Goal: Task Accomplishment & Management: Use online tool/utility

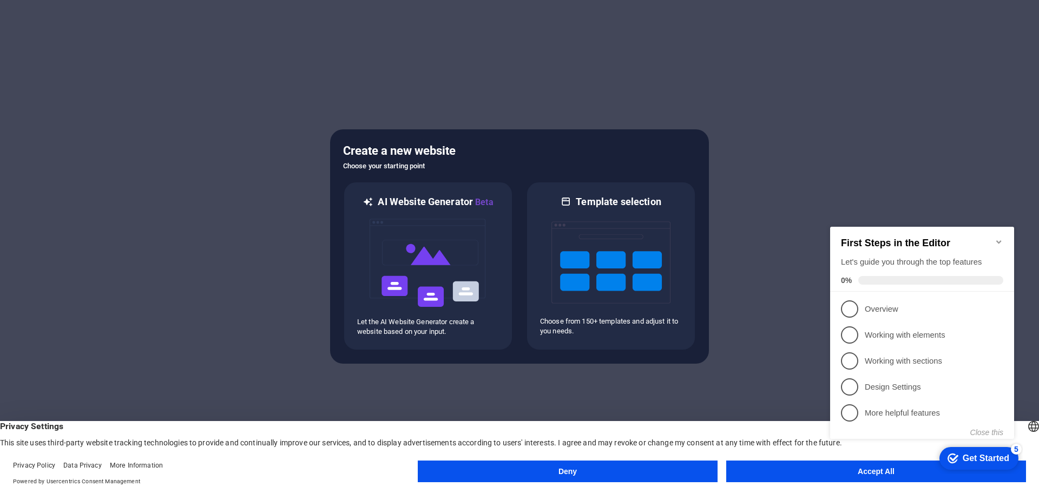
click at [747, 116] on div at bounding box center [519, 246] width 1039 height 493
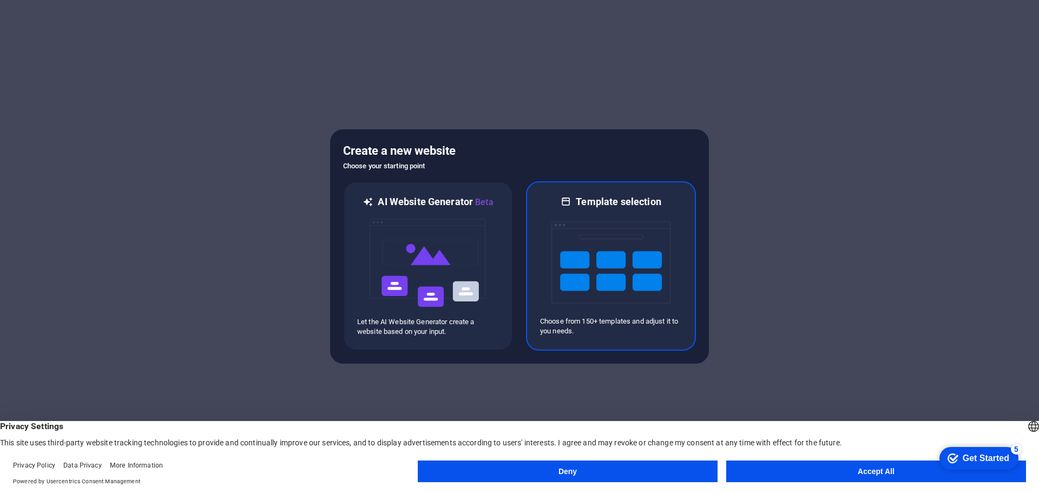
click at [652, 282] on img at bounding box center [611, 262] width 119 height 108
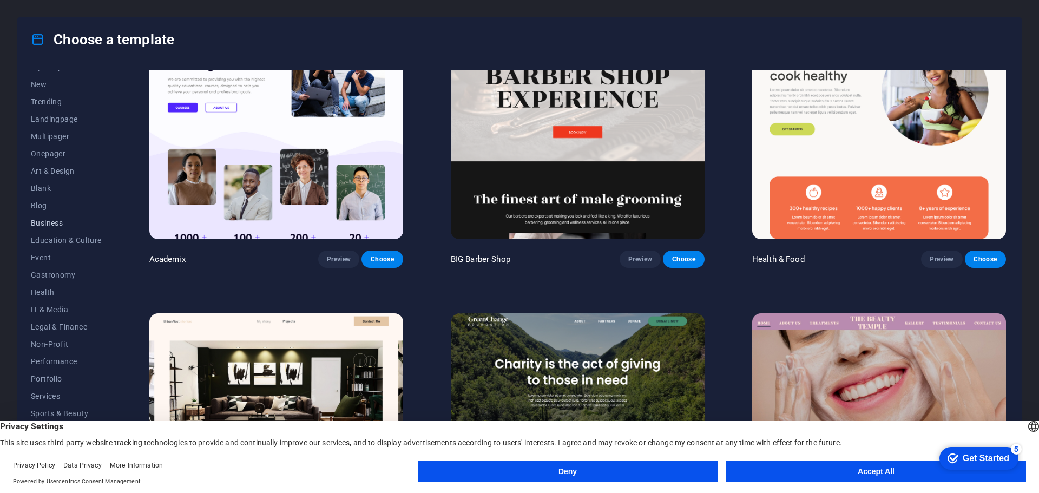
scroll to position [41, 0]
click at [62, 296] on span "IT & Media" at bounding box center [66, 297] width 71 height 9
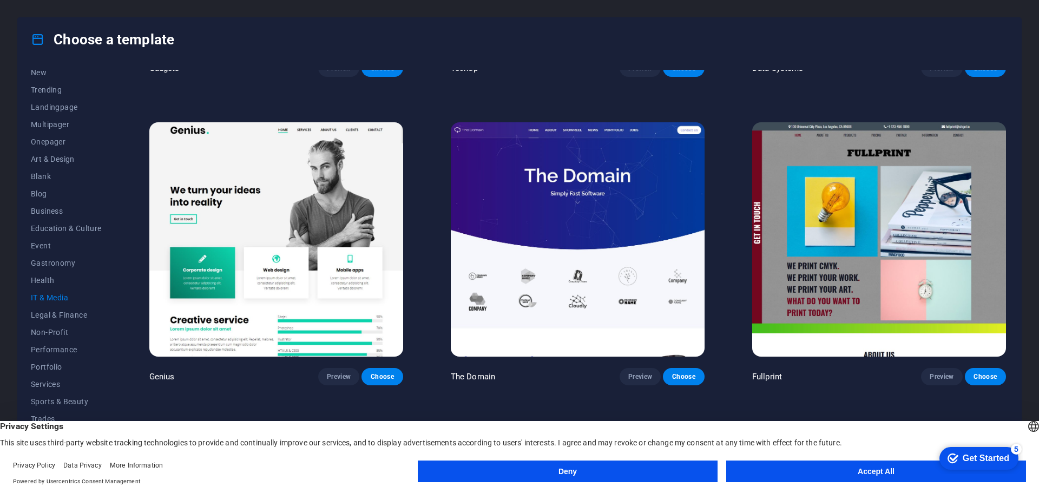
scroll to position [567, 0]
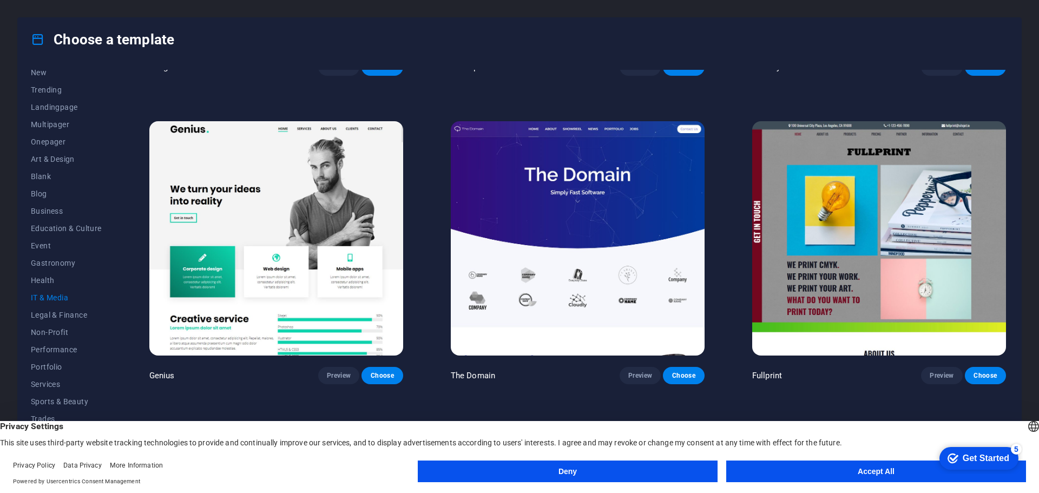
click at [354, 199] on img at bounding box center [276, 238] width 254 height 234
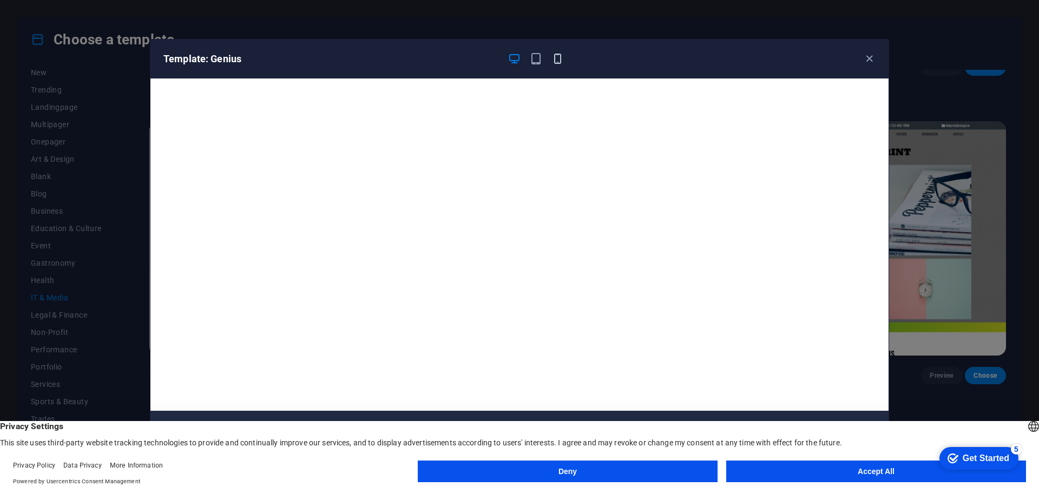
click at [558, 57] on icon "button" at bounding box center [558, 59] width 12 height 12
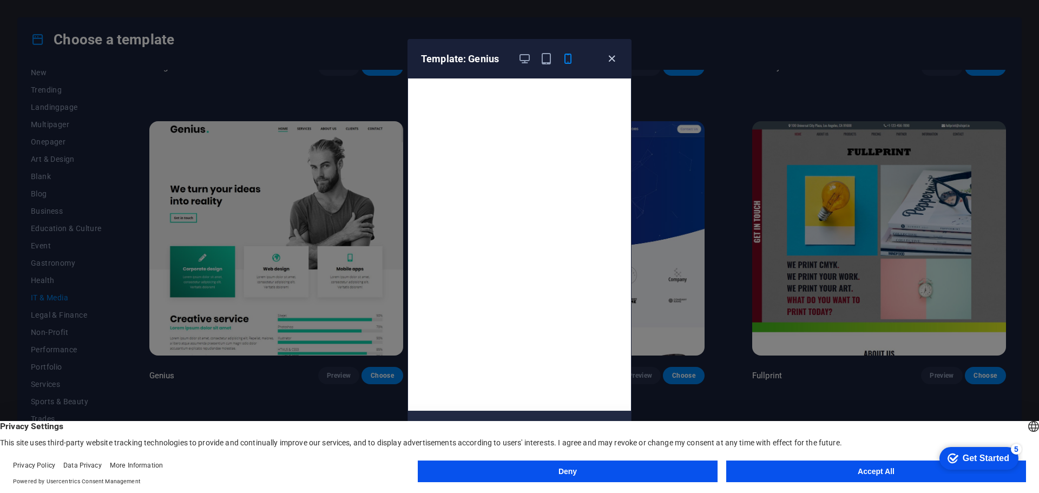
click at [610, 63] on icon "button" at bounding box center [612, 59] width 12 height 12
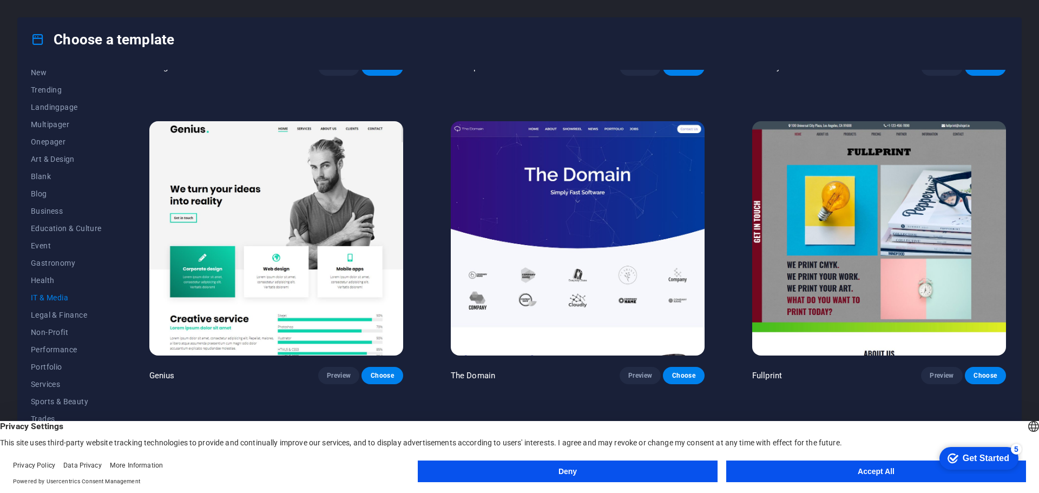
click at [620, 194] on img at bounding box center [578, 238] width 254 height 234
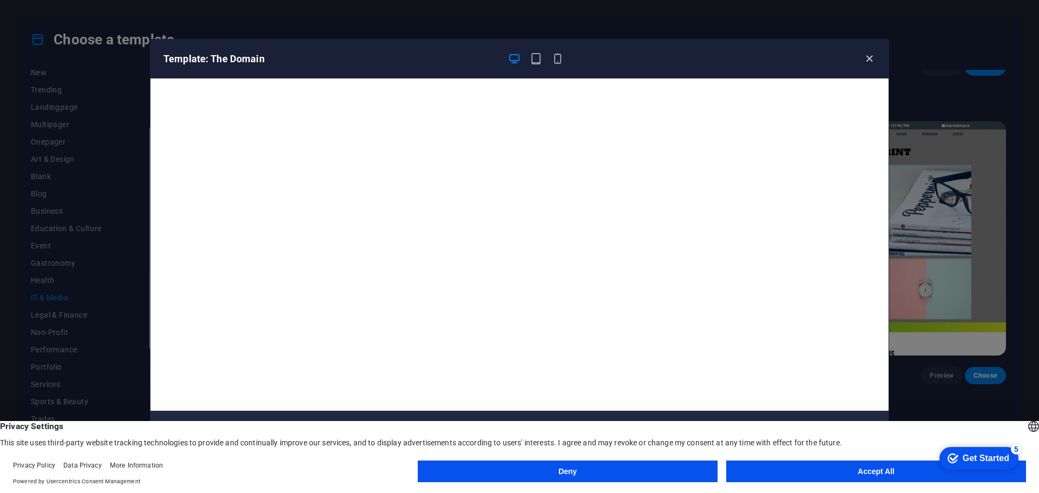
click at [866, 60] on icon "button" at bounding box center [869, 59] width 12 height 12
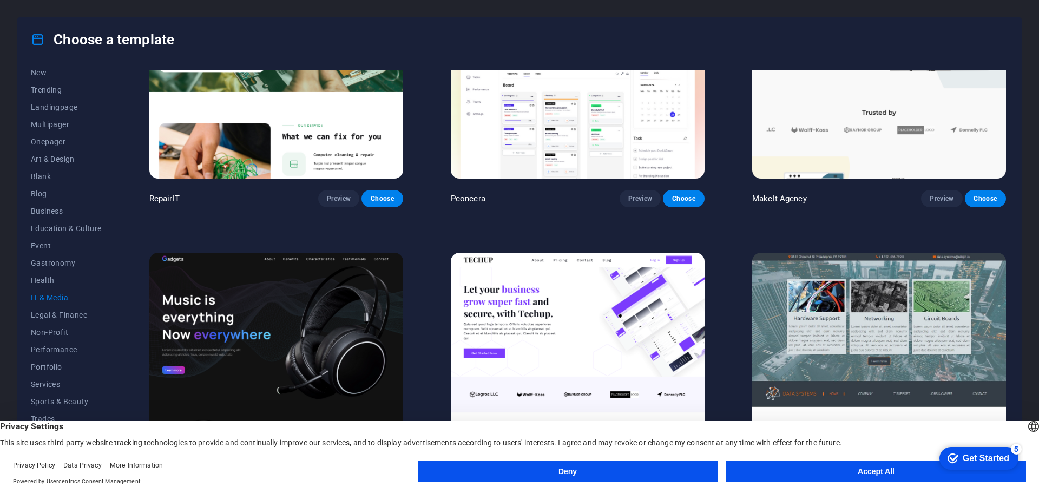
scroll to position [0, 0]
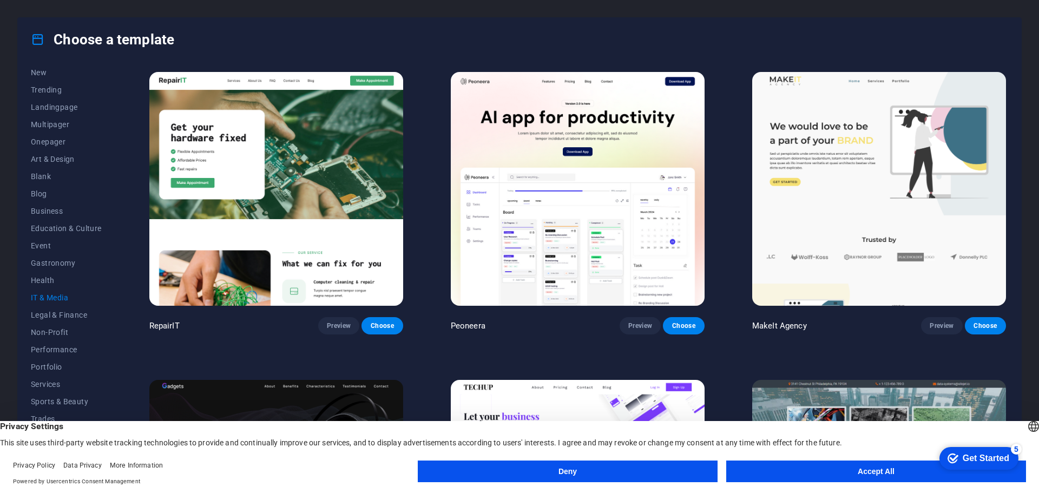
click at [598, 234] on img at bounding box center [578, 189] width 254 height 234
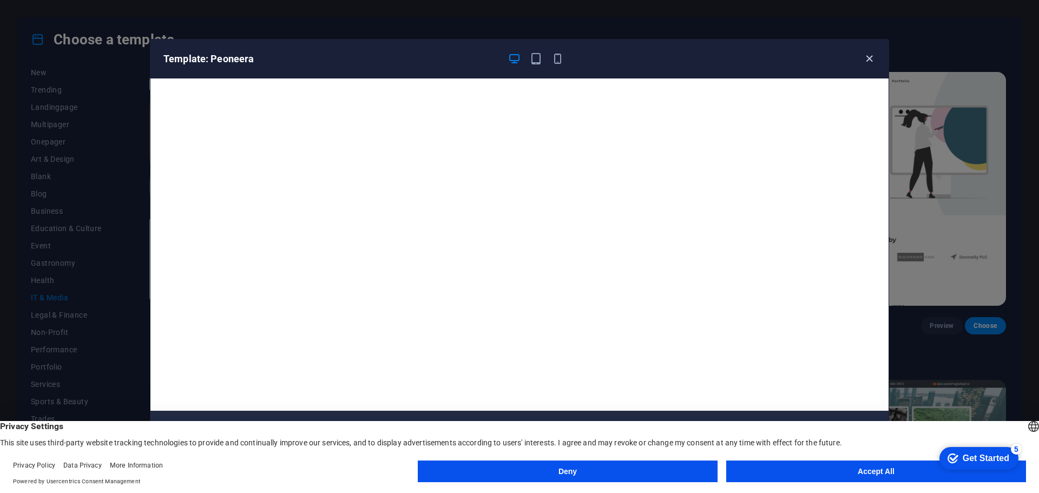
click at [868, 61] on icon "button" at bounding box center [869, 59] width 12 height 12
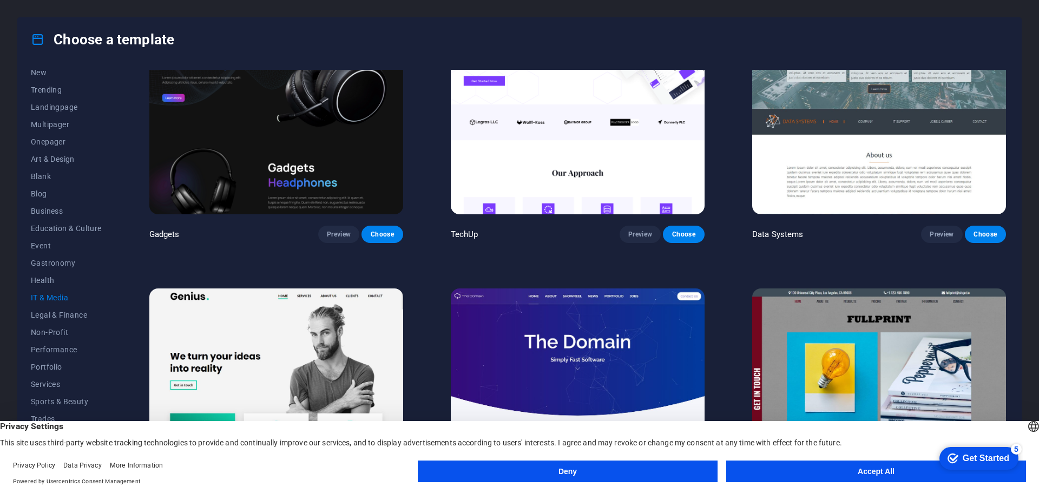
scroll to position [487, 0]
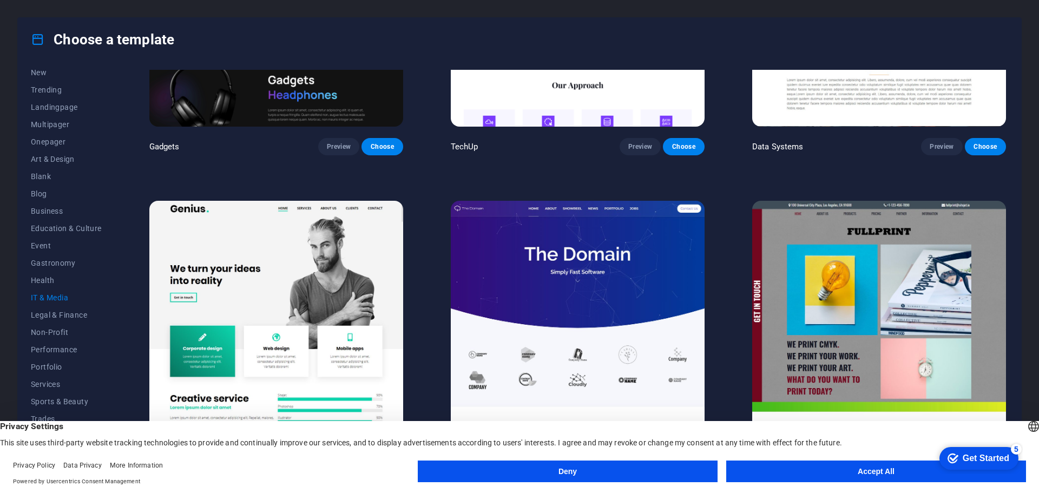
click at [285, 308] on img at bounding box center [276, 318] width 254 height 234
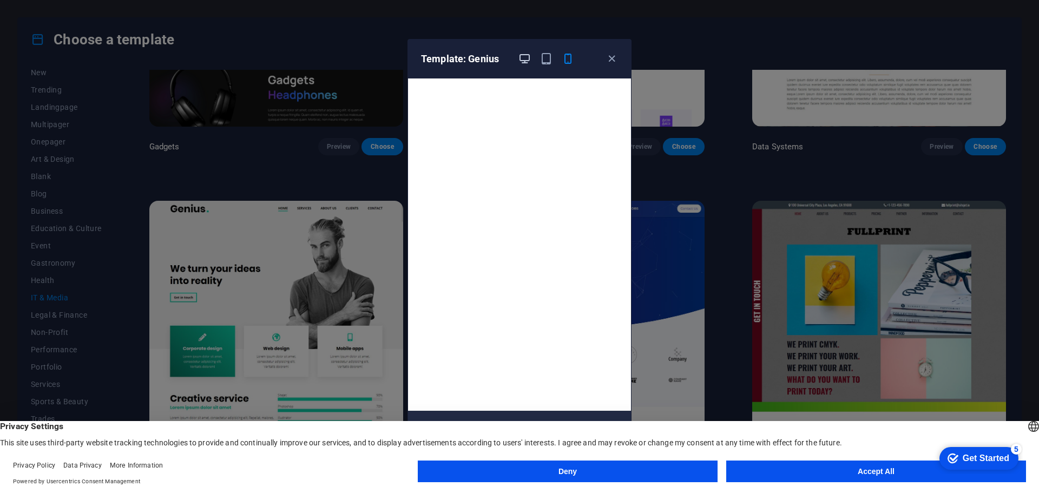
click at [520, 60] on icon "button" at bounding box center [525, 59] width 12 height 12
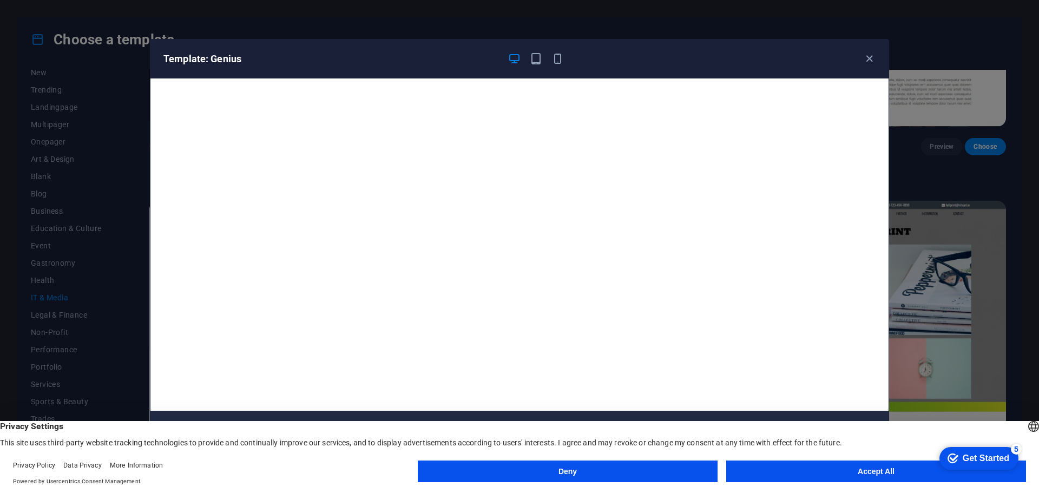
click at [883, 468] on button "Accept All" at bounding box center [877, 472] width 300 height 22
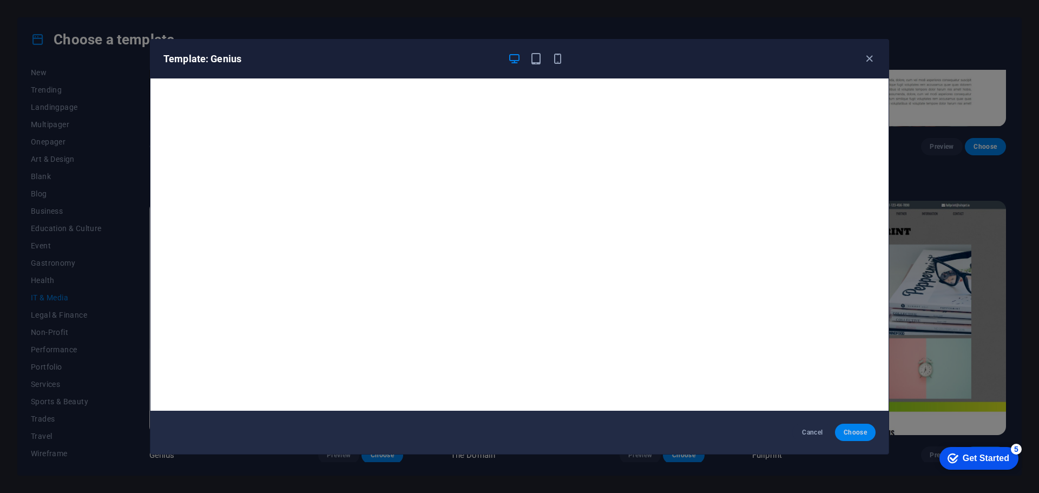
click at [866, 438] on button "Choose" at bounding box center [855, 432] width 41 height 17
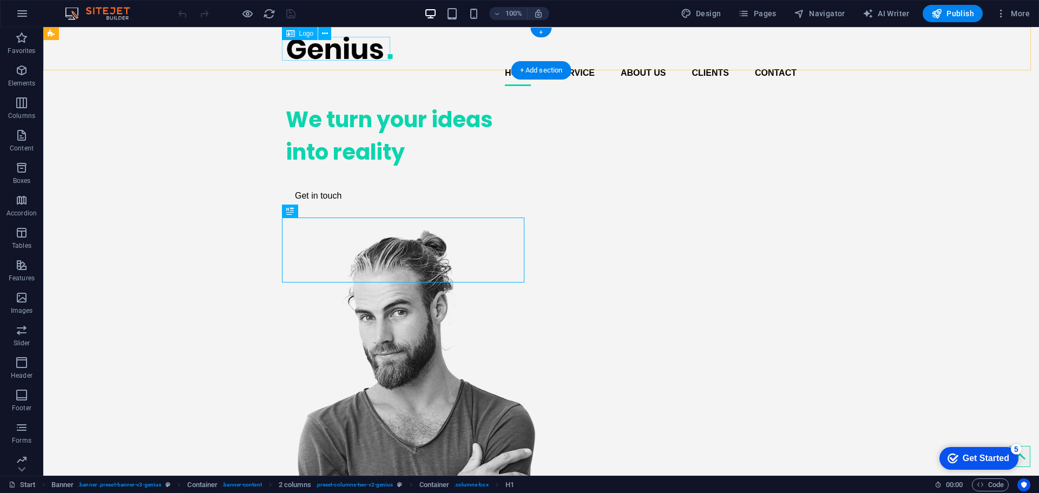
click at [364, 48] on div at bounding box center [541, 48] width 511 height 24
click at [360, 49] on div at bounding box center [541, 48] width 511 height 24
select select "px"
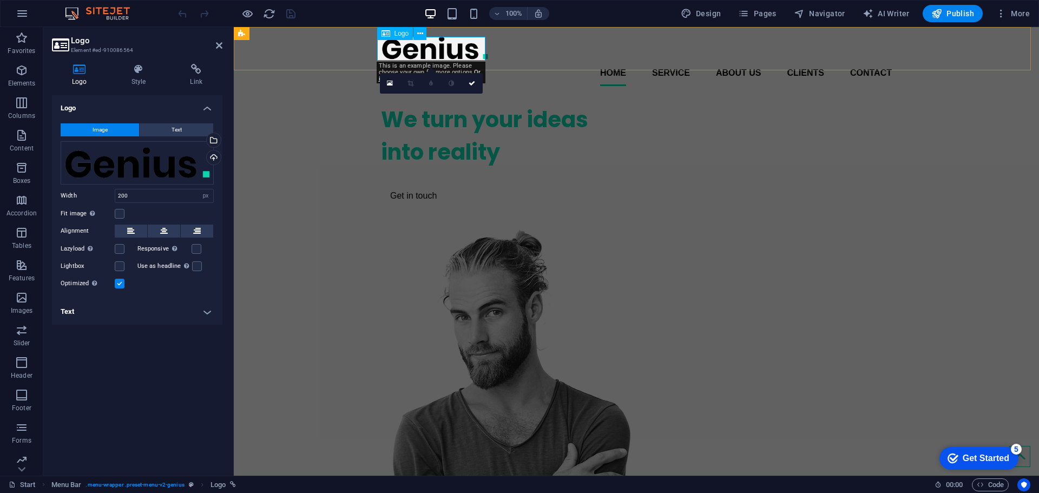
click at [447, 53] on div at bounding box center [636, 48] width 511 height 24
click at [163, 162] on div "Drag files here, click to choose files or select files from Files or our free s…" at bounding box center [137, 162] width 153 height 43
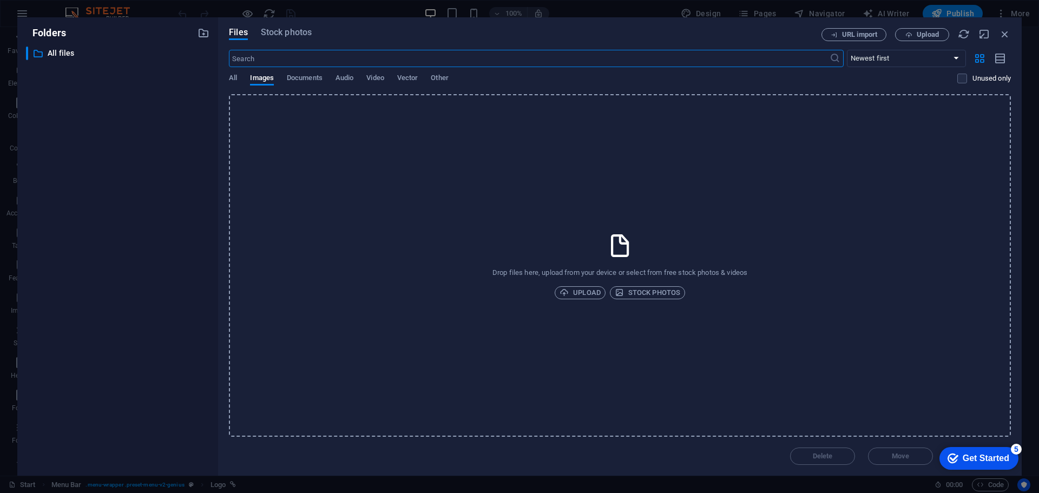
click at [163, 162] on div "​ All files All files" at bounding box center [118, 257] width 184 height 421
click at [1004, 34] on icon "button" at bounding box center [1005, 34] width 12 height 12
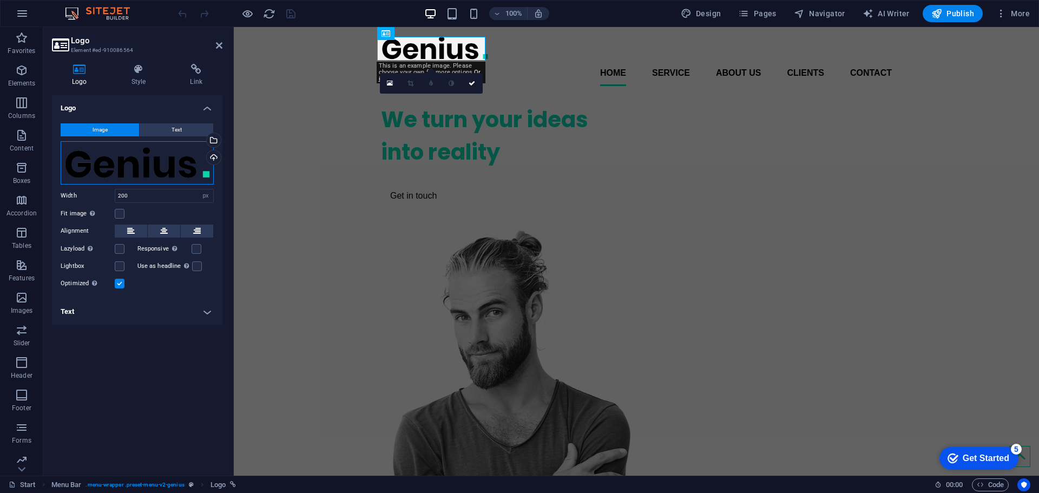
click at [186, 169] on div "Drag files here, click to choose files or select files from Files or our free s…" at bounding box center [137, 162] width 153 height 43
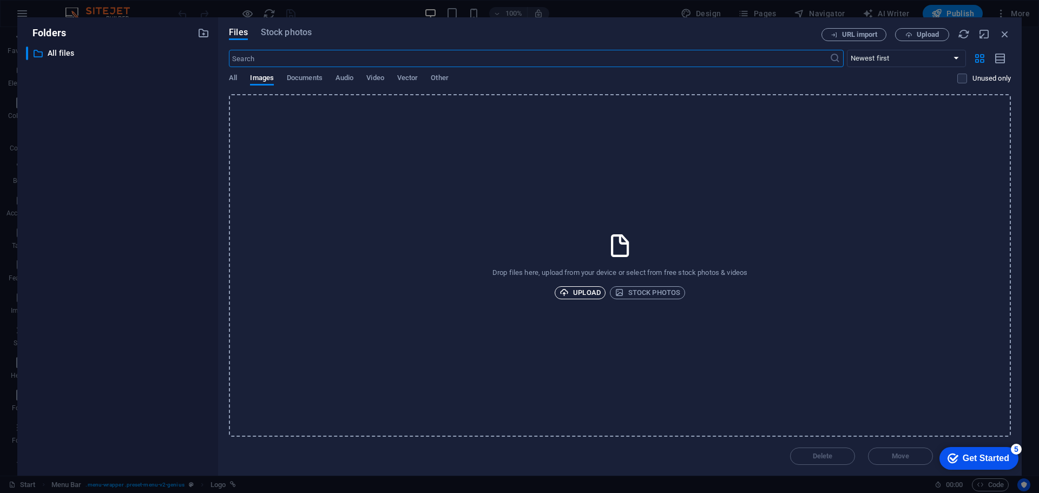
click at [601, 293] on button "Upload" at bounding box center [580, 292] width 51 height 13
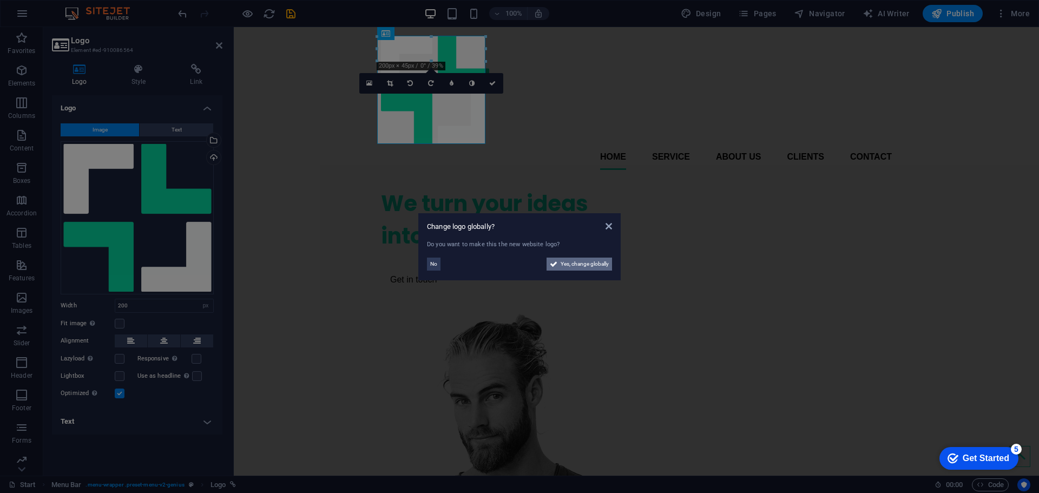
click at [561, 265] on span "Yes, change globally" at bounding box center [585, 264] width 48 height 13
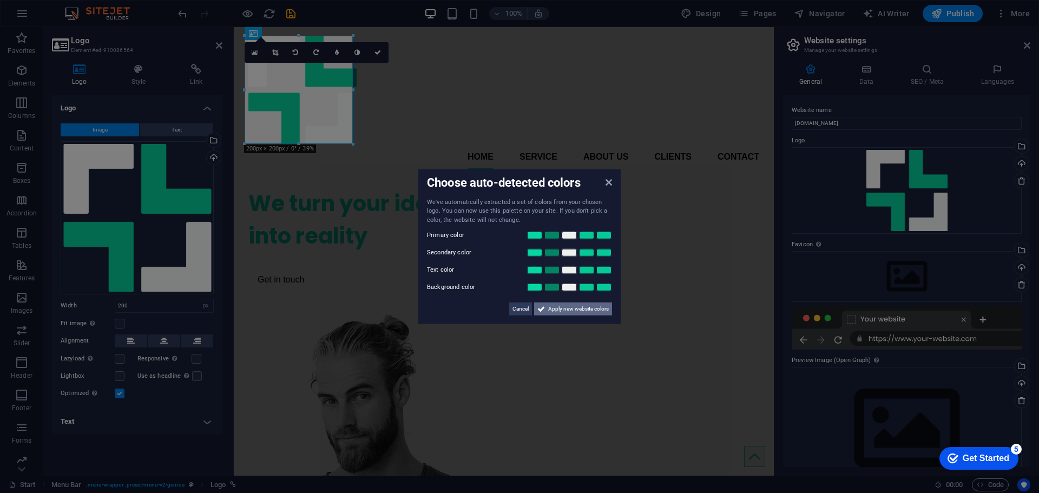
click at [605, 311] on span "Apply new website colors" at bounding box center [578, 309] width 61 height 13
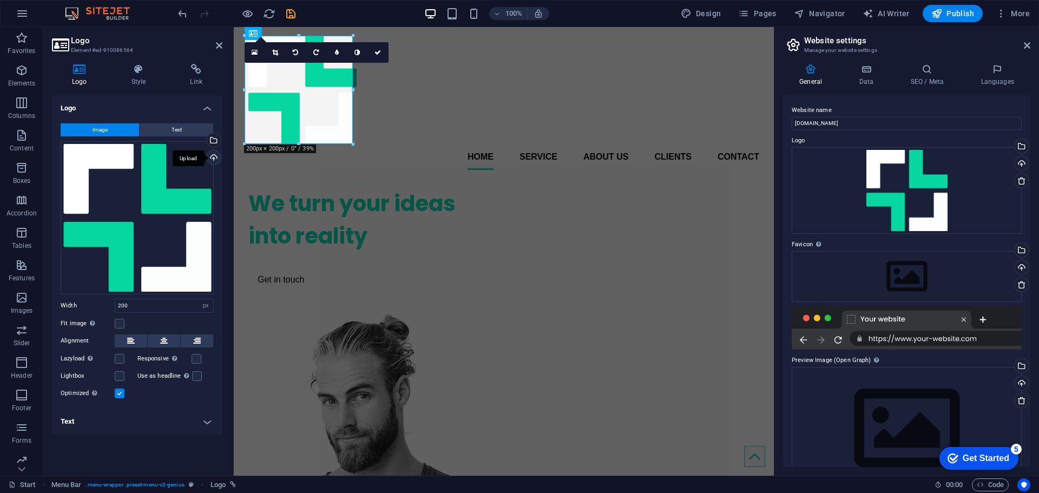
click at [217, 159] on div "Upload" at bounding box center [213, 158] width 16 height 16
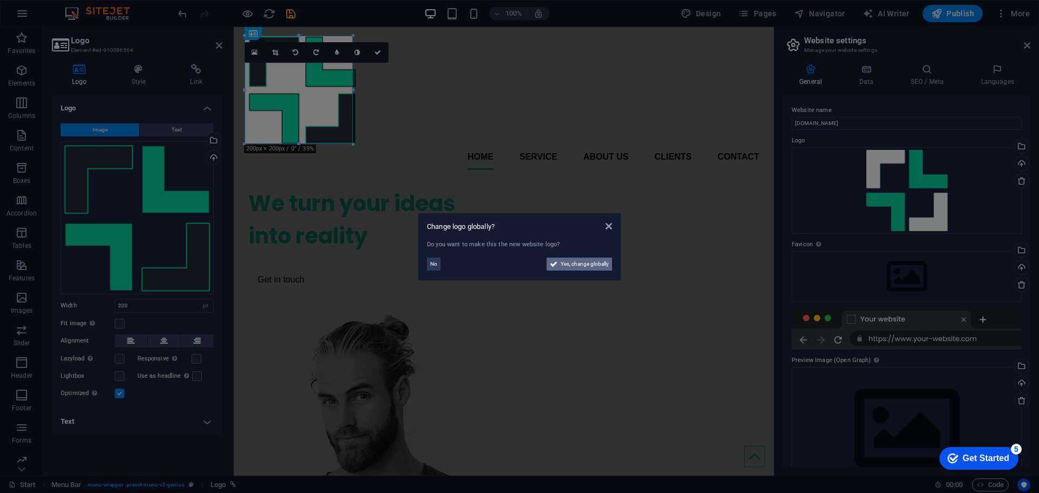
click at [566, 264] on span "Yes, change globally" at bounding box center [585, 264] width 48 height 13
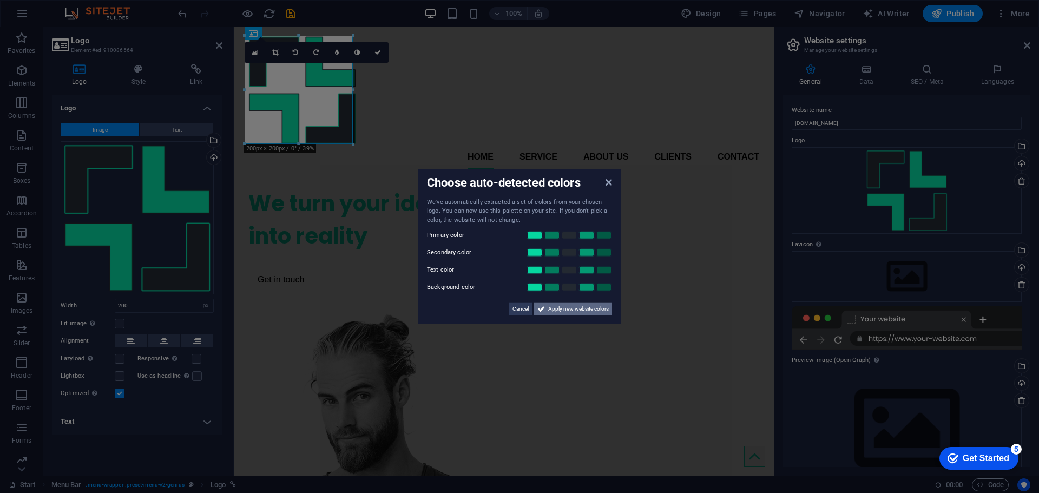
click at [571, 310] on span "Apply new website colors" at bounding box center [578, 309] width 61 height 13
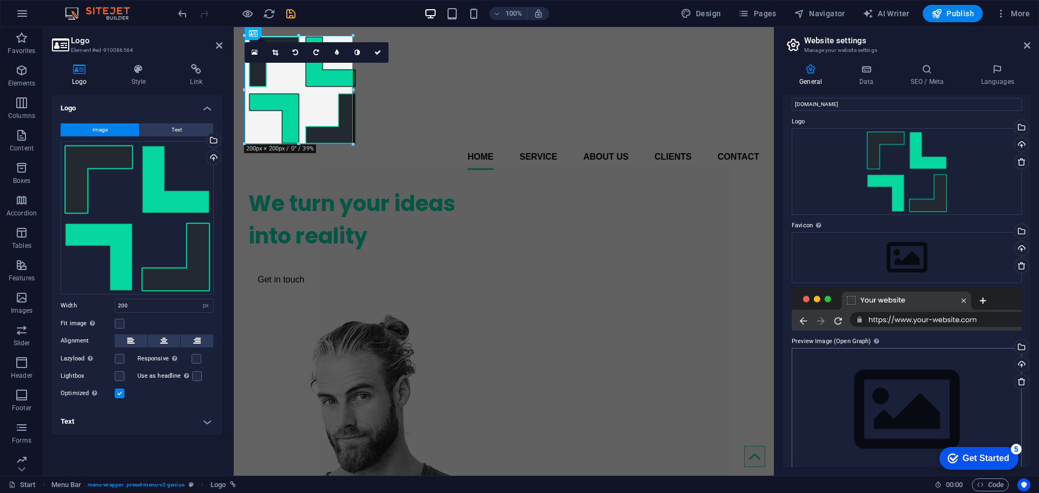
scroll to position [32, 0]
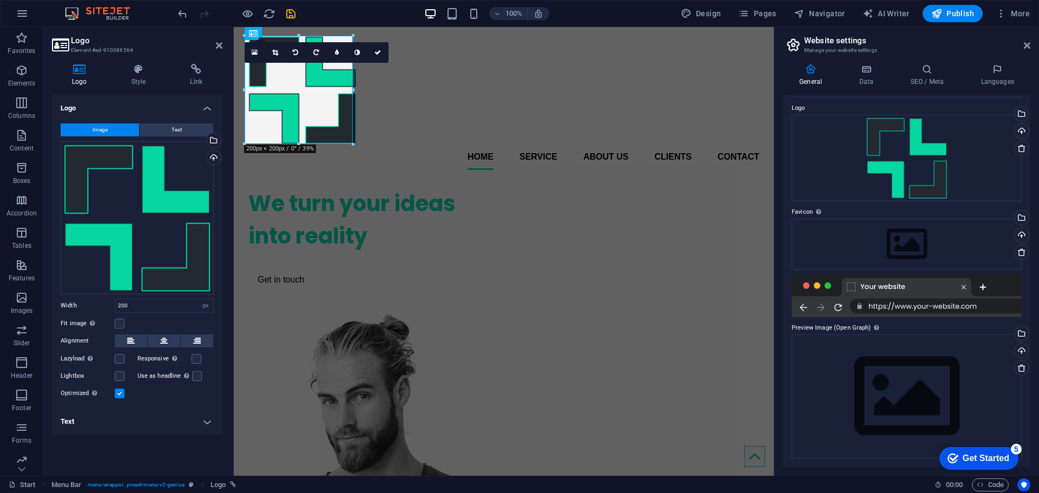
click at [848, 287] on div at bounding box center [907, 295] width 230 height 43
click at [889, 243] on div "Drag files here, click to choose files or select files from Files or our free s…" at bounding box center [907, 244] width 230 height 51
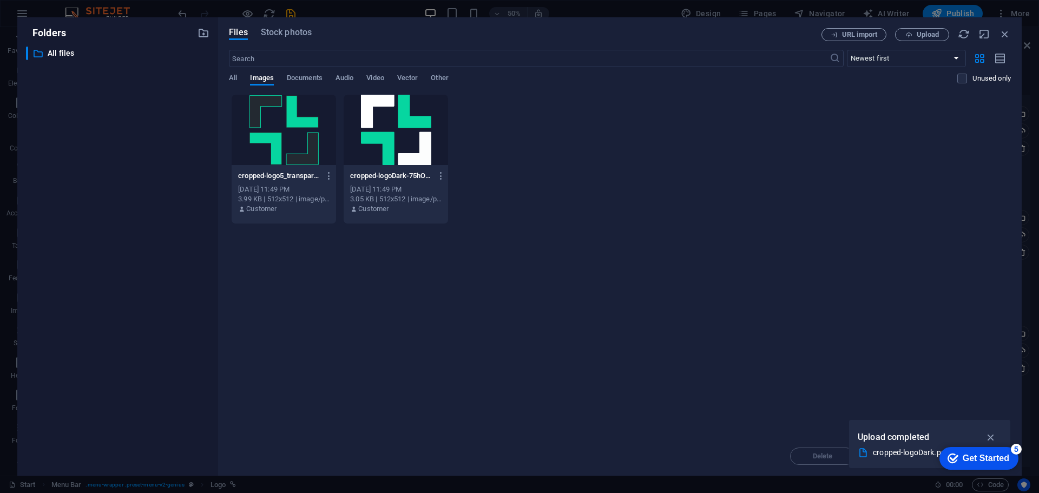
click at [388, 126] on div at bounding box center [396, 130] width 104 height 70
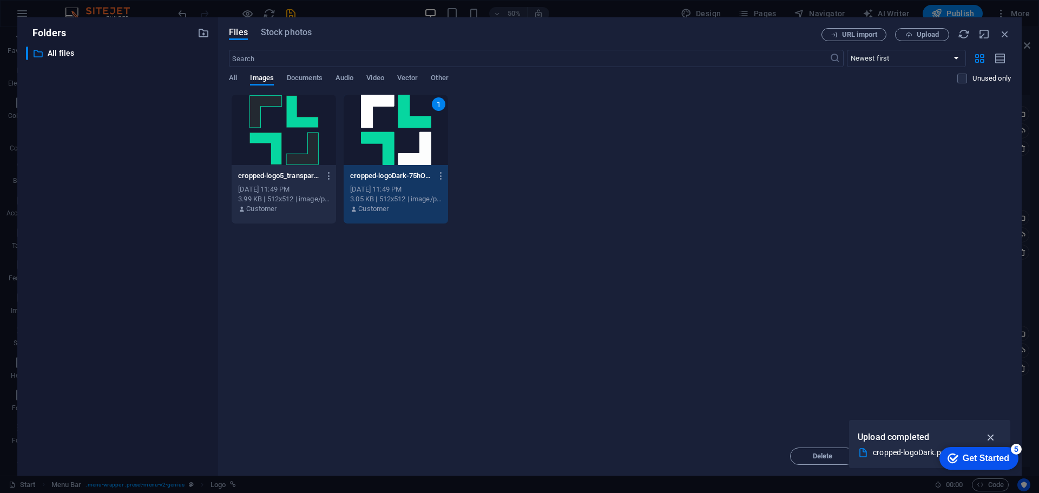
click at [990, 437] on icon "button" at bounding box center [991, 437] width 12 height 12
click at [302, 143] on div at bounding box center [284, 130] width 104 height 70
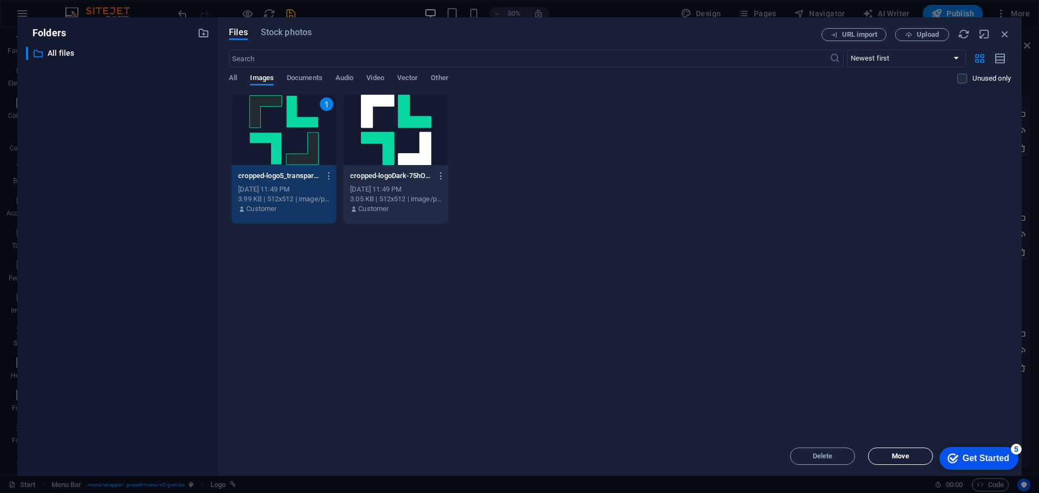
click at [918, 457] on span "Move" at bounding box center [900, 456] width 55 height 6
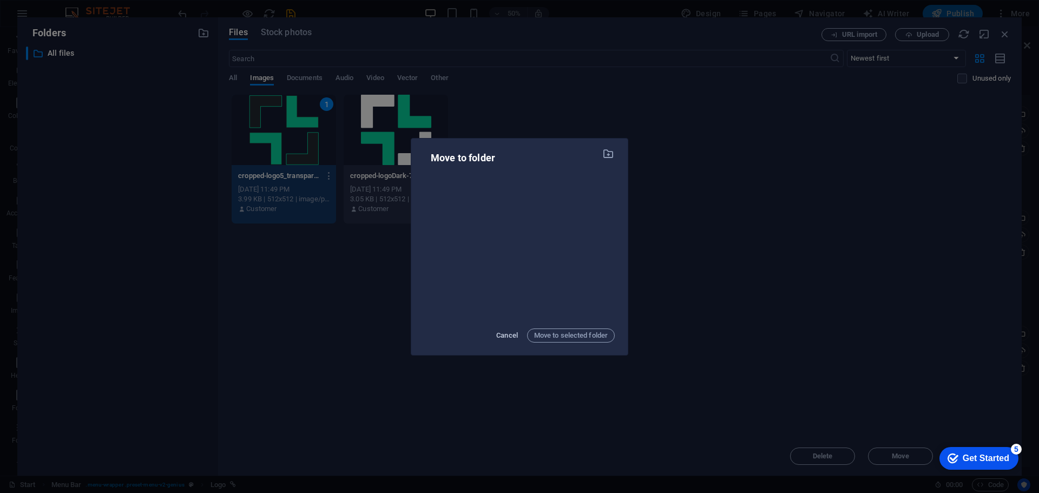
click at [513, 329] on span "Cancel" at bounding box center [507, 335] width 22 height 13
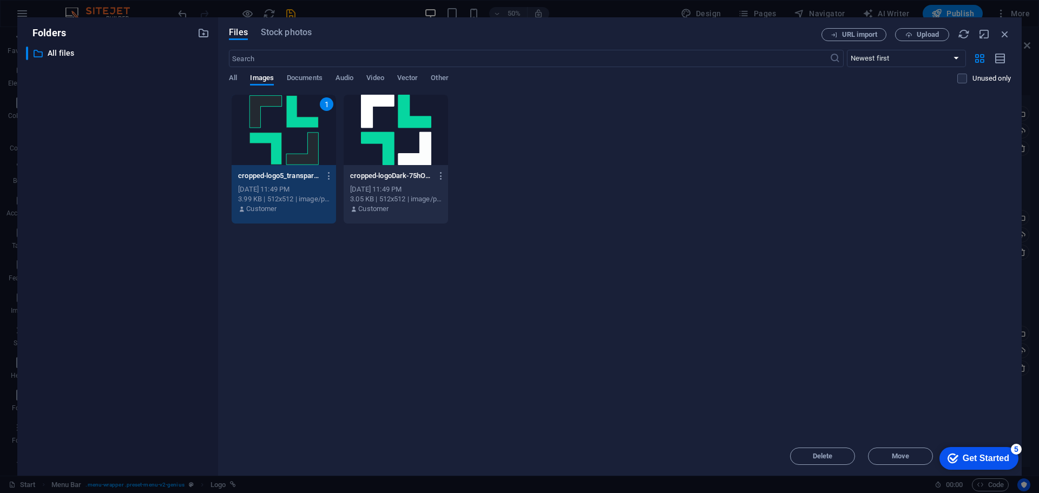
click at [299, 133] on div "1" at bounding box center [284, 130] width 104 height 70
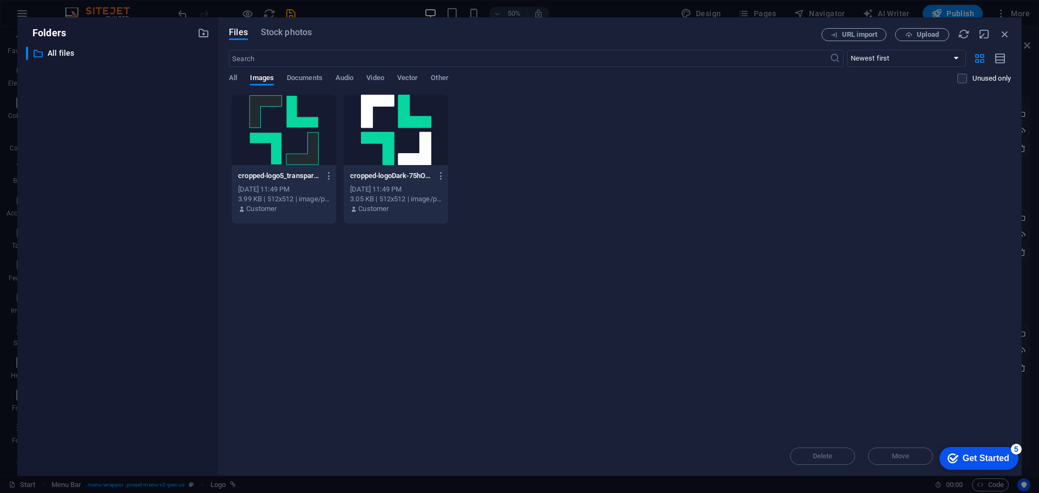
click at [299, 133] on div at bounding box center [284, 130] width 104 height 70
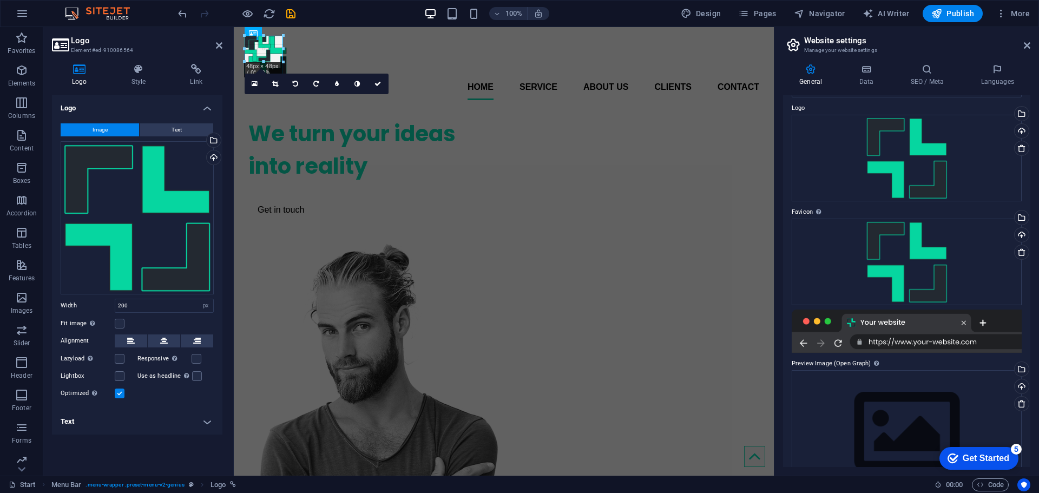
drag, startPoint x: 355, startPoint y: 142, endPoint x: 40, endPoint y: 45, distance: 329.1
click at [880, 172] on div "Drag files here, click to choose files or select files from Files or our free s…" at bounding box center [907, 158] width 230 height 87
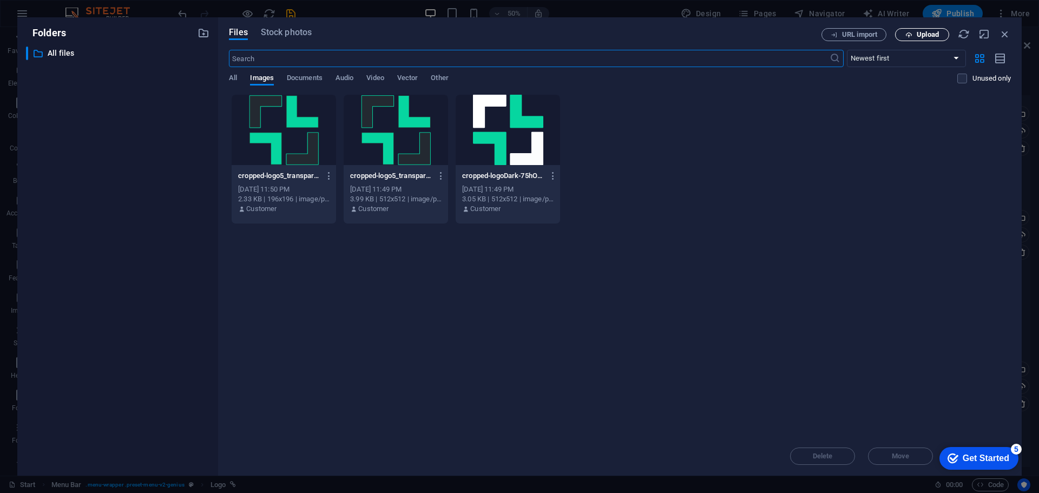
click at [905, 33] on span "Upload" at bounding box center [922, 34] width 44 height 7
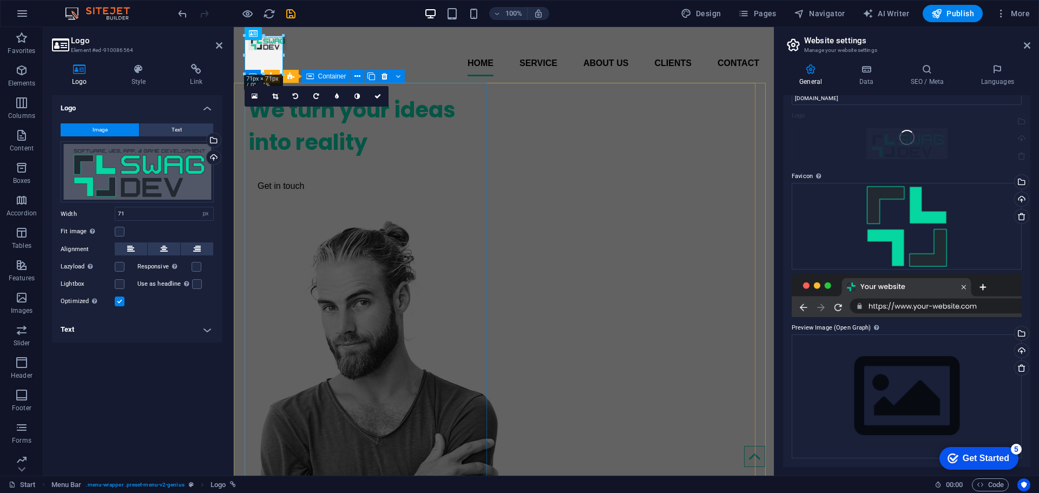
scroll to position [25, 0]
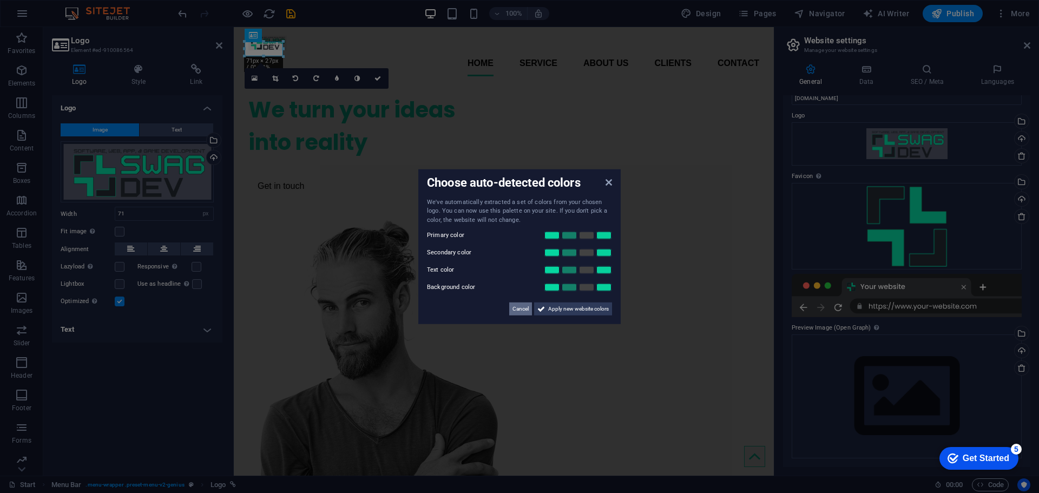
click at [523, 309] on span "Cancel" at bounding box center [521, 309] width 16 height 13
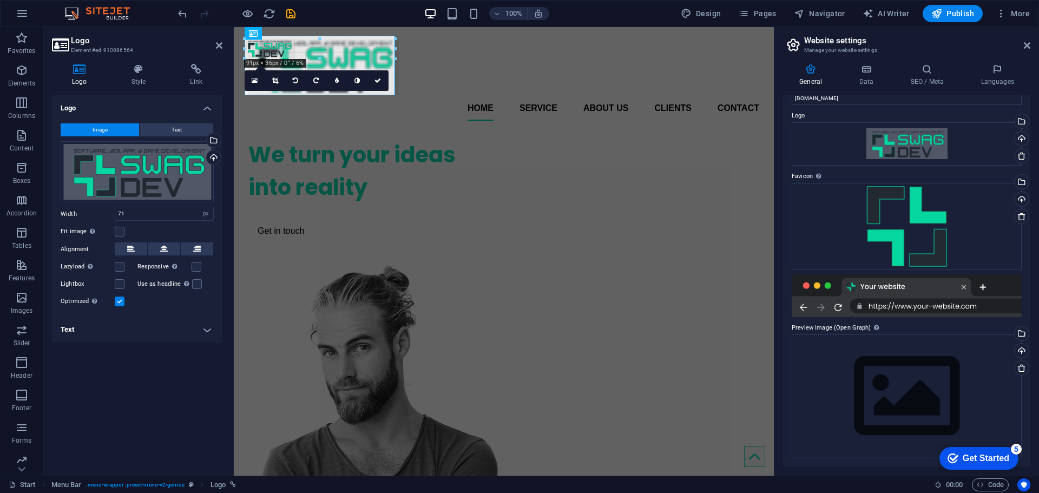
drag, startPoint x: 283, startPoint y: 55, endPoint x: 154, endPoint y: 77, distance: 131.3
type input "278"
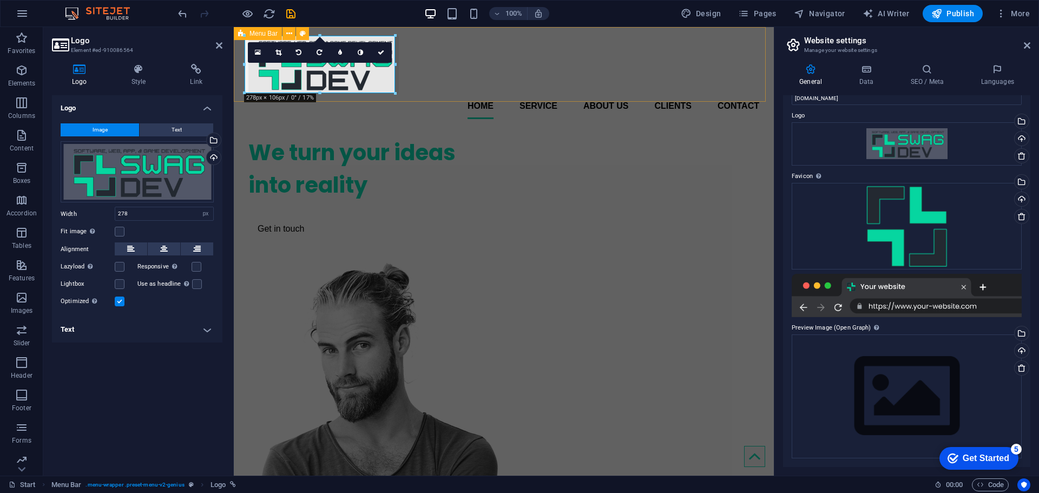
click at [477, 90] on div "Home Service About us Clients Contact" at bounding box center [504, 77] width 540 height 101
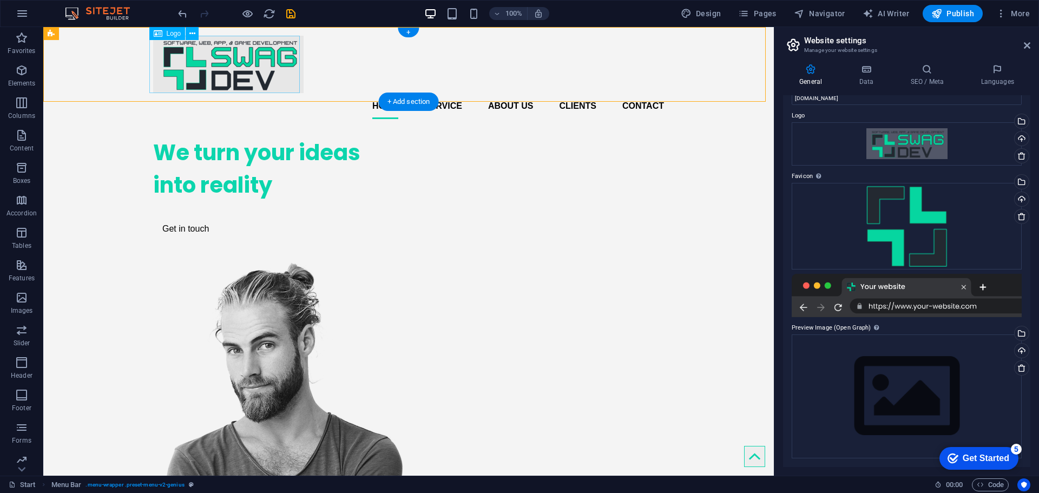
click at [267, 77] on div at bounding box center [408, 64] width 511 height 57
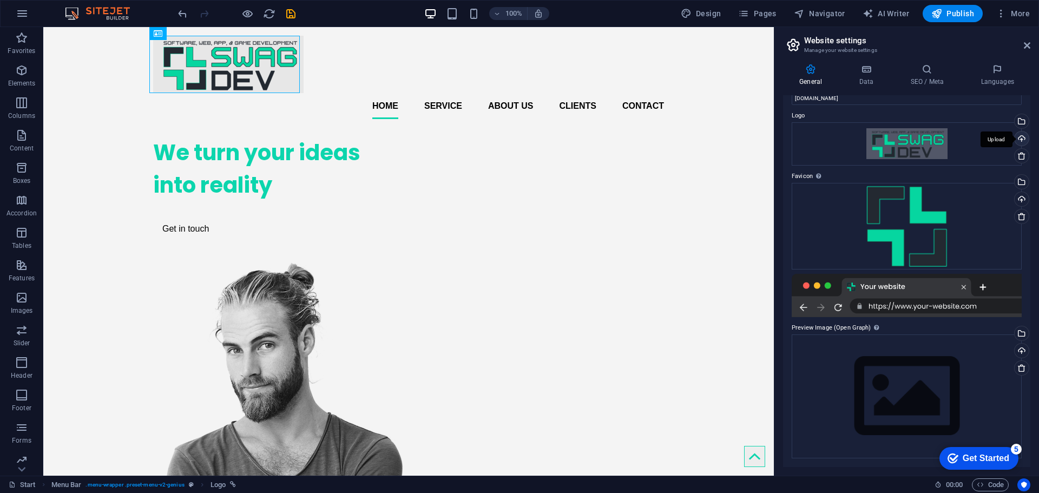
click at [1018, 138] on div "Upload" at bounding box center [1021, 140] width 16 height 16
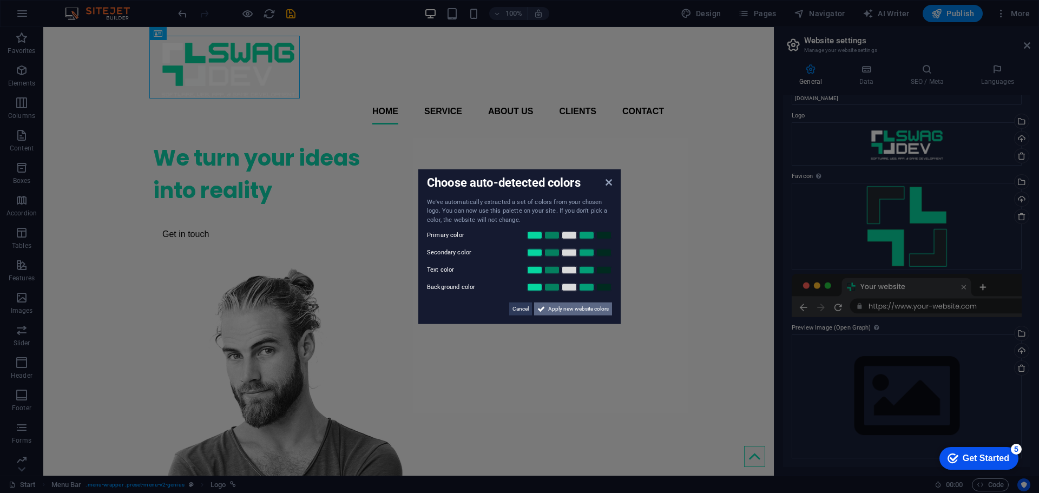
click at [592, 312] on span "Apply new website colors" at bounding box center [578, 309] width 61 height 13
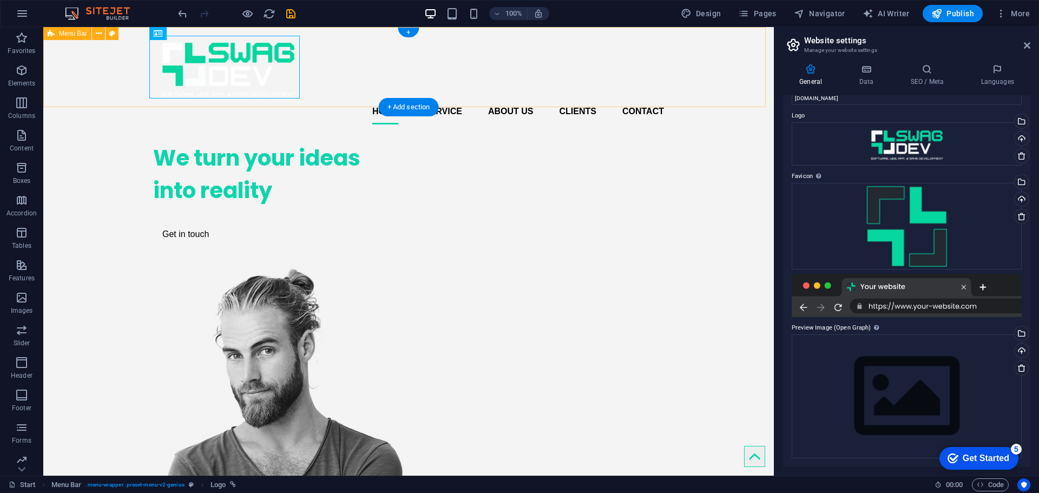
click at [718, 92] on div "Home Service About us Clients Contact" at bounding box center [408, 80] width 731 height 106
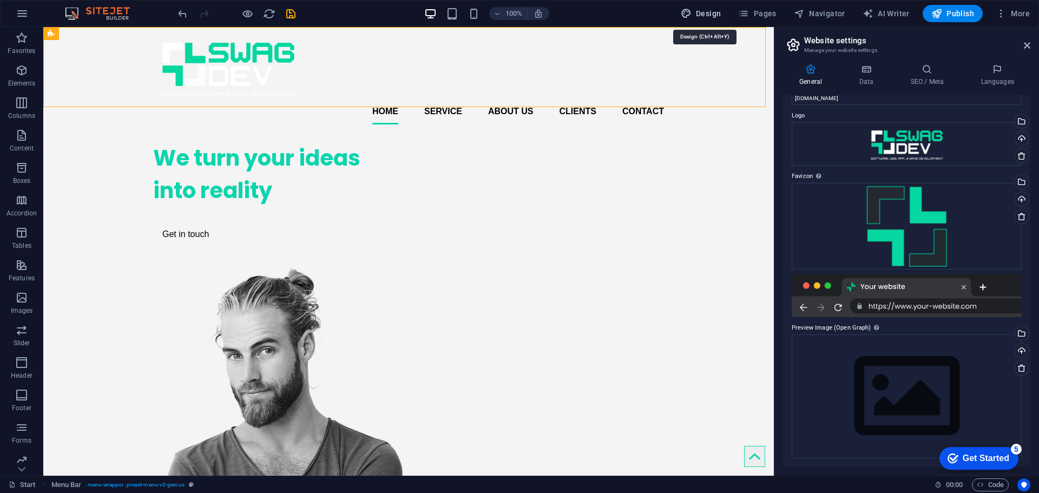
select select "px"
select select "400"
select select "px"
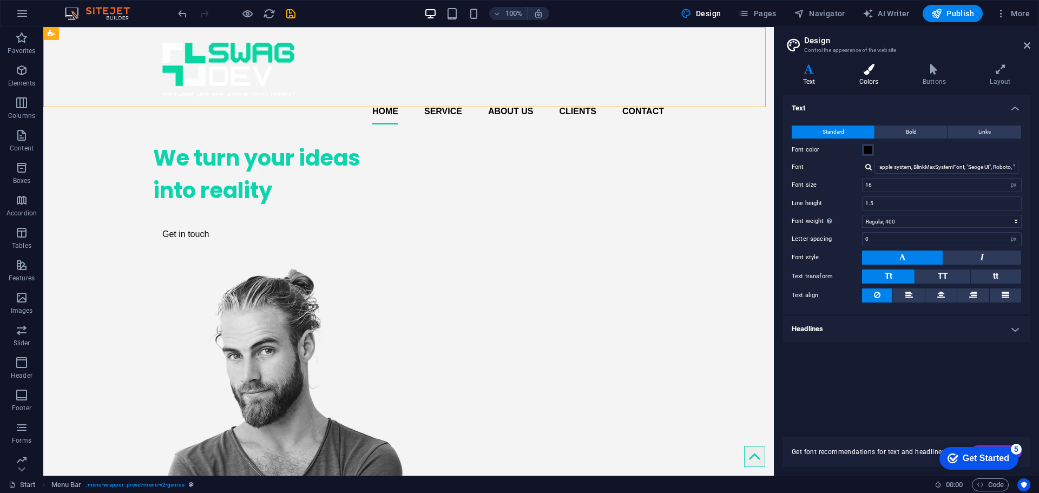
click at [860, 69] on icon at bounding box center [869, 69] width 59 height 11
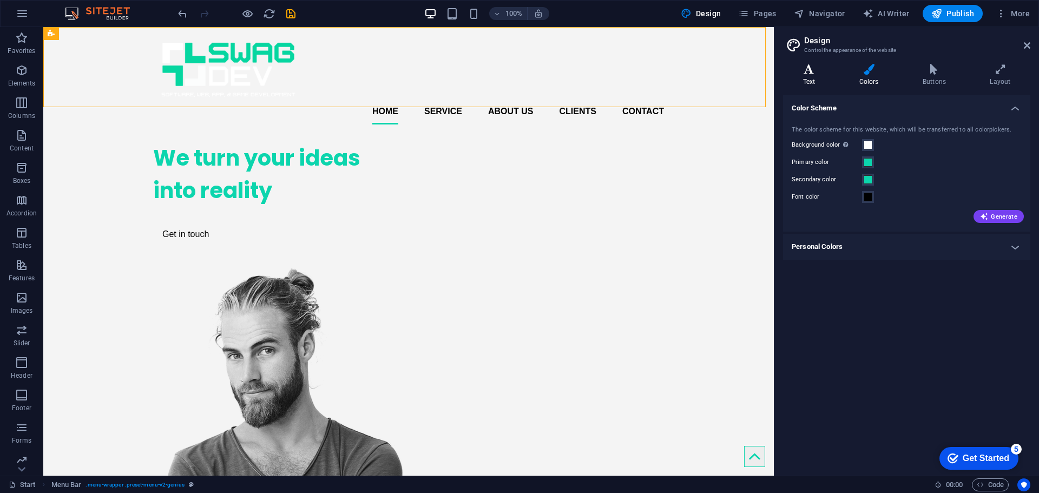
click at [816, 68] on icon at bounding box center [809, 69] width 52 height 11
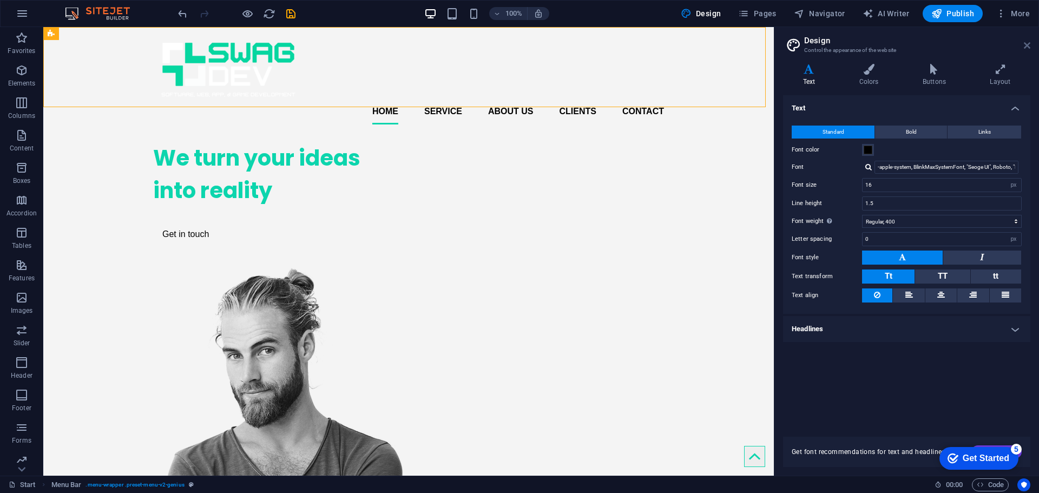
click at [1030, 48] on icon at bounding box center [1027, 45] width 6 height 9
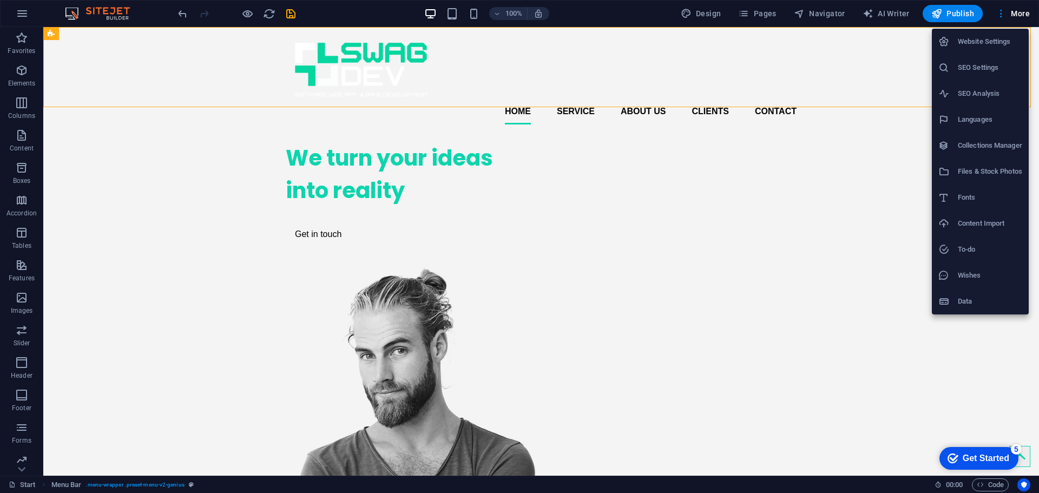
click at [774, 15] on div at bounding box center [519, 246] width 1039 height 493
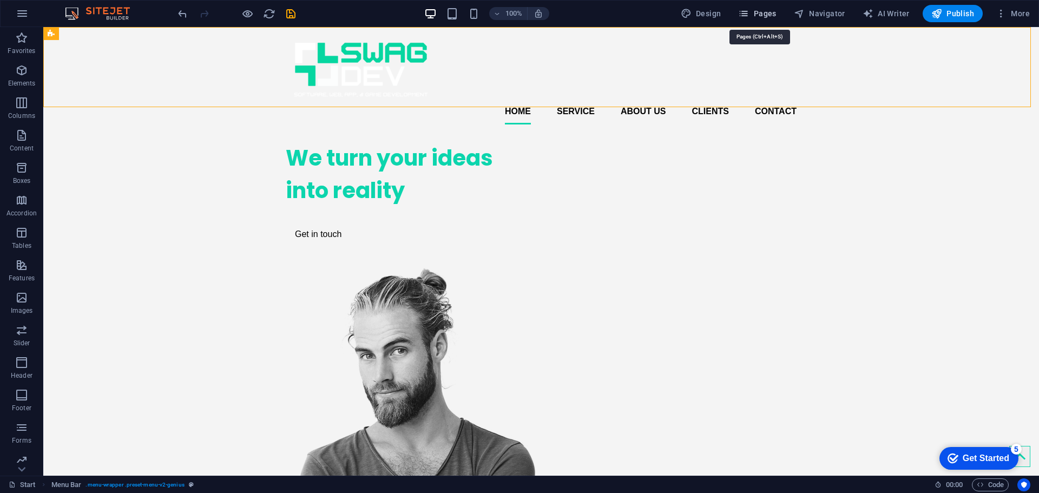
click at [0, 0] on span "Pages" at bounding box center [0, 0] width 0 height 0
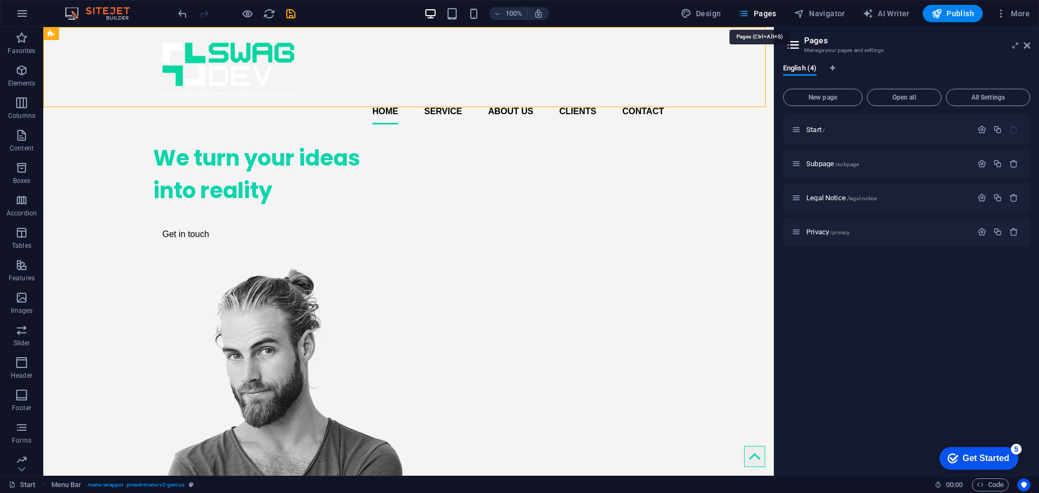
click at [0, 0] on span "Pages" at bounding box center [0, 0] width 0 height 0
click at [1025, 48] on icon at bounding box center [1027, 45] width 6 height 9
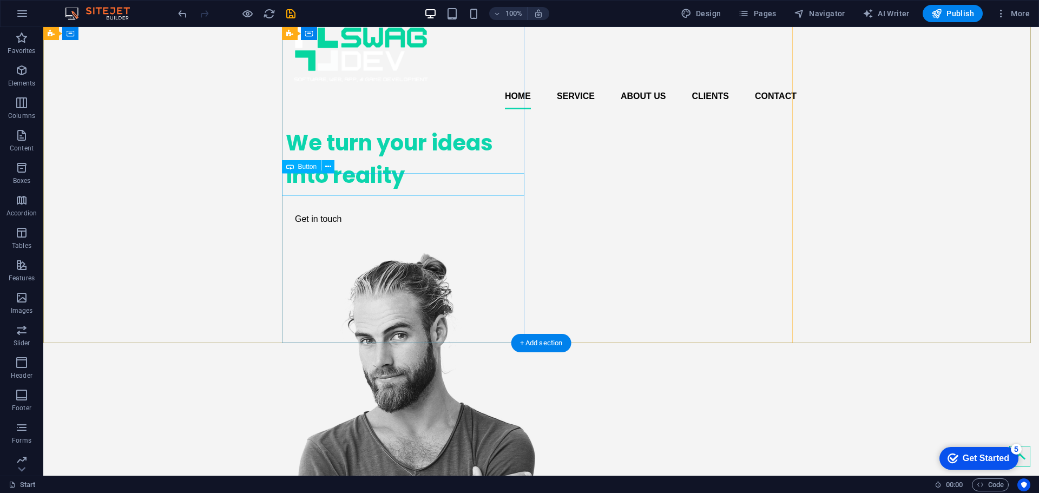
scroll to position [0, 0]
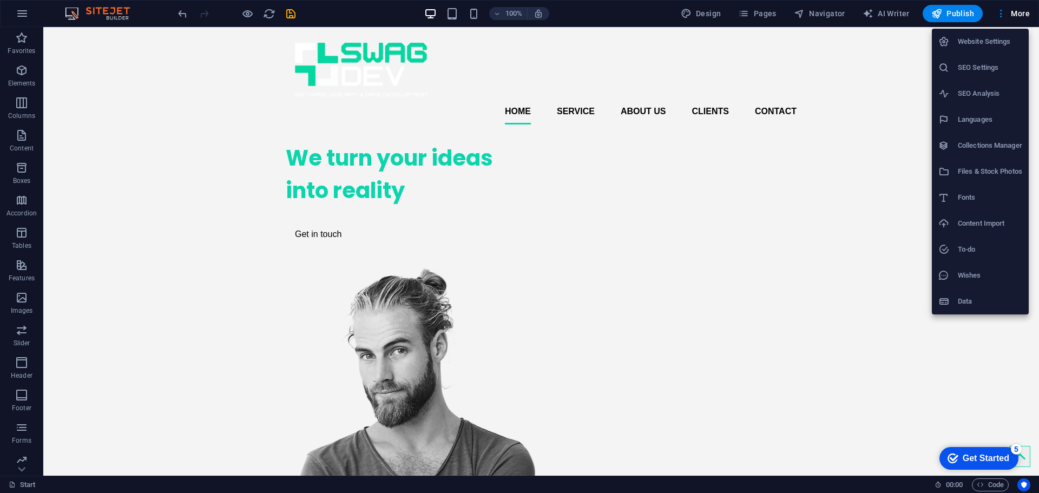
click at [697, 9] on div at bounding box center [519, 246] width 1039 height 493
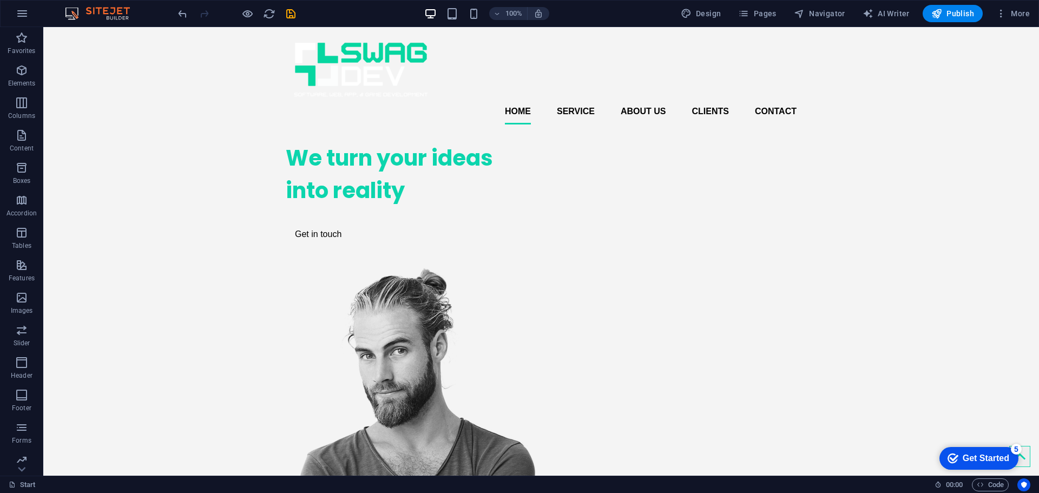
select select "px"
select select "400"
select select "px"
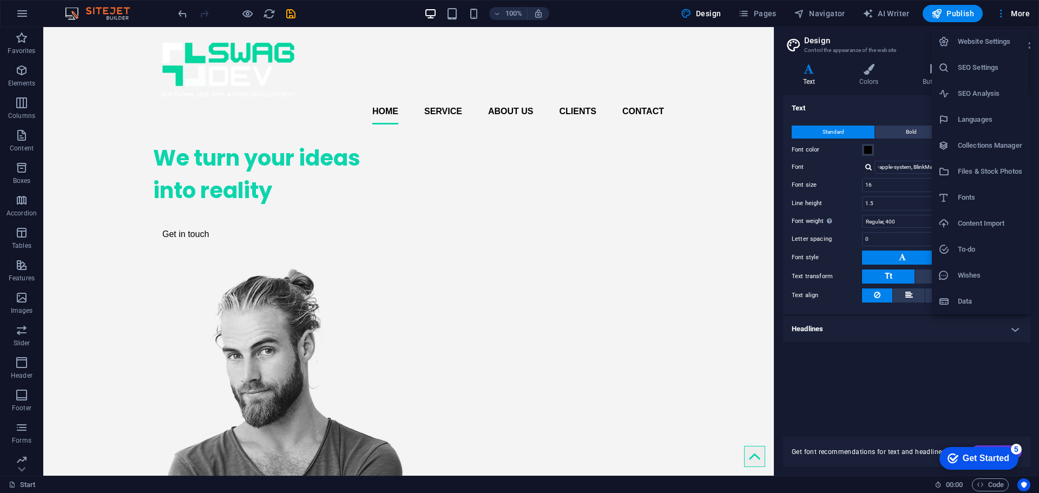
click at [991, 42] on h6 "Website Settings" at bounding box center [990, 41] width 64 height 13
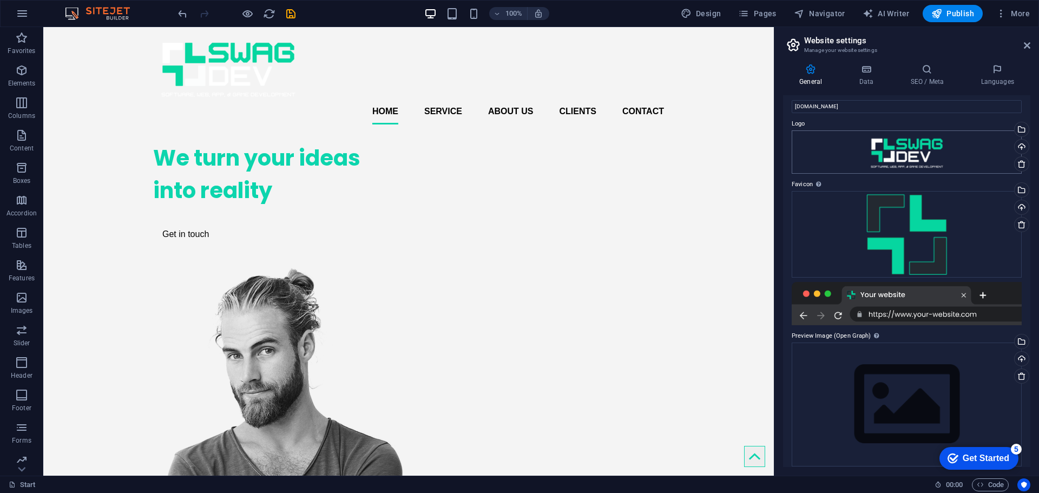
scroll to position [25, 0]
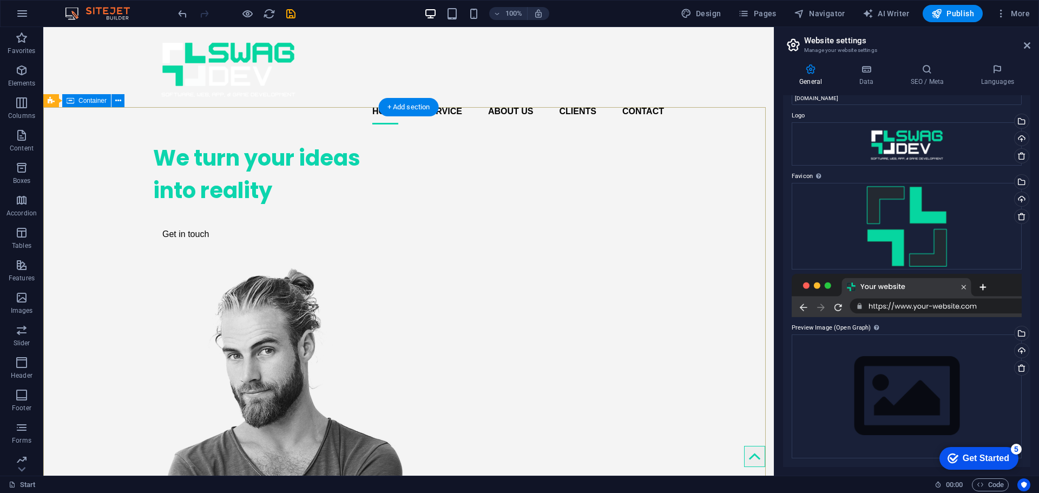
click at [684, 152] on div "We turn your ideas into reality Get in touch" at bounding box center [408, 406] width 731 height 546
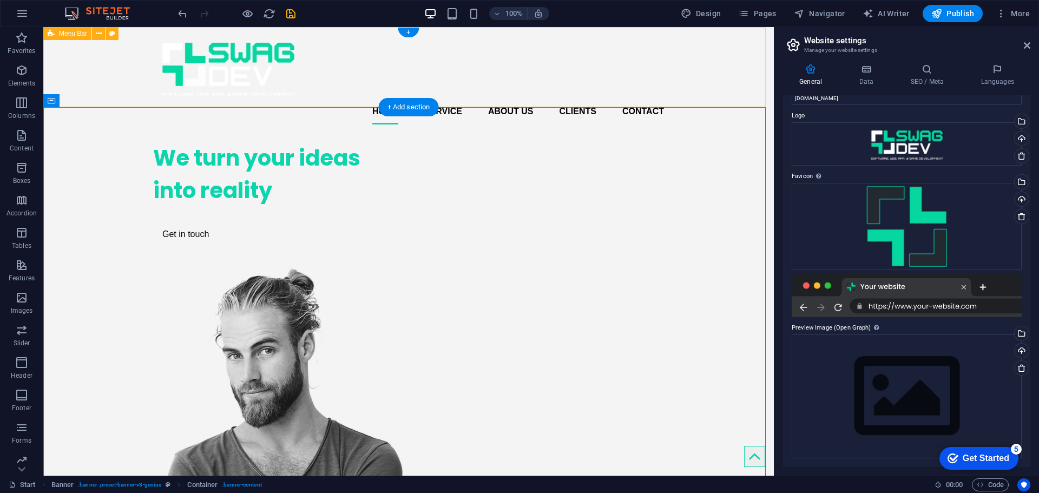
click at [701, 71] on div "Home Service About us Clients Contact" at bounding box center [408, 80] width 731 height 106
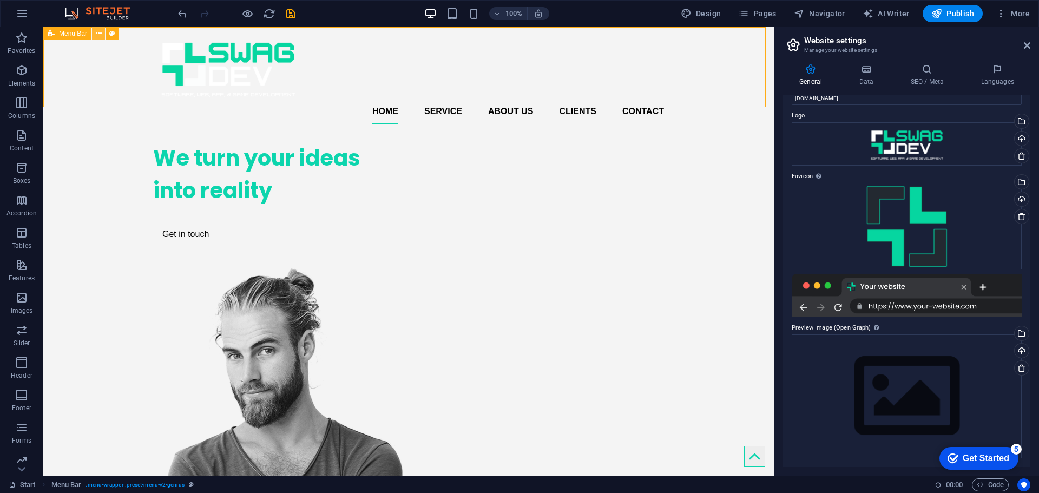
click at [96, 34] on icon at bounding box center [99, 33] width 6 height 11
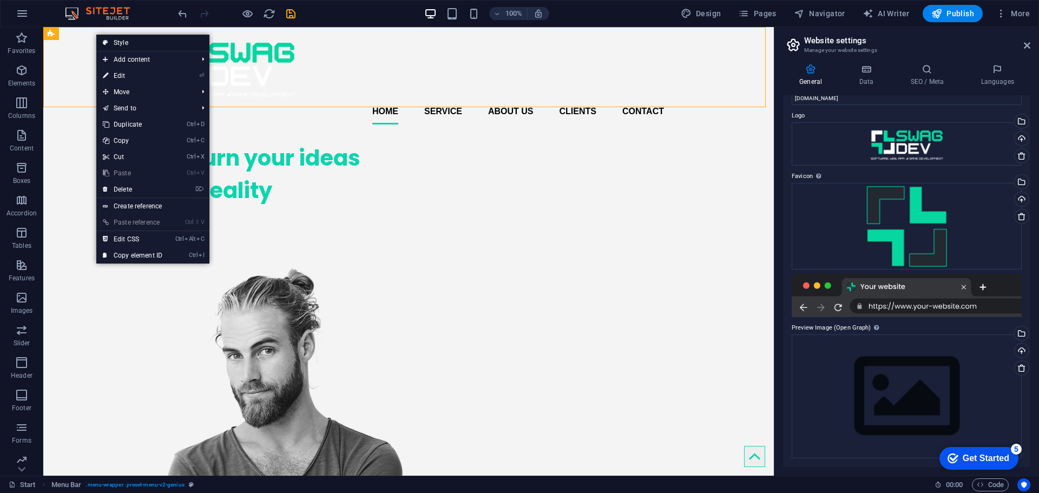
click at [109, 40] on link "Style" at bounding box center [152, 43] width 113 height 16
select select "rem"
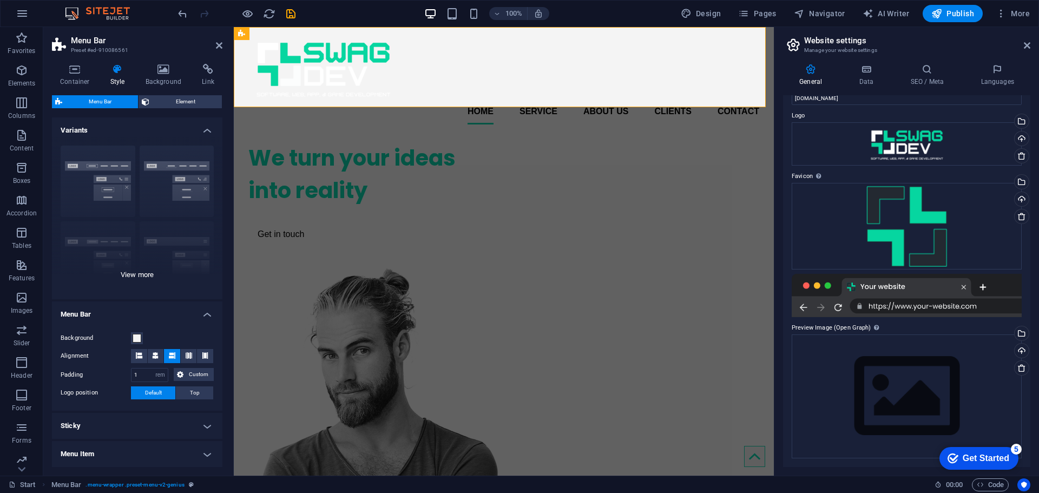
click at [103, 166] on div "Border Centered Default Fixed Loki Trigger Wide XXL" at bounding box center [137, 218] width 171 height 162
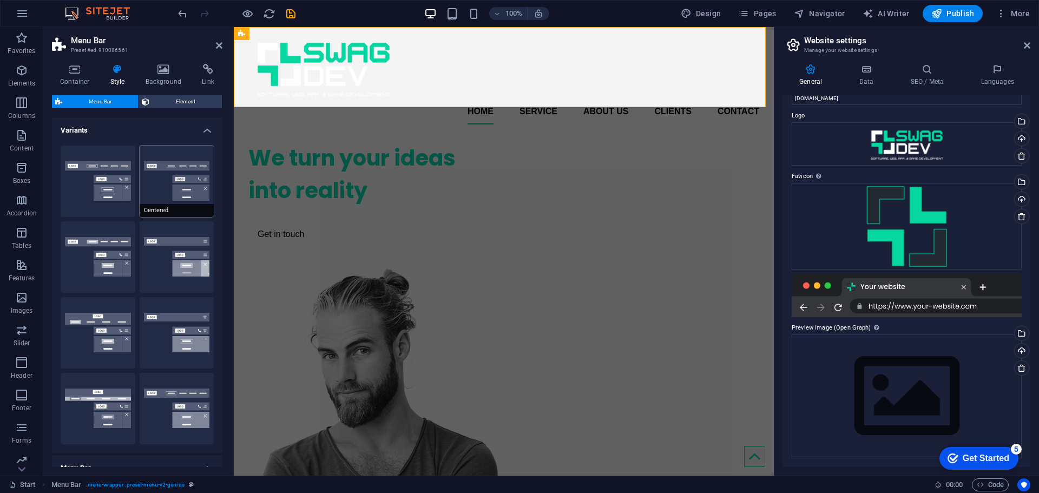
click at [181, 175] on button "Centered" at bounding box center [177, 181] width 75 height 71
click at [196, 246] on button "Fixed" at bounding box center [177, 256] width 75 height 71
click at [103, 245] on button "Default" at bounding box center [98, 256] width 75 height 71
click at [103, 185] on button "Border" at bounding box center [98, 181] width 75 height 71
click at [181, 107] on span "Element" at bounding box center [186, 101] width 66 height 13
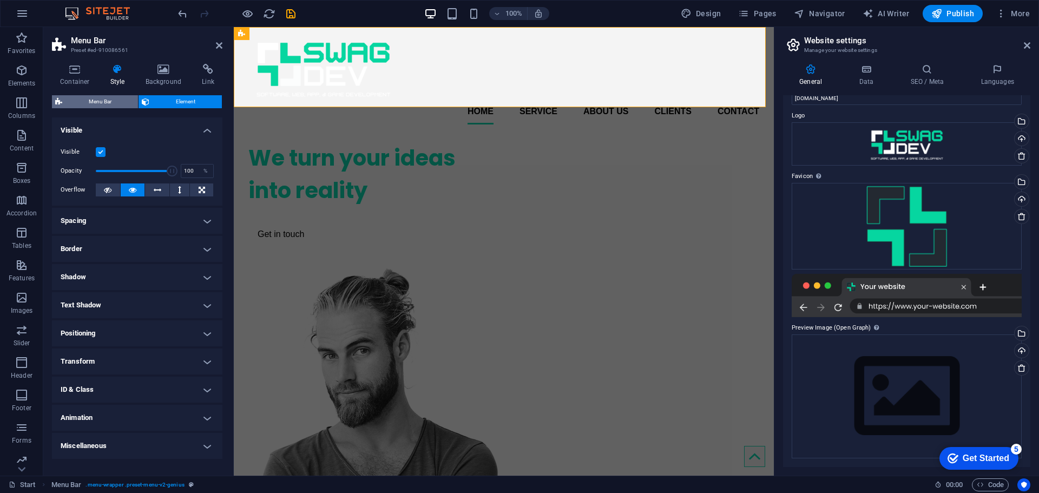
click at [115, 105] on span "Menu Bar" at bounding box center [100, 101] width 69 height 13
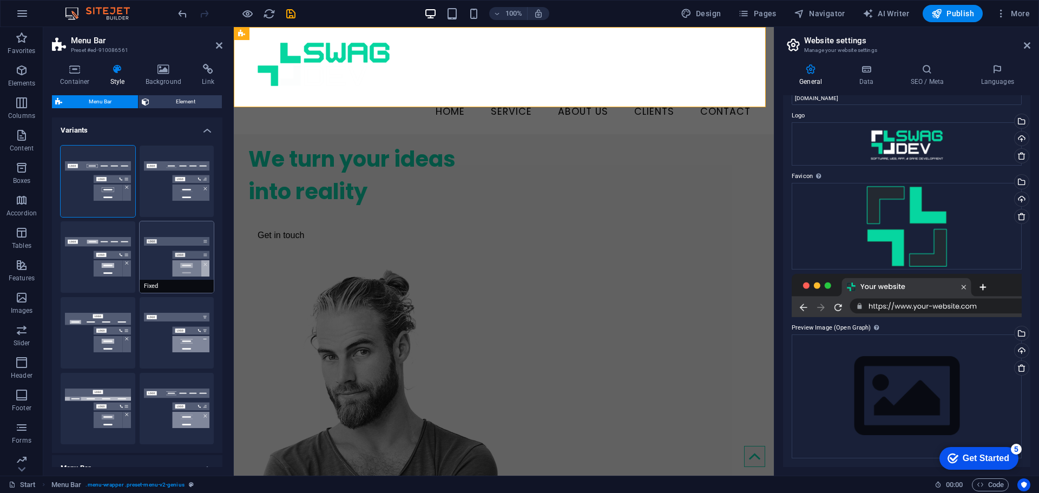
click at [153, 258] on button "Fixed" at bounding box center [177, 256] width 75 height 71
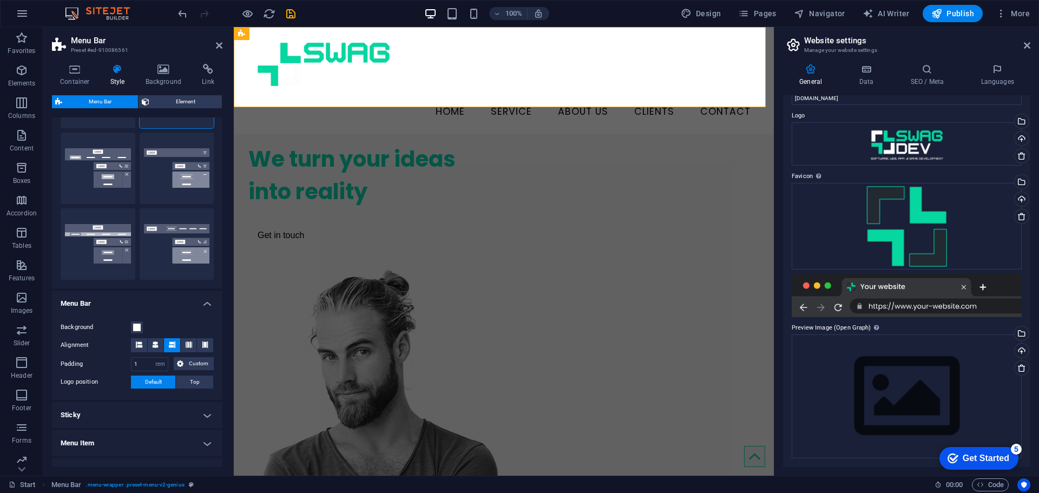
scroll to position [271, 0]
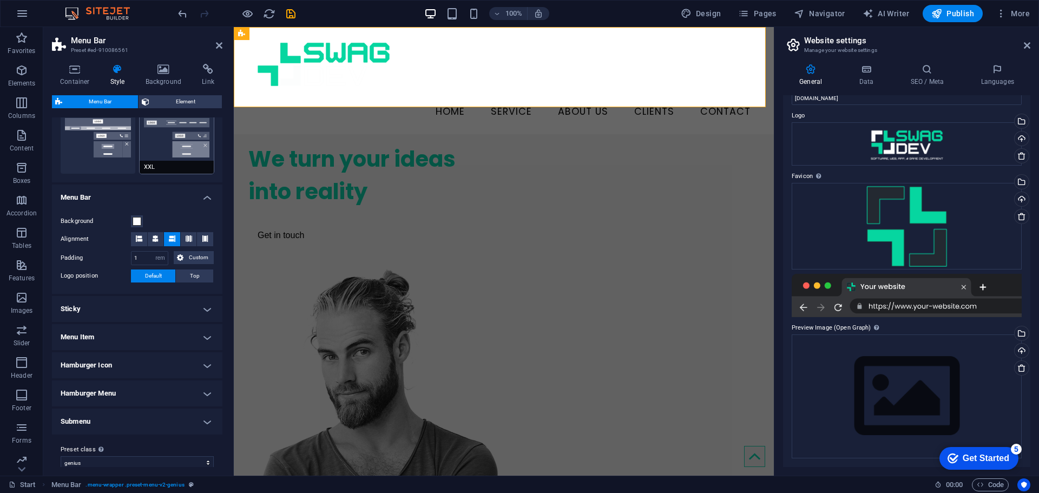
click at [192, 156] on button "XXL" at bounding box center [177, 137] width 75 height 71
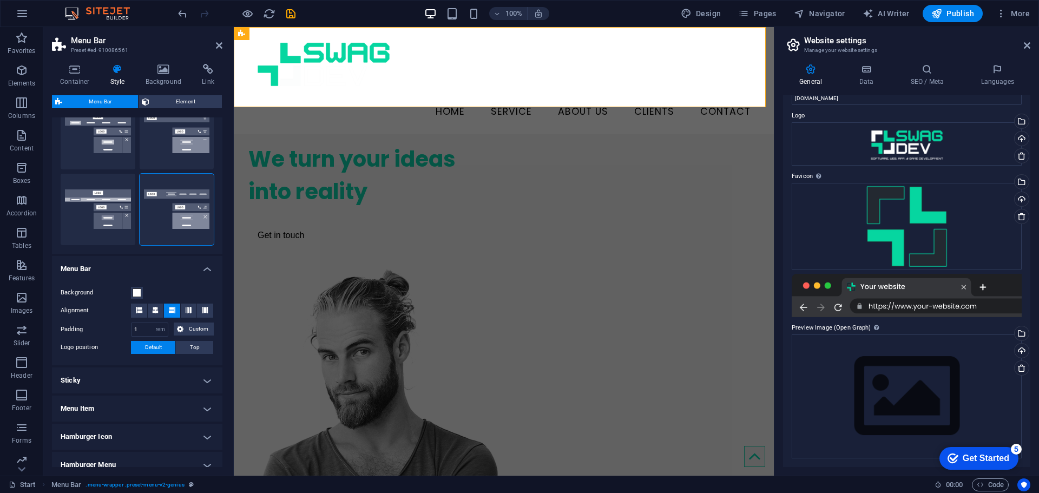
scroll to position [108, 0]
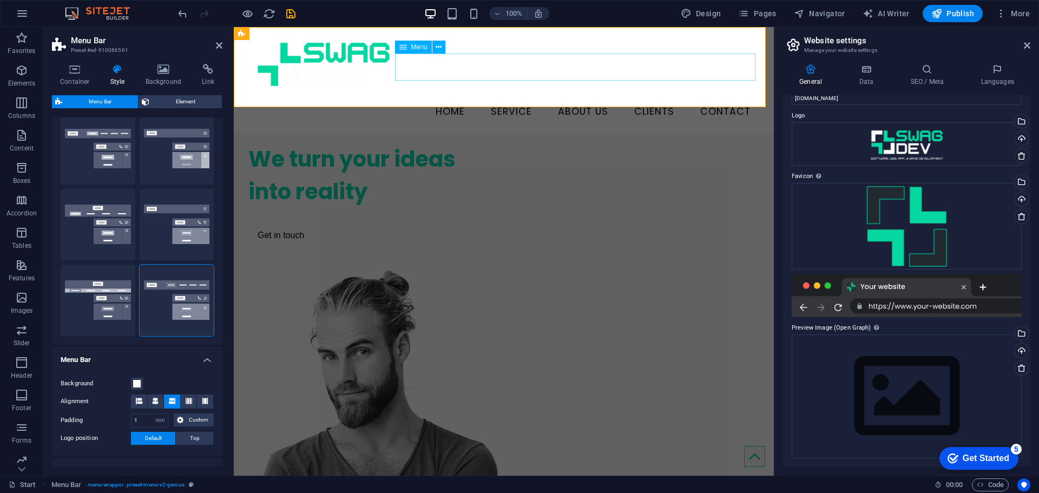
click at [498, 99] on nav "Home Service About us Clients Contact" at bounding box center [503, 112] width 511 height 27
click at [112, 145] on button "Default" at bounding box center [98, 148] width 75 height 71
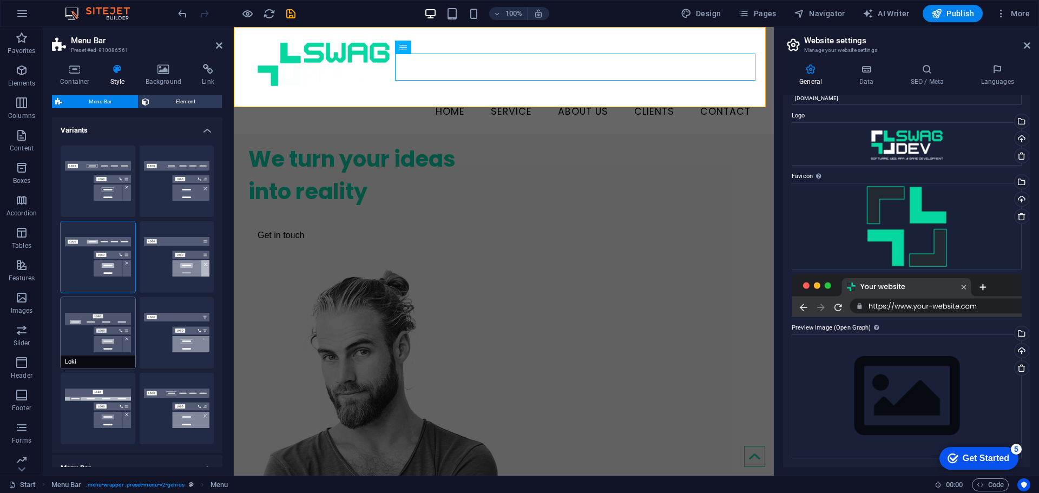
scroll to position [271, 0]
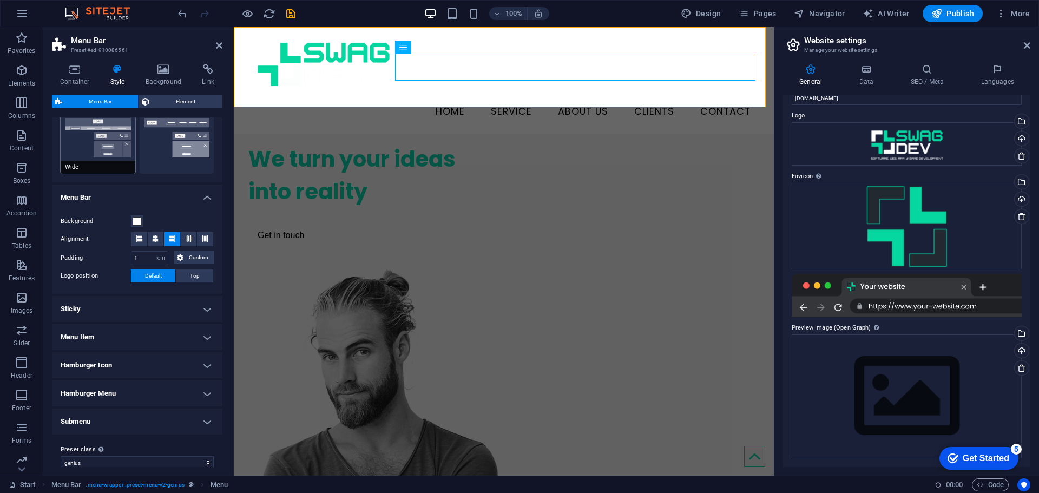
click at [117, 159] on button "Wide" at bounding box center [98, 137] width 75 height 71
type input "0"
type input "2"
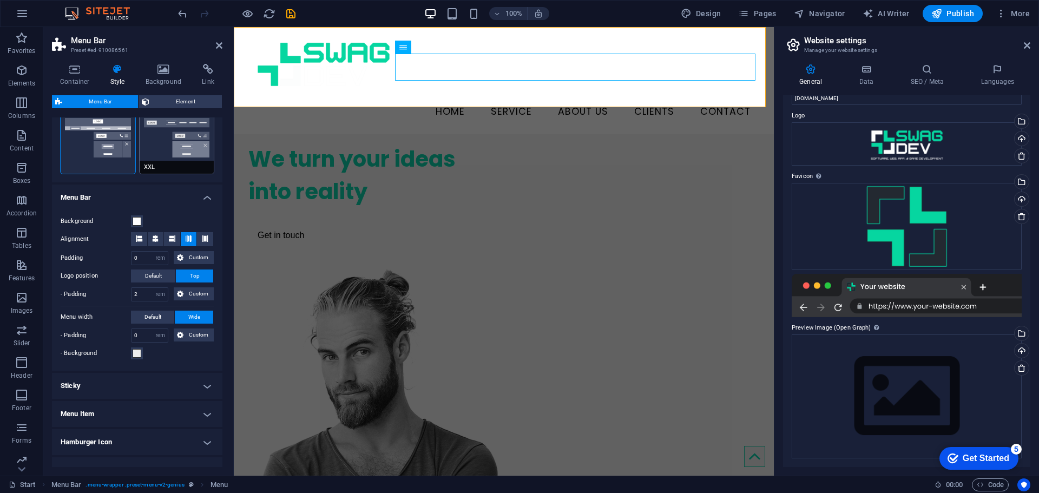
click at [182, 150] on button "XXL" at bounding box center [177, 137] width 75 height 71
type input "1"
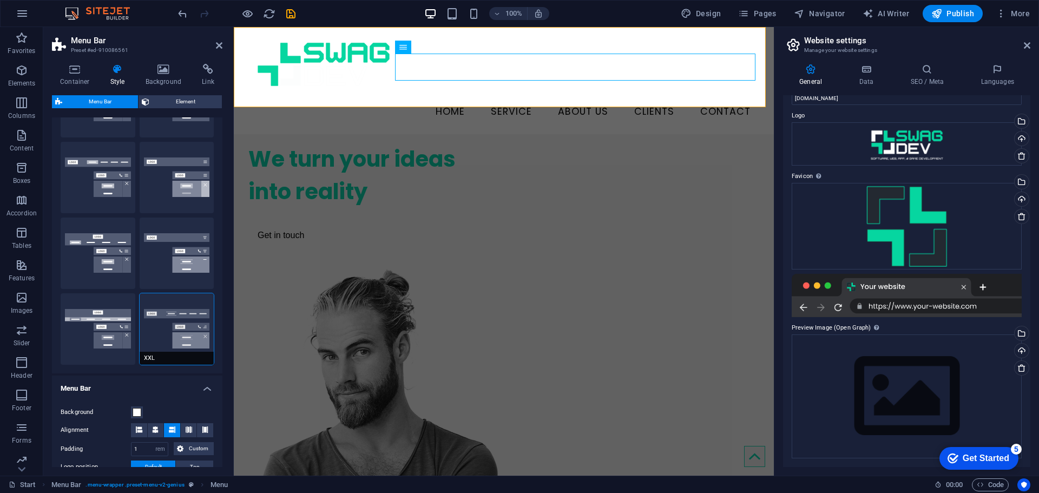
scroll to position [0, 0]
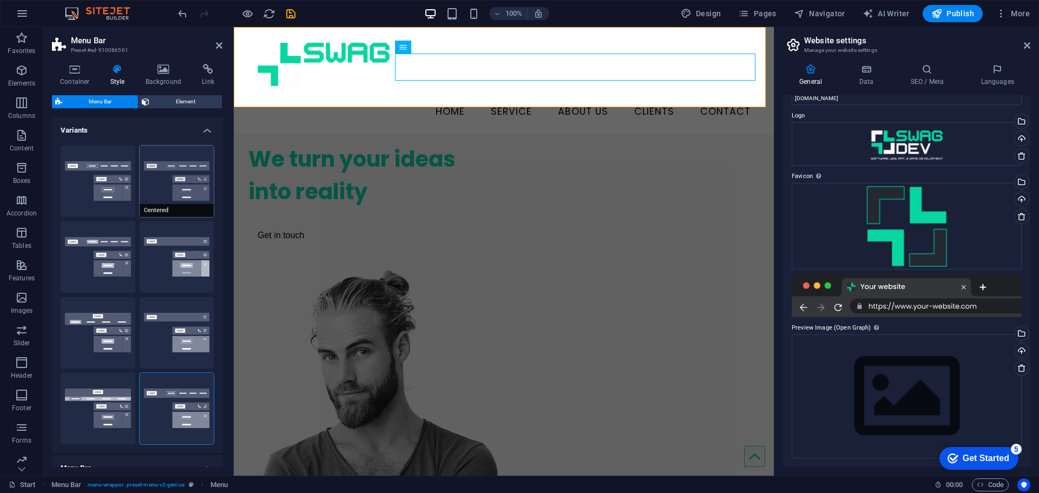
click at [172, 179] on button "Centered" at bounding box center [177, 181] width 75 height 71
click at [165, 78] on h4 "Background" at bounding box center [166, 75] width 57 height 23
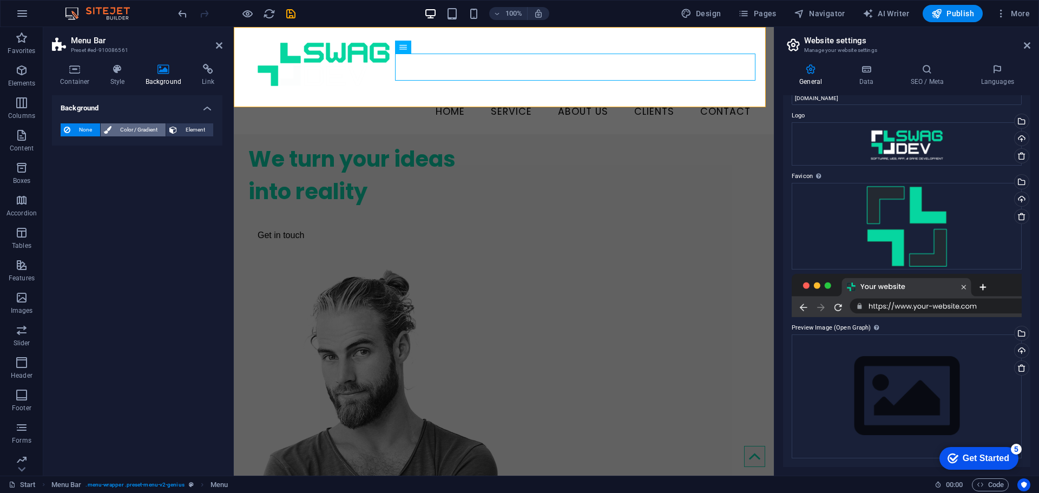
click at [130, 129] on span "Color / Gradient" at bounding box center [139, 129] width 48 height 13
click at [62, 175] on span at bounding box center [68, 173] width 12 height 12
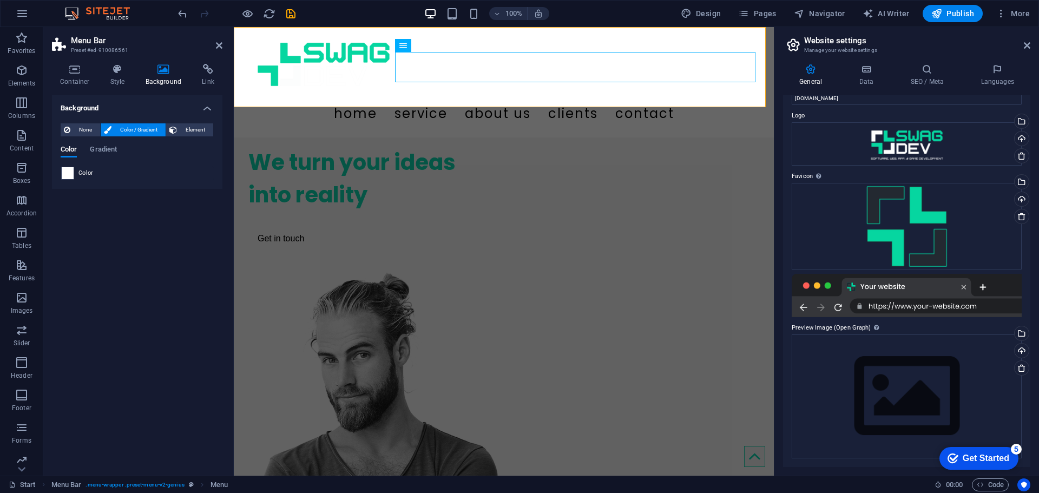
click at [72, 175] on span at bounding box center [68, 173] width 12 height 12
click at [107, 148] on span "Gradient" at bounding box center [103, 150] width 27 height 15
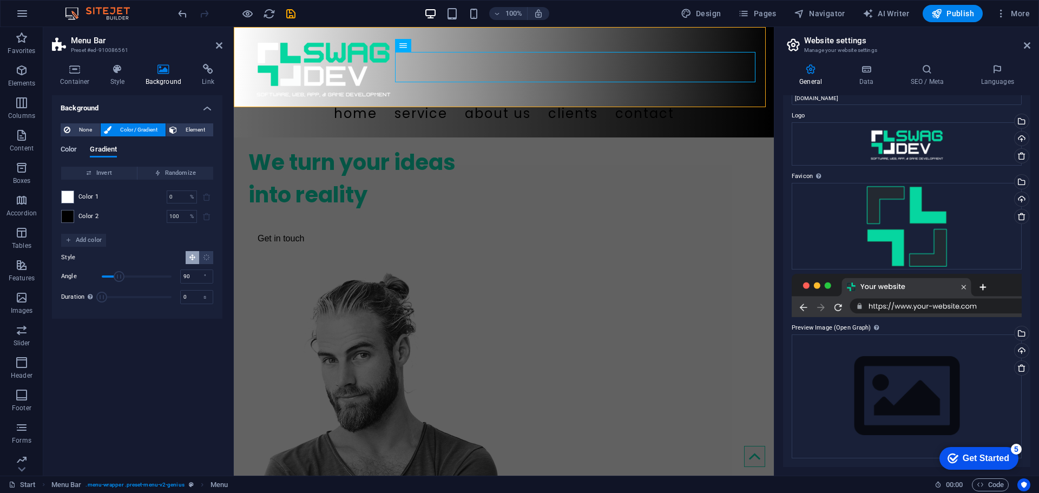
click at [69, 148] on span "Color" at bounding box center [69, 150] width 16 height 15
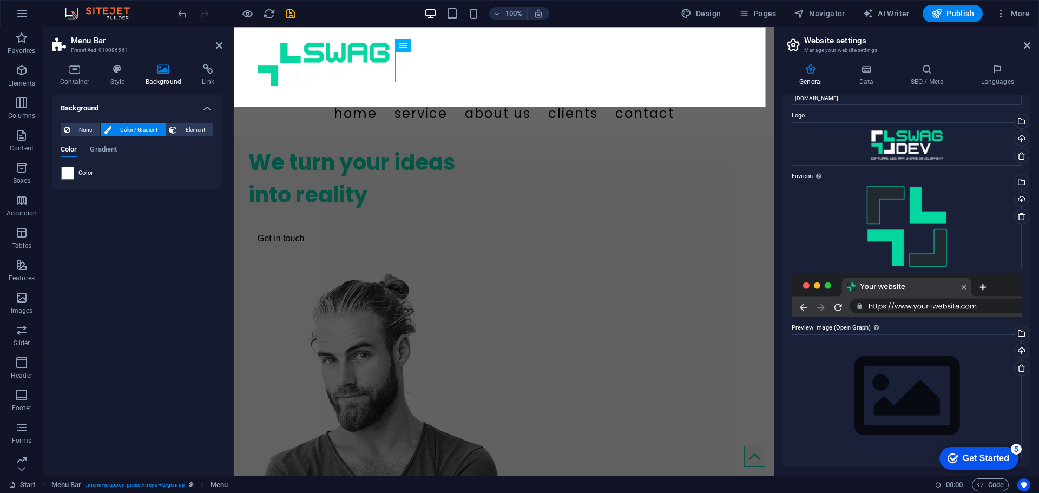
click at [77, 175] on div "Color" at bounding box center [137, 173] width 152 height 13
click at [70, 172] on span at bounding box center [68, 173] width 12 height 12
drag, startPoint x: 68, startPoint y: 178, endPoint x: 84, endPoint y: 172, distance: 17.6
click at [68, 177] on span at bounding box center [68, 173] width 12 height 12
click at [86, 172] on span "Color" at bounding box center [85, 173] width 15 height 9
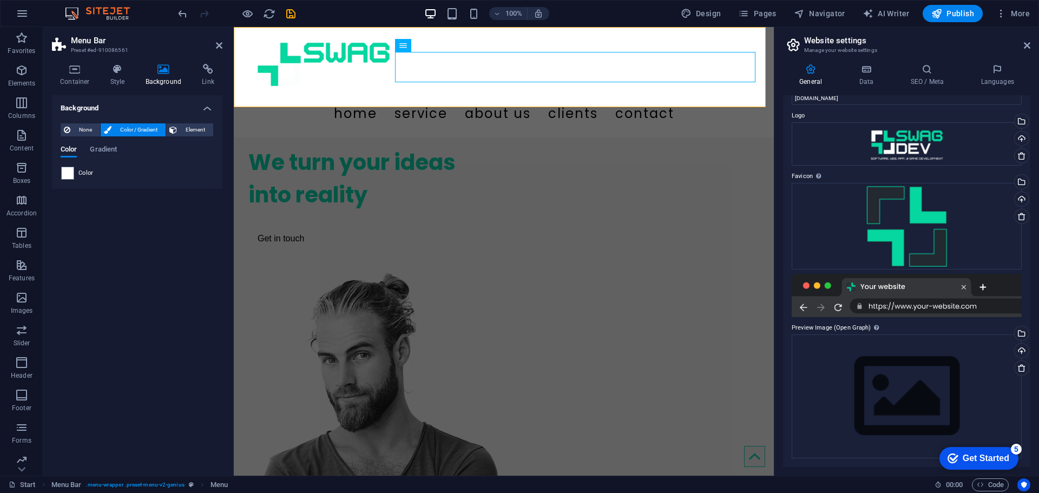
click at [133, 167] on div "Color" at bounding box center [137, 173] width 152 height 13
click at [71, 173] on span at bounding box center [68, 173] width 12 height 12
click at [69, 133] on icon at bounding box center [67, 129] width 6 height 13
click at [110, 130] on icon at bounding box center [108, 129] width 8 height 13
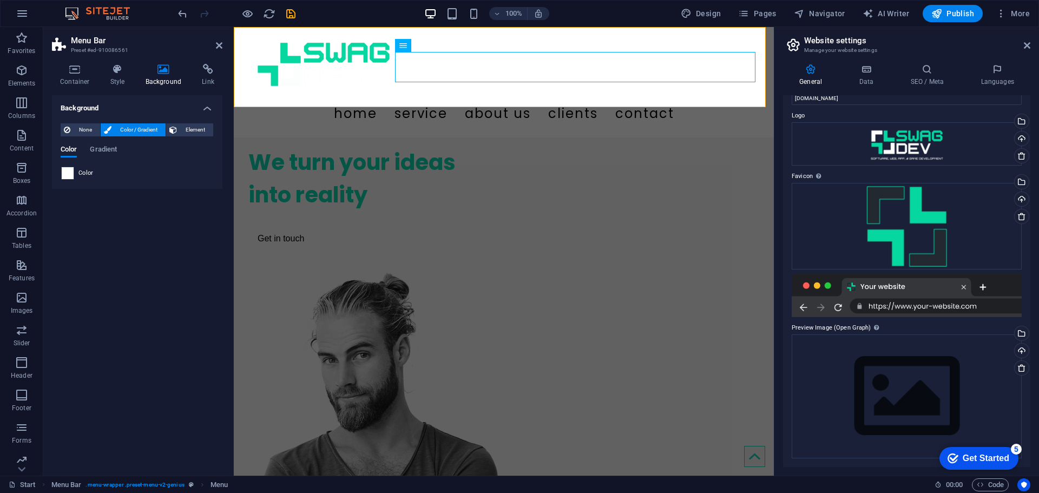
click at [69, 175] on span at bounding box center [68, 173] width 12 height 12
click at [94, 168] on div "Color" at bounding box center [137, 173] width 152 height 13
click at [115, 146] on span "Gradient" at bounding box center [103, 150] width 27 height 15
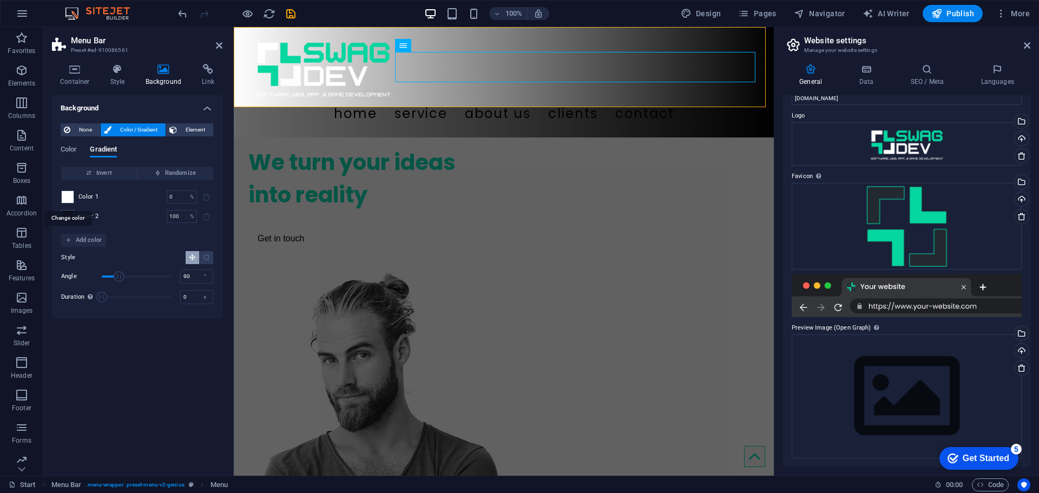
click at [68, 195] on span at bounding box center [68, 197] width 12 height 12
click at [86, 196] on span "Color 1" at bounding box center [88, 197] width 21 height 9
click at [67, 213] on span at bounding box center [68, 217] width 12 height 12
click at [67, 219] on span at bounding box center [68, 217] width 12 height 12
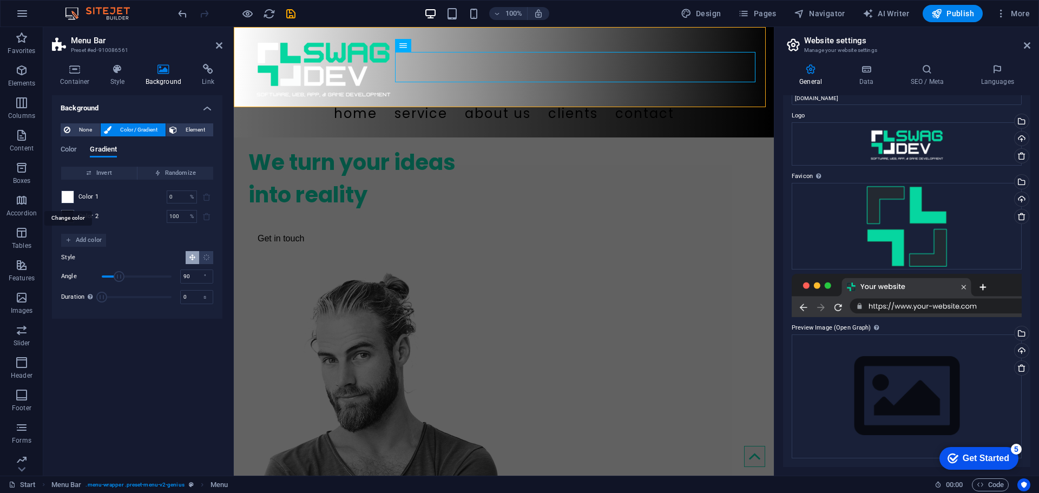
click at [74, 200] on div at bounding box center [67, 197] width 13 height 13
click at [70, 198] on span at bounding box center [68, 197] width 12 height 12
click at [69, 195] on span at bounding box center [68, 197] width 12 height 12
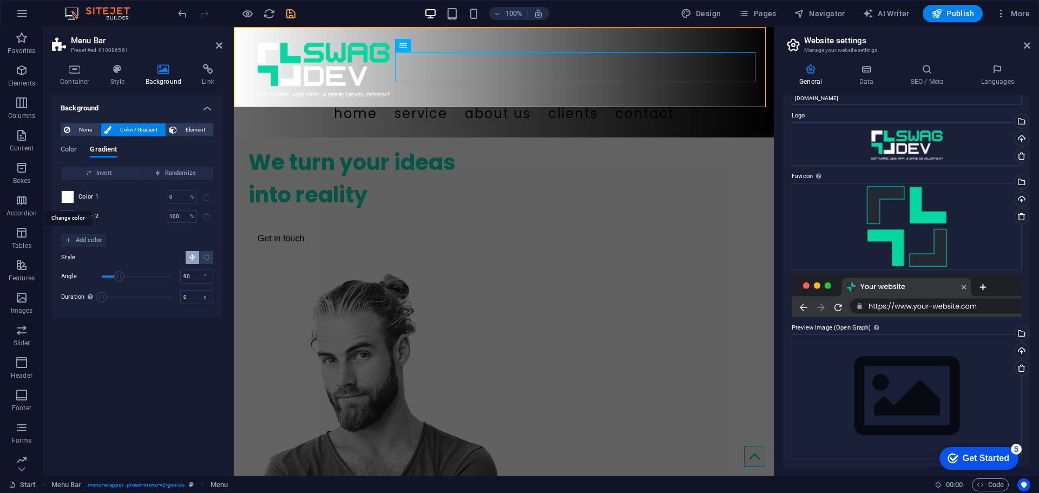
click at [69, 195] on span at bounding box center [68, 197] width 12 height 12
click at [182, 132] on span "Element" at bounding box center [195, 129] width 30 height 13
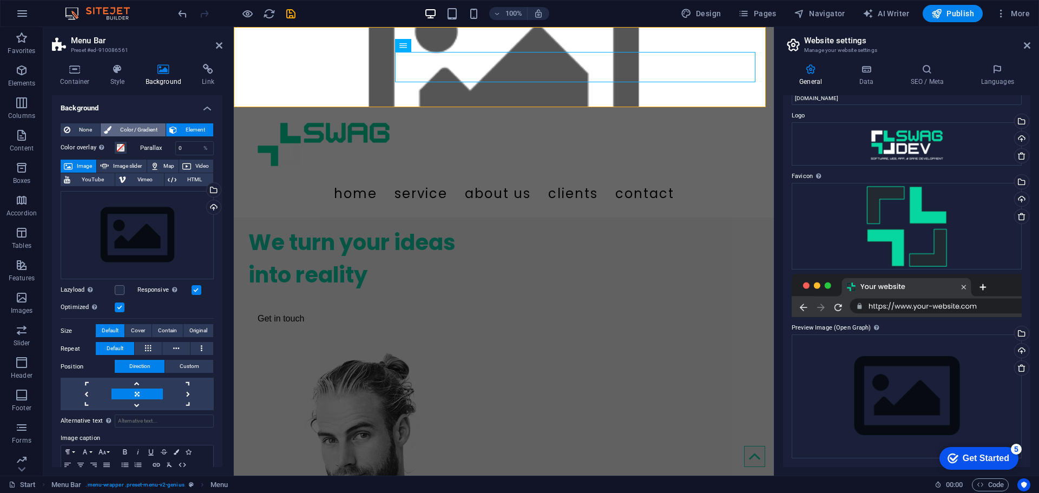
click at [150, 132] on span "Color / Gradient" at bounding box center [139, 129] width 48 height 13
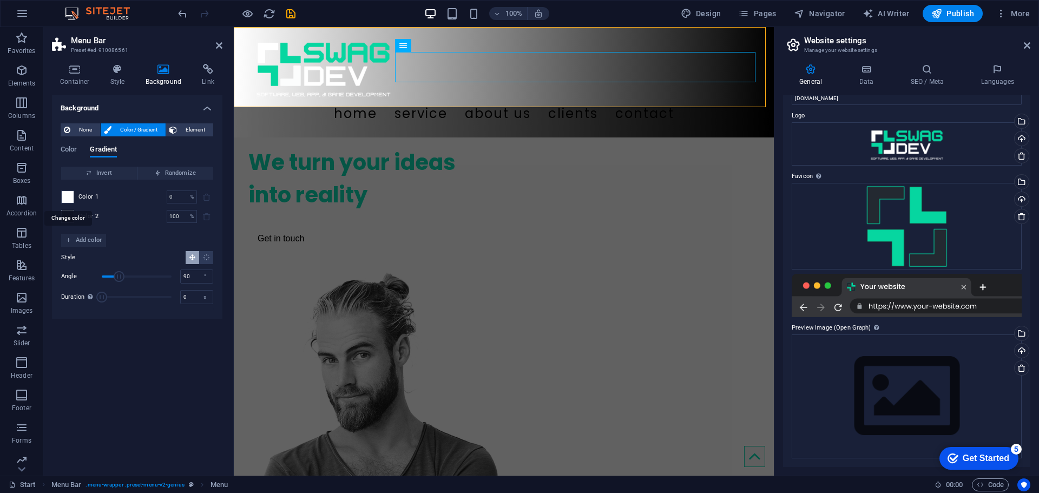
click at [66, 192] on span at bounding box center [68, 197] width 12 height 12
click at [98, 173] on span "Invert" at bounding box center [99, 173] width 67 height 13
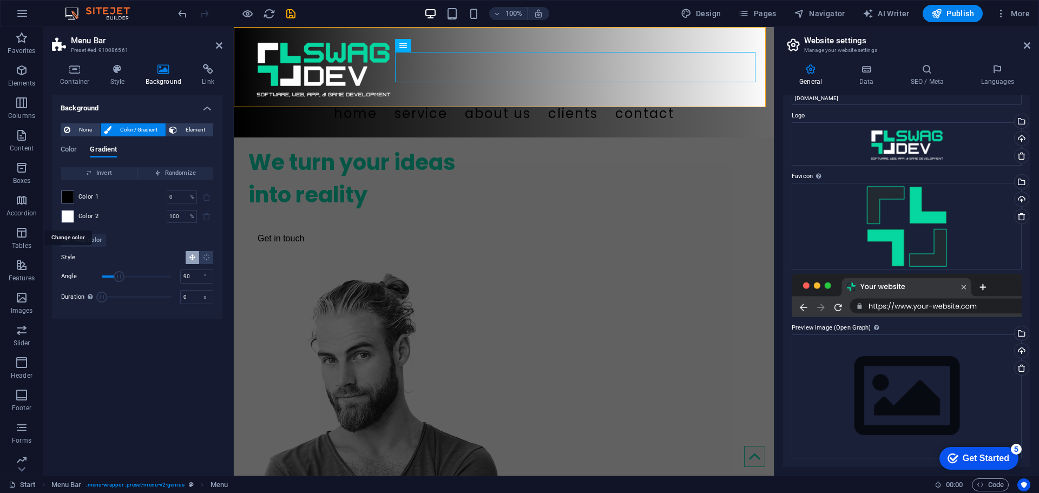
click at [71, 217] on span at bounding box center [68, 217] width 12 height 12
click at [71, 215] on span at bounding box center [68, 217] width 12 height 12
click at [81, 245] on span "Add color" at bounding box center [84, 240] width 36 height 13
click at [69, 234] on span at bounding box center [68, 236] width 12 height 12
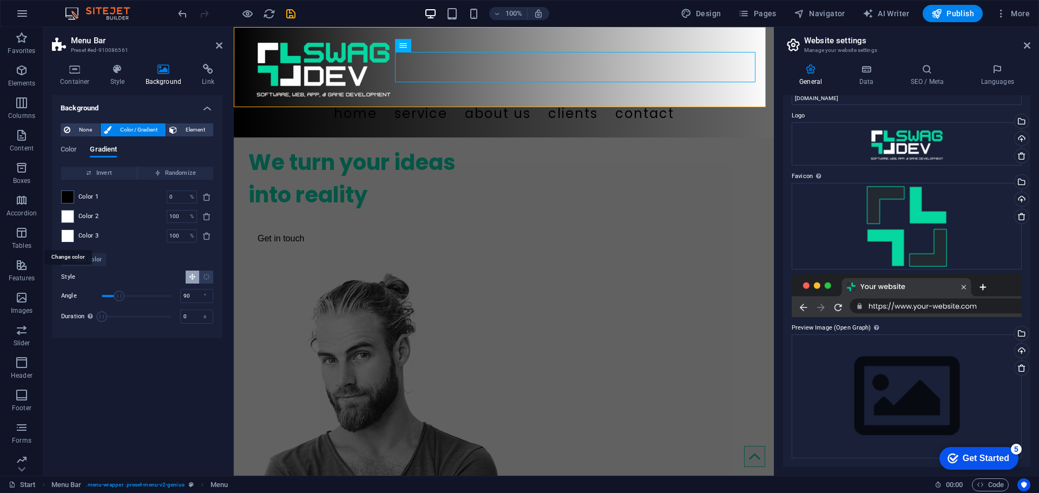
click at [69, 234] on span at bounding box center [68, 236] width 12 height 12
click at [211, 236] on span "delete" at bounding box center [206, 236] width 13 height 9
click at [67, 218] on span at bounding box center [68, 217] width 12 height 12
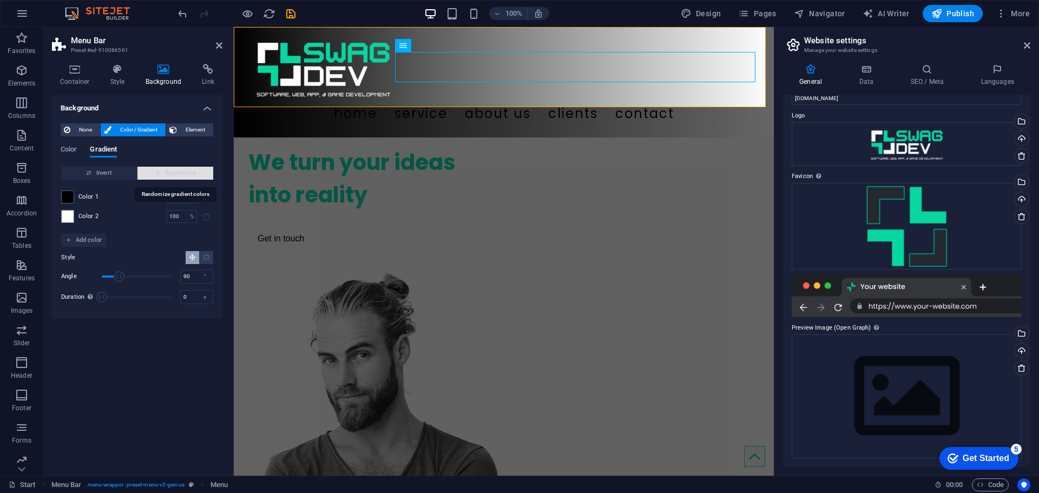
click at [156, 171] on icon "button" at bounding box center [158, 173] width 6 height 6
type input "4"
type input "341"
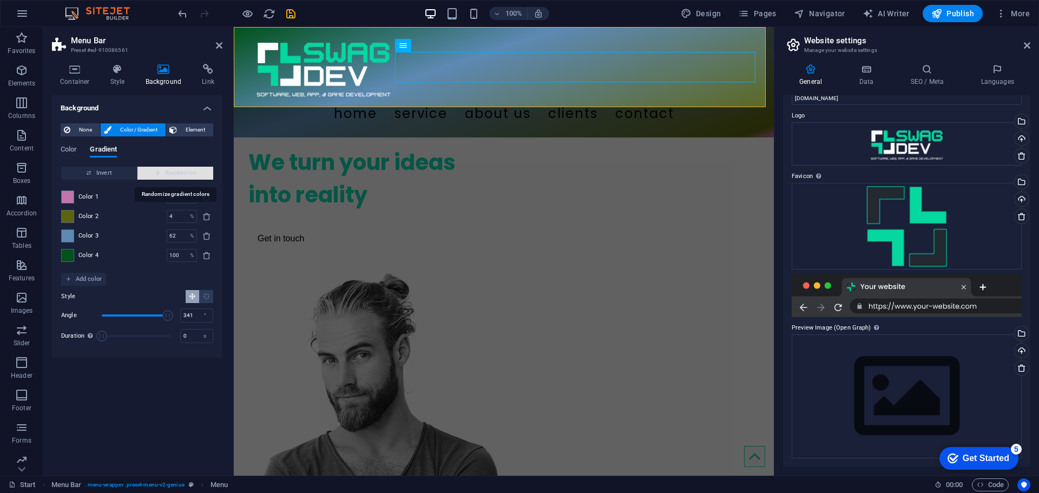
click at [156, 171] on icon "button" at bounding box center [158, 173] width 6 height 6
type input "12"
type input "131"
type input "100"
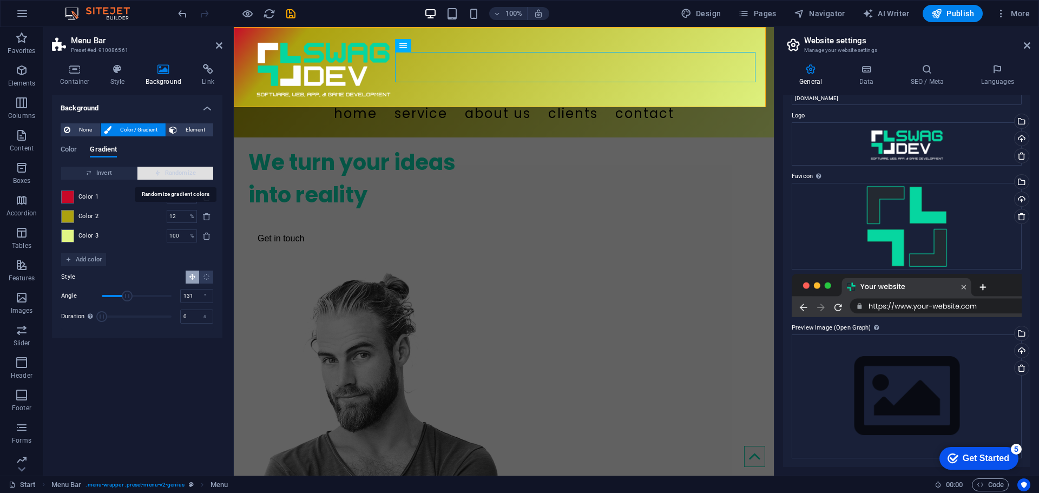
click at [156, 171] on icon "button" at bounding box center [158, 173] width 6 height 6
type input "28"
type input "331"
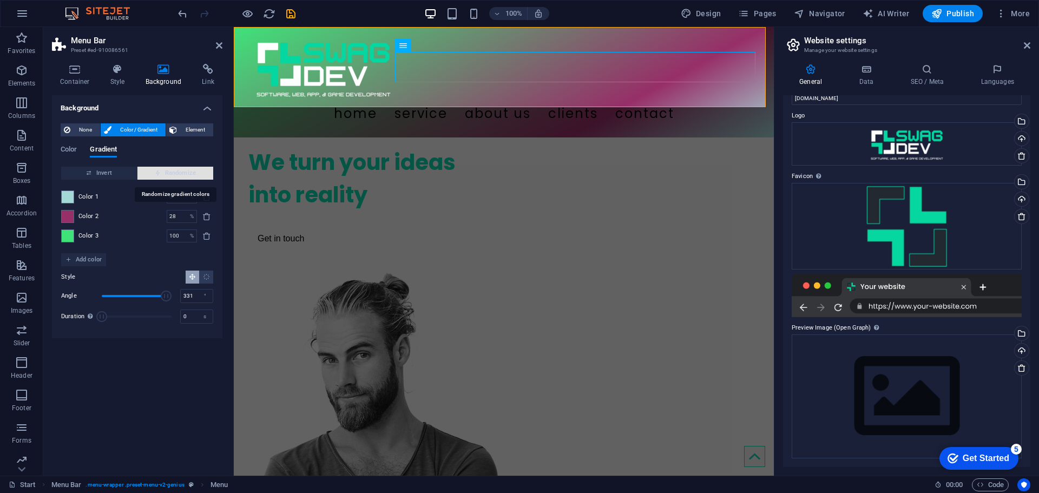
click at [156, 171] on icon "button" at bounding box center [158, 173] width 6 height 6
type input "46"
type input "143"
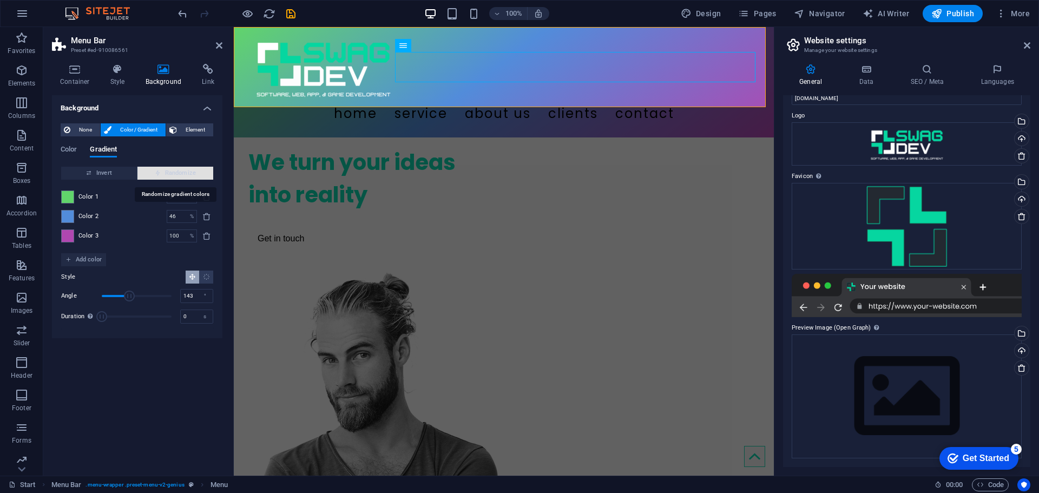
click at [156, 171] on icon "button" at bounding box center [158, 173] width 6 height 6
type input "67"
type input "317"
type input "98"
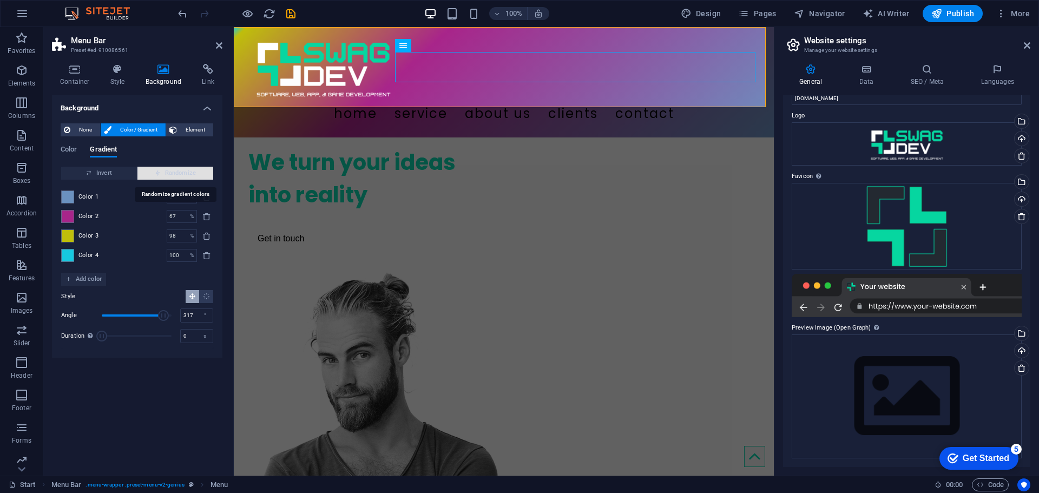
click at [156, 171] on icon "button" at bounding box center [158, 173] width 6 height 6
type input "96"
type input "198"
type input "100"
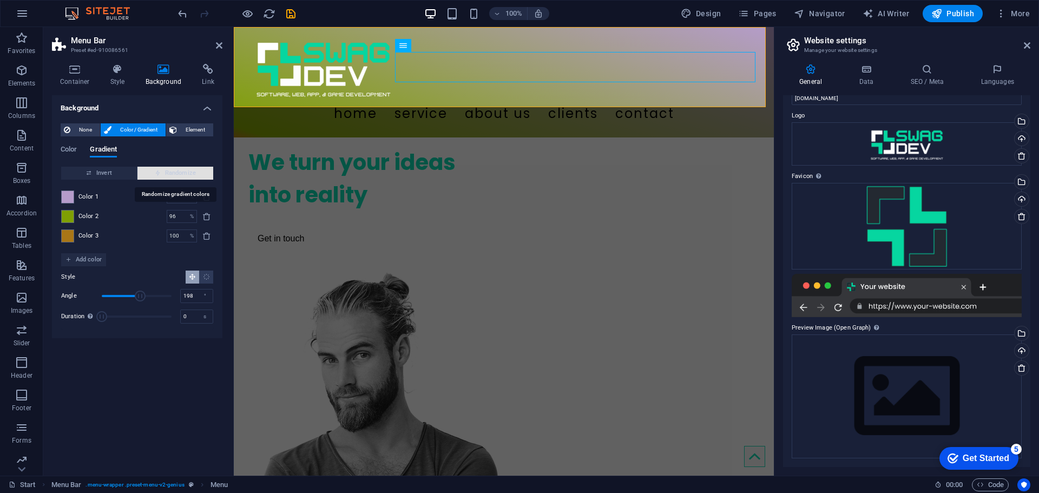
click at [156, 171] on icon "button" at bounding box center [158, 173] width 6 height 6
type input "100"
type input "204"
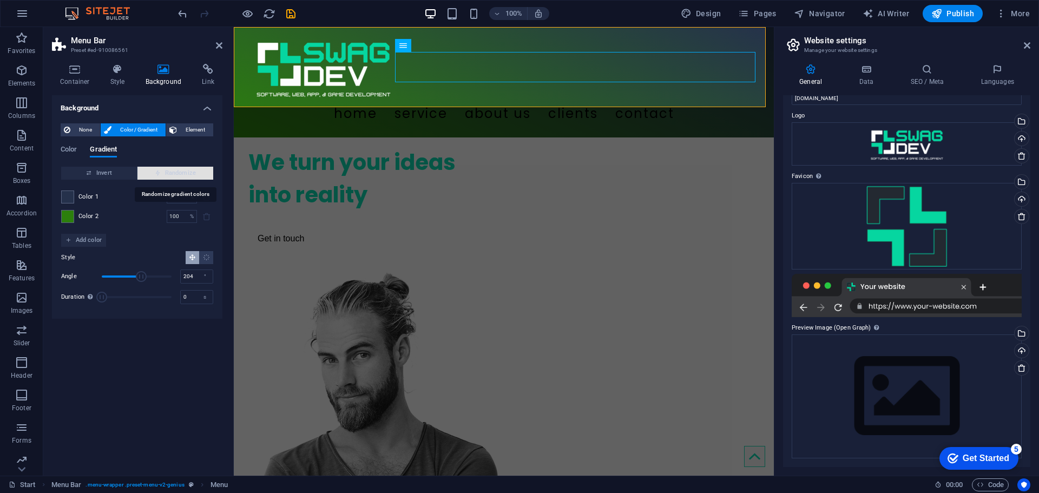
click at [156, 171] on icon "button" at bounding box center [158, 173] width 6 height 6
type input "68"
type input "257"
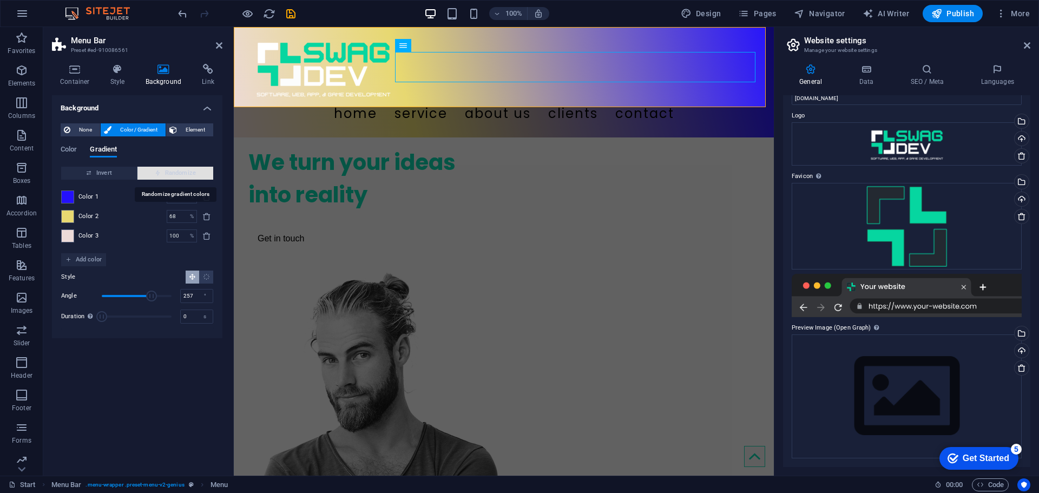
click at [156, 171] on icon "button" at bounding box center [158, 173] width 6 height 6
type input "17"
type input "110"
type input "20"
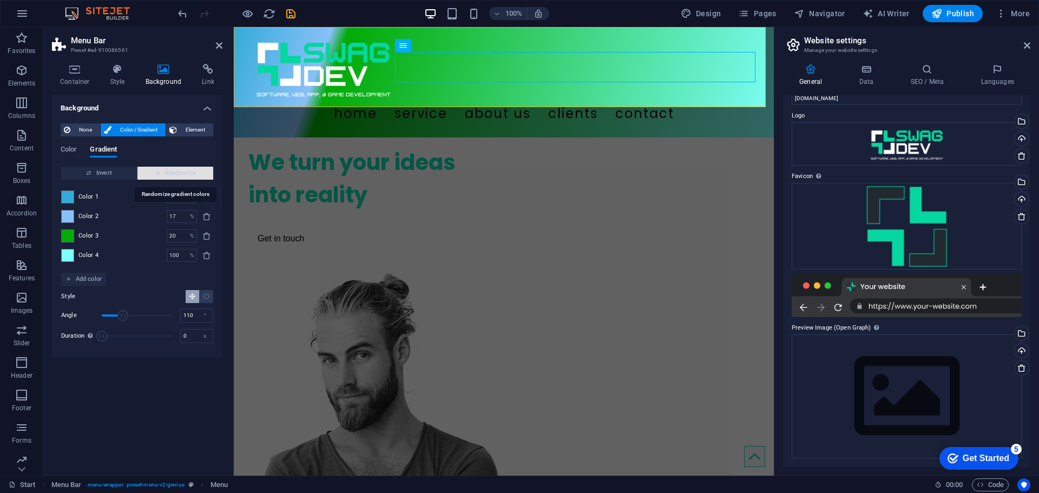
click at [156, 171] on icon "button" at bounding box center [158, 173] width 6 height 6
type input "83"
type input "109"
type input "100"
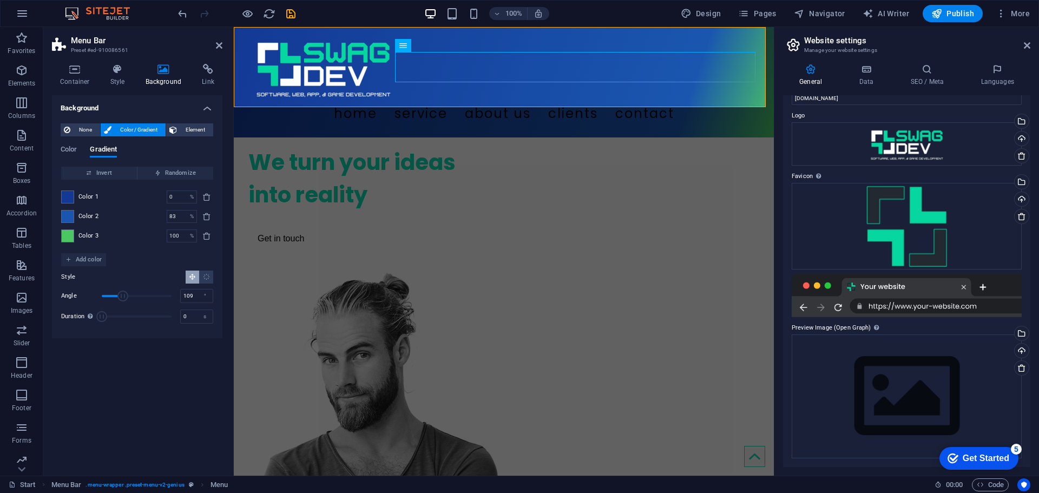
click at [79, 217] on span "Color 2" at bounding box center [88, 216] width 21 height 9
click at [71, 217] on span at bounding box center [68, 217] width 12 height 12
drag, startPoint x: 73, startPoint y: 215, endPoint x: 87, endPoint y: 217, distance: 14.2
click at [78, 229] on div "Color 1 0 % ​ Color 2 83 % ​ Color 3 100 % ​" at bounding box center [137, 217] width 152 height 74
click at [87, 217] on span "Color 2" at bounding box center [88, 216] width 21 height 9
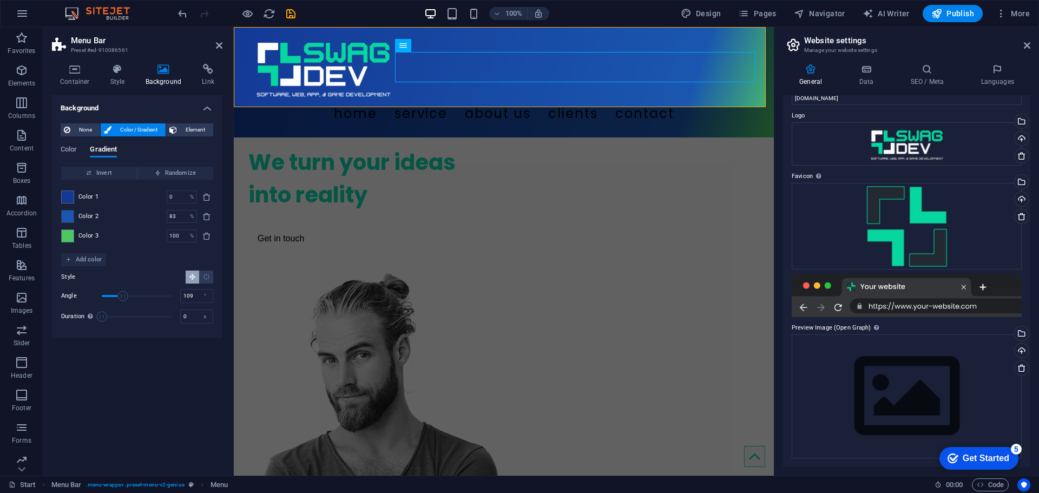
drag, startPoint x: 103, startPoint y: 214, endPoint x: 74, endPoint y: 214, distance: 29.2
click at [77, 214] on div "Color 2 83 % ​" at bounding box center [137, 216] width 152 height 13
click at [64, 214] on span at bounding box center [68, 217] width 12 height 12
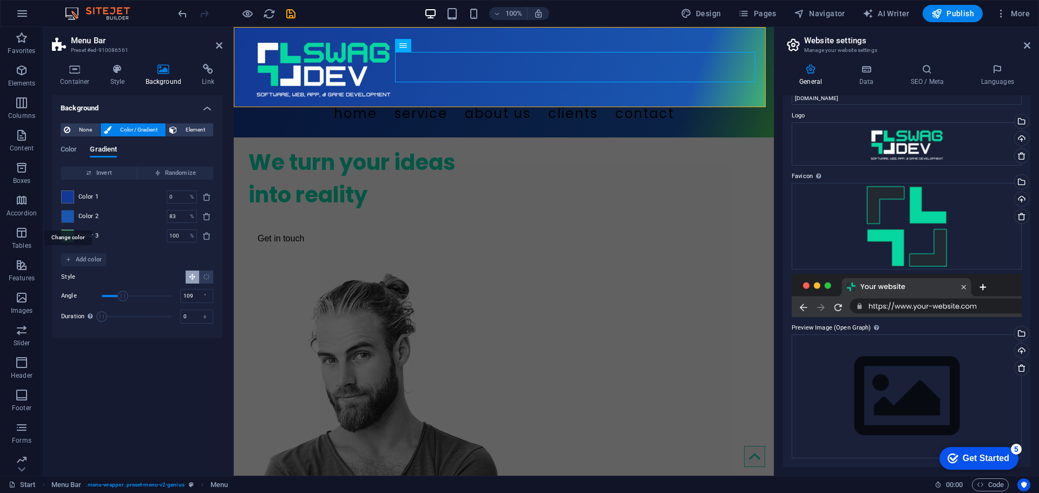
click at [64, 214] on span at bounding box center [68, 217] width 12 height 12
click at [66, 214] on span at bounding box center [68, 217] width 12 height 12
click at [159, 170] on icon "button" at bounding box center [158, 173] width 6 height 6
type input "100"
type input "27"
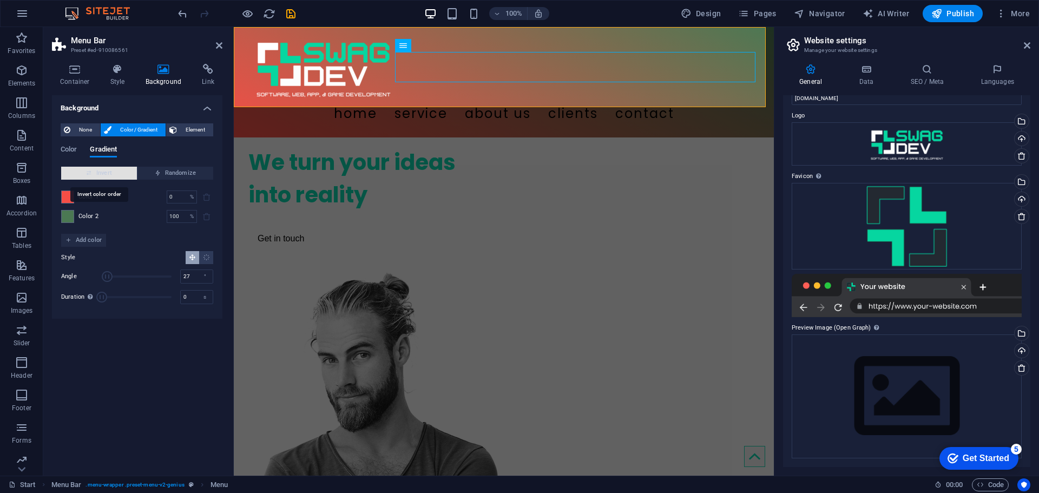
click at [121, 172] on span "Invert" at bounding box center [99, 173] width 67 height 13
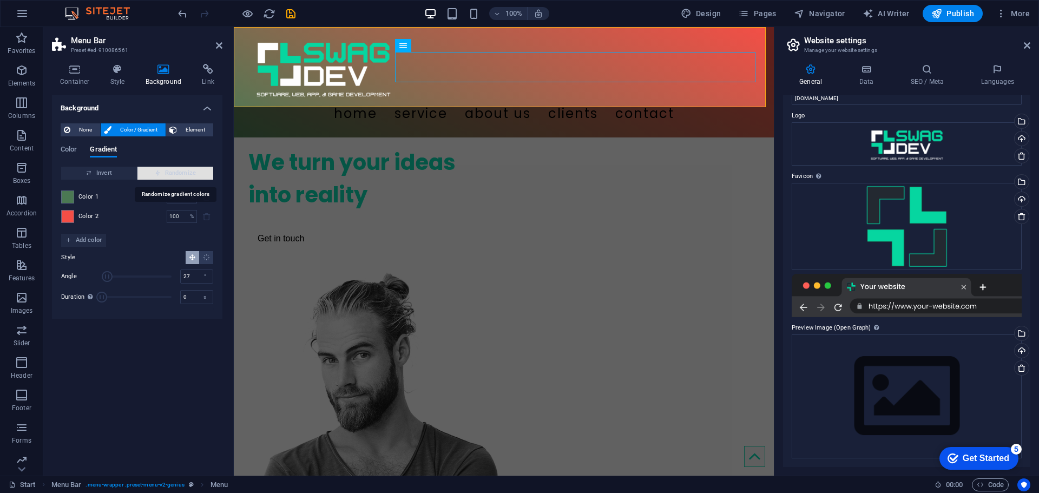
click at [153, 172] on span "Randomize" at bounding box center [175, 173] width 67 height 13
type input "31"
type input "283"
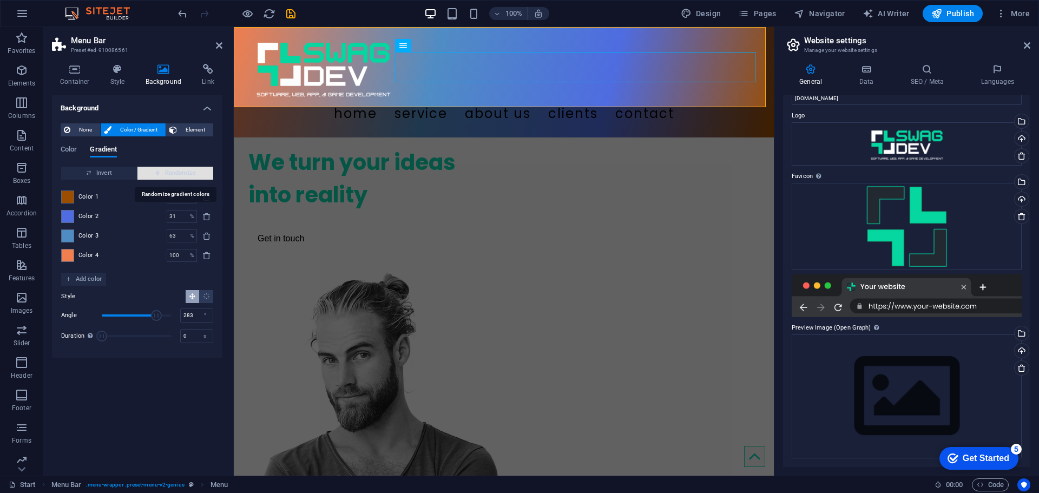
click at [153, 172] on span "Randomize" at bounding box center [175, 173] width 67 height 13
type input "100"
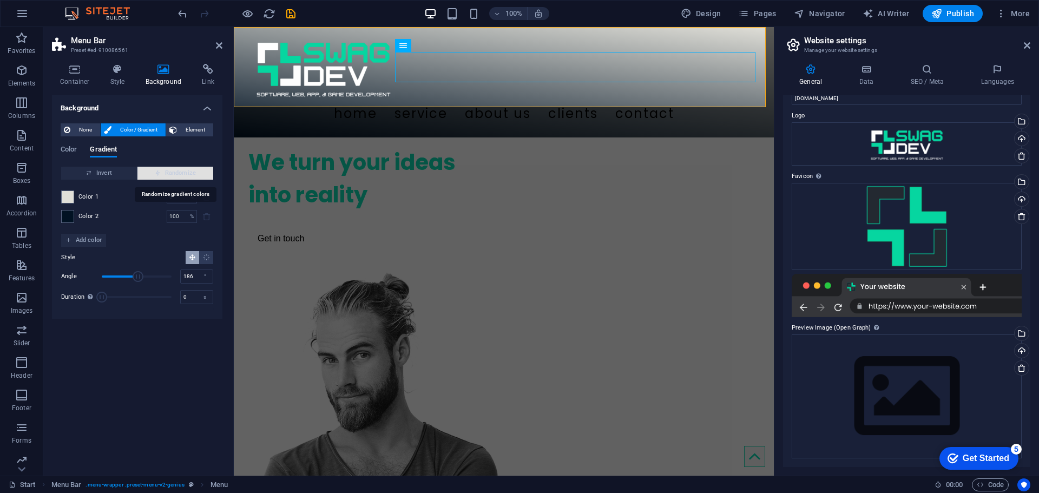
click at [153, 172] on span "Randomize" at bounding box center [175, 173] width 67 height 13
type input "156"
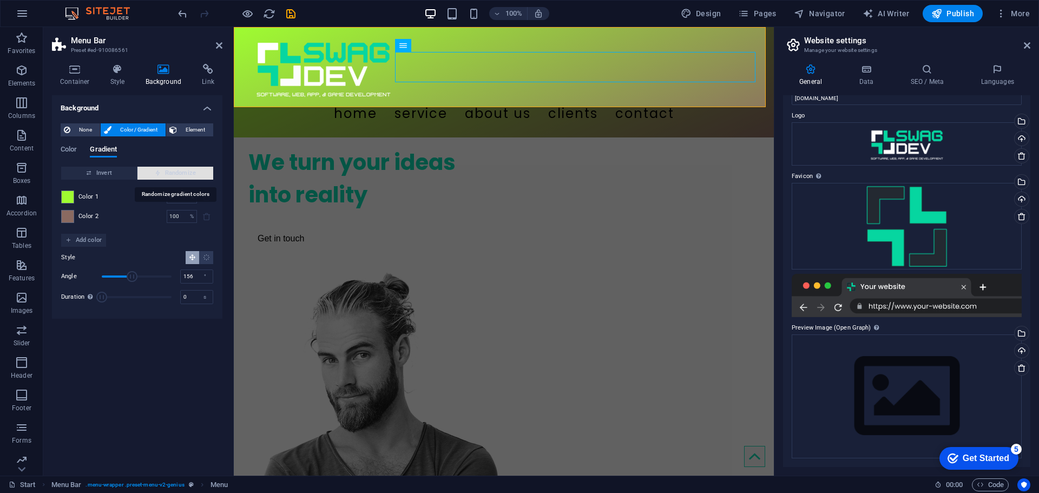
click at [153, 172] on span "Randomize" at bounding box center [175, 173] width 67 height 13
type input "7"
type input "108"
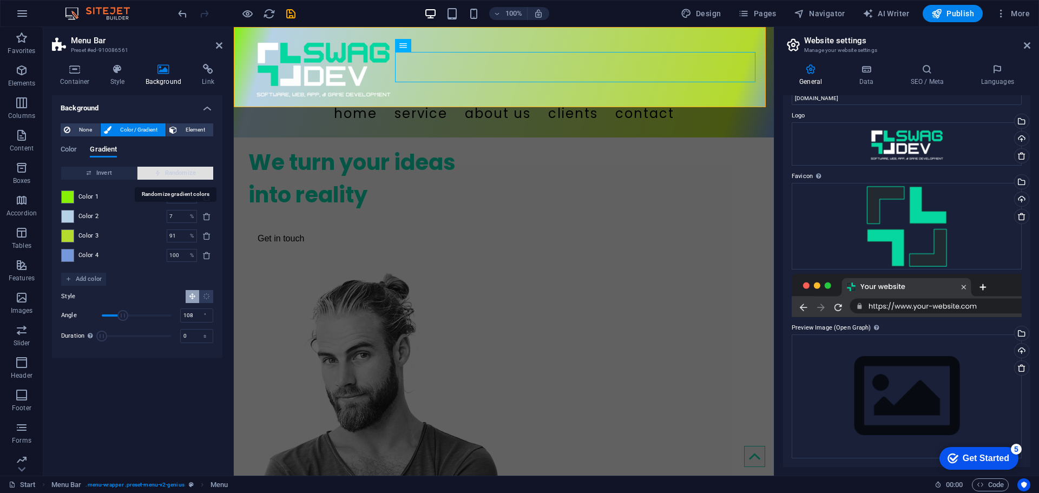
click at [153, 172] on span "Randomize" at bounding box center [175, 173] width 67 height 13
type input "2"
type input "41"
type input "25"
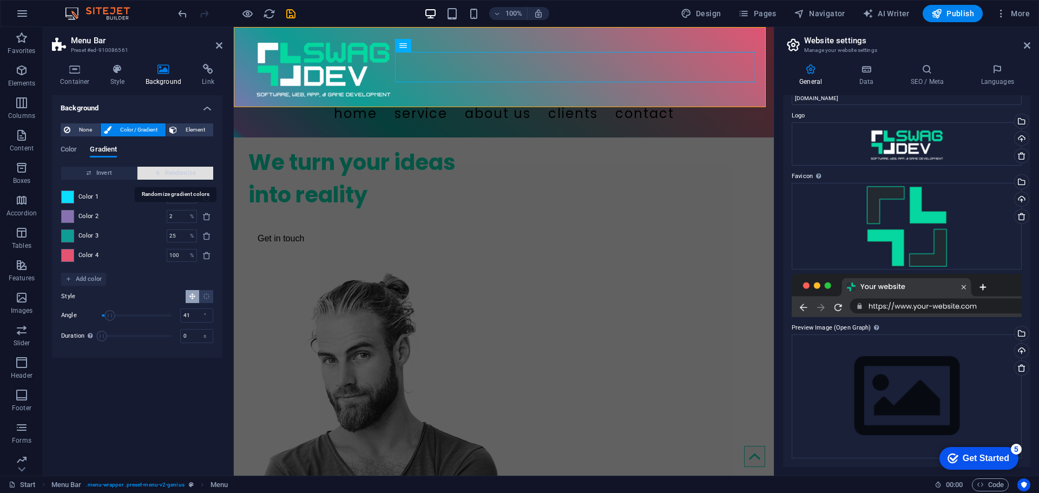
click at [153, 172] on span "Randomize" at bounding box center [175, 173] width 67 height 13
type input "100"
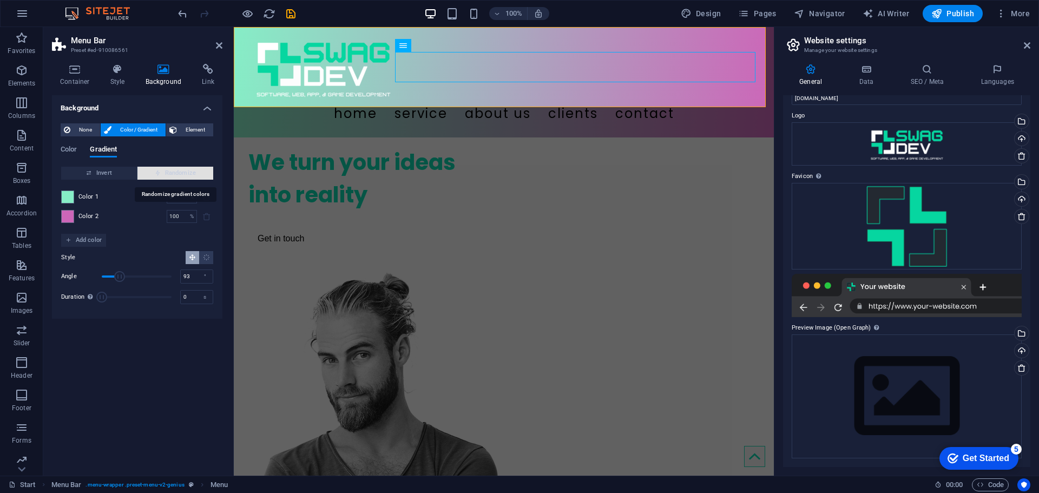
click at [153, 172] on span "Randomize" at bounding box center [175, 173] width 67 height 13
type input "29"
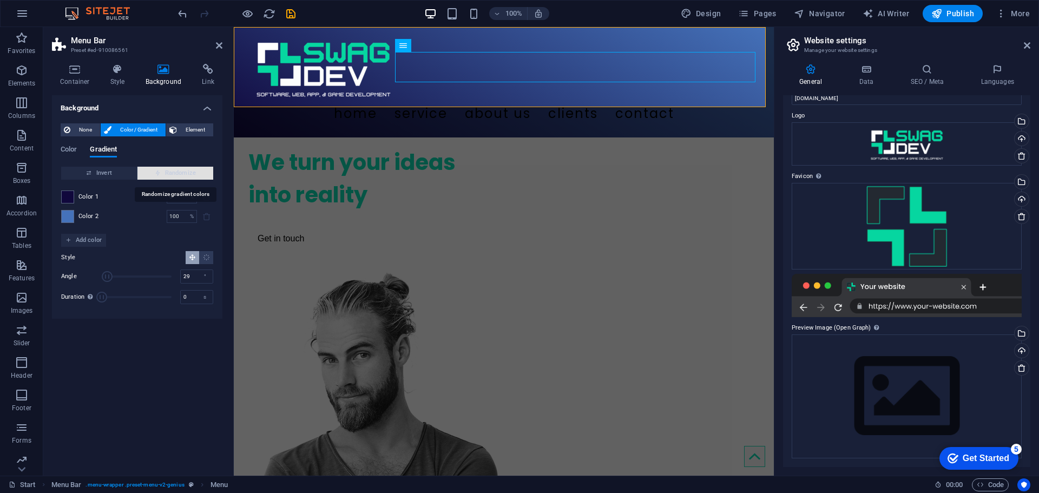
click at [153, 172] on span "Randomize" at bounding box center [175, 173] width 67 height 13
type input "6"
type input "285"
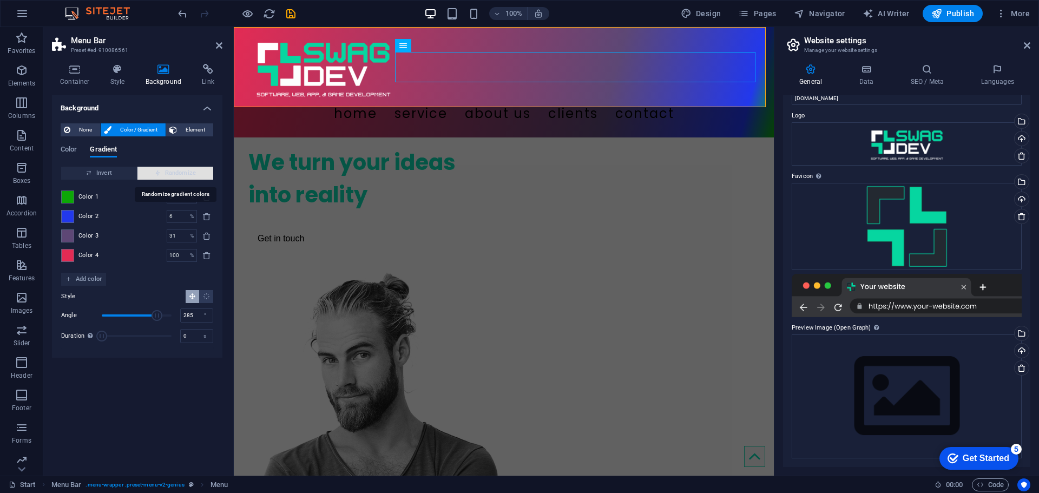
click at [153, 172] on span "Randomize" at bounding box center [175, 173] width 67 height 13
type input "100"
type input "307"
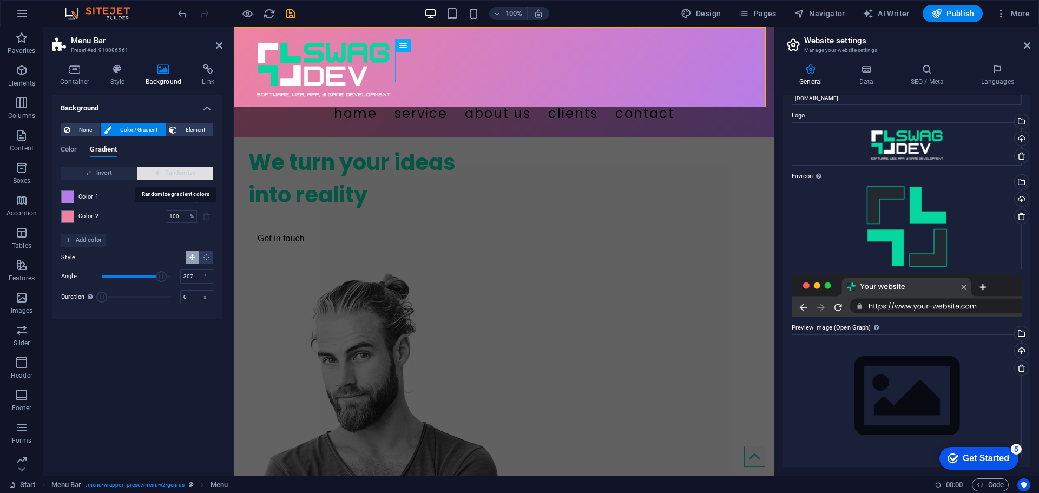
click at [153, 172] on span "Randomize" at bounding box center [175, 173] width 67 height 13
type input "11"
type input "219"
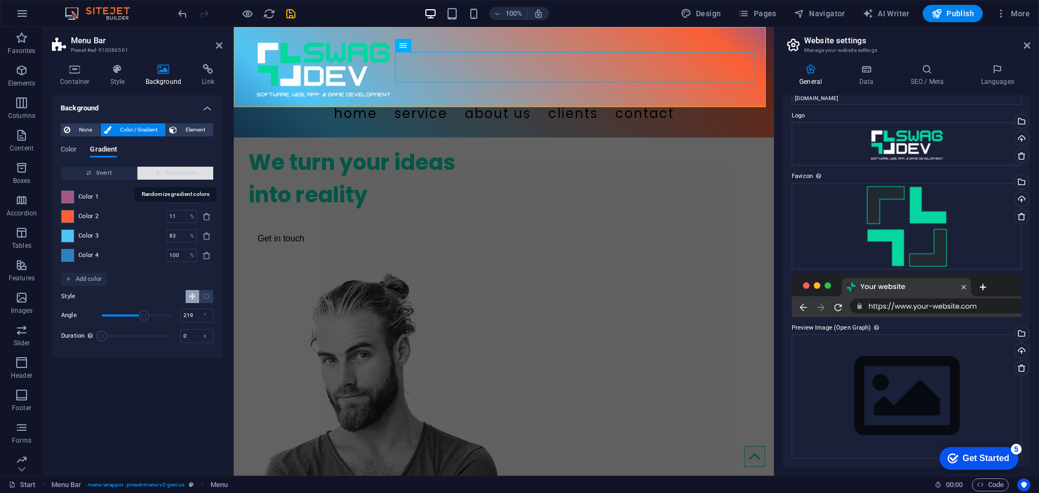
click at [153, 172] on span "Randomize" at bounding box center [175, 173] width 67 height 13
type input "100"
type input "79"
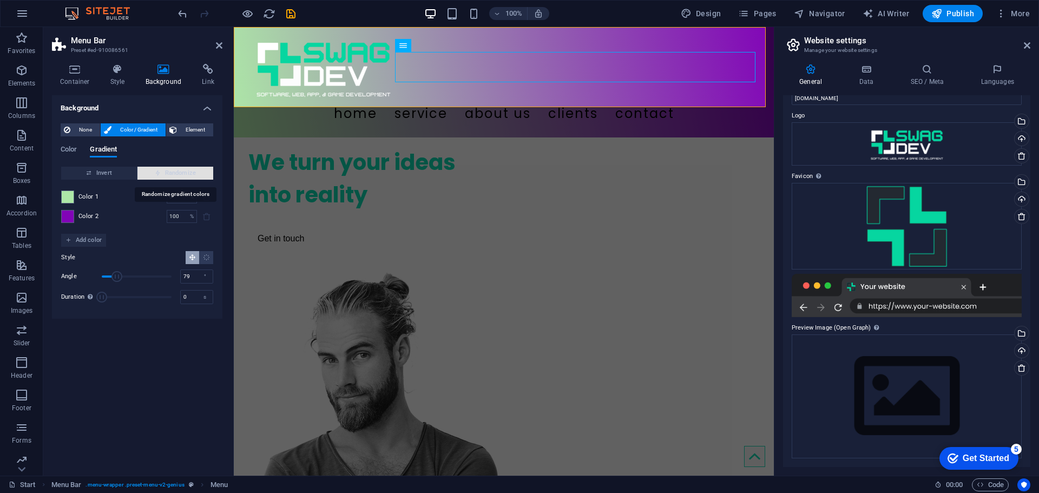
click at [153, 172] on span "Randomize" at bounding box center [175, 173] width 67 height 13
type input "9"
type input "323"
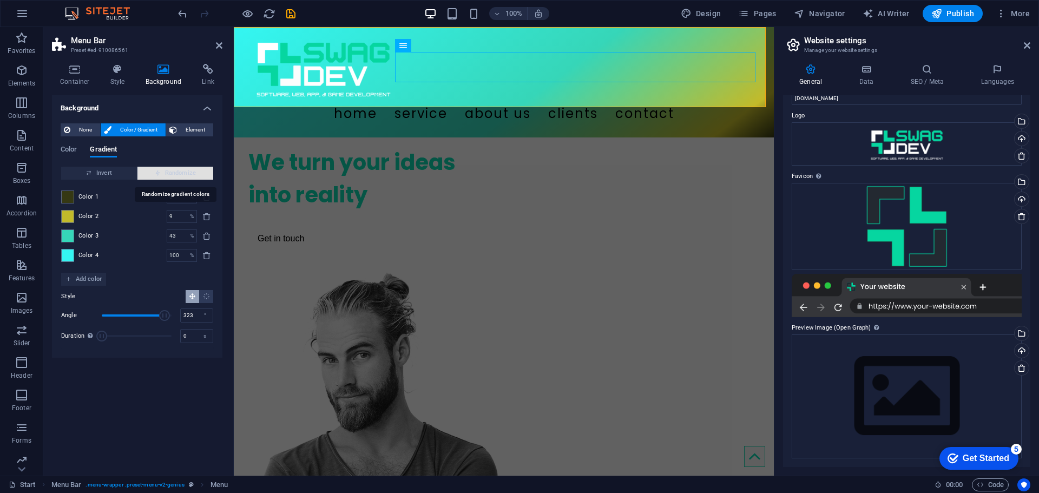
click at [153, 172] on span "Randomize" at bounding box center [175, 173] width 67 height 13
type input "100"
type input "328"
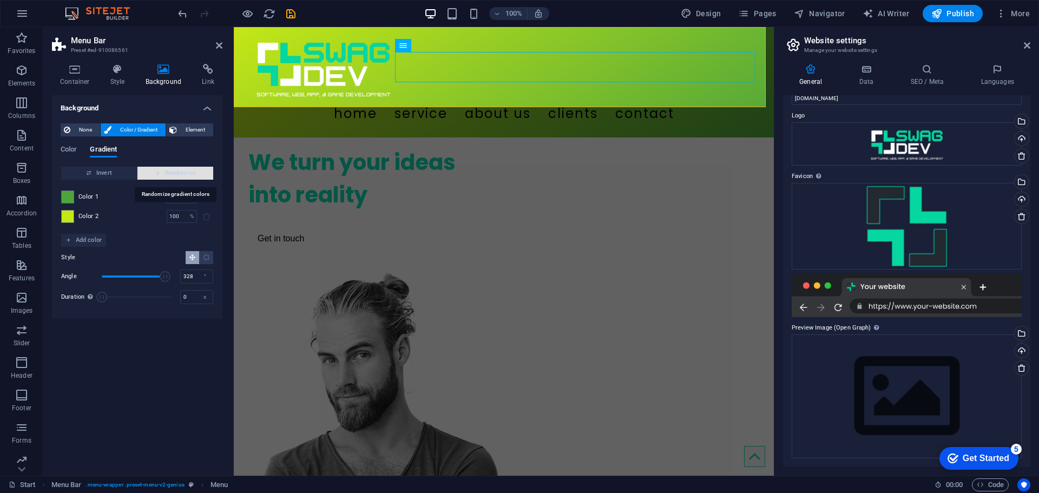
click at [153, 172] on span "Randomize" at bounding box center [175, 173] width 67 height 13
type input "37"
type input "193"
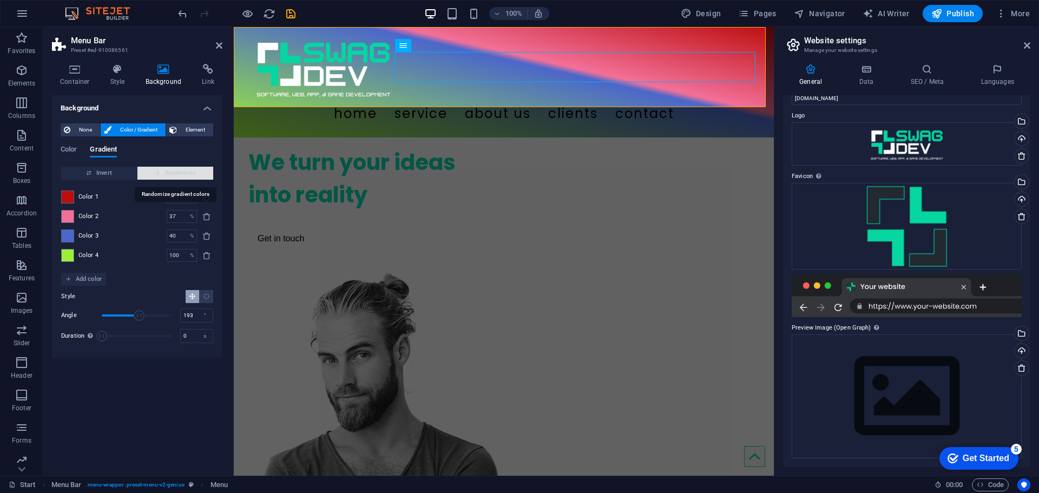
click at [153, 172] on span "Randomize" at bounding box center [175, 173] width 67 height 13
type input "51"
type input "305"
type input "79"
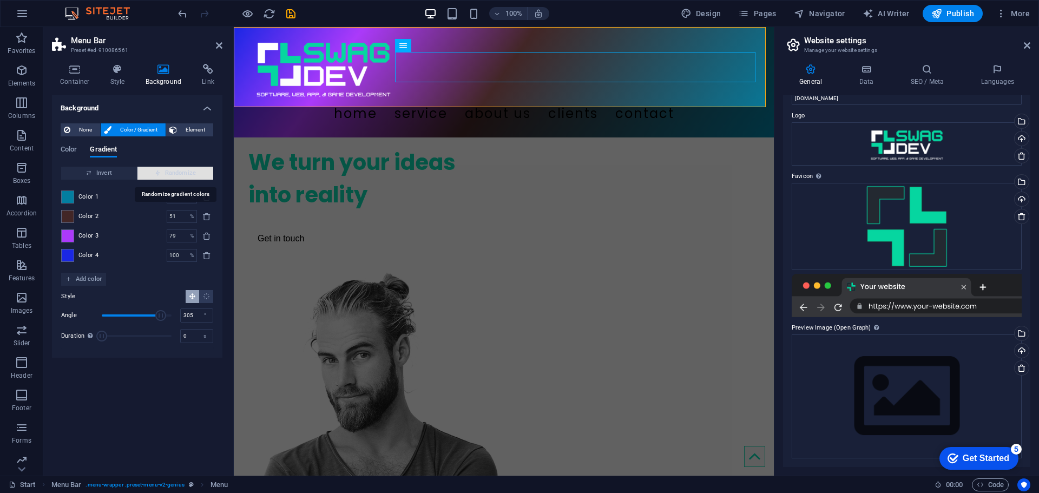
click at [153, 172] on span "Randomize" at bounding box center [175, 173] width 67 height 13
type input "47"
type input "157"
type input "90"
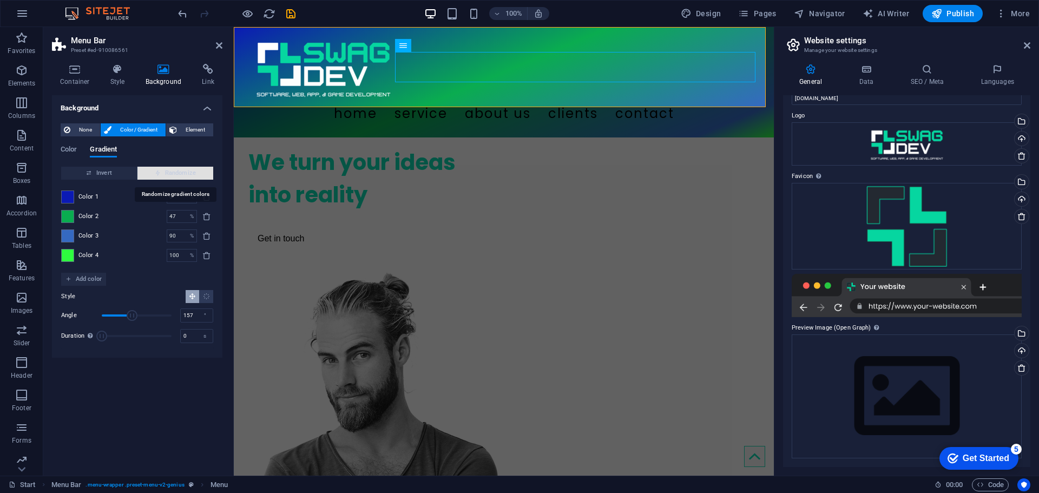
click at [153, 172] on span "Randomize" at bounding box center [175, 173] width 67 height 13
type input "88"
type input "38"
type input "100"
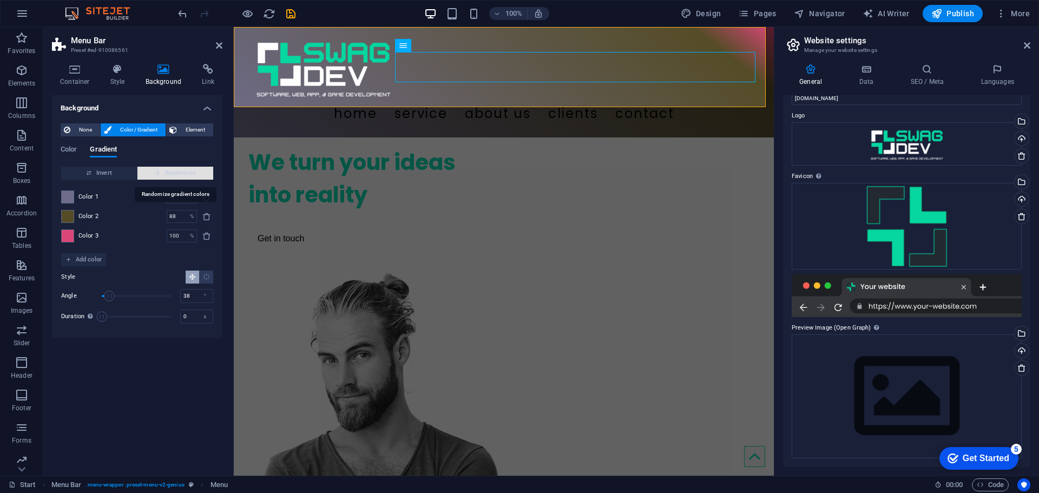
click at [153, 172] on span "Randomize" at bounding box center [175, 173] width 67 height 13
type input "81"
type input "140"
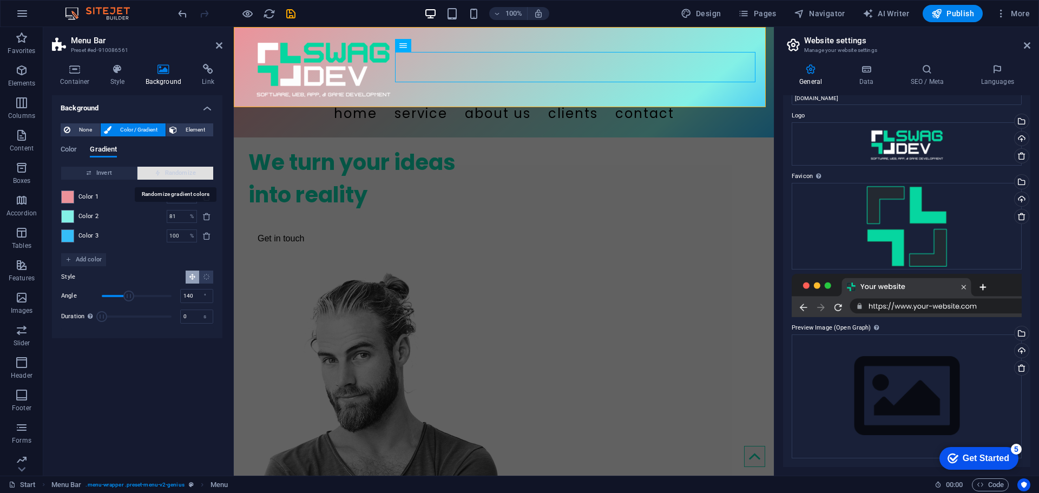
click at [153, 172] on span "Randomize" at bounding box center [175, 173] width 67 height 13
type input "5"
type input "110"
type input "59"
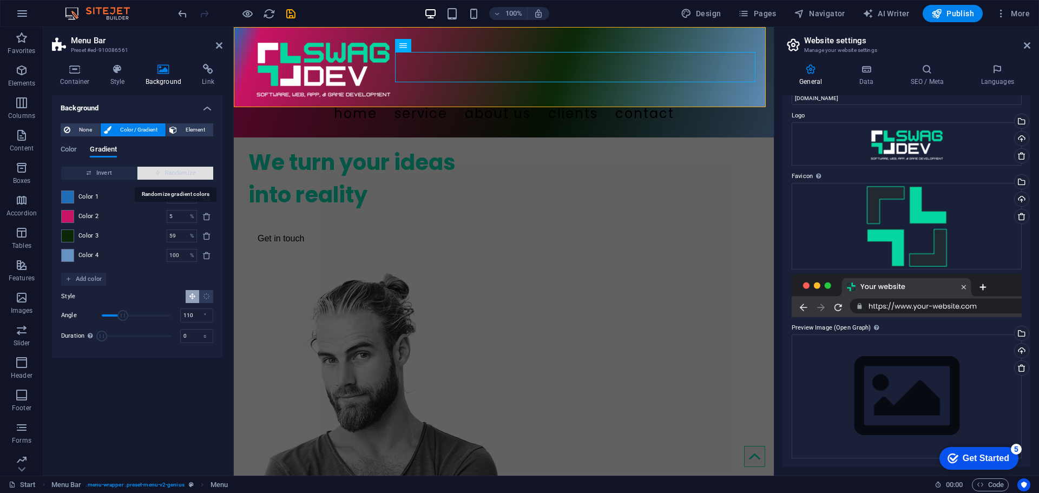
click at [153, 172] on span "Randomize" at bounding box center [175, 173] width 67 height 13
type input "28"
type input "190"
type input "73"
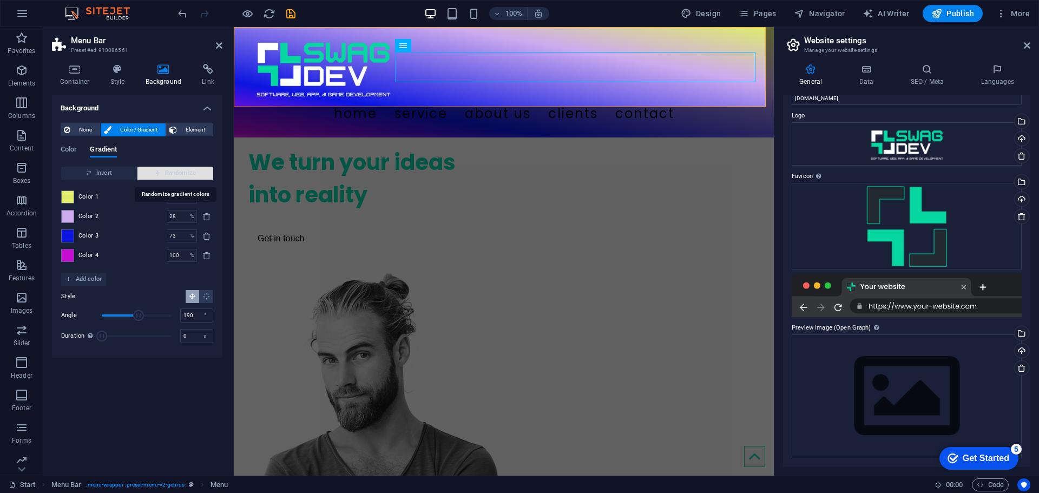
click at [153, 172] on span "Randomize" at bounding box center [175, 173] width 67 height 13
type input "32"
type input "151"
type input "100"
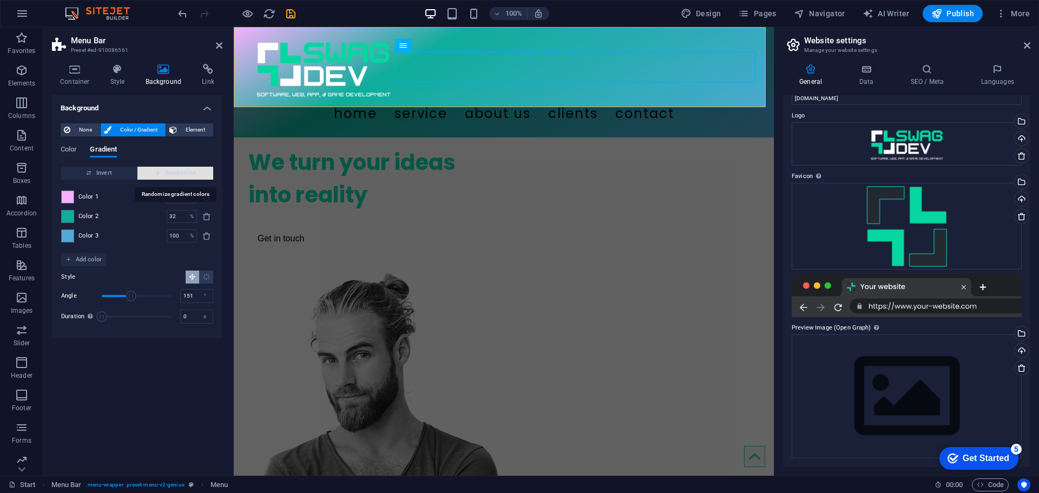
click at [153, 172] on span "Randomize" at bounding box center [175, 173] width 67 height 13
type input "15"
type input "240"
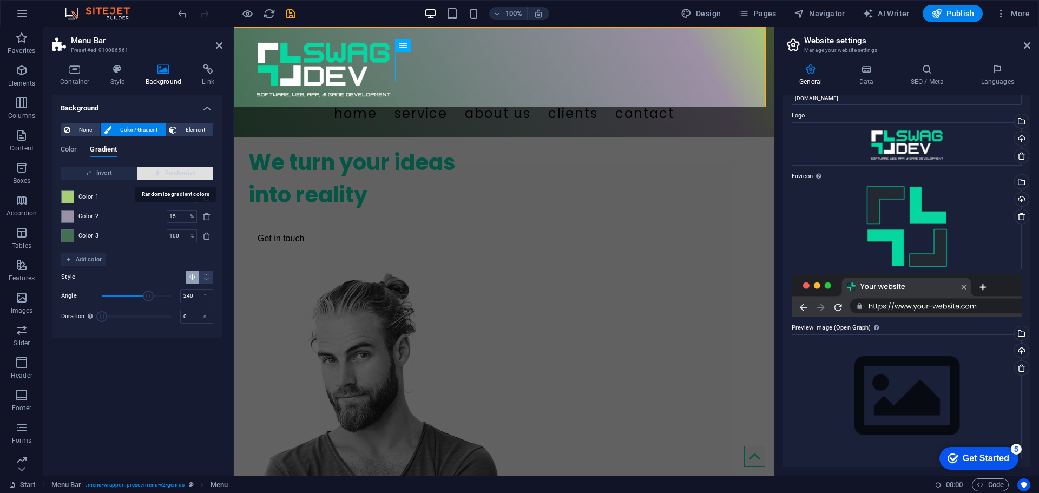
click at [153, 172] on span "Randomize" at bounding box center [175, 173] width 67 height 13
type input "5"
type input "316"
type input "56"
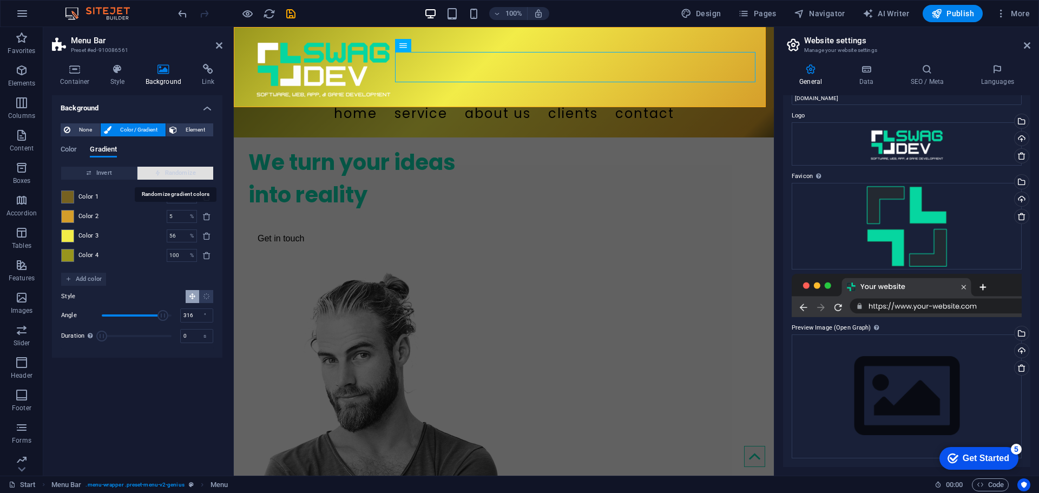
click at [153, 172] on span "Randomize" at bounding box center [175, 173] width 67 height 13
type input "100"
type input "201"
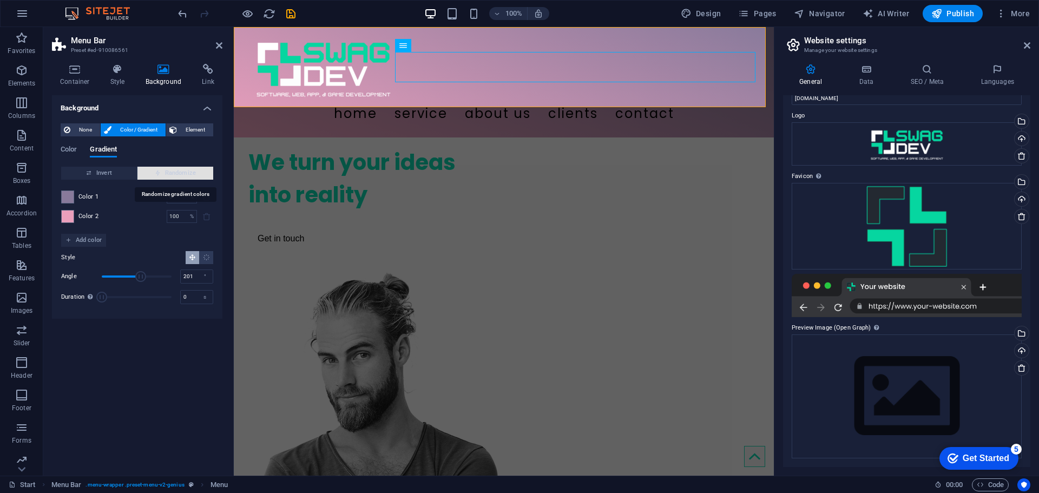
click at [153, 172] on span "Randomize" at bounding box center [175, 173] width 67 height 13
type input "61"
type input "261"
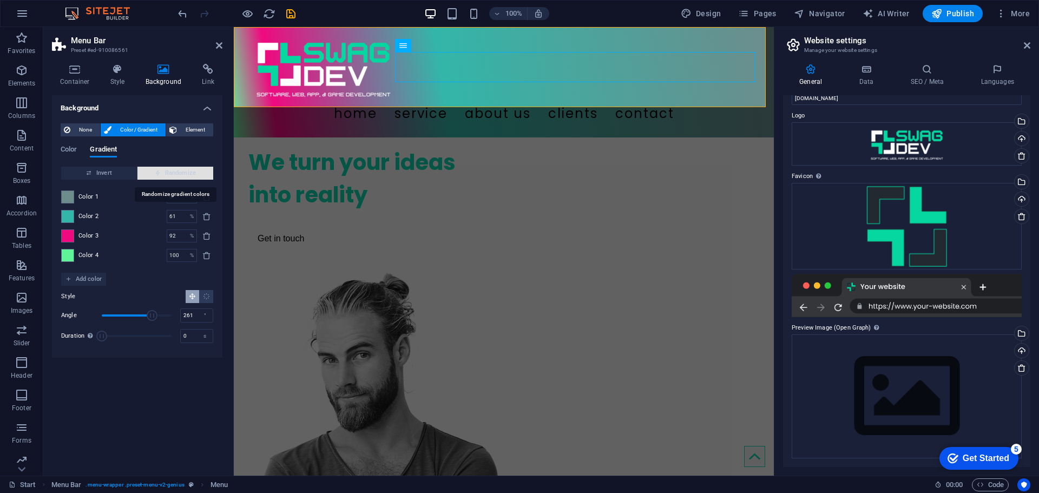
click at [153, 172] on span "Randomize" at bounding box center [175, 173] width 67 height 13
type input "28"
type input "229"
type input "100"
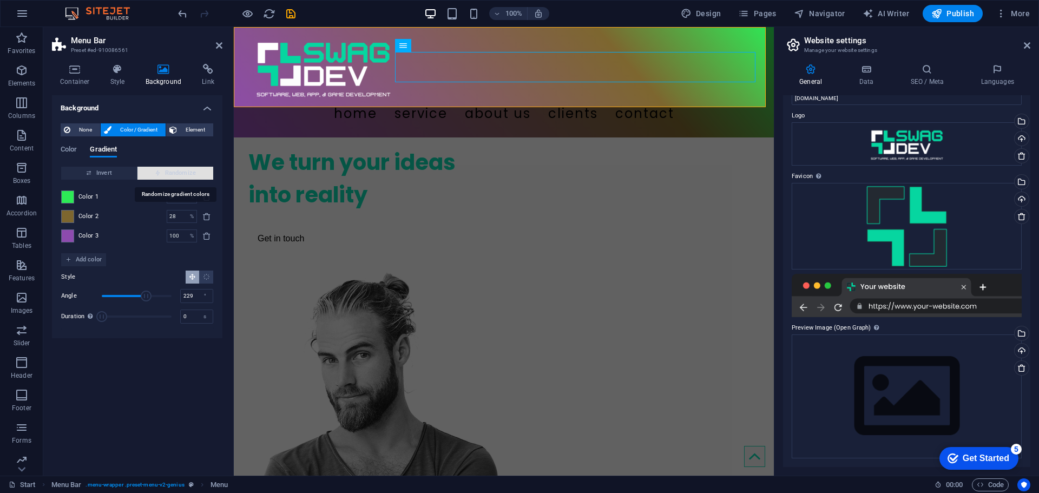
click at [153, 172] on span "Randomize" at bounding box center [175, 173] width 67 height 13
type input "42"
type input "330"
type input "58"
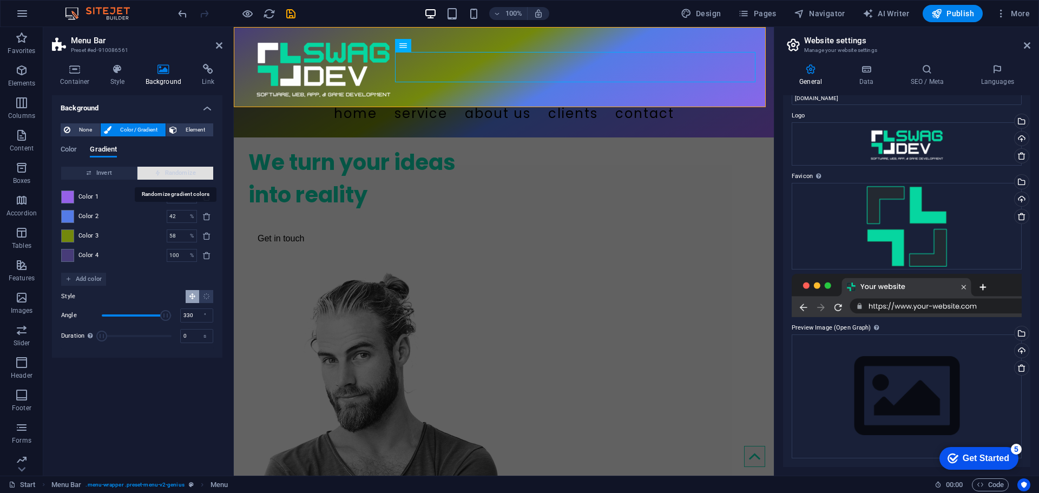
click at [153, 172] on span "Randomize" at bounding box center [175, 173] width 67 height 13
type input "100"
type input "122"
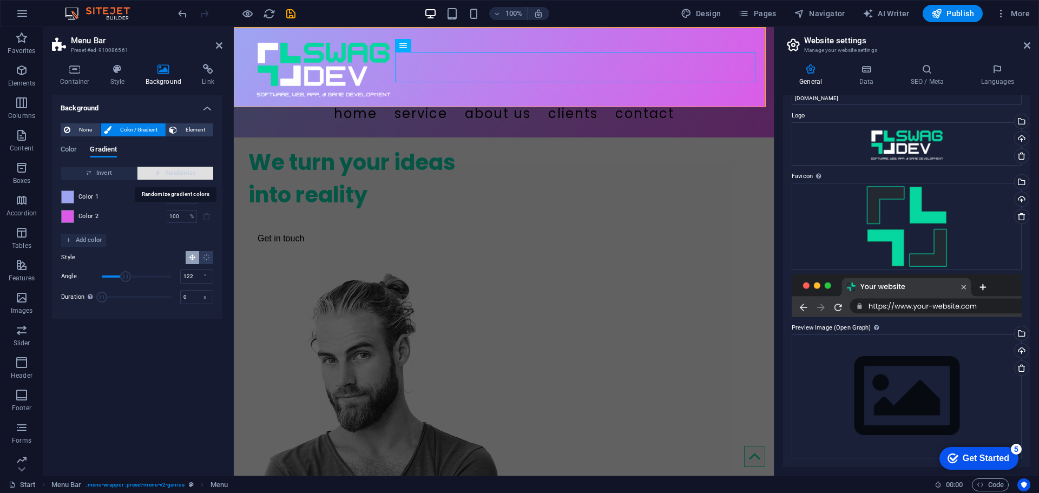
click at [153, 172] on span "Randomize" at bounding box center [175, 173] width 67 height 13
type input "20"
type input "8"
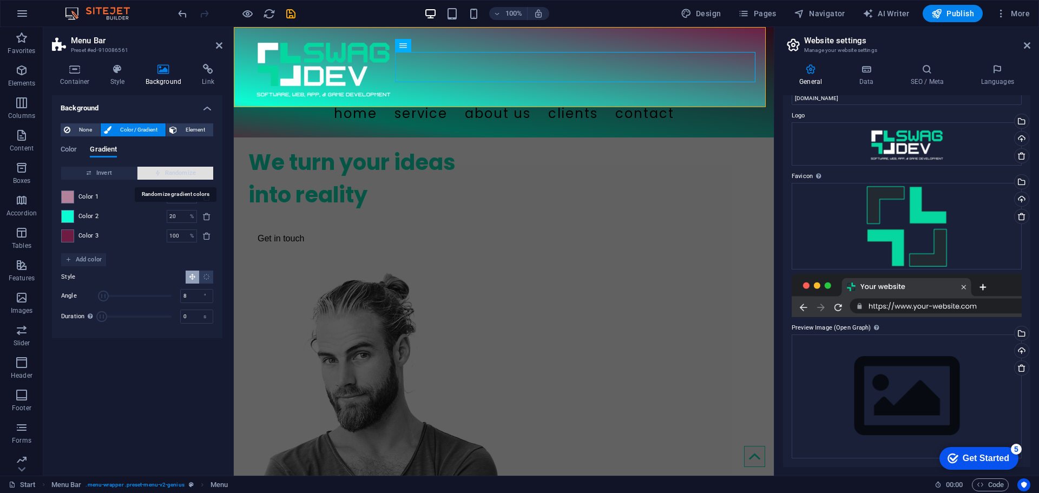
click at [153, 172] on span "Randomize" at bounding box center [175, 173] width 67 height 13
type input "100"
type input "55"
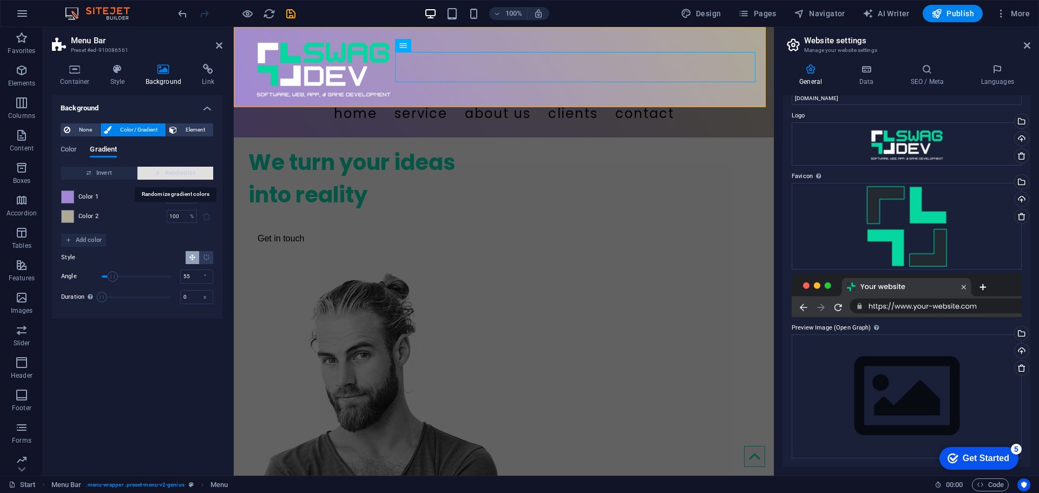
click at [153, 172] on span "Randomize" at bounding box center [175, 173] width 67 height 13
type input "44"
type input "346"
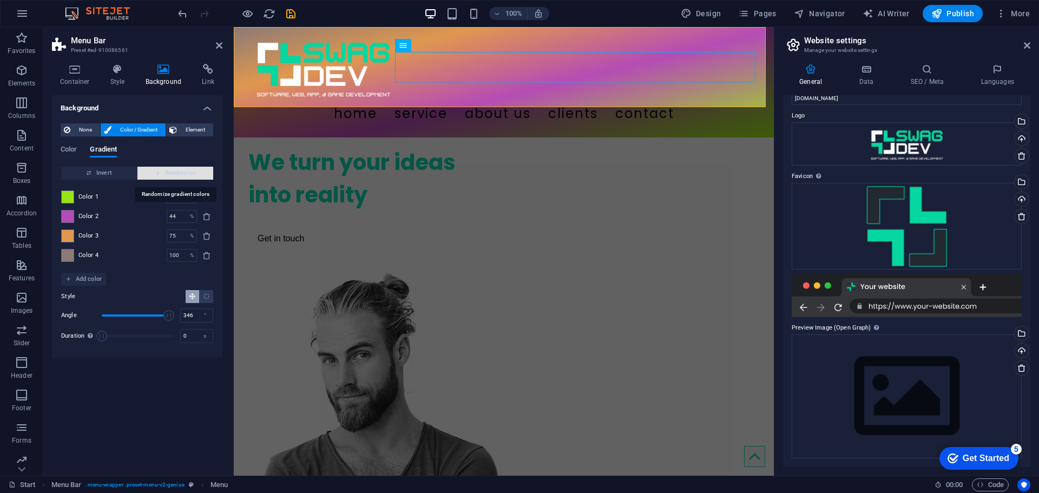
click at [153, 172] on span "Randomize" at bounding box center [175, 173] width 67 height 13
type input "31"
type input "335"
type input "38"
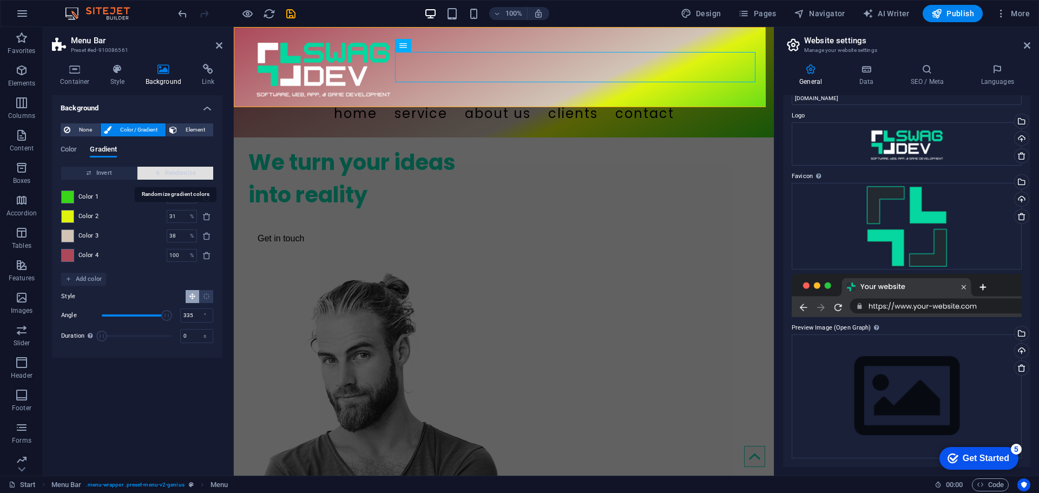
click at [153, 172] on span "Randomize" at bounding box center [175, 173] width 67 height 13
type input "3"
type input "54"
type input "100"
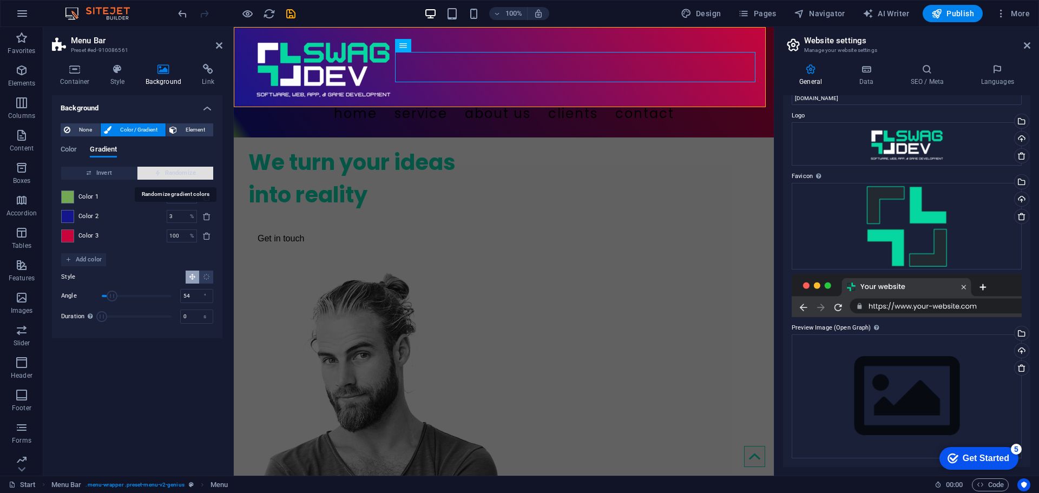
click at [153, 172] on span "Randomize" at bounding box center [175, 173] width 67 height 13
type input "6"
type input "105"
type input "93"
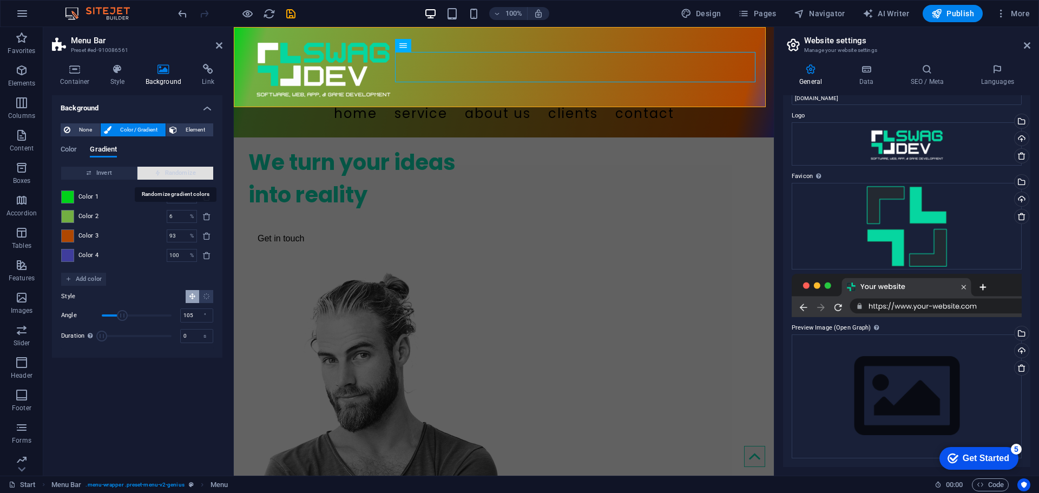
click at [153, 172] on span "Randomize" at bounding box center [175, 173] width 67 height 13
type input "100"
type input "154"
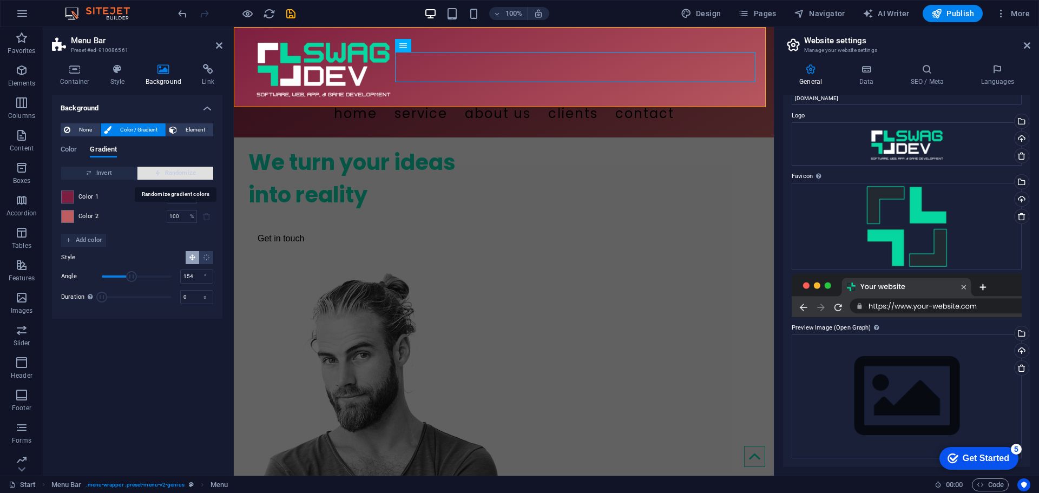
click at [153, 172] on span "Randomize" at bounding box center [175, 173] width 67 height 13
type input "2"
type input "76"
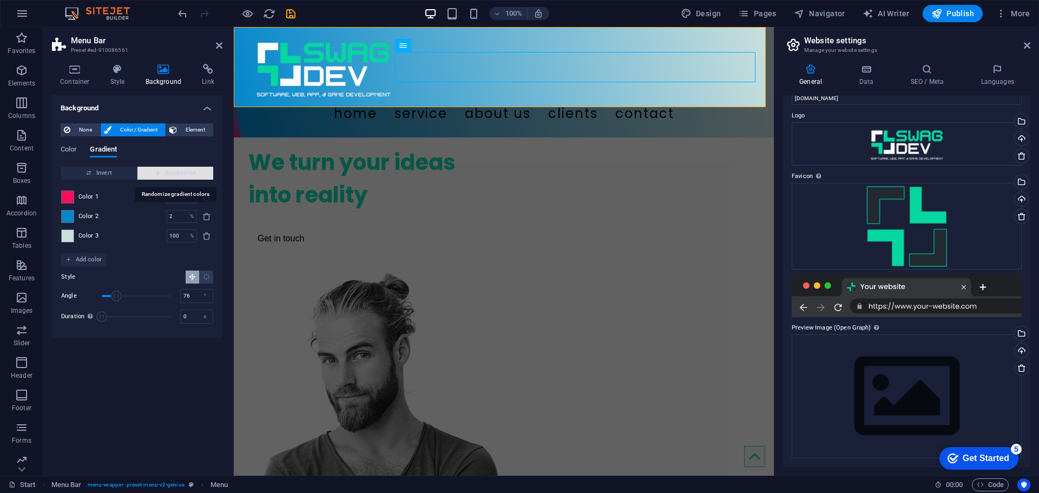
click at [153, 172] on span "Randomize" at bounding box center [175, 173] width 67 height 13
type input "44"
type input "179"
type input "98"
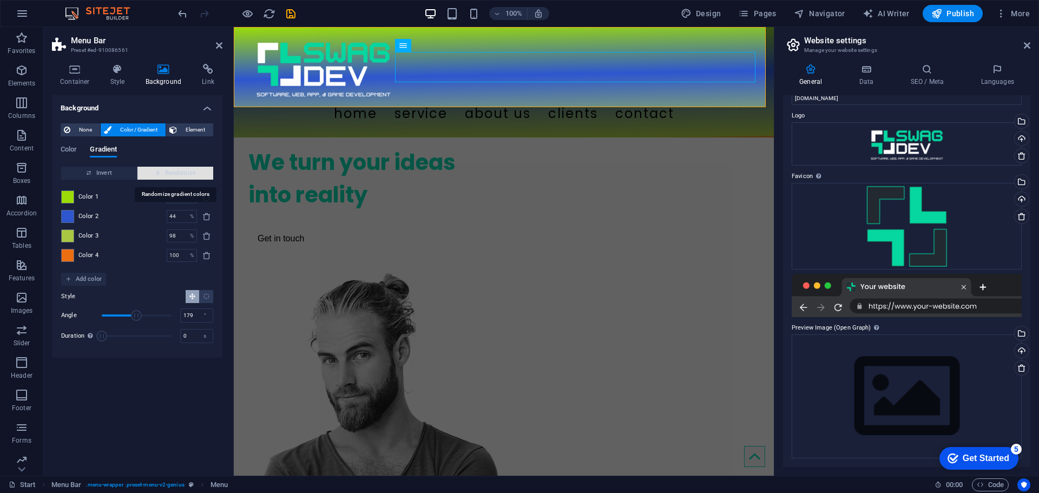
click at [153, 172] on span "Randomize" at bounding box center [175, 173] width 67 height 13
type input "88"
type input "205"
type input "100"
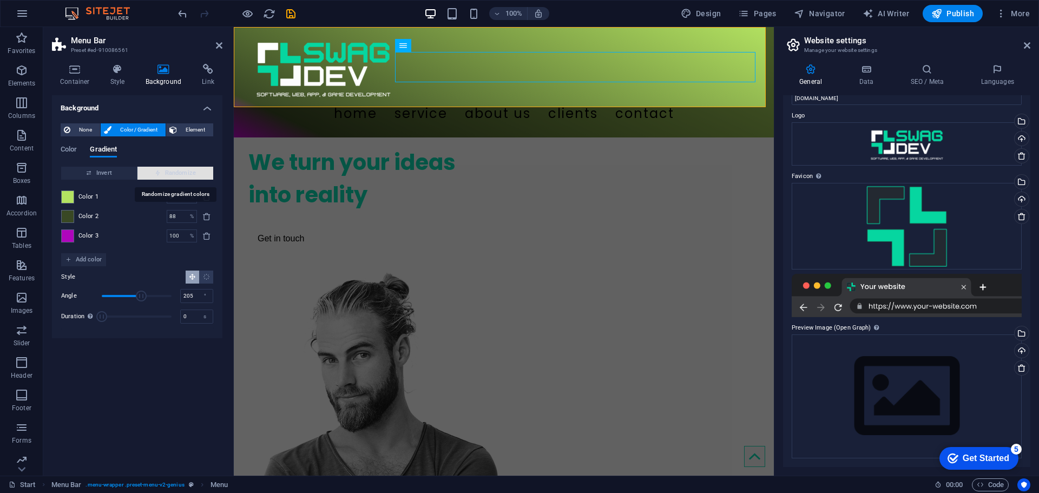
click at [153, 172] on span "Randomize" at bounding box center [175, 173] width 67 height 13
type input "7"
type input "54"
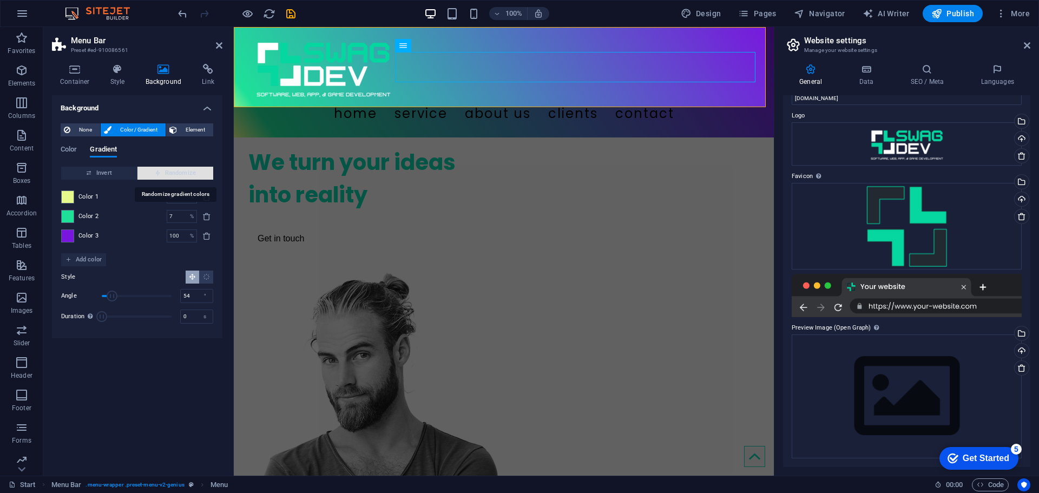
click at [153, 172] on span "Randomize" at bounding box center [175, 173] width 67 height 13
type input "3"
type input "79"
type input "98"
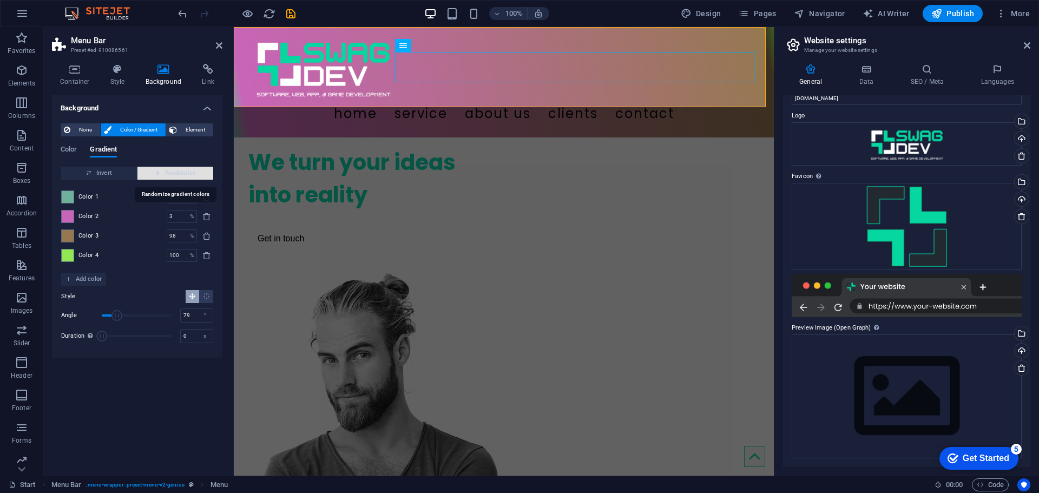
click at [153, 172] on span "Randomize" at bounding box center [175, 173] width 67 height 13
type input "100"
type input "240"
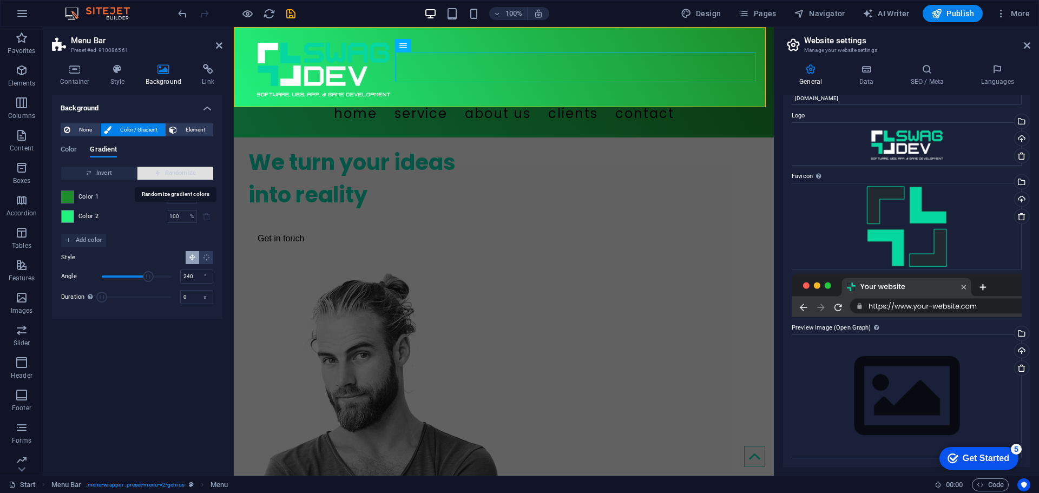
click at [153, 172] on span "Randomize" at bounding box center [175, 173] width 67 height 13
type input "49"
type input "290"
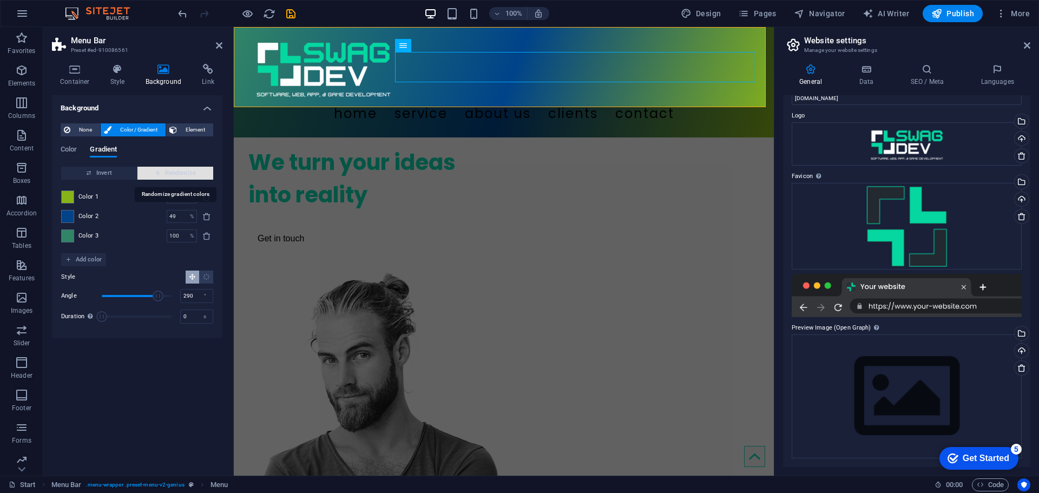
click at [153, 172] on span "Randomize" at bounding box center [175, 173] width 67 height 13
type input "16"
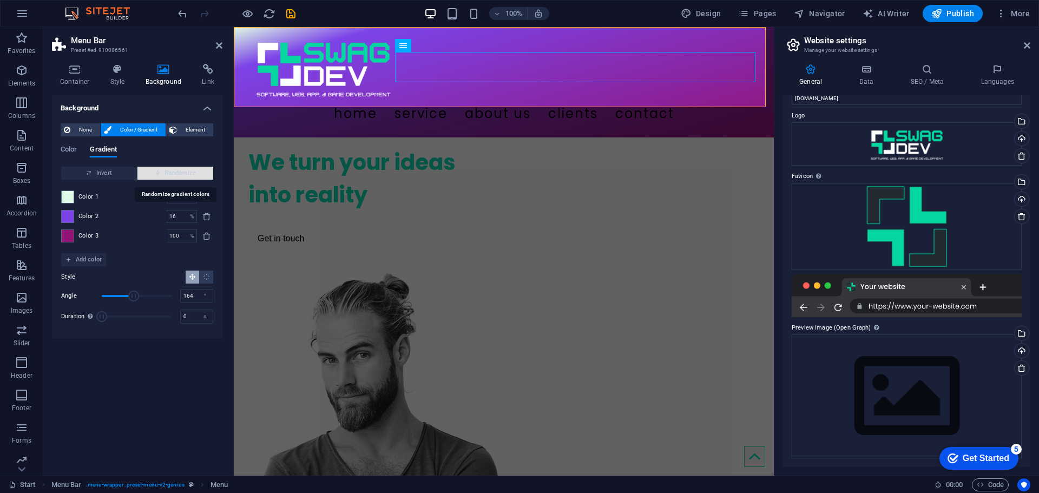
click at [153, 172] on span "Randomize" at bounding box center [175, 173] width 67 height 13
type input "21"
type input "68"
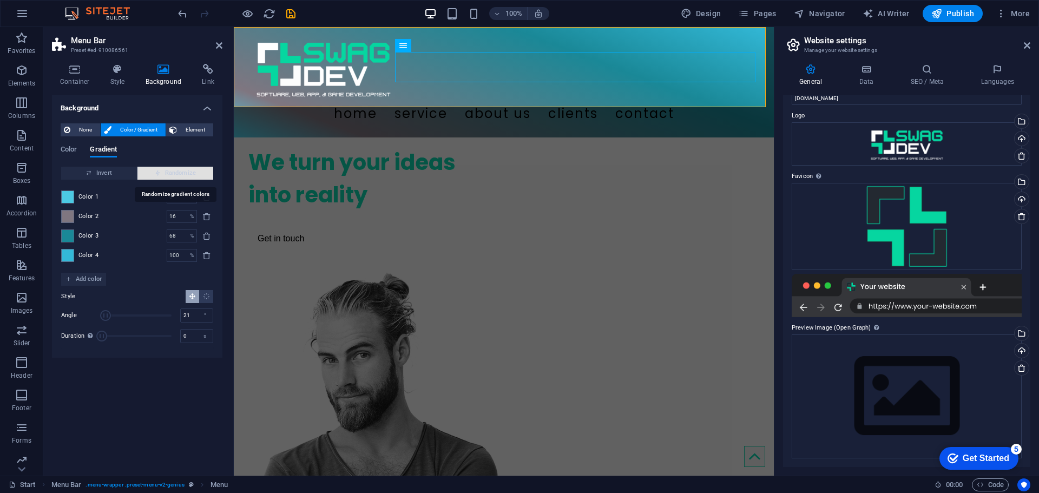
click at [153, 172] on span "Randomize" at bounding box center [175, 173] width 67 height 13
type input "24"
type input "178"
type input "76"
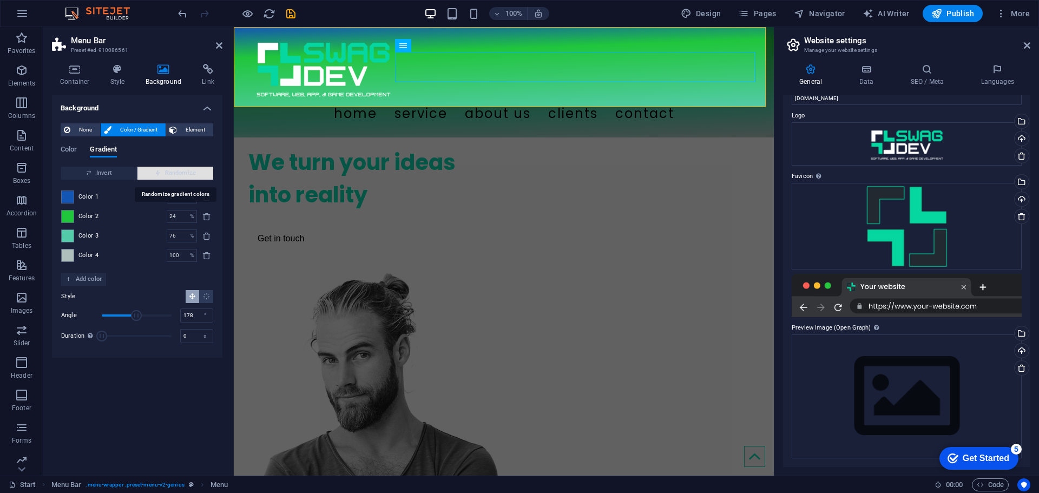
click at [153, 172] on span "Randomize" at bounding box center [175, 173] width 67 height 13
type input "63"
type input "281"
type input "88"
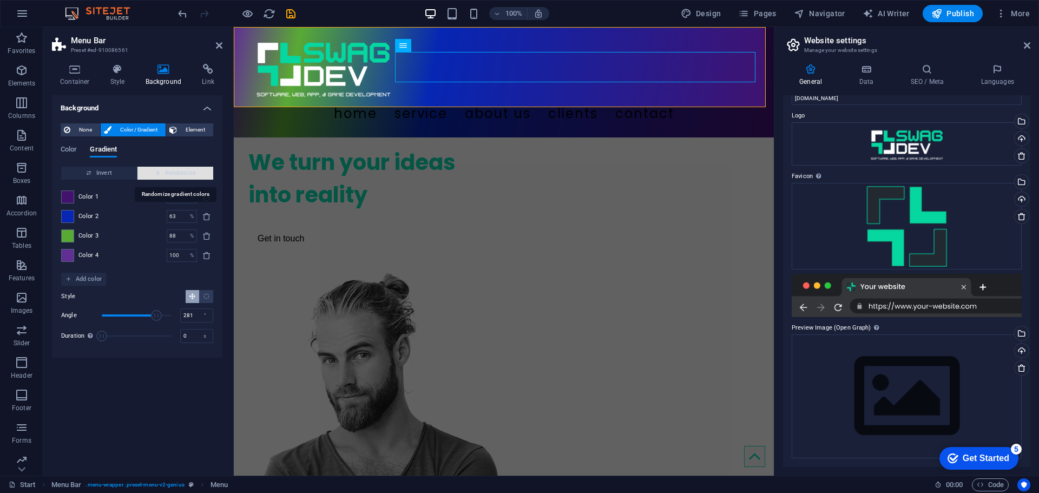
click at [153, 172] on span "Randomize" at bounding box center [175, 173] width 67 height 13
type input "8"
type input "343"
type input "32"
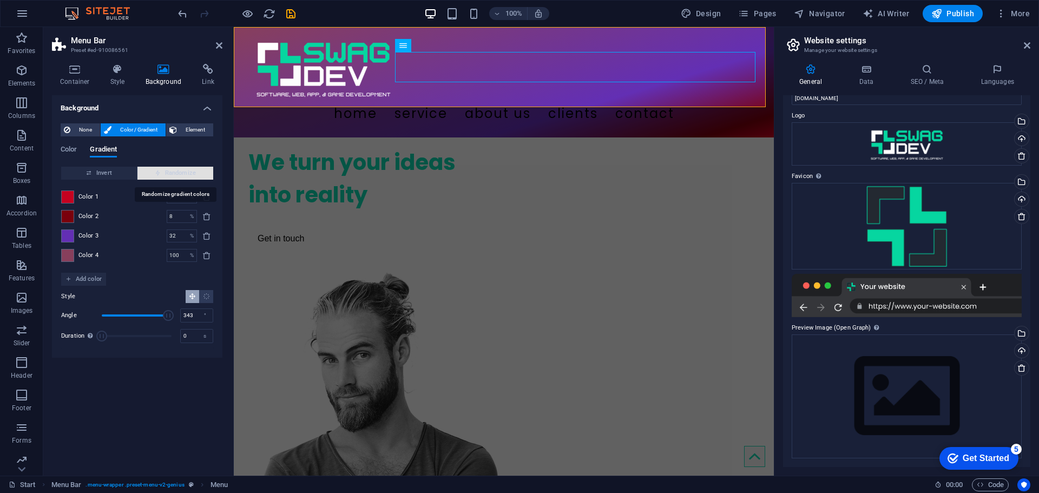
click at [153, 172] on span "Randomize" at bounding box center [175, 173] width 67 height 13
type input "100"
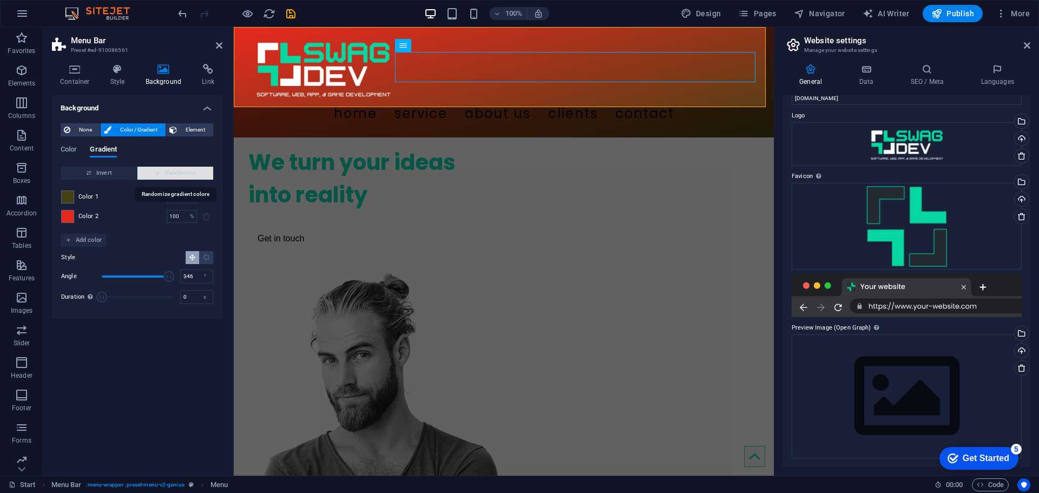
click at [153, 172] on span "Randomize" at bounding box center [175, 173] width 67 height 13
type input "341"
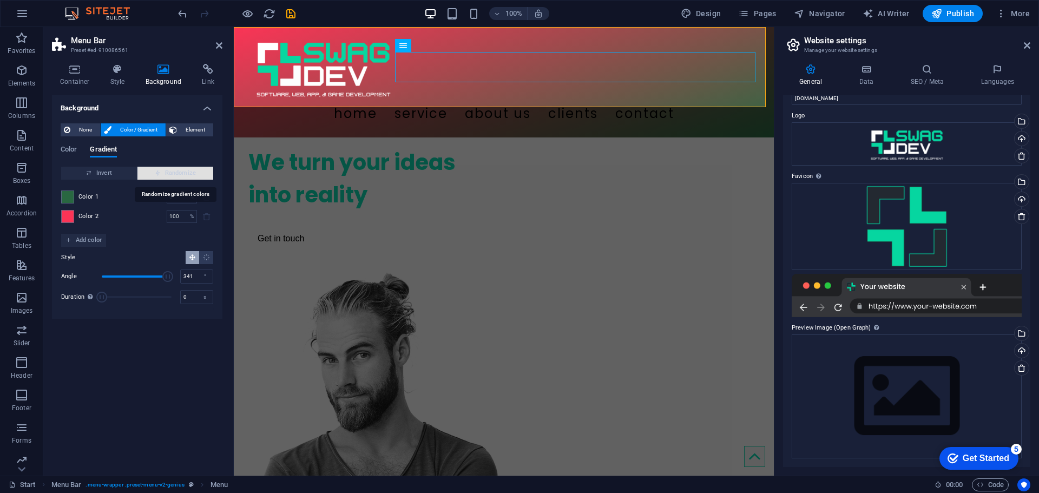
click at [153, 172] on span "Randomize" at bounding box center [175, 173] width 67 height 13
type input "32"
type input "314"
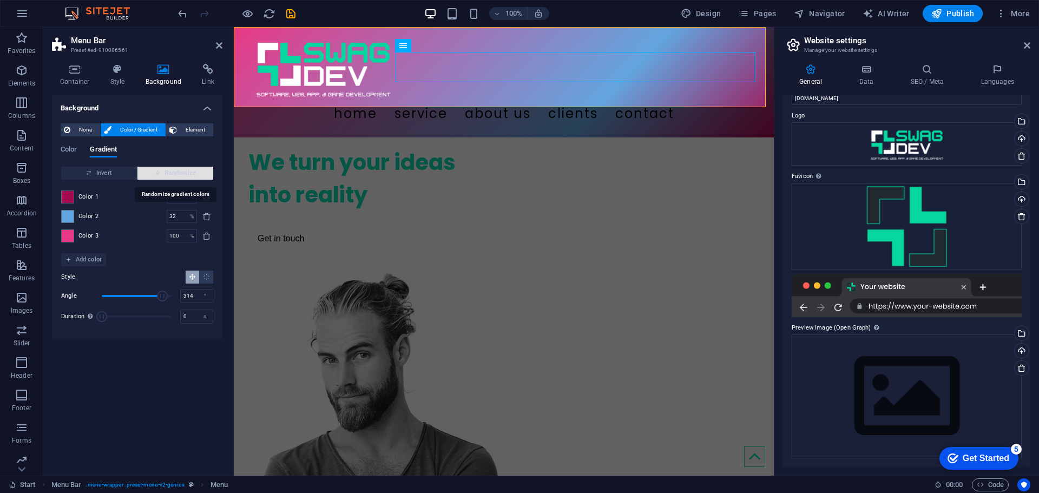
click at [153, 172] on span "Randomize" at bounding box center [175, 173] width 67 height 13
type input "100"
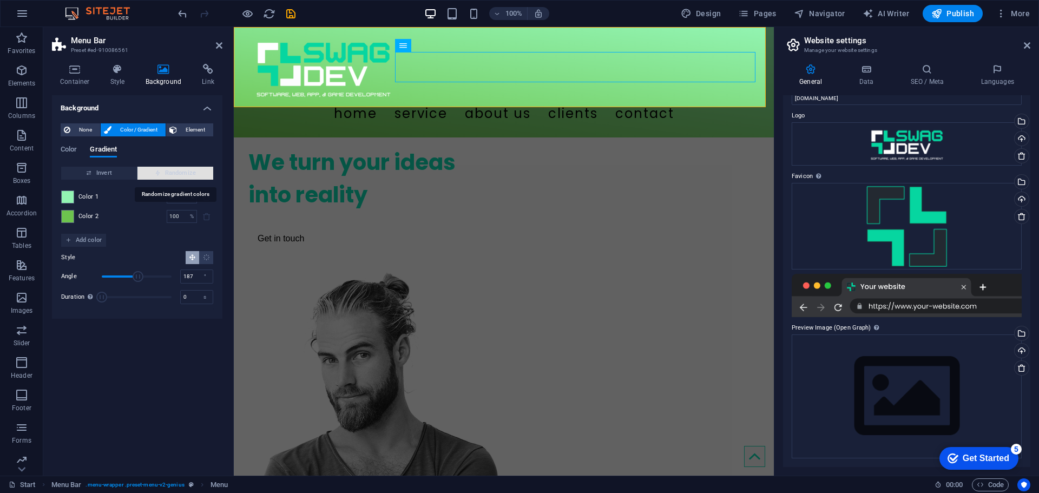
click at [153, 172] on span "Randomize" at bounding box center [175, 173] width 67 height 13
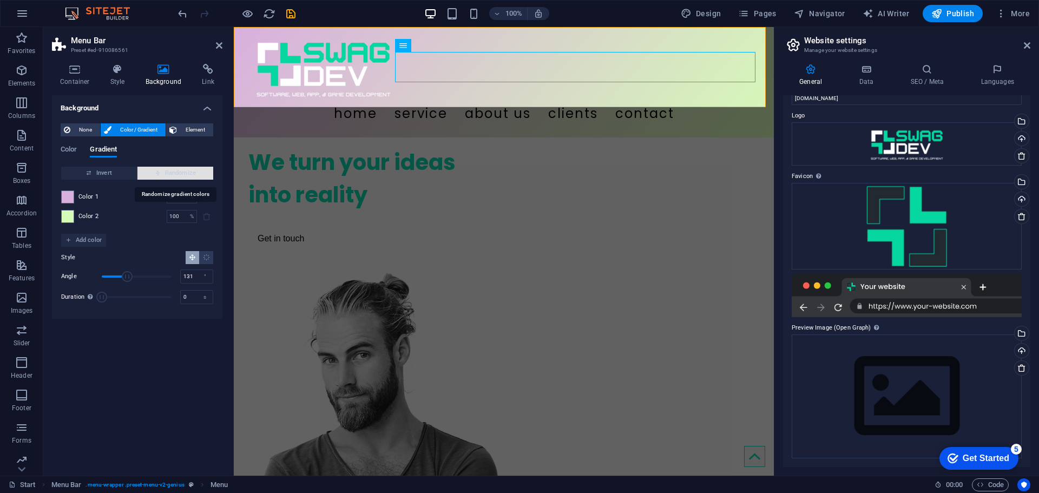
click at [153, 172] on span "Randomize" at bounding box center [175, 173] width 67 height 13
type input "29"
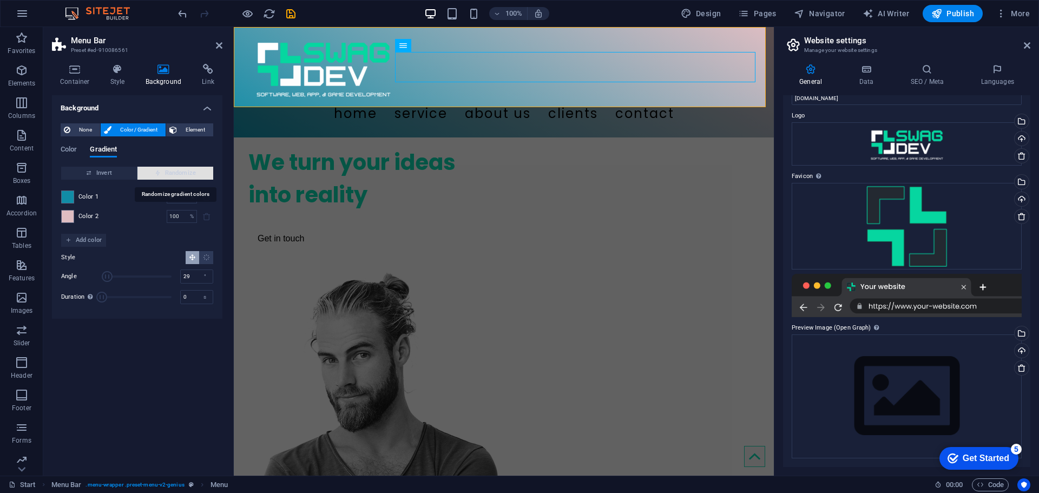
click at [153, 172] on span "Randomize" at bounding box center [175, 173] width 67 height 13
type input "83"
type input "163"
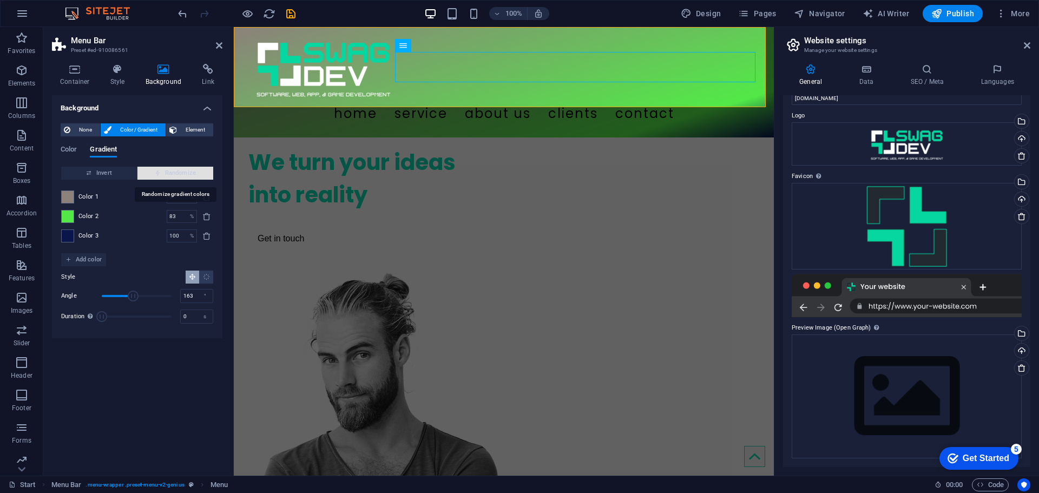
click at [153, 172] on span "Randomize" at bounding box center [175, 173] width 67 height 13
type input "70"
type input "169"
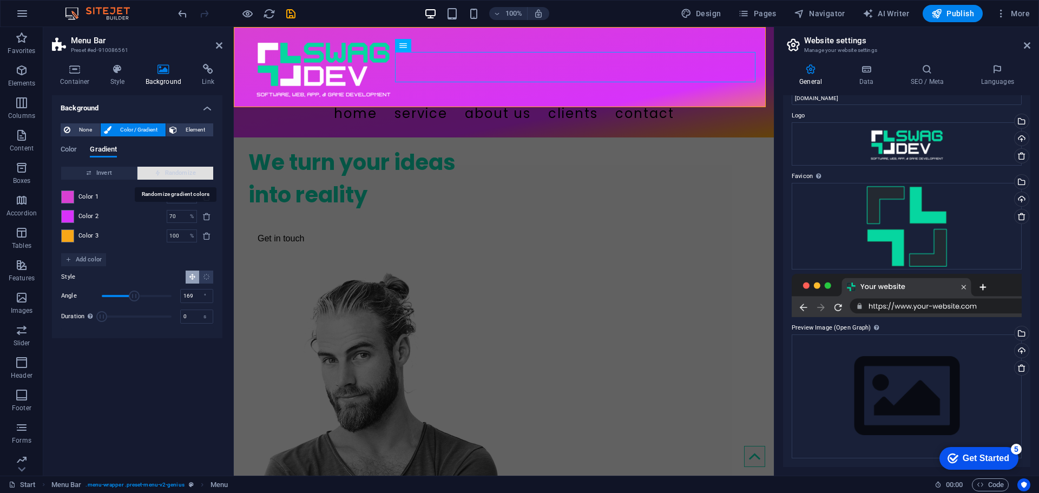
click at [153, 172] on span "Randomize" at bounding box center [175, 173] width 67 height 13
type input "0"
type input "135"
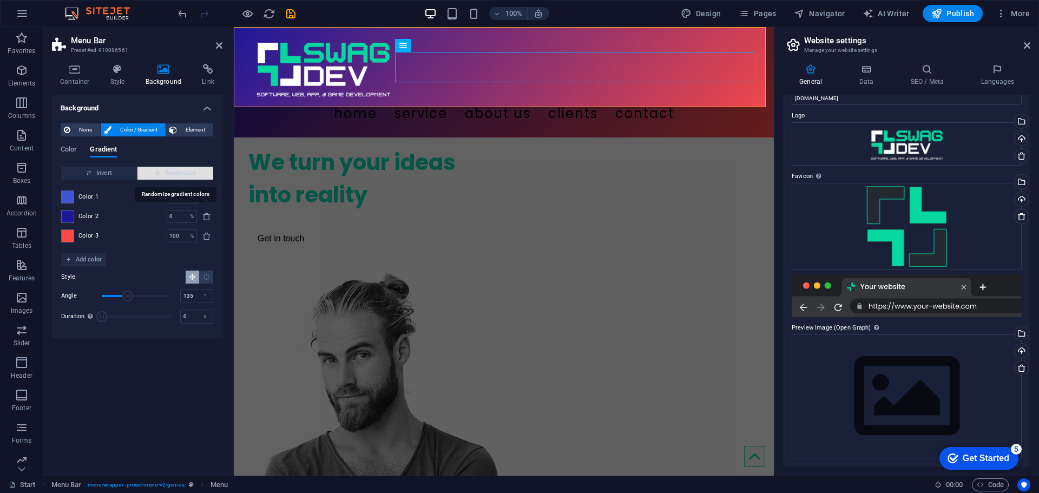
click at [153, 172] on span "Randomize" at bounding box center [175, 173] width 67 height 13
type input "100"
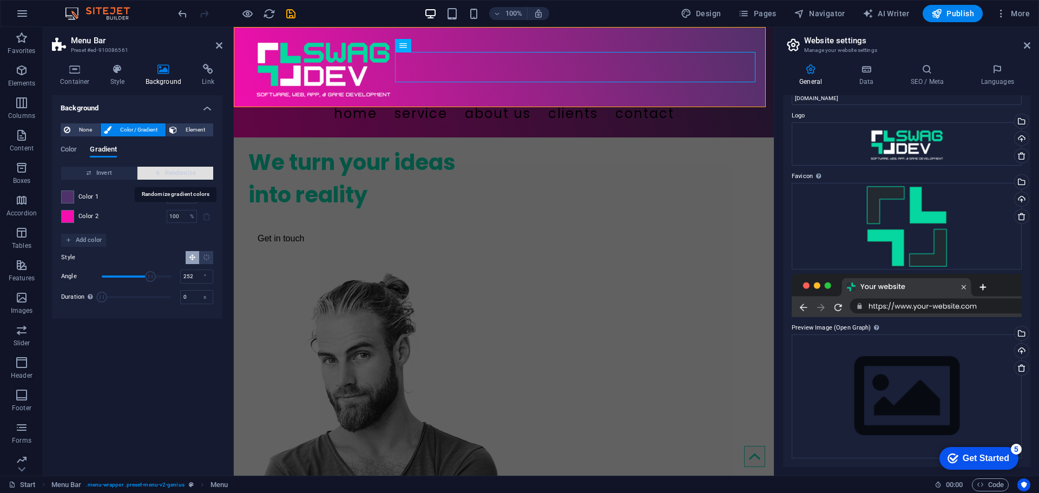
click at [153, 172] on span "Randomize" at bounding box center [175, 173] width 67 height 13
type input "161"
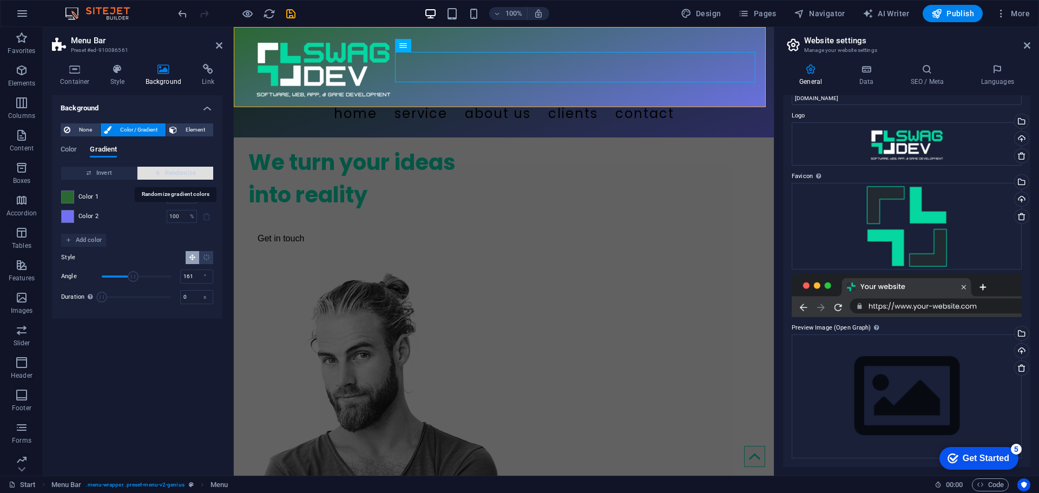
click at [153, 172] on span "Randomize" at bounding box center [175, 173] width 67 height 13
type input "40"
type input "225"
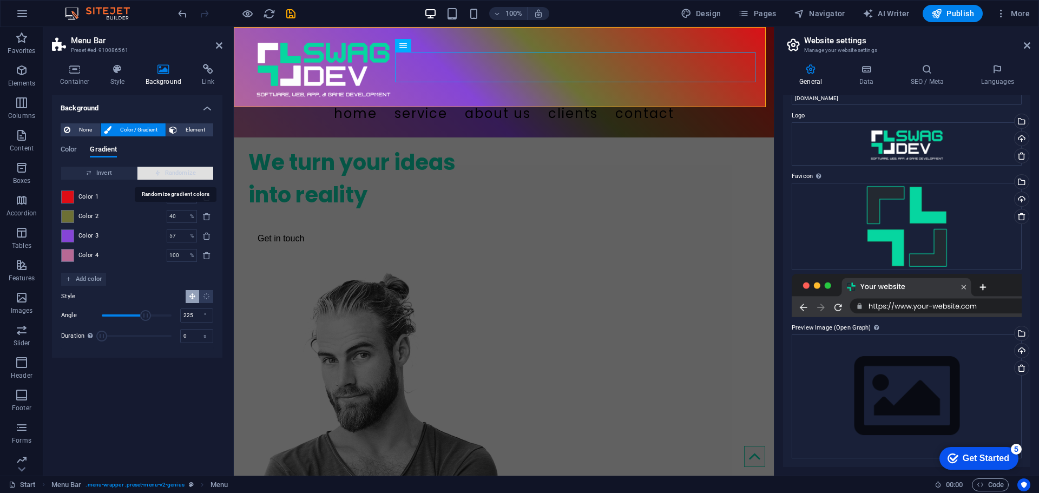
click at [153, 172] on span "Randomize" at bounding box center [175, 173] width 67 height 13
type input "65"
type input "299"
type input "100"
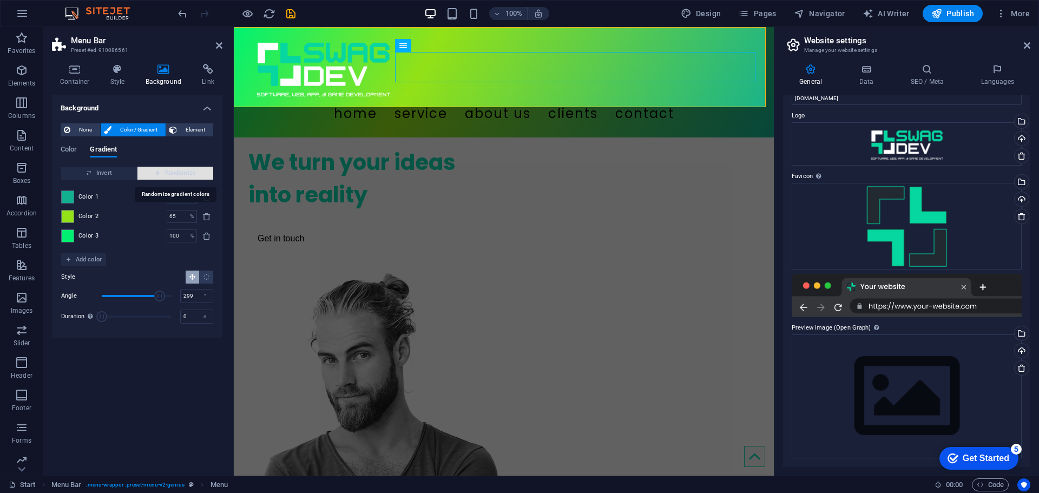
click at [153, 172] on span "Randomize" at bounding box center [175, 173] width 67 height 13
type input "100"
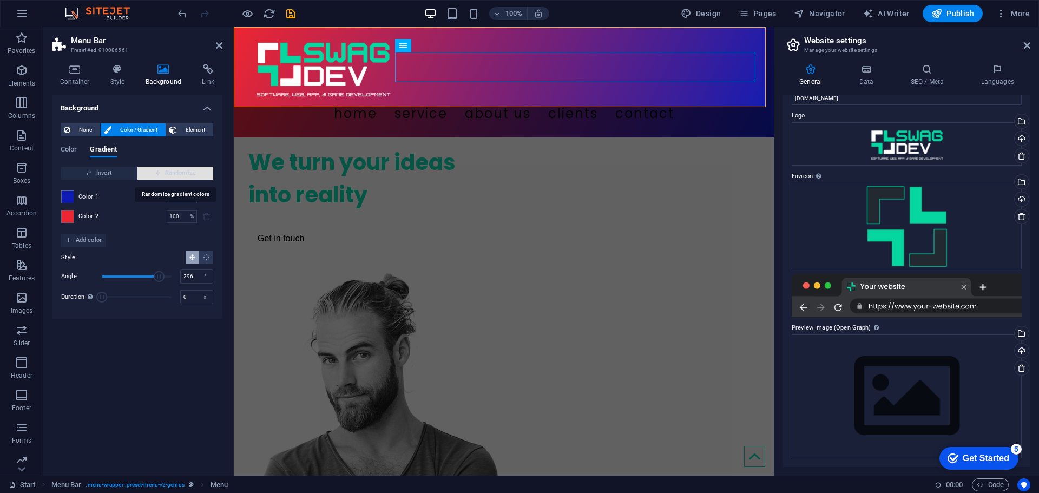
click at [153, 172] on span "Randomize" at bounding box center [175, 173] width 67 height 13
type input "346"
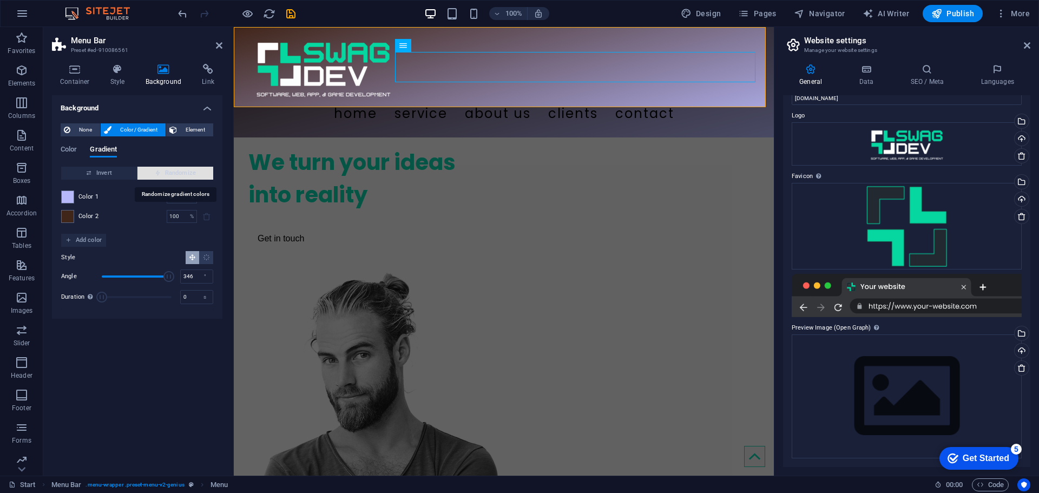
click at [153, 172] on span "Randomize" at bounding box center [175, 173] width 67 height 13
type input "1"
type input "279"
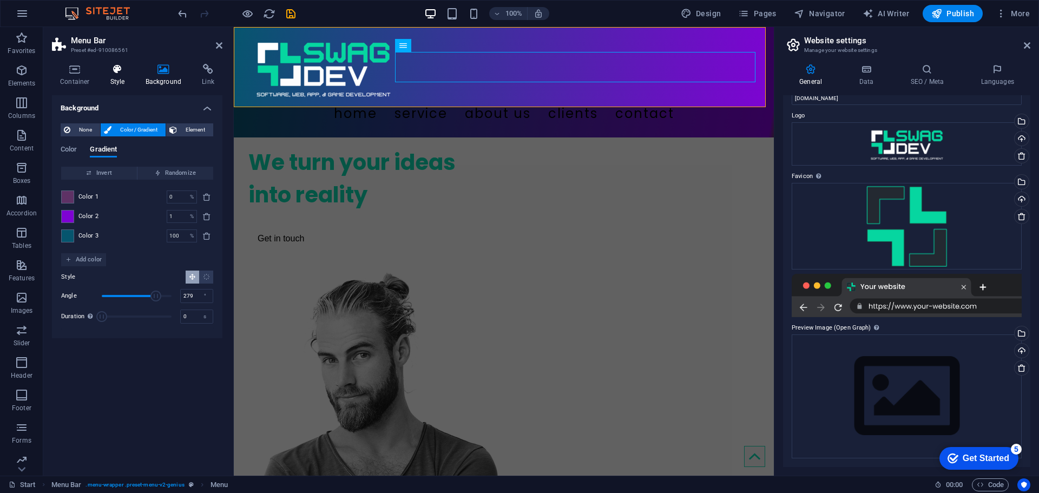
click at [113, 78] on h4 "Style" at bounding box center [119, 75] width 35 height 23
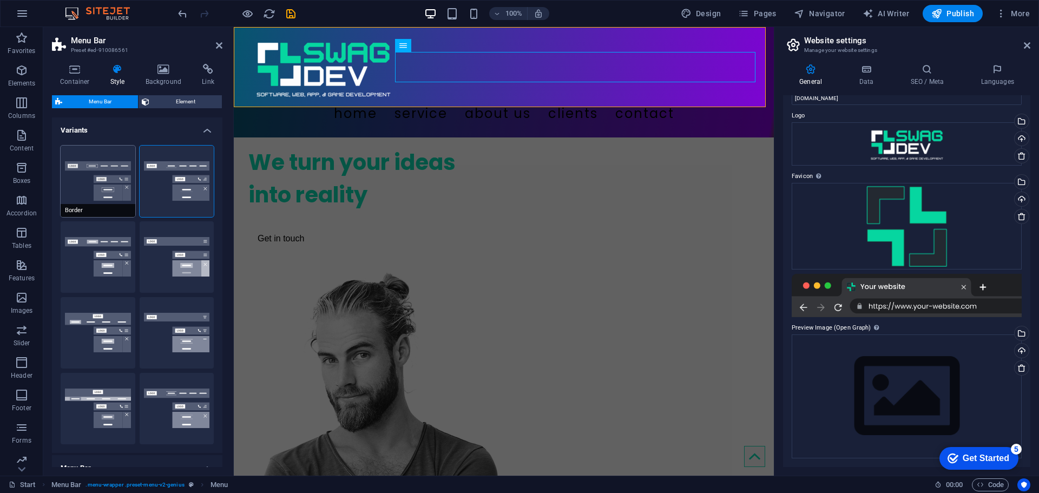
click at [106, 166] on button "Border" at bounding box center [98, 181] width 75 height 71
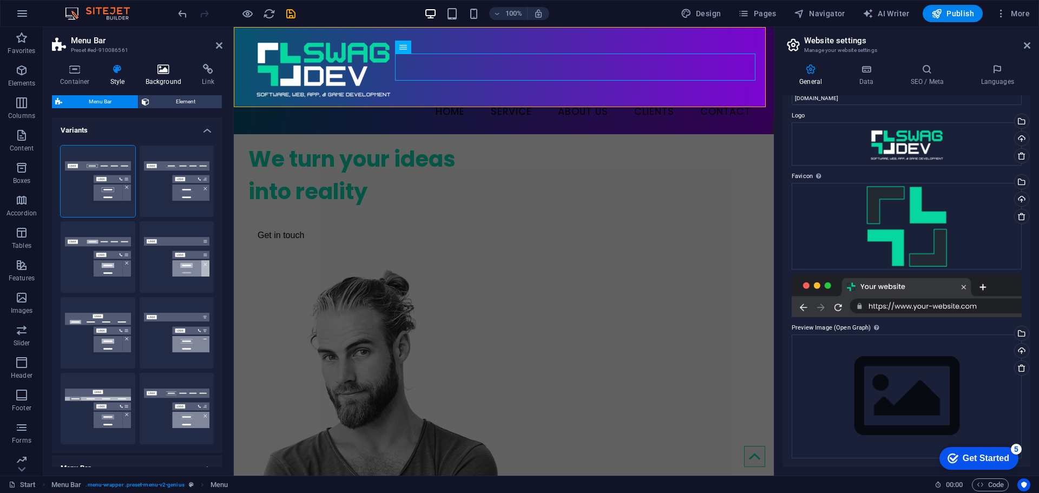
click at [153, 71] on icon at bounding box center [164, 69] width 53 height 11
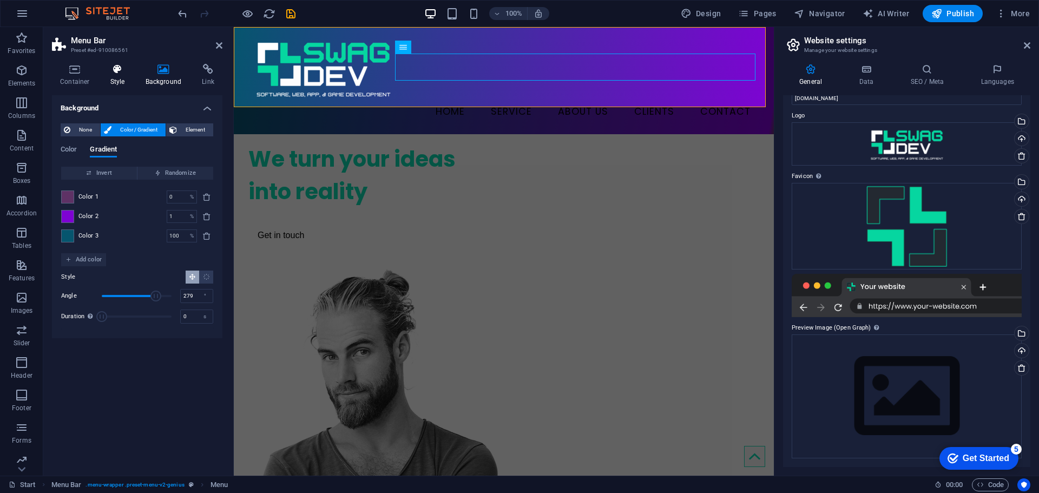
click at [115, 72] on icon at bounding box center [117, 69] width 31 height 11
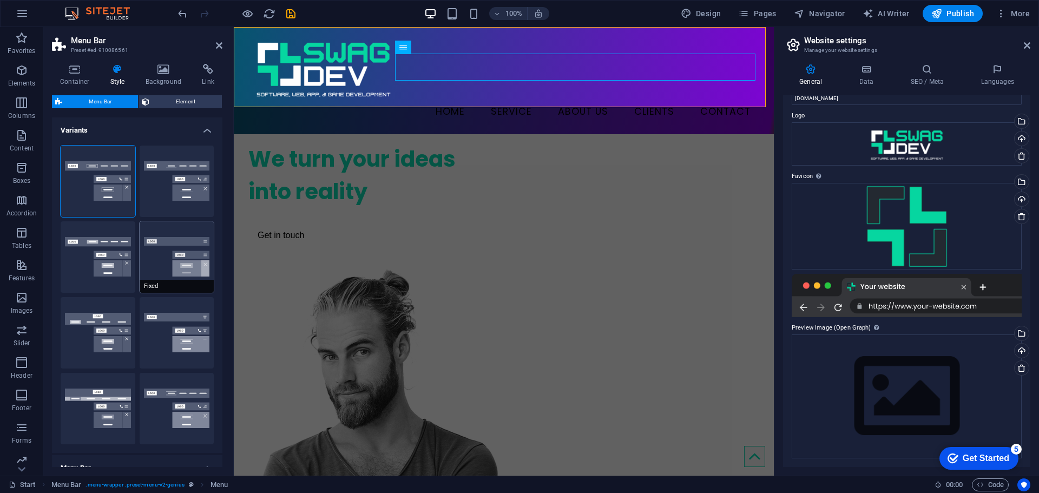
click at [180, 270] on button "Fixed" at bounding box center [177, 256] width 75 height 71
click at [163, 75] on h4 "Background" at bounding box center [166, 75] width 57 height 23
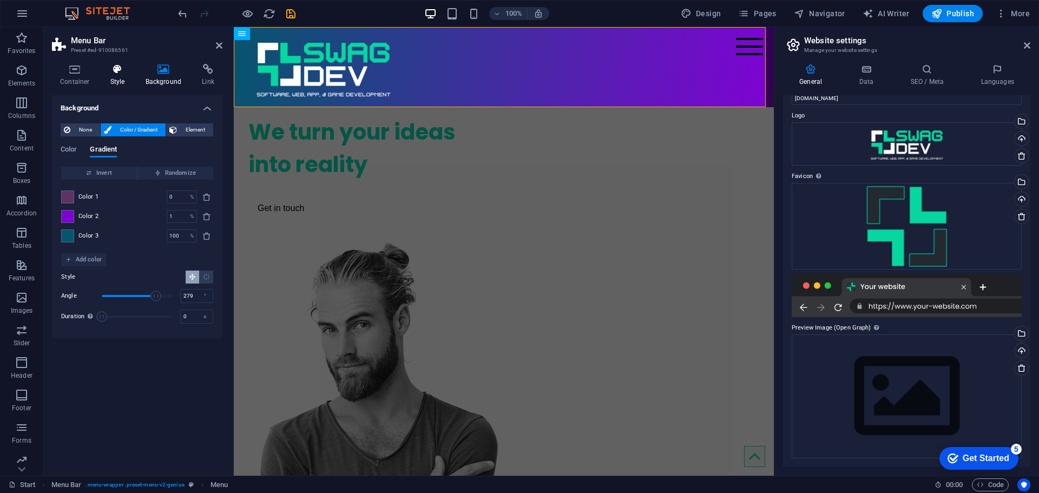
click at [119, 77] on h4 "Style" at bounding box center [119, 75] width 35 height 23
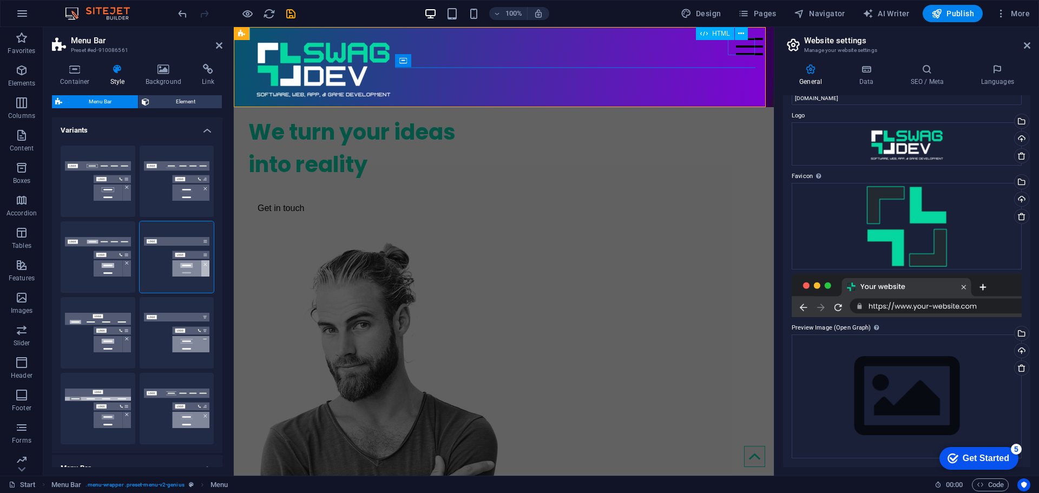
click at [741, 49] on div at bounding box center [749, 46] width 27 height 17
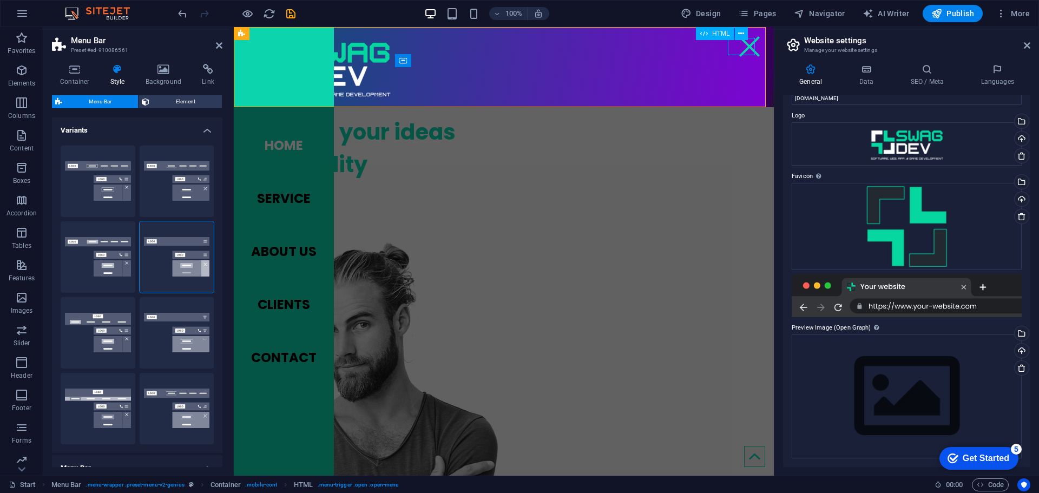
click at [741, 49] on div at bounding box center [749, 46] width 27 height 17
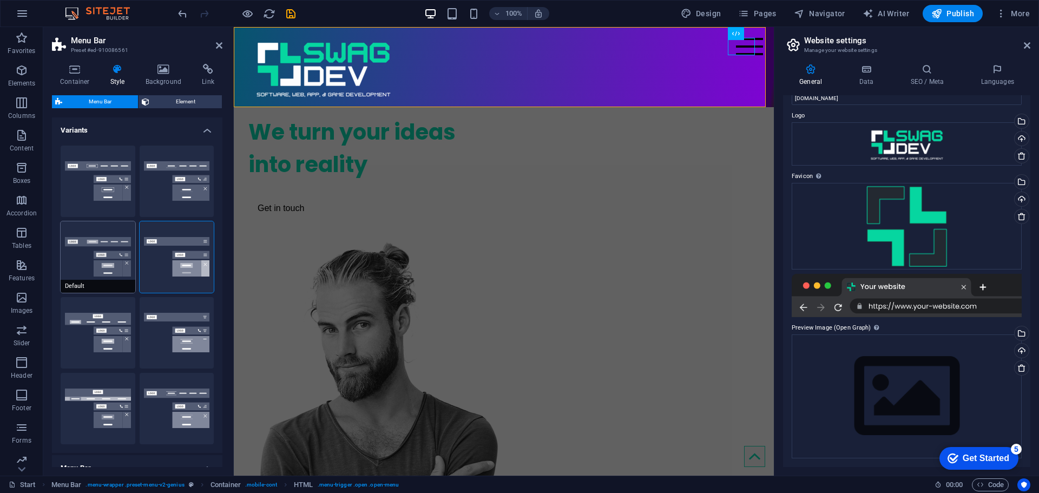
click at [93, 260] on button "Default" at bounding box center [98, 256] width 75 height 71
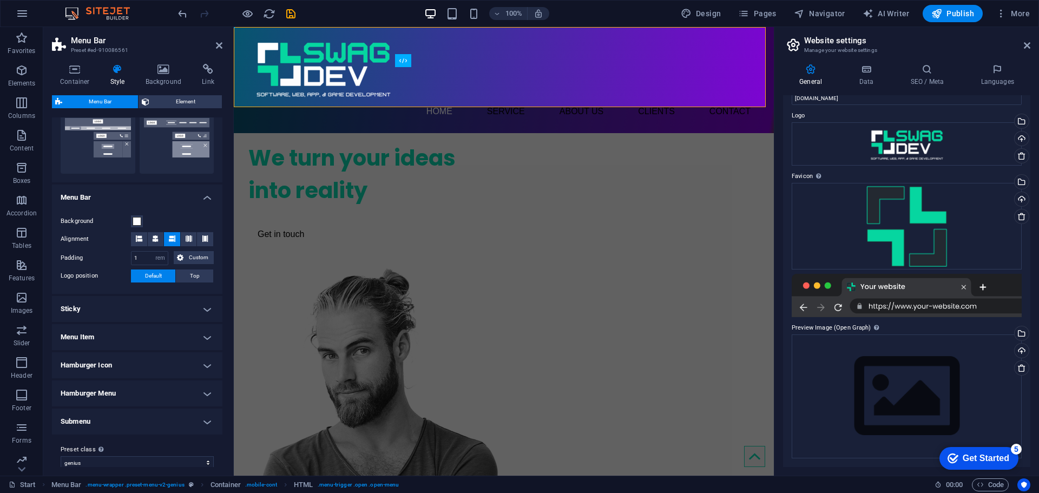
scroll to position [282, 0]
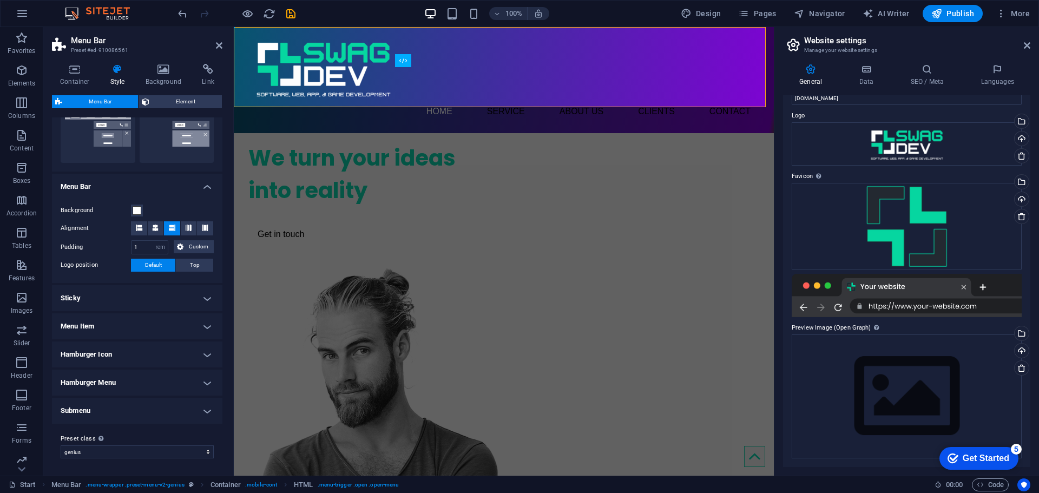
click at [205, 357] on h4 "Hamburger Icon" at bounding box center [137, 355] width 171 height 26
click at [117, 434] on span at bounding box center [116, 436] width 9 height 9
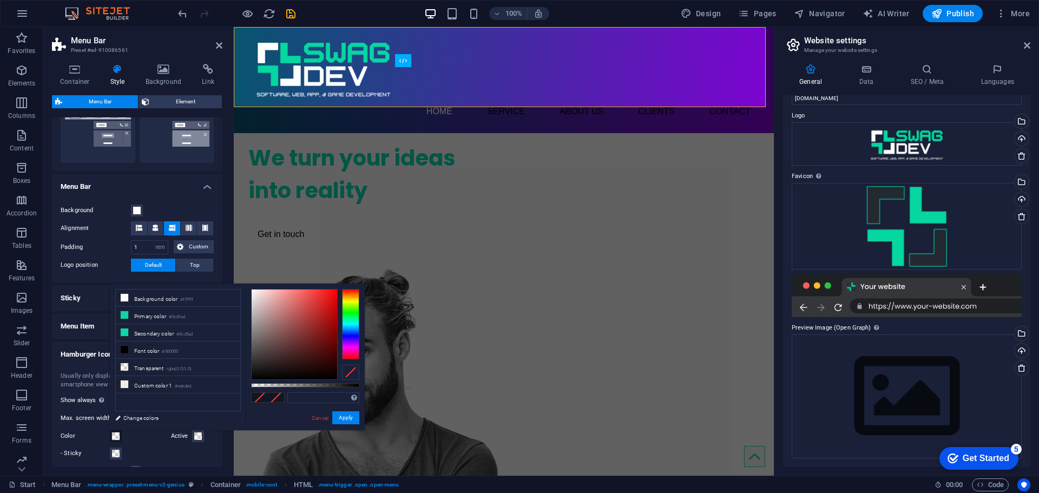
click at [116, 435] on span at bounding box center [116, 436] width 9 height 9
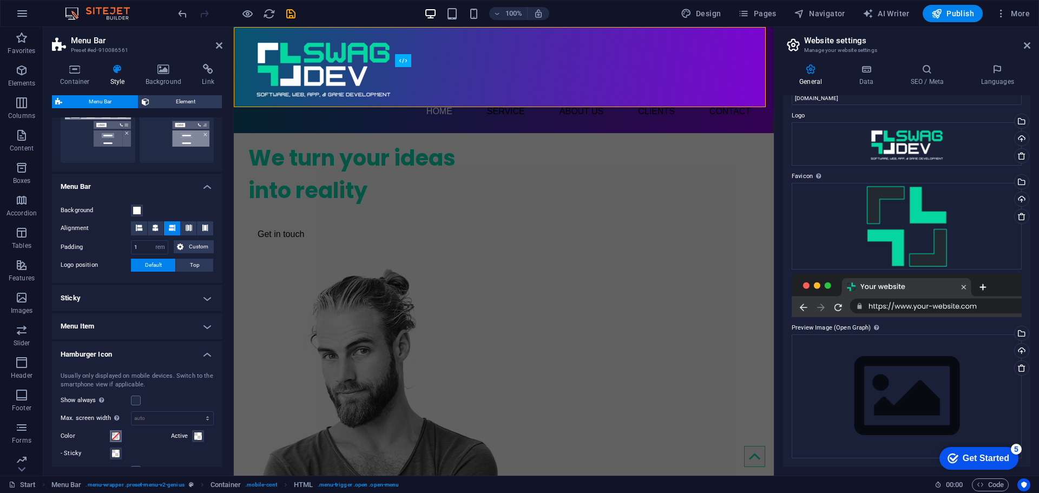
click at [117, 432] on span at bounding box center [116, 436] width 9 height 9
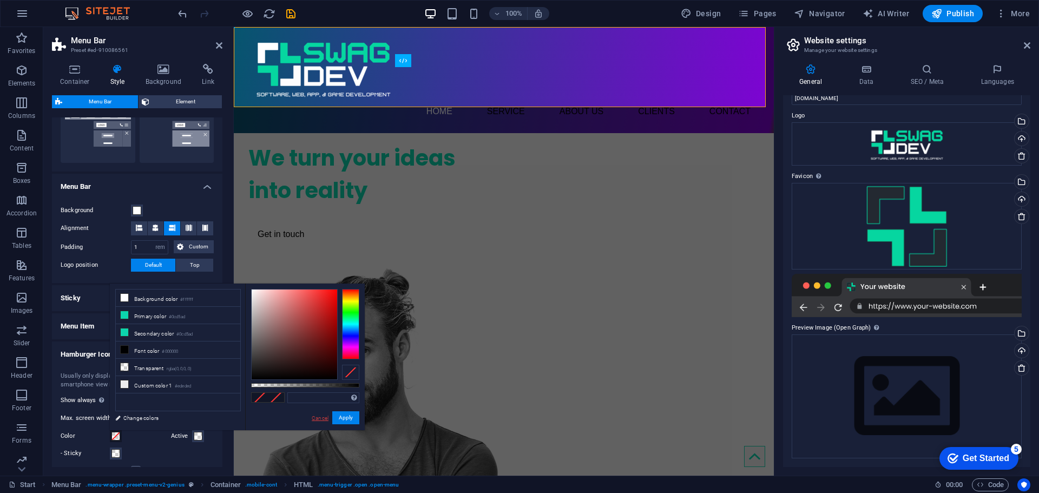
click at [318, 421] on link "Cancel" at bounding box center [320, 418] width 19 height 8
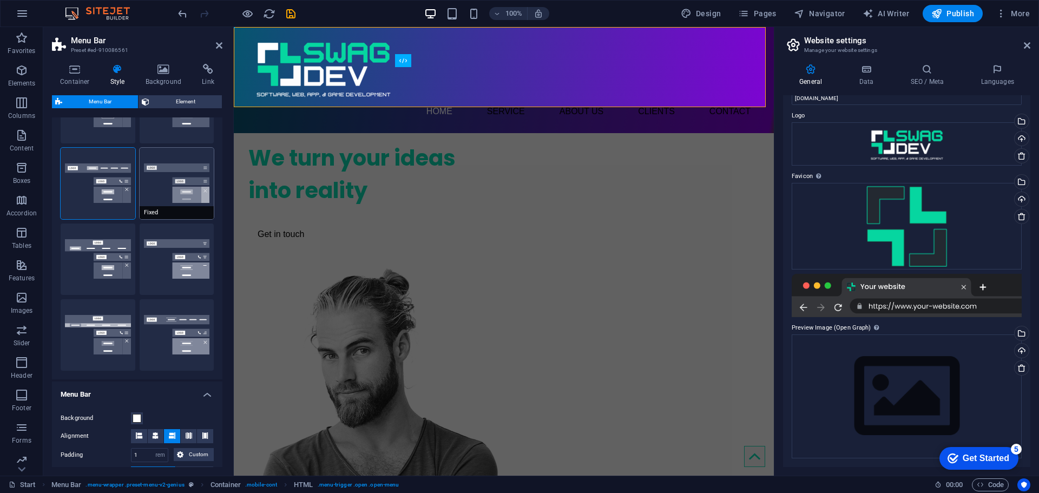
scroll to position [11, 0]
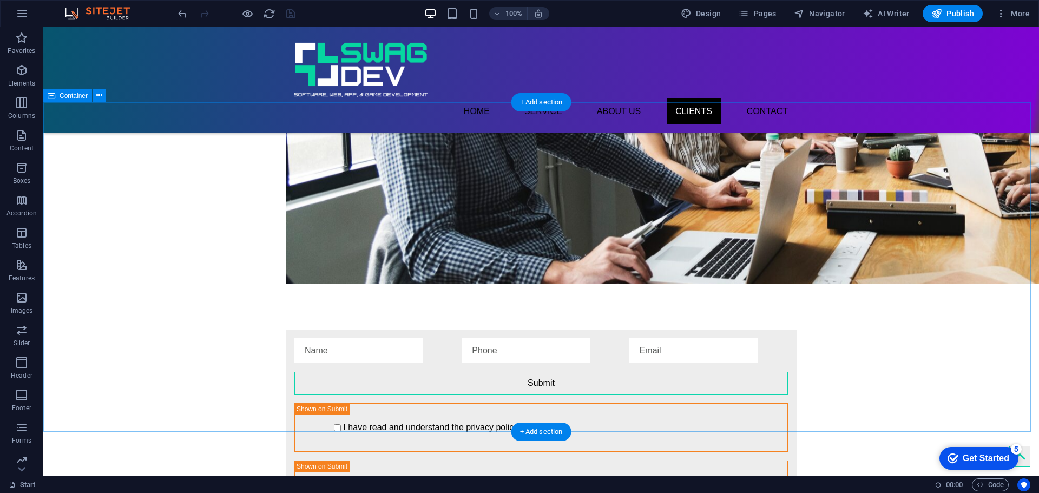
scroll to position [2218, 0]
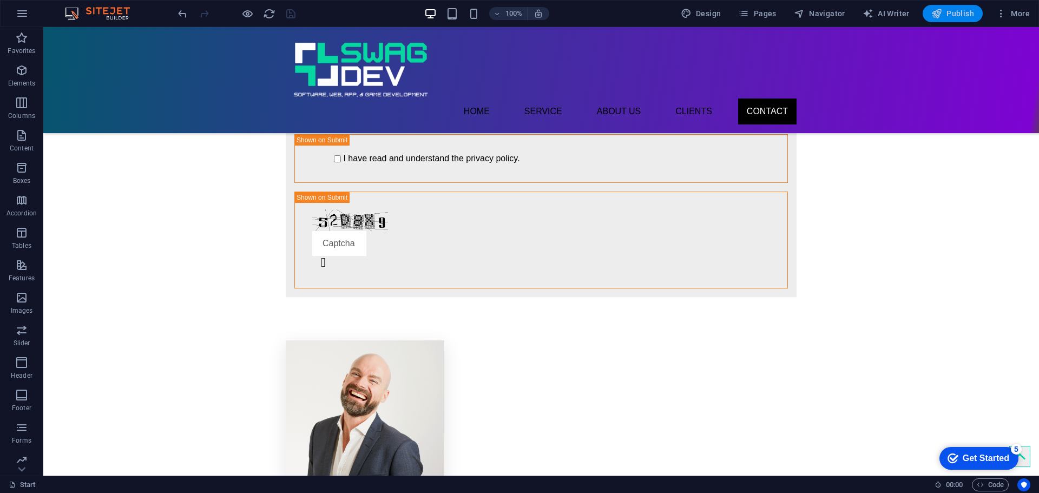
click at [955, 16] on span "Publish" at bounding box center [953, 13] width 43 height 11
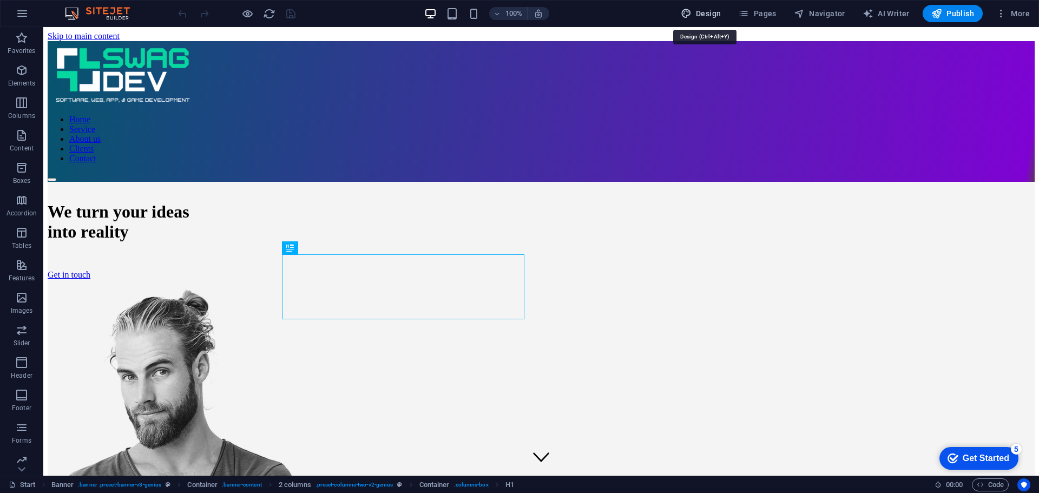
click at [712, 10] on span "Design" at bounding box center [701, 13] width 41 height 11
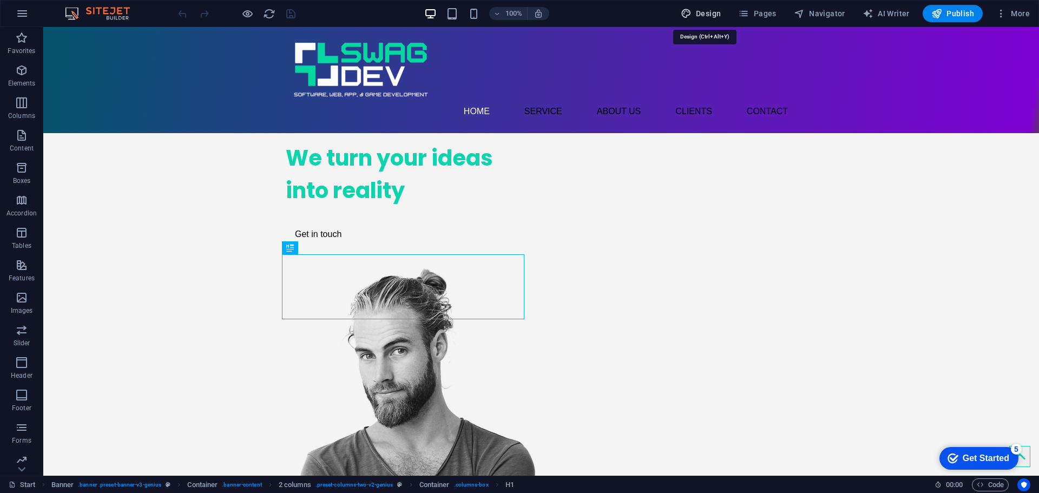
select select "px"
select select "400"
select select "px"
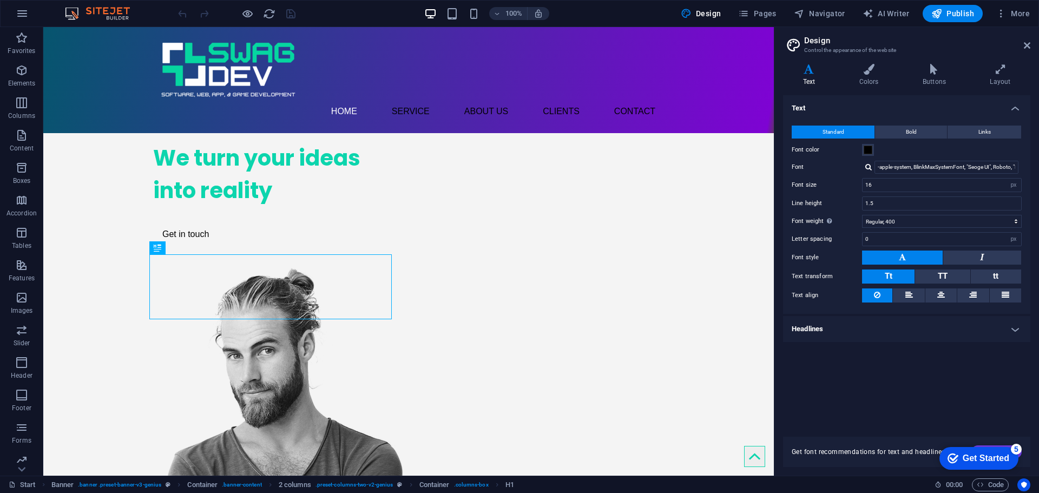
click at [852, 53] on h3 "Control the appearance of the website" at bounding box center [906, 50] width 205 height 10
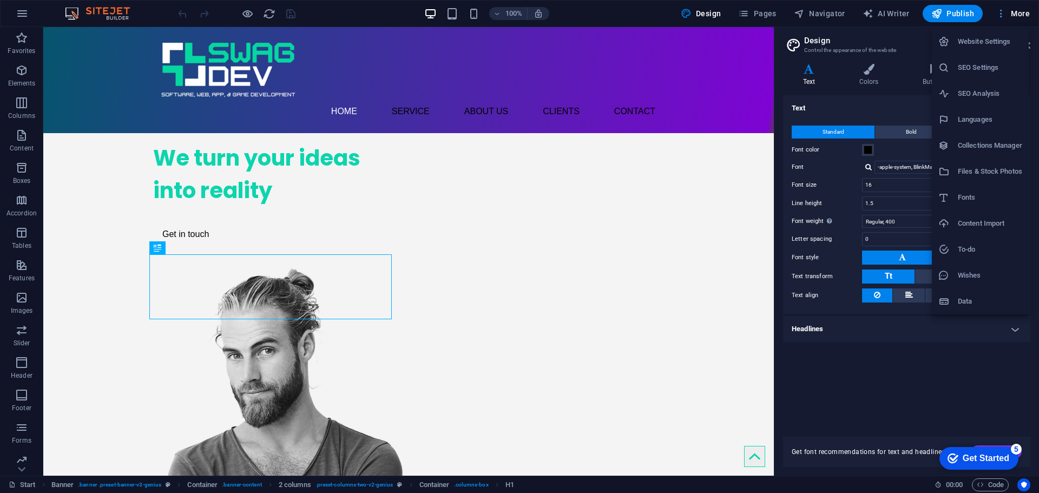
click at [1016, 15] on div at bounding box center [519, 246] width 1039 height 493
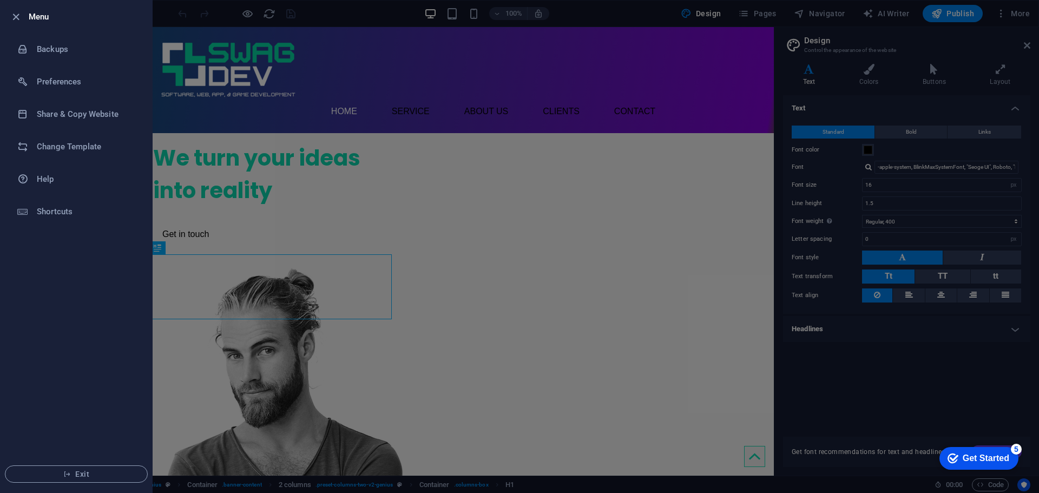
click at [337, 181] on div at bounding box center [519, 246] width 1039 height 493
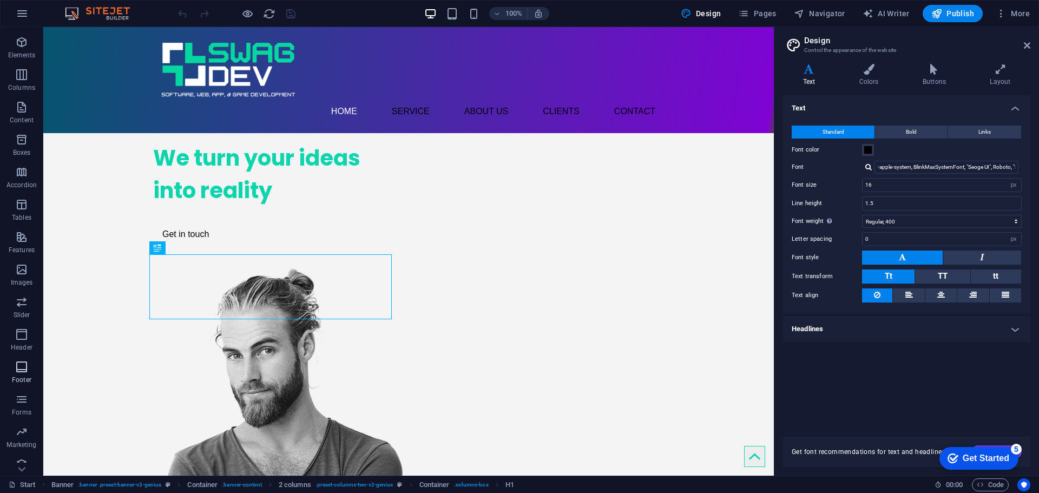
scroll to position [38, 0]
click at [21, 230] on icon "button" at bounding box center [21, 226] width 13 height 13
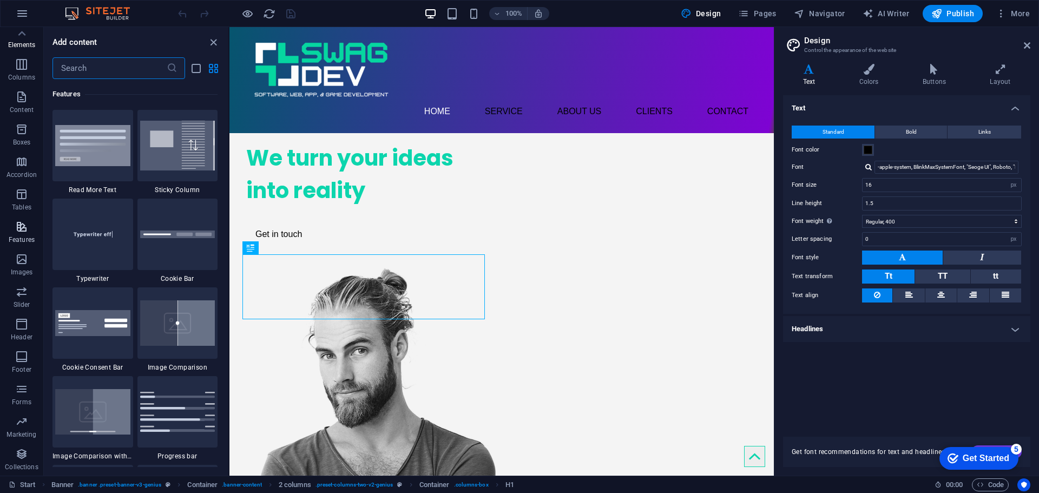
scroll to position [4220, 0]
click at [31, 200] on span "Tables" at bounding box center [21, 201] width 43 height 26
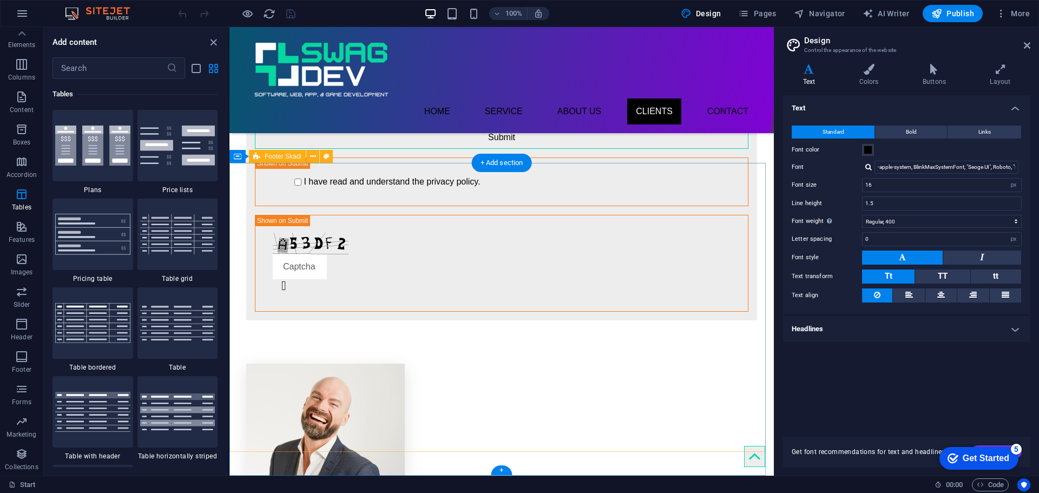
scroll to position [2100, 0]
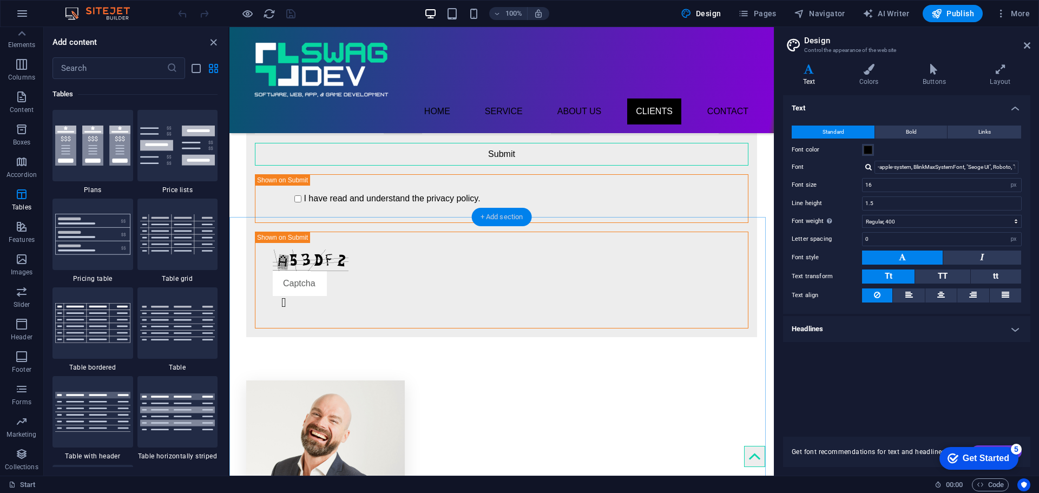
click at [516, 220] on div "+ Add section" at bounding box center [502, 217] width 60 height 18
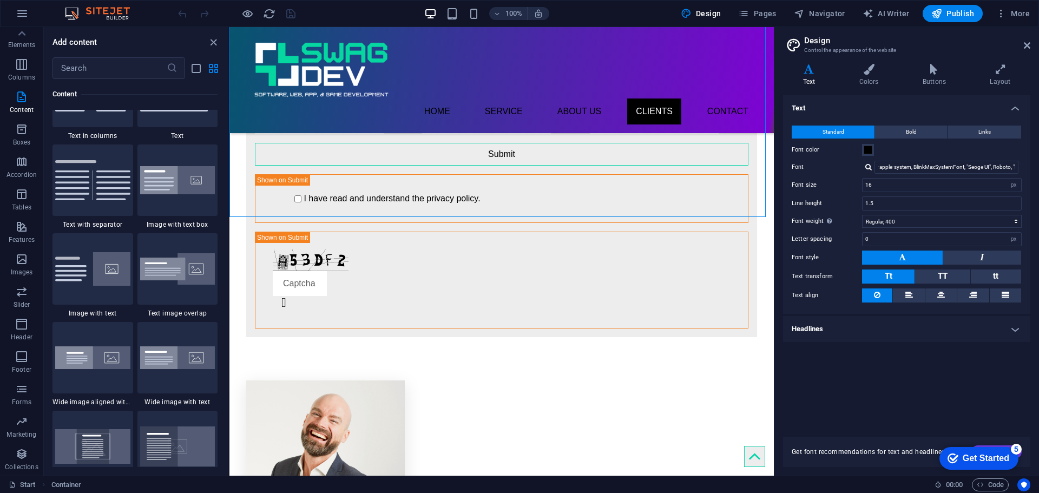
scroll to position [1840, 0]
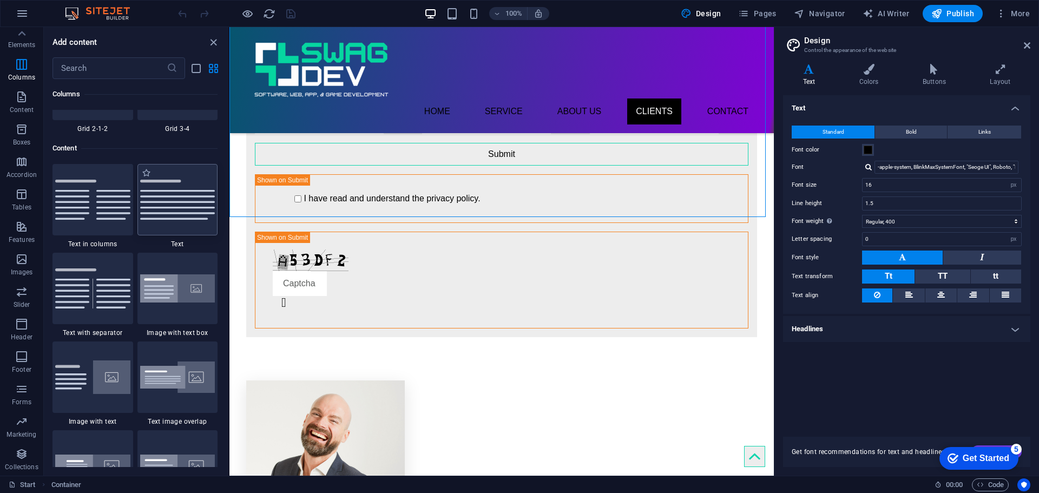
click at [172, 204] on img at bounding box center [177, 200] width 75 height 40
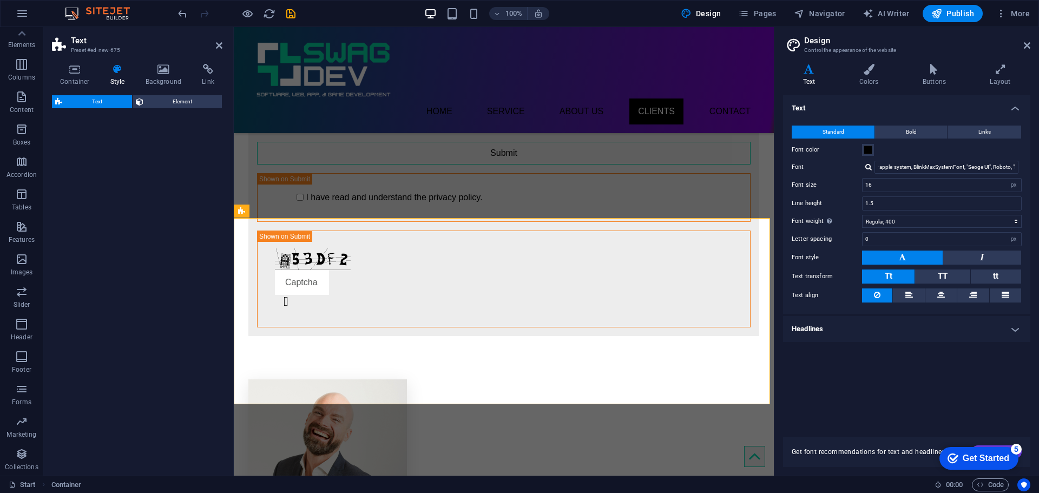
select select "preset-text-v2-default"
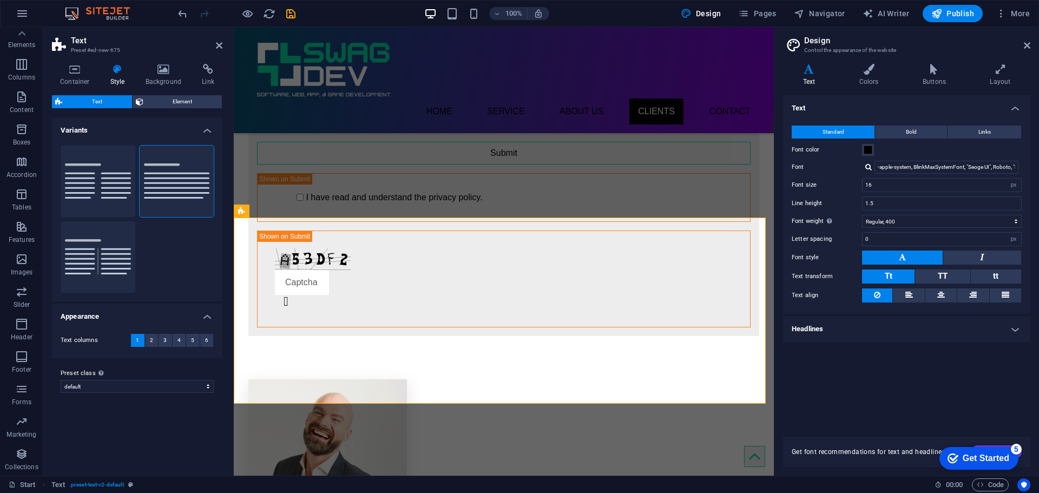
scroll to position [2099, 0]
click at [32, 207] on span "Tables" at bounding box center [21, 201] width 43 height 26
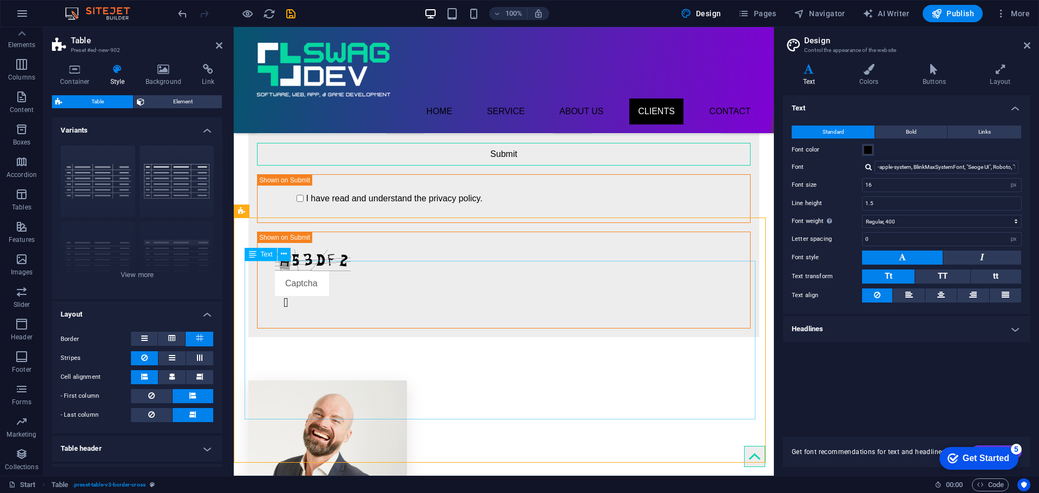
click at [130, 272] on div "grid bordered Default with header horizontally striped vertically striped" at bounding box center [137, 218] width 171 height 162
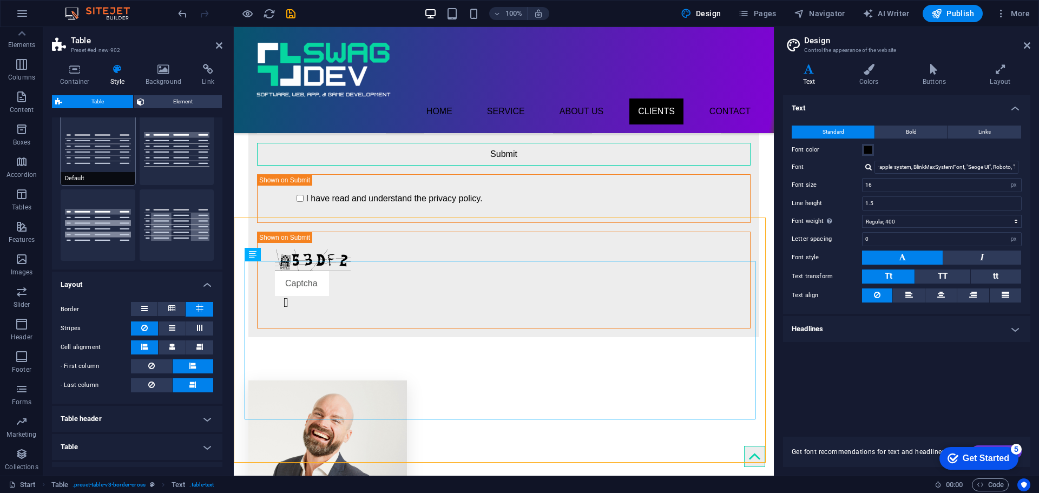
scroll to position [108, 0]
click at [164, 307] on button at bounding box center [171, 309] width 27 height 14
click at [190, 308] on button at bounding box center [200, 309] width 28 height 15
click at [145, 307] on icon at bounding box center [144, 308] width 6 height 13
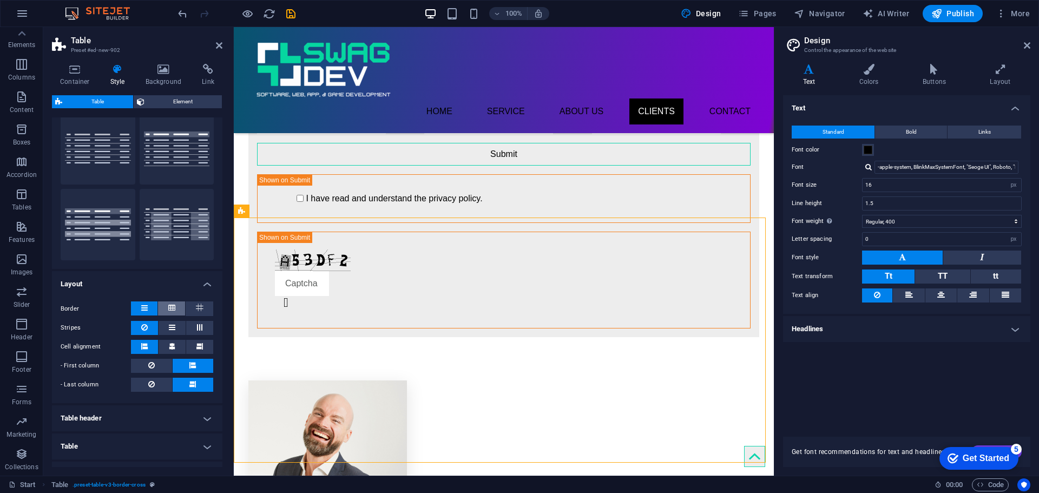
click at [173, 308] on icon at bounding box center [171, 308] width 7 height 13
click at [193, 309] on button at bounding box center [200, 309] width 28 height 15
click at [166, 310] on button at bounding box center [171, 309] width 27 height 14
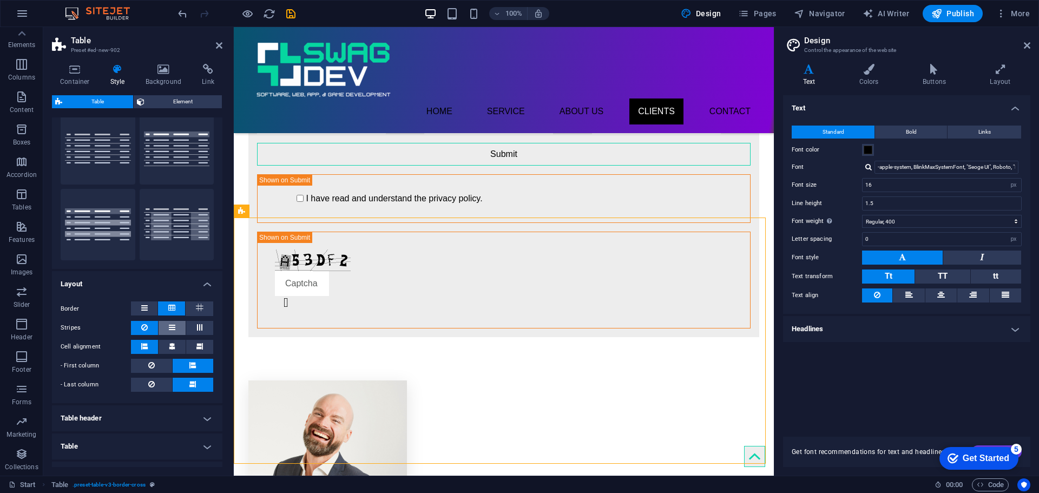
click at [166, 326] on button at bounding box center [172, 328] width 27 height 14
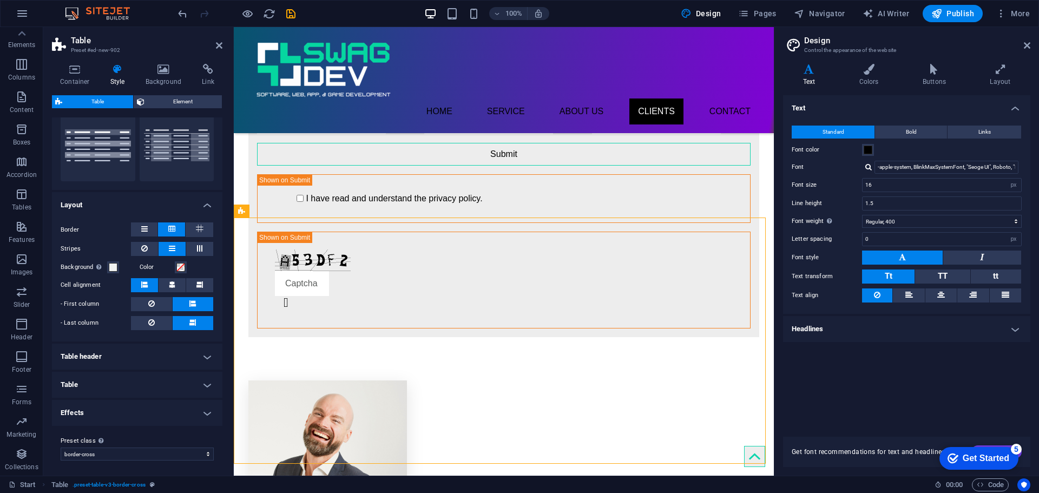
scroll to position [189, 0]
click at [186, 348] on h4 "Table header" at bounding box center [137, 355] width 171 height 26
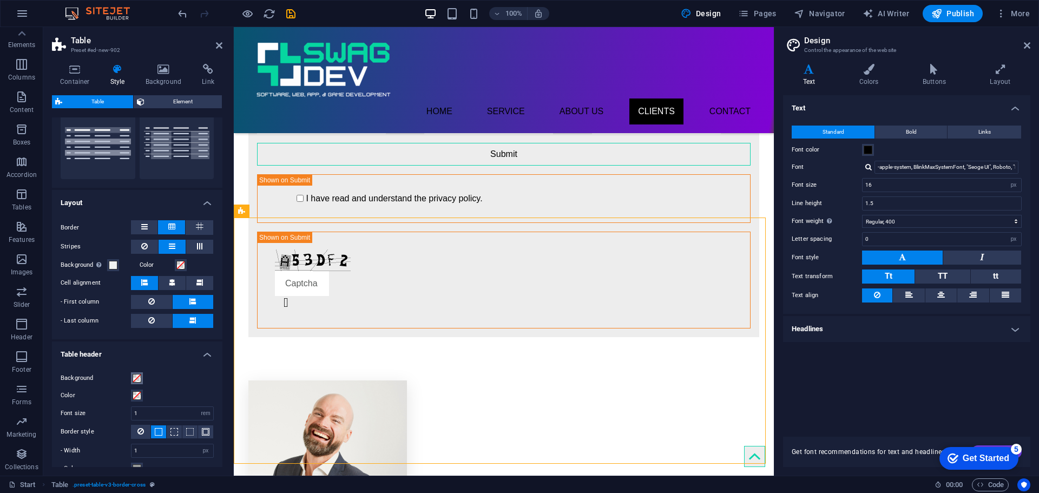
click at [139, 375] on span at bounding box center [137, 378] width 9 height 9
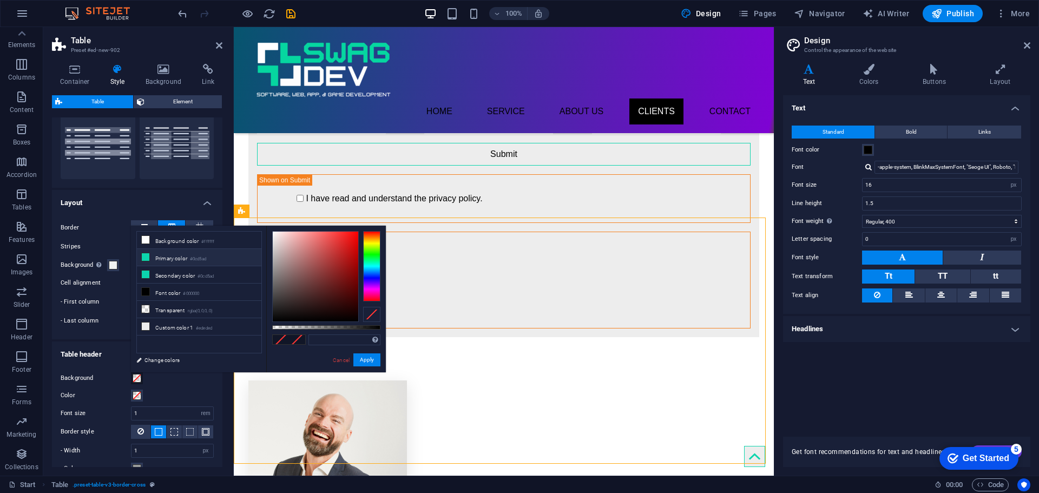
click at [175, 258] on li "Primary color #0cd5ad" at bounding box center [199, 257] width 125 height 17
type input "#0cd5ad"
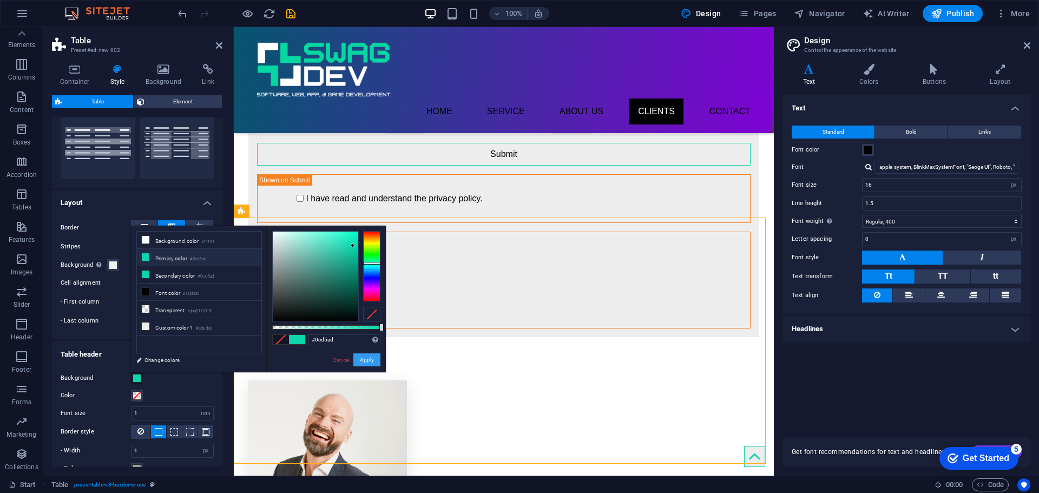
click at [366, 365] on button "Apply" at bounding box center [367, 360] width 27 height 13
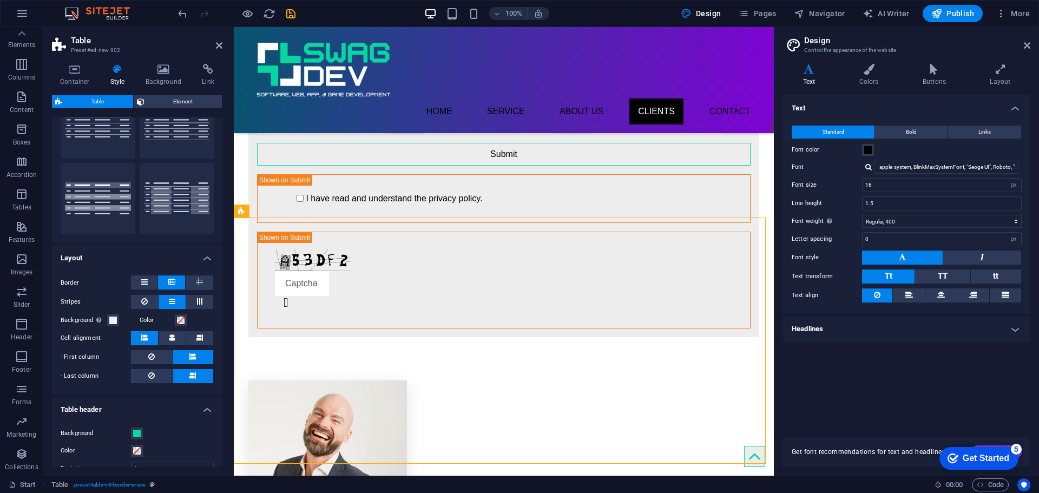
scroll to position [91, 0]
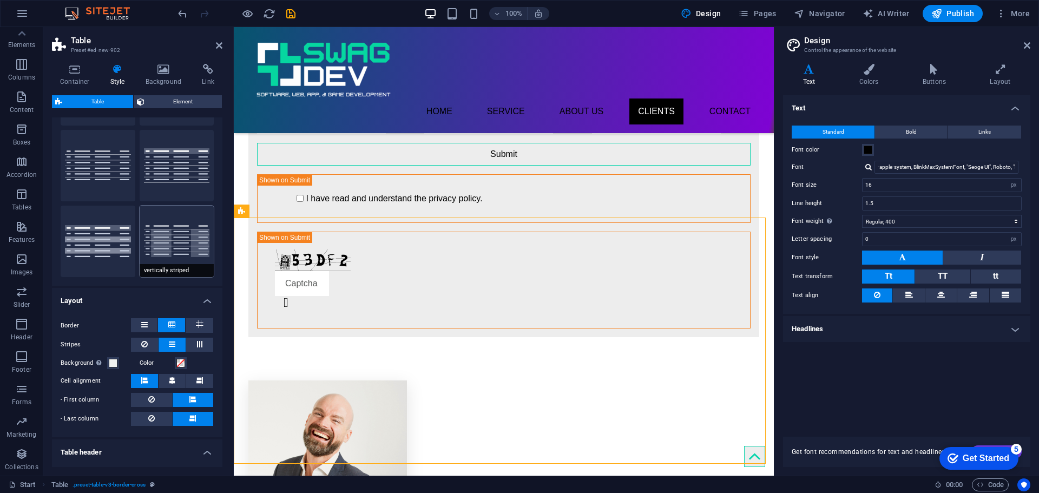
click at [185, 224] on button "vertically striped" at bounding box center [177, 241] width 75 height 71
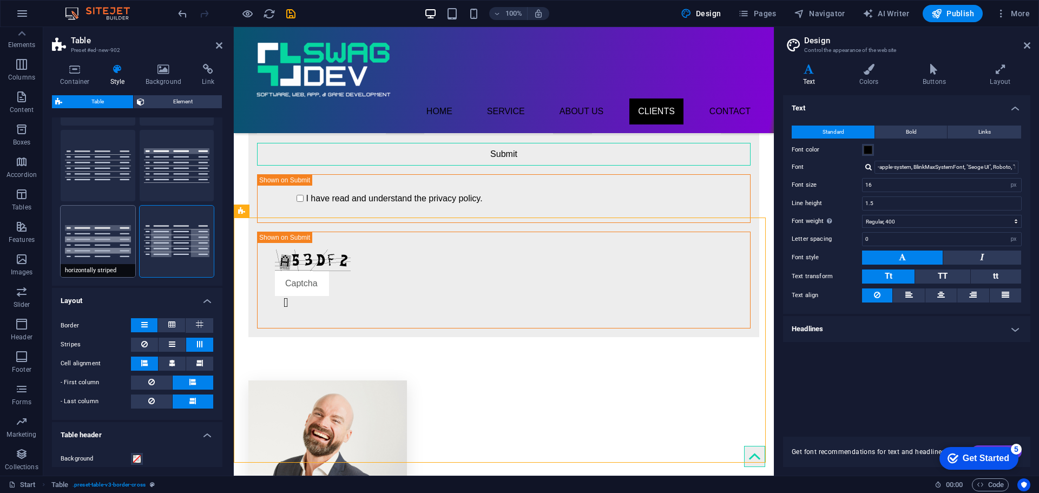
click at [87, 238] on button "horizontally striped" at bounding box center [98, 241] width 75 height 71
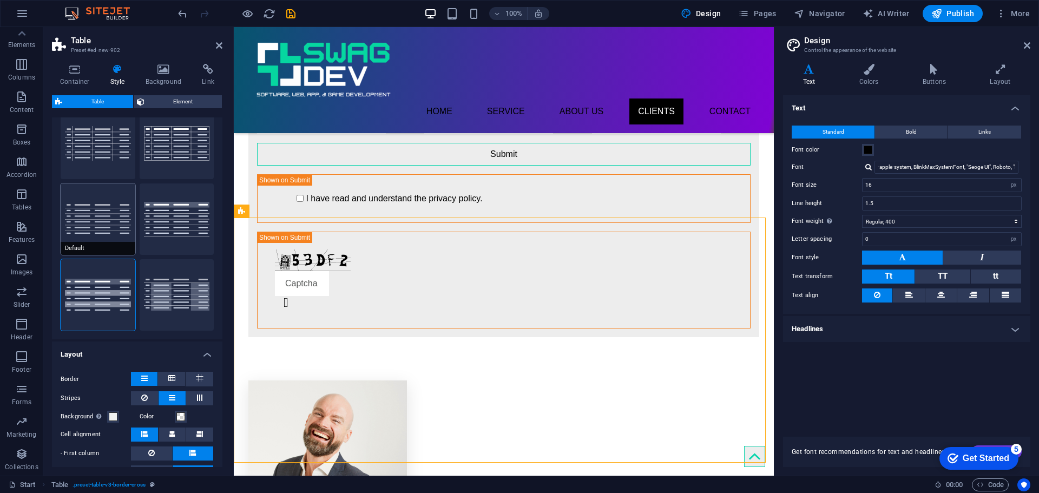
scroll to position [0, 0]
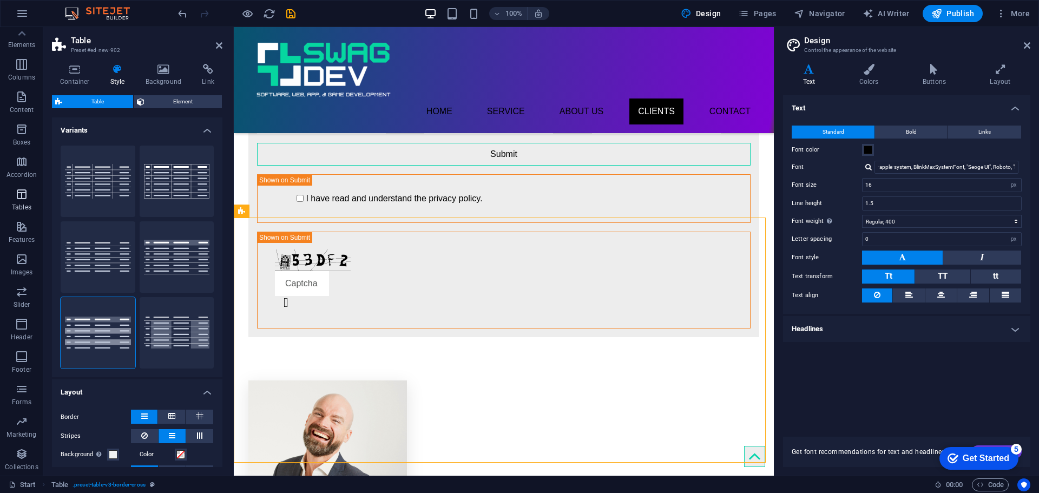
click at [31, 199] on span "Tables" at bounding box center [21, 201] width 43 height 26
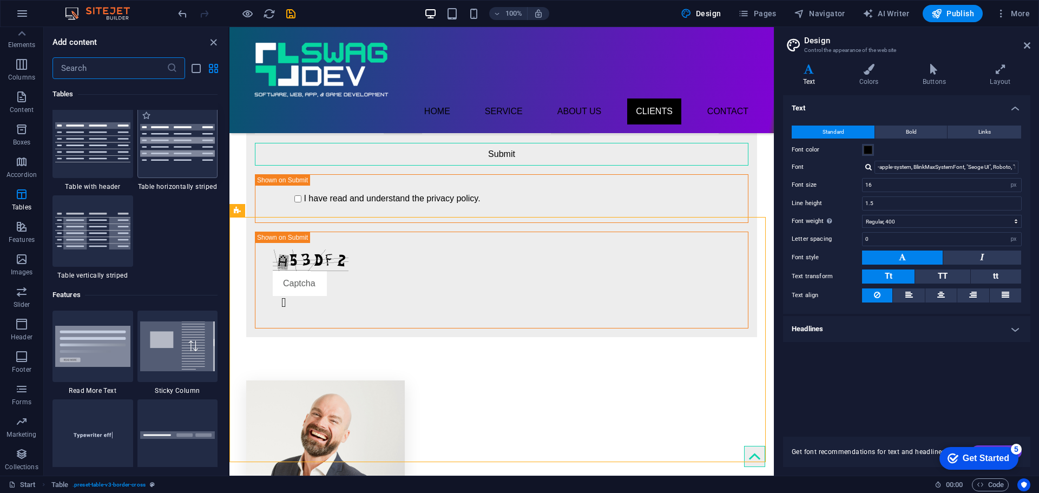
scroll to position [4020, 0]
click at [18, 227] on icon "button" at bounding box center [21, 226] width 13 height 13
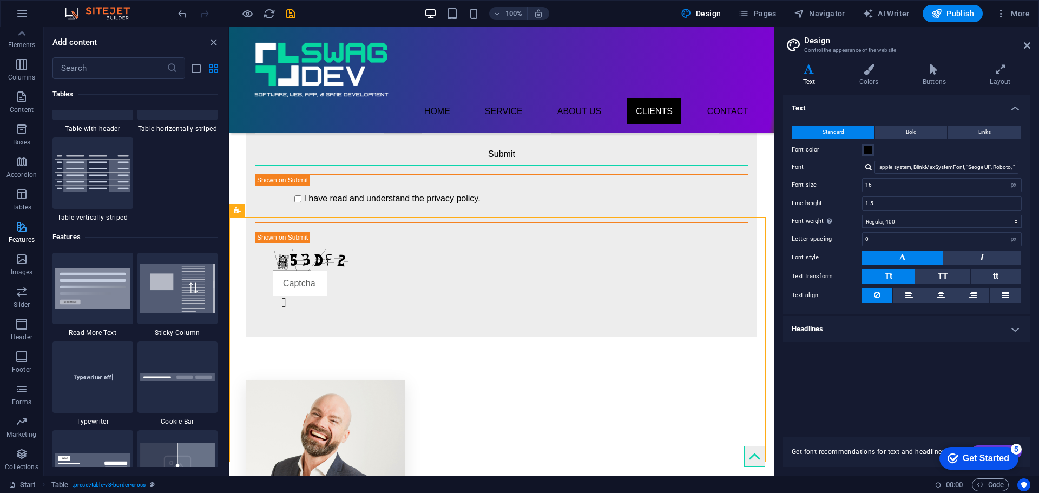
scroll to position [4220, 0]
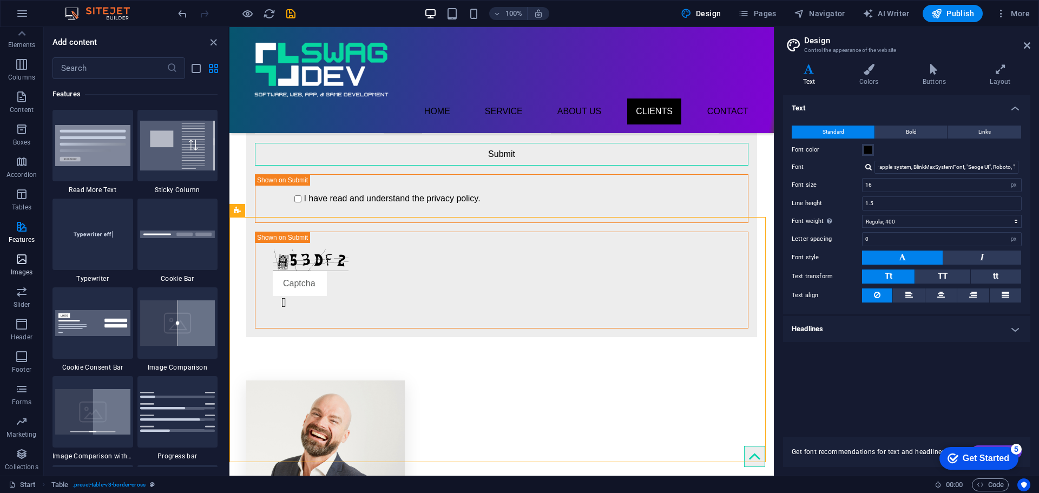
click at [19, 263] on icon "button" at bounding box center [21, 259] width 13 height 13
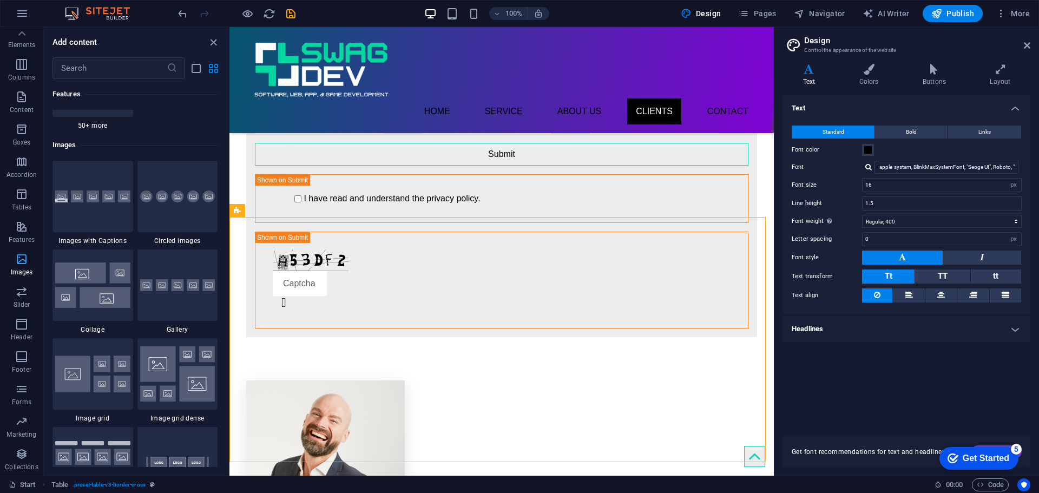
scroll to position [5489, 0]
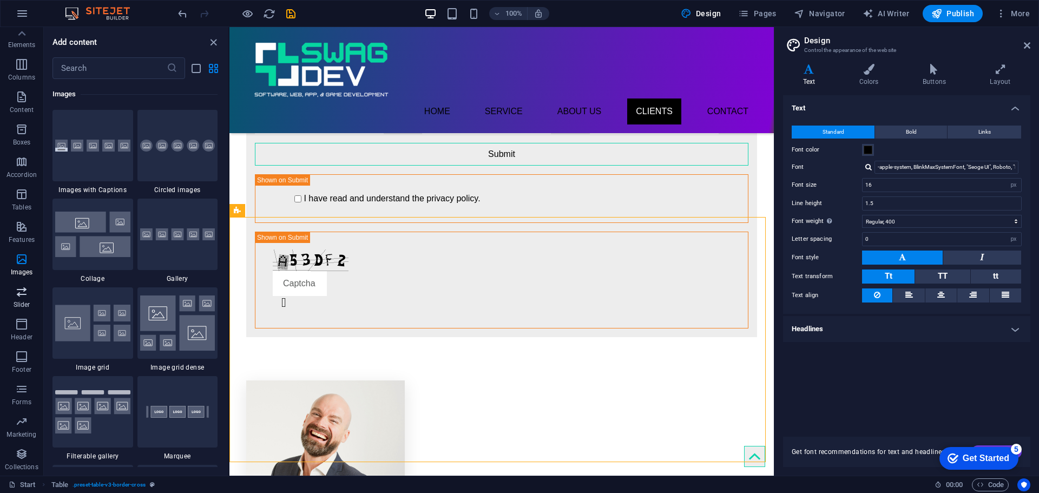
click at [23, 290] on icon "button" at bounding box center [21, 291] width 13 height 13
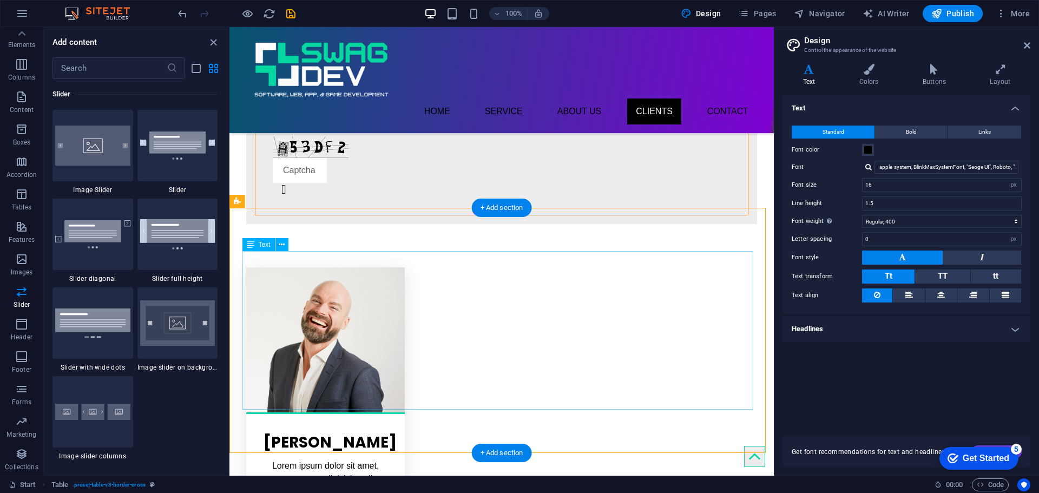
scroll to position [2316, 0]
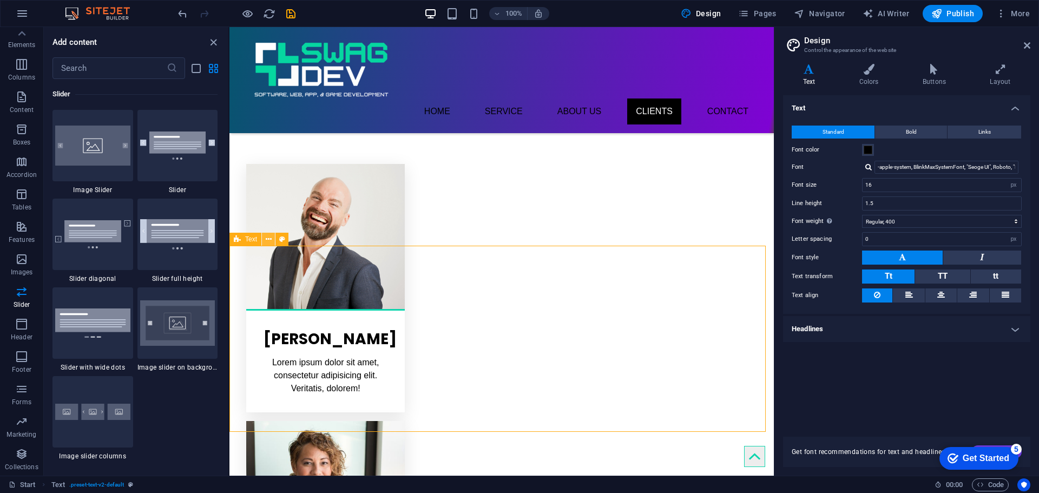
click at [263, 241] on button at bounding box center [268, 239] width 13 height 13
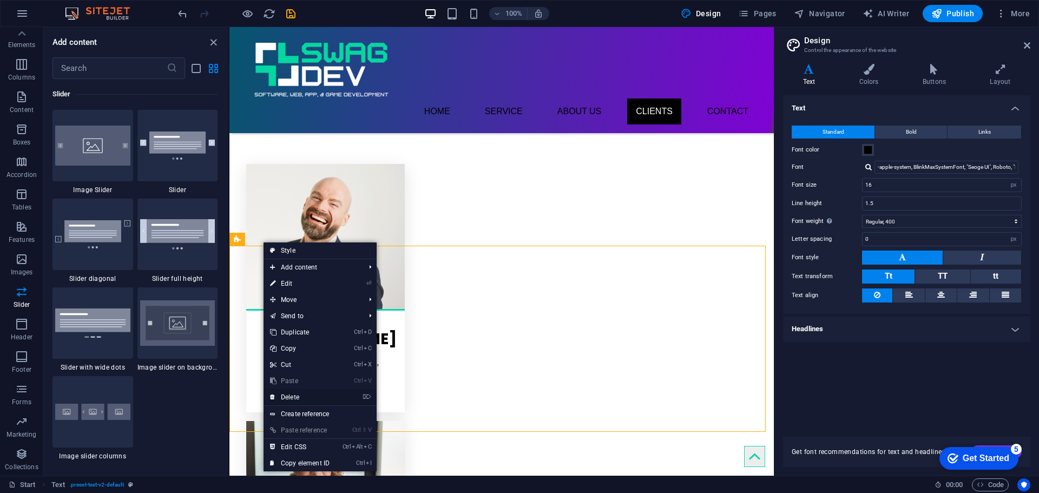
click at [289, 396] on link "⌦ Delete" at bounding box center [300, 397] width 73 height 16
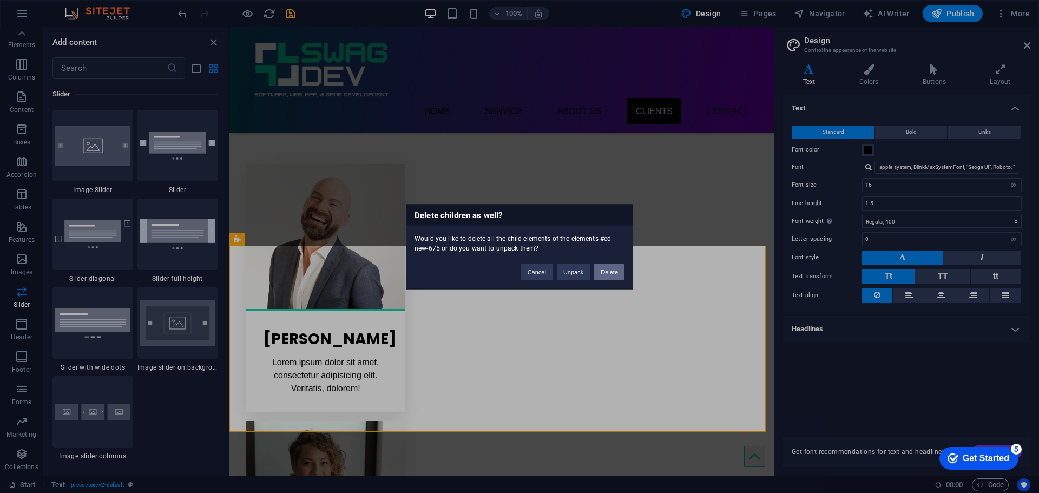
click at [605, 276] on button "Delete" at bounding box center [609, 272] width 30 height 16
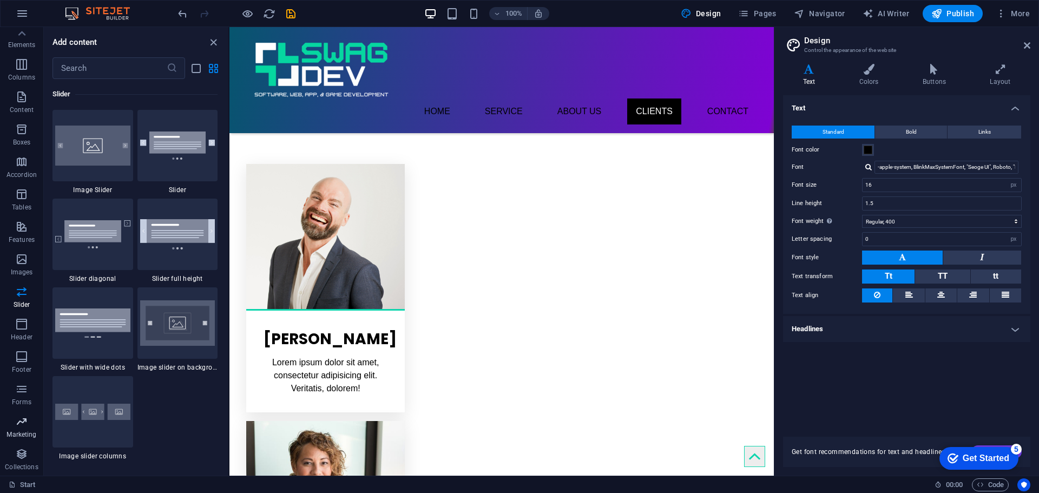
click at [18, 424] on icon "button" at bounding box center [21, 421] width 13 height 13
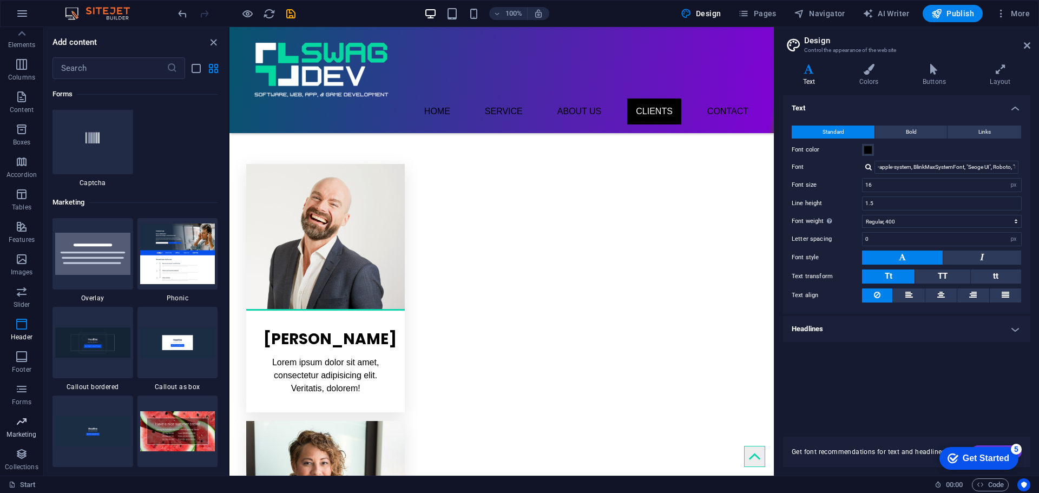
scroll to position [8818, 0]
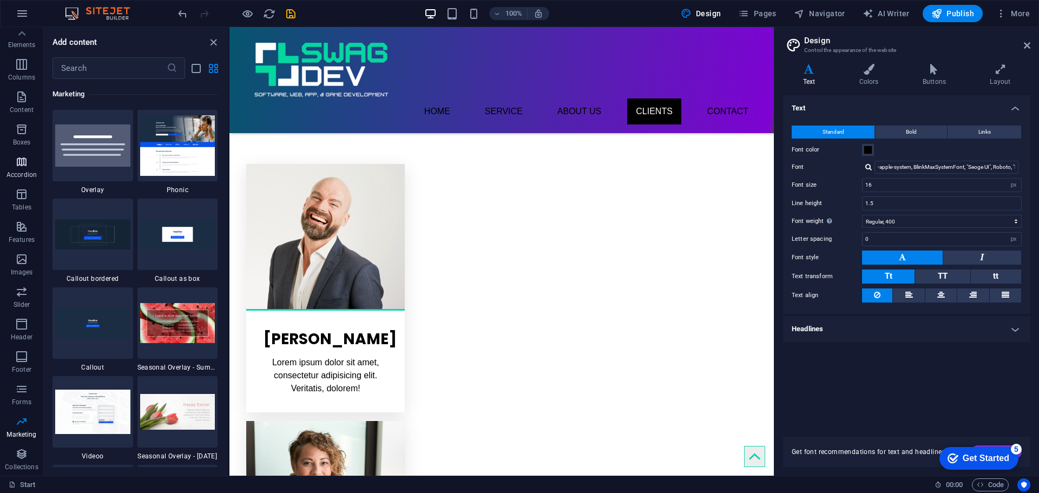
click at [21, 167] on icon "button" at bounding box center [21, 161] width 13 height 13
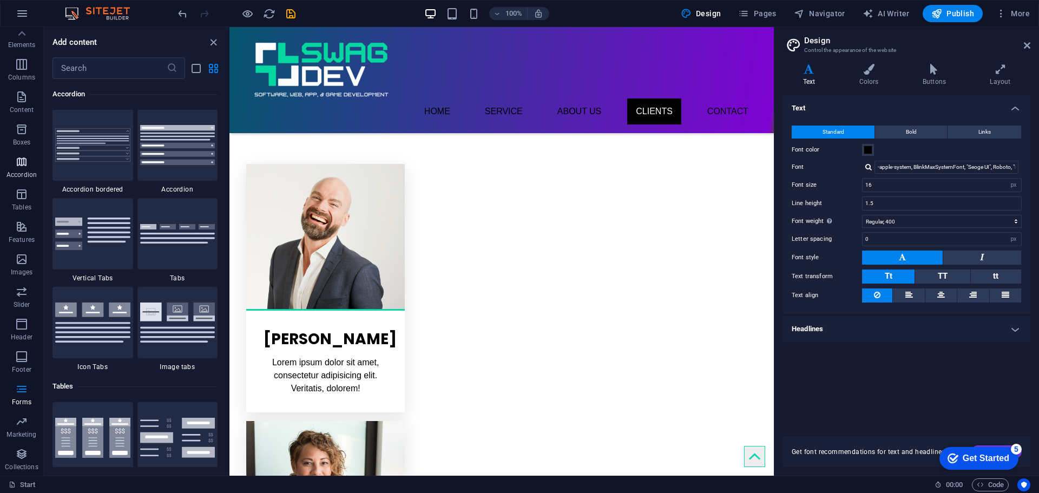
scroll to position [3457, 0]
click at [21, 136] on span "Boxes" at bounding box center [21, 136] width 43 height 26
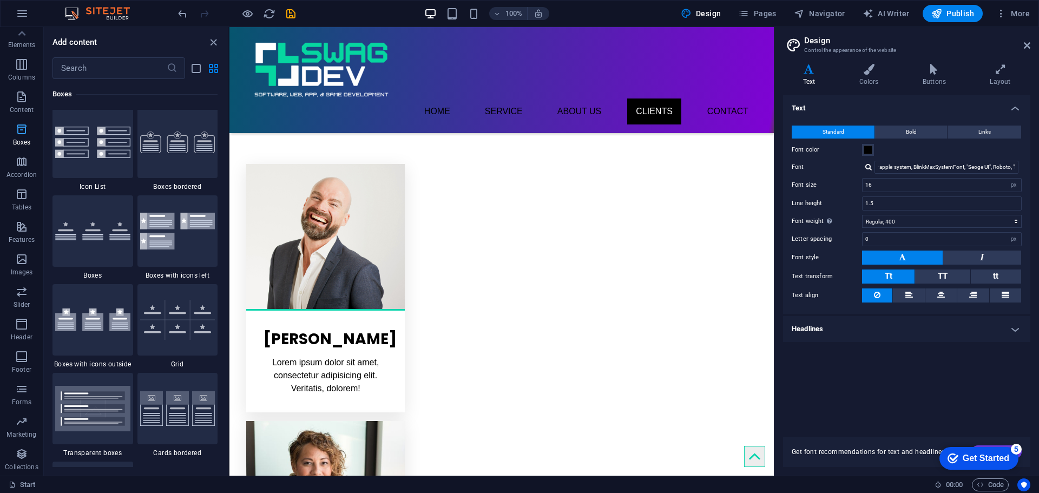
scroll to position [2986, 0]
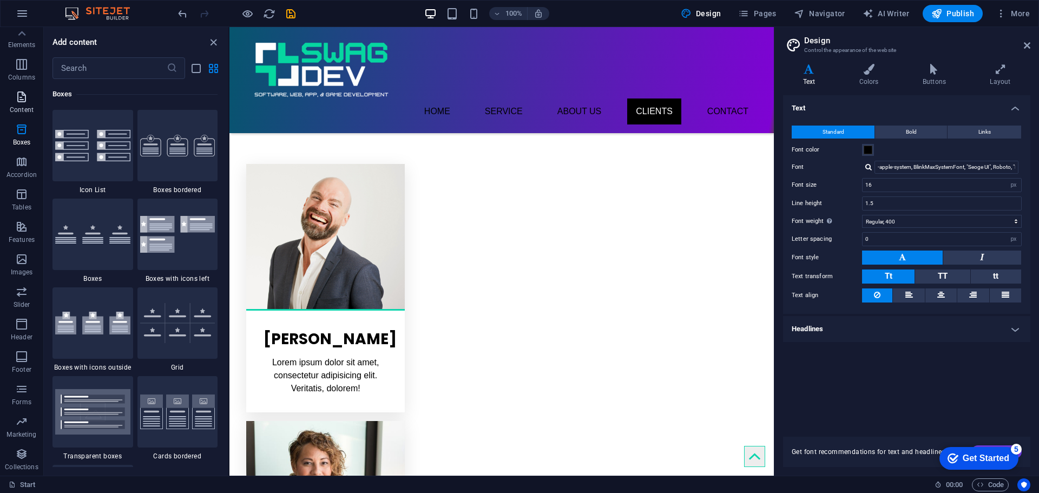
click at [19, 109] on p "Content" at bounding box center [22, 110] width 24 height 9
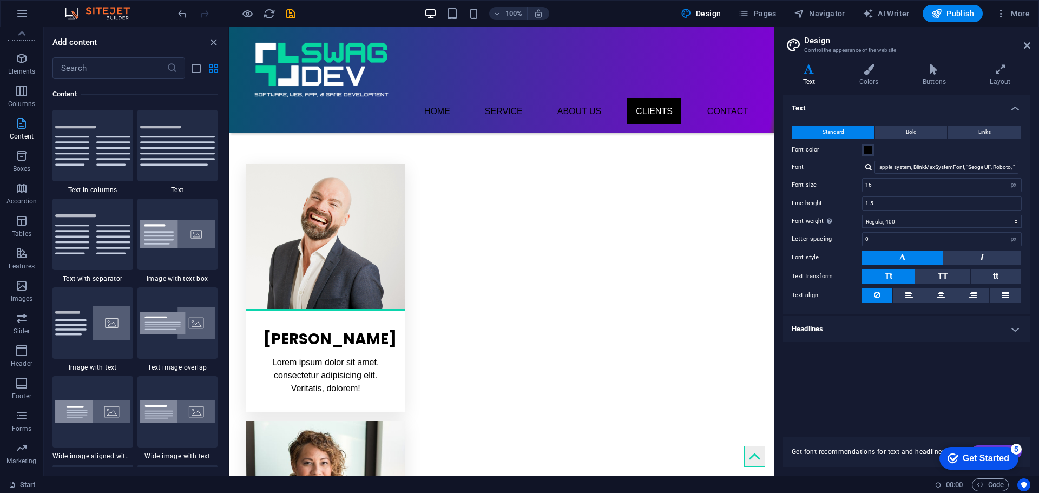
scroll to position [0, 0]
click at [19, 109] on icon "button" at bounding box center [21, 102] width 13 height 13
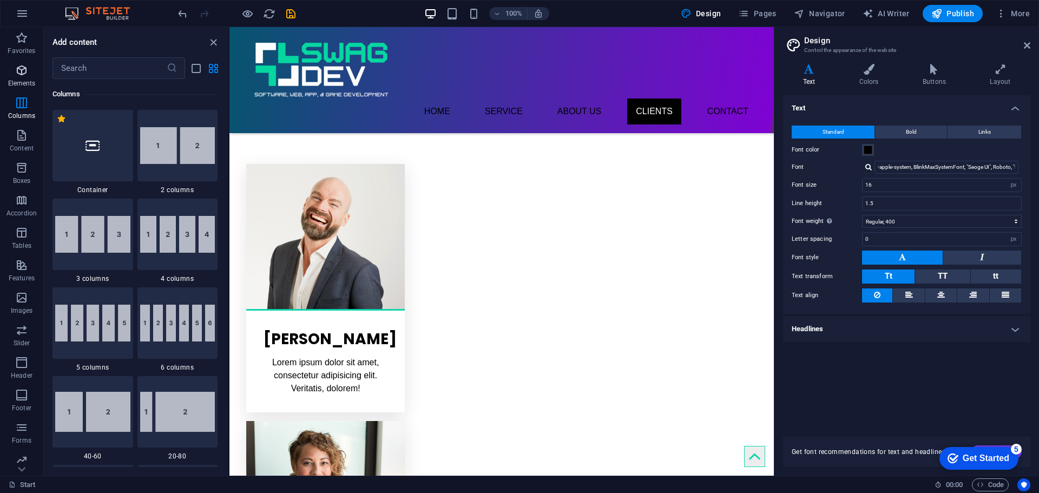
click at [23, 83] on p "Elements" at bounding box center [22, 83] width 28 height 9
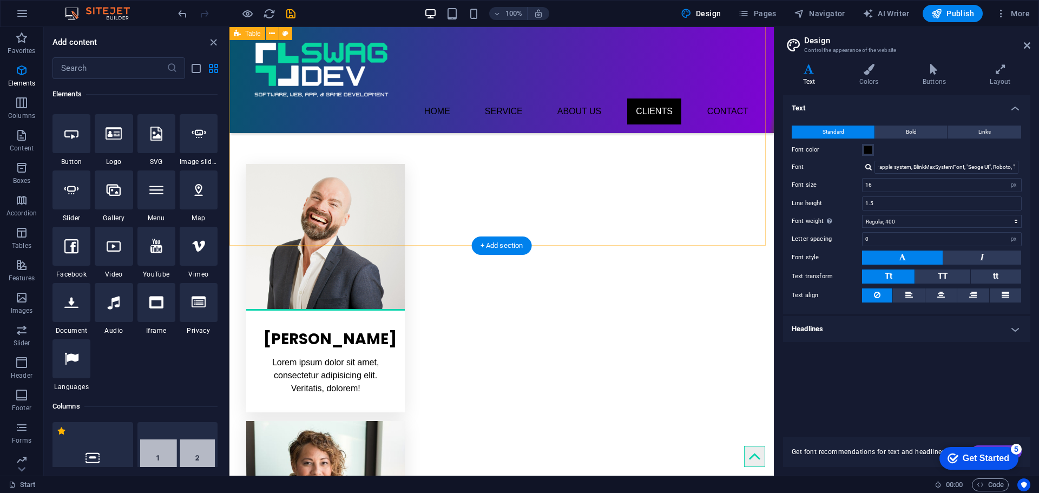
scroll to position [2399, 0]
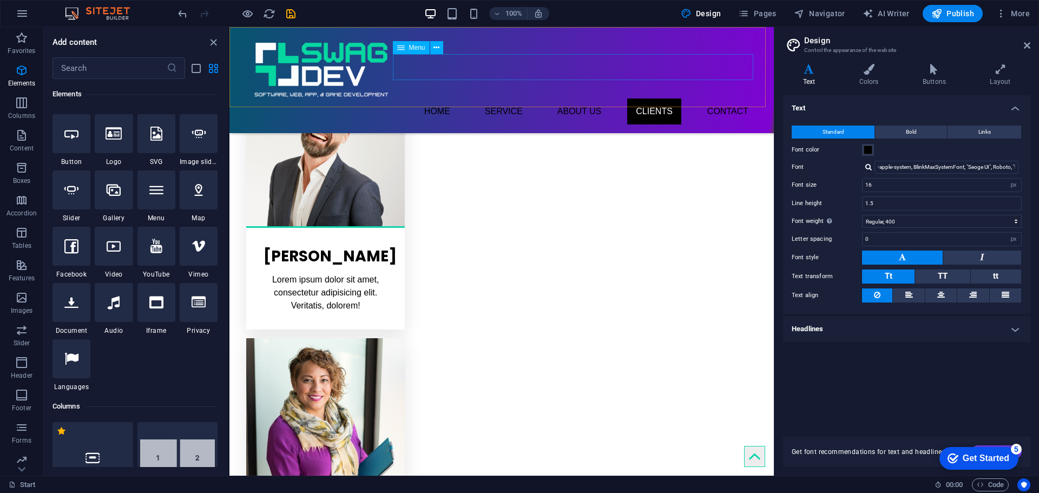
click at [713, 99] on nav "Home Service About us Clients Contact" at bounding box center [501, 112] width 511 height 26
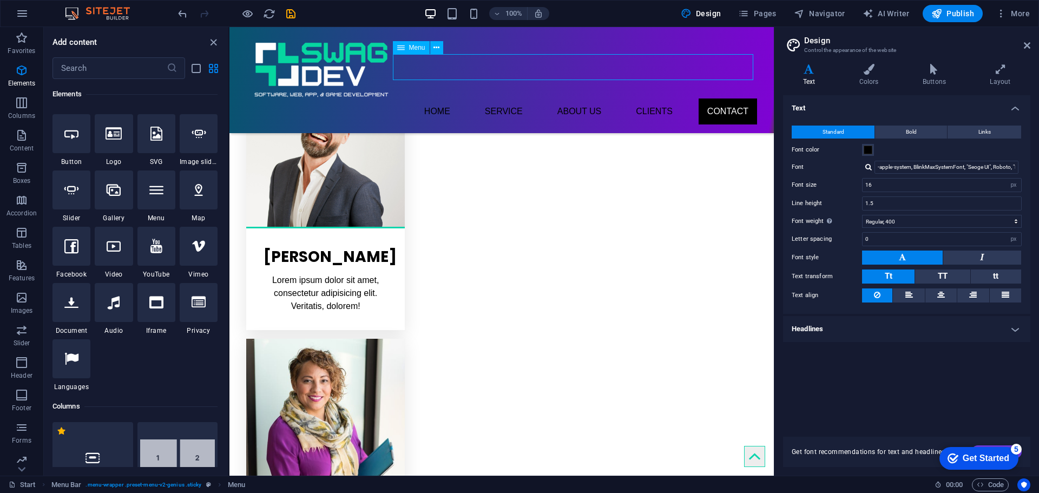
select select
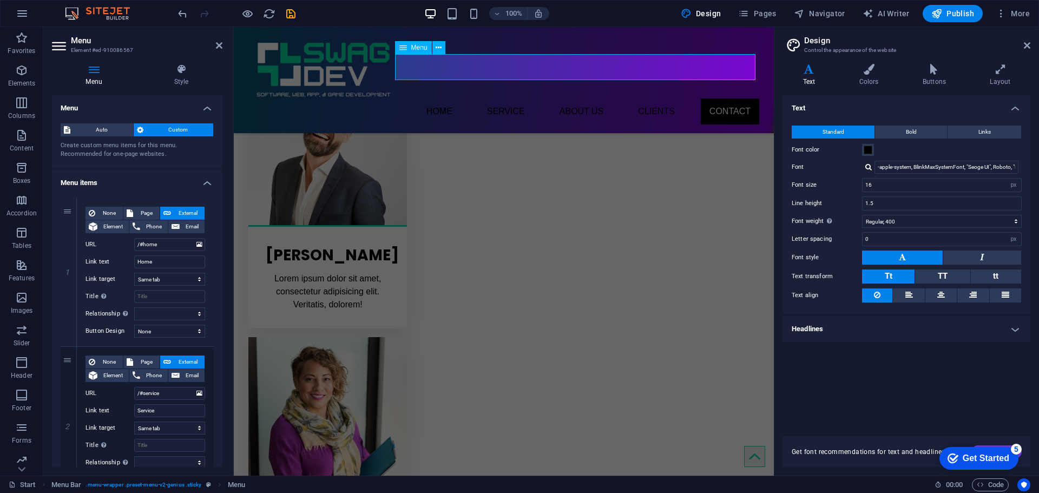
click at [713, 99] on nav "Home Service About us Clients Contact" at bounding box center [503, 112] width 511 height 26
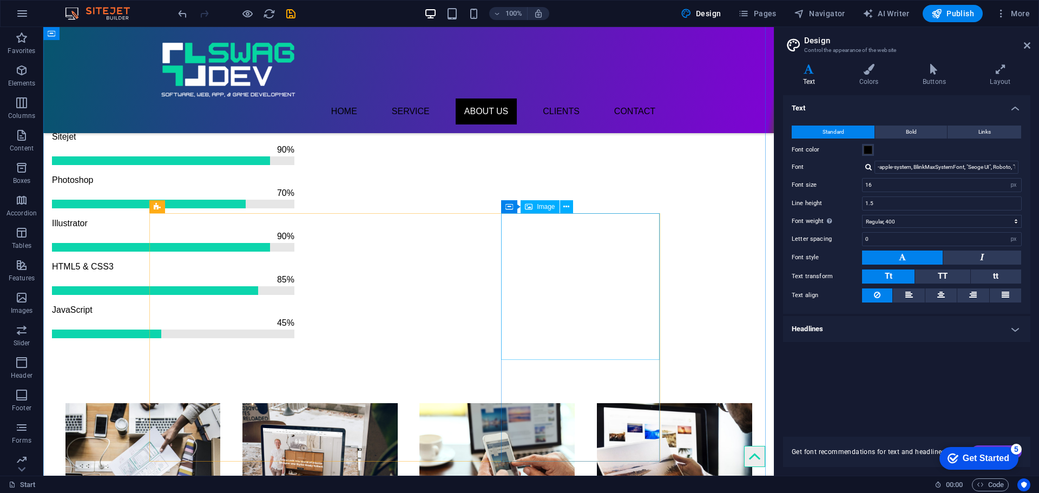
scroll to position [943, 0]
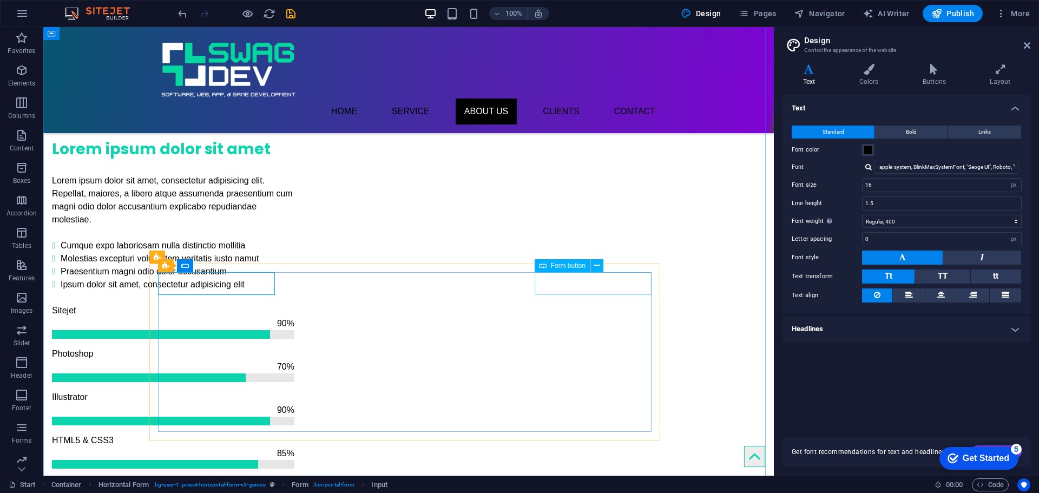
click at [553, 265] on span "Form button" at bounding box center [568, 266] width 35 height 6
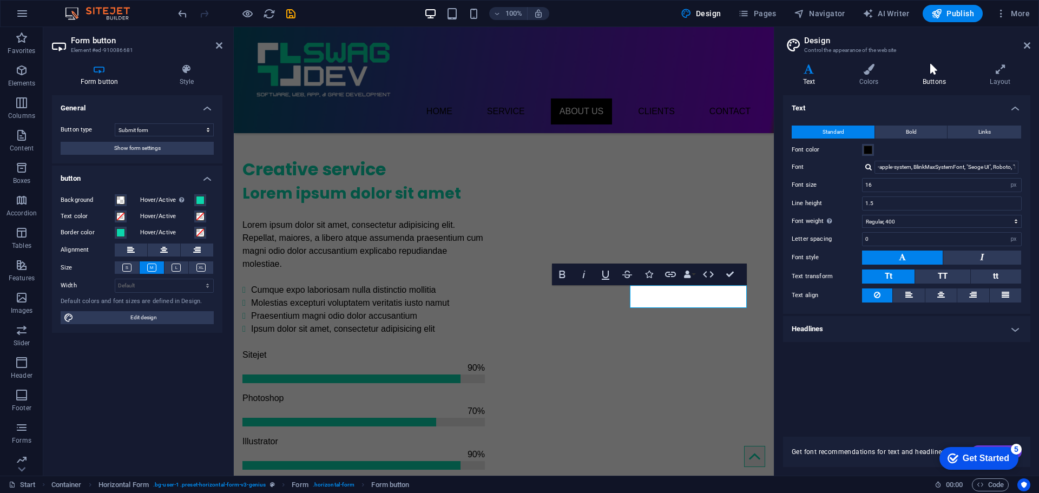
click at [935, 85] on h4 "Buttons" at bounding box center [936, 75] width 67 height 23
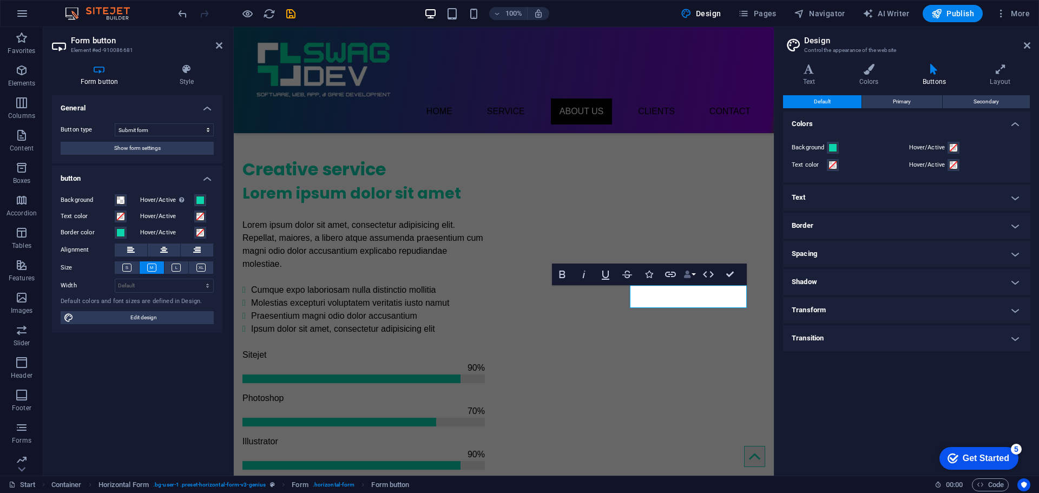
click at [692, 282] on button "Data Bindings" at bounding box center [689, 275] width 15 height 22
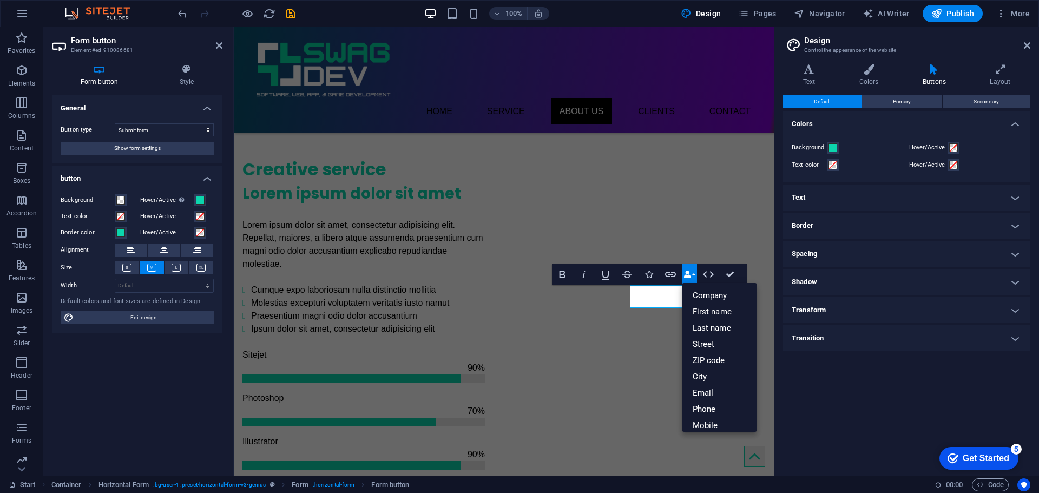
click at [892, 378] on div "Default Primary Secondary Colors Background Hover/Active Text color Hover/Activ…" at bounding box center [906, 281] width 247 height 372
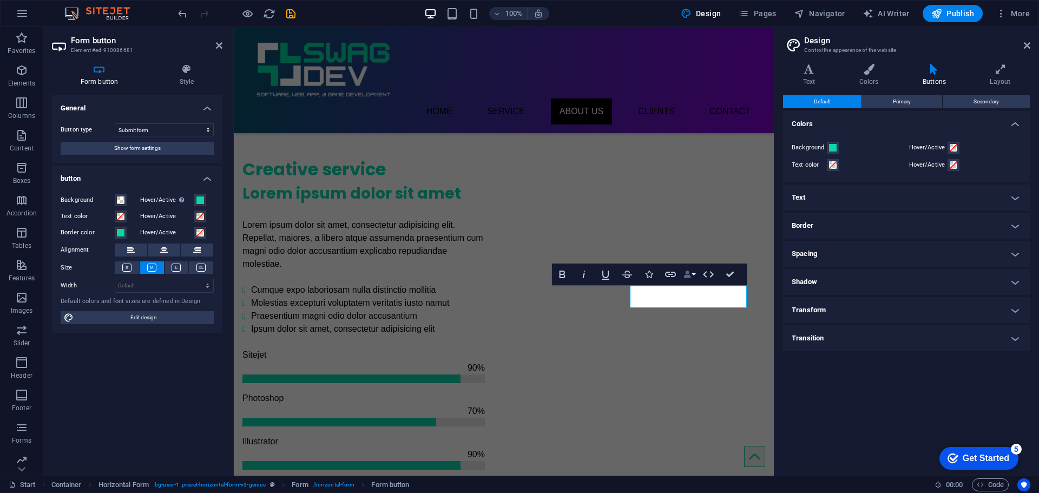
click at [694, 277] on button "Data Bindings" at bounding box center [689, 275] width 15 height 22
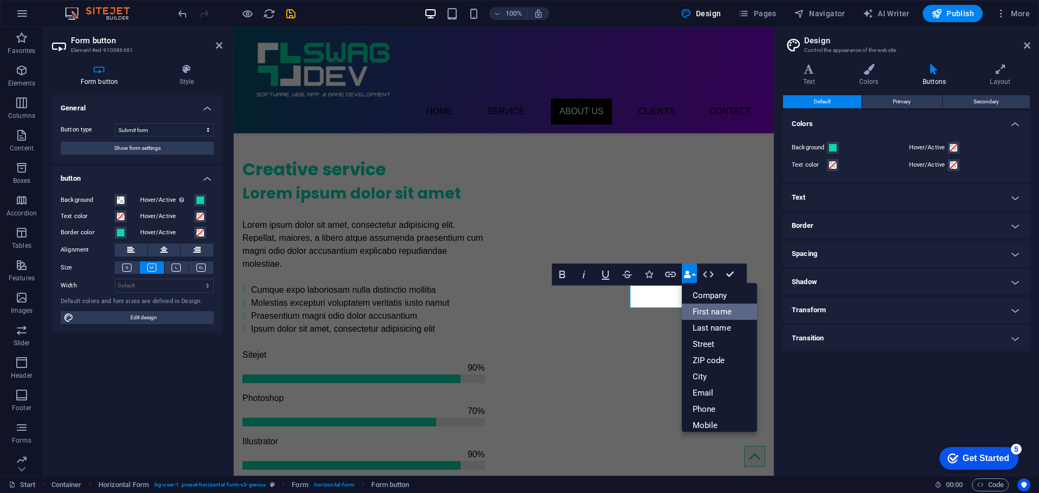
click at [710, 316] on link "First name" at bounding box center [720, 312] width 76 height 16
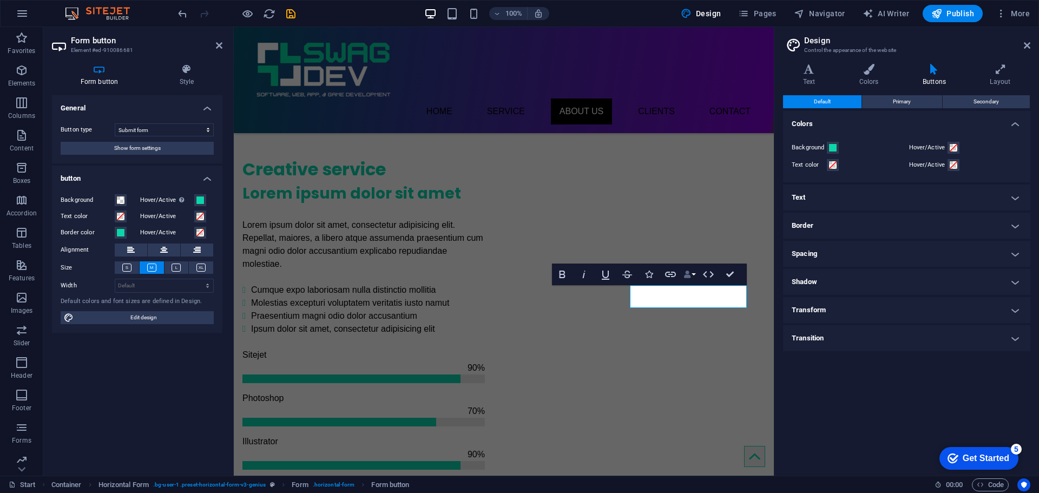
click at [693, 276] on button "Data Bindings" at bounding box center [689, 275] width 15 height 22
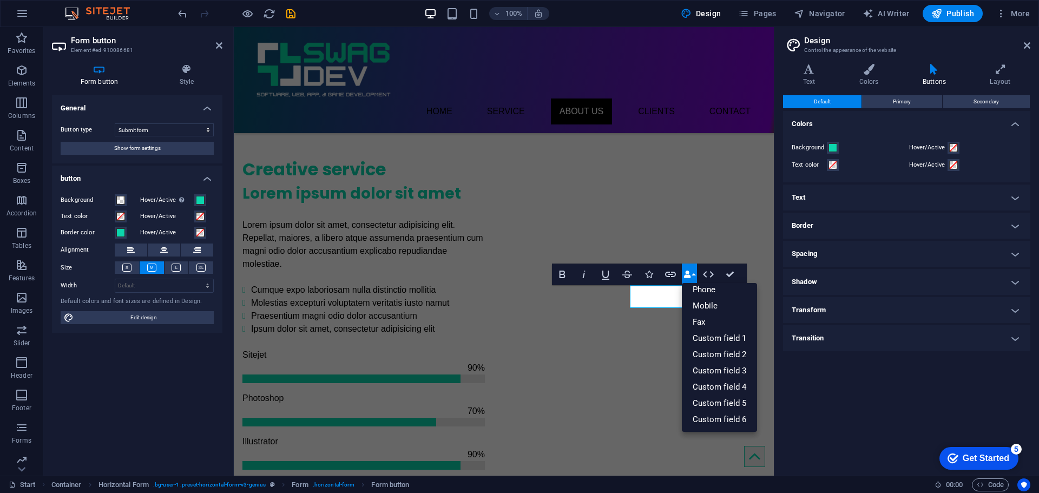
scroll to position [0, 0]
click at [868, 398] on div "Default Primary Secondary Colors Background Hover/Active Text color Hover/Activ…" at bounding box center [906, 281] width 247 height 372
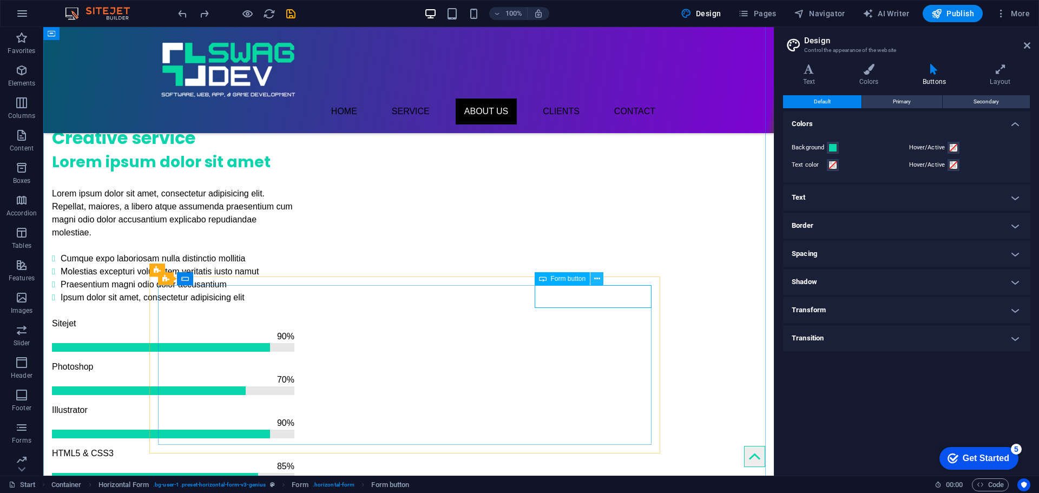
click at [597, 279] on icon at bounding box center [597, 278] width 6 height 11
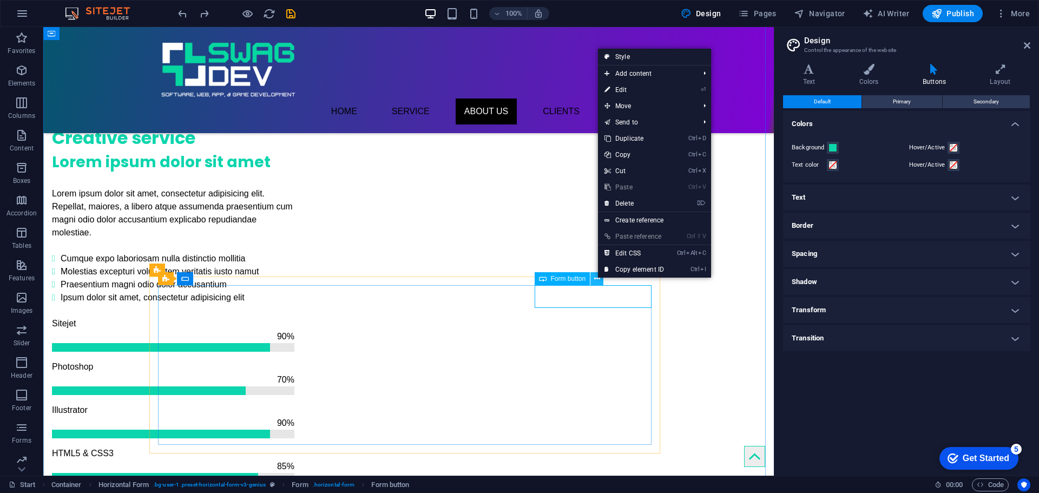
click at [597, 279] on icon at bounding box center [597, 278] width 6 height 11
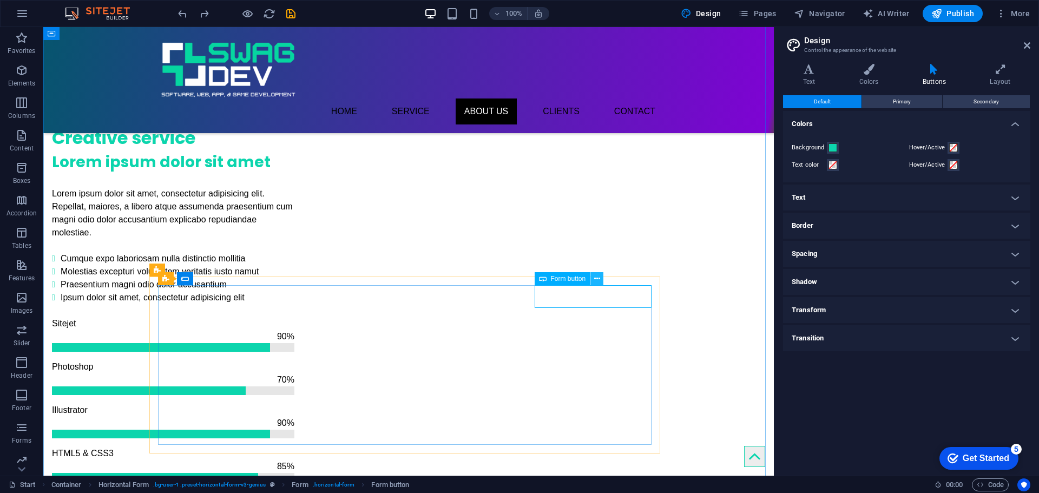
click at [598, 279] on icon at bounding box center [597, 278] width 6 height 11
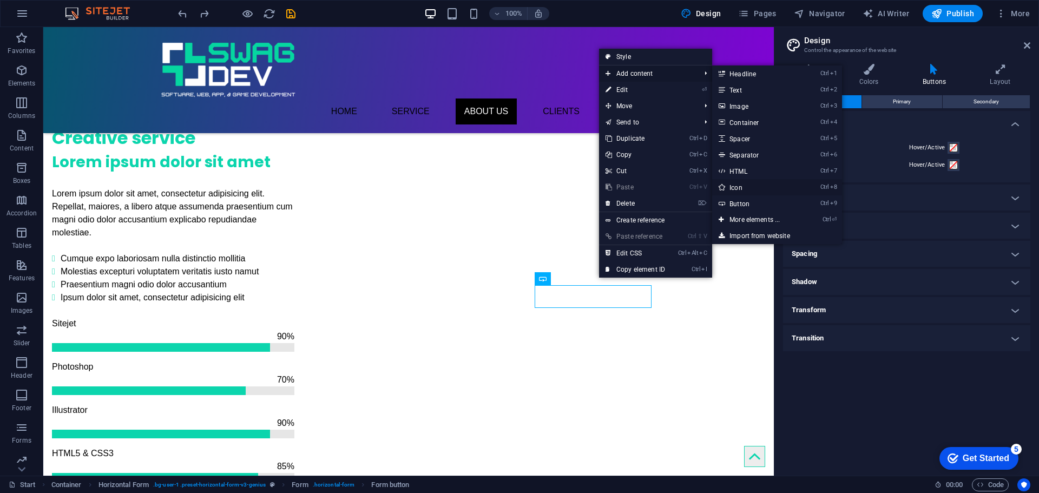
click at [760, 192] on link "Ctrl 8 Icon" at bounding box center [756, 187] width 89 height 16
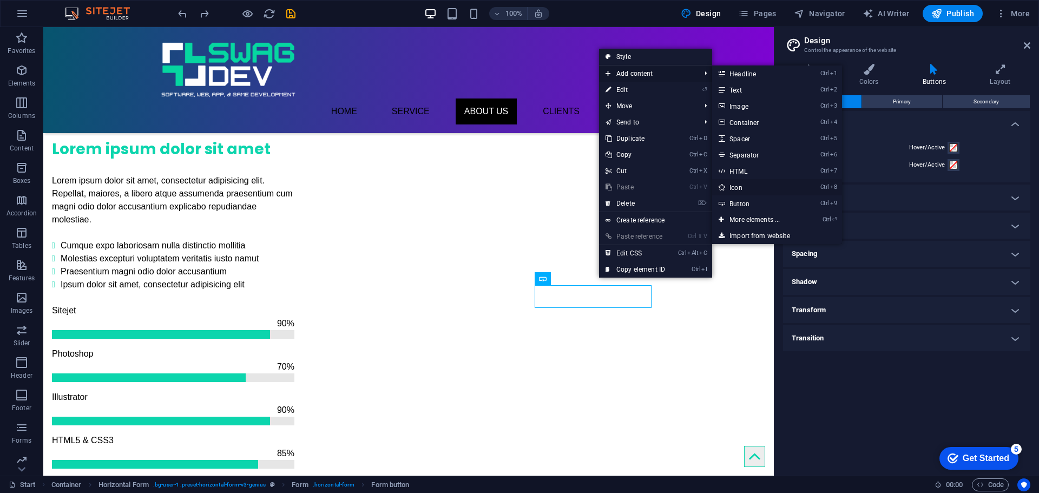
select select "xMidYMid"
select select "px"
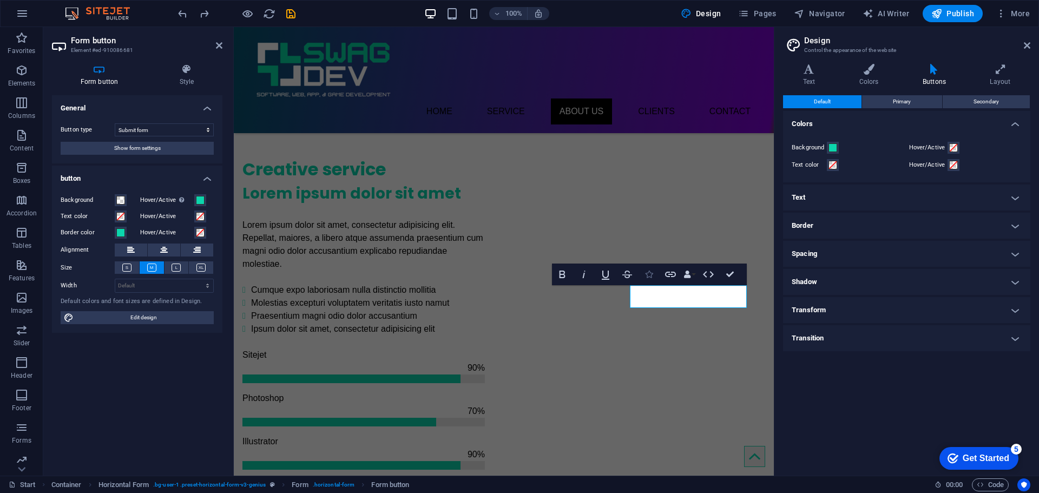
click at [648, 274] on icon "button" at bounding box center [649, 275] width 8 height 8
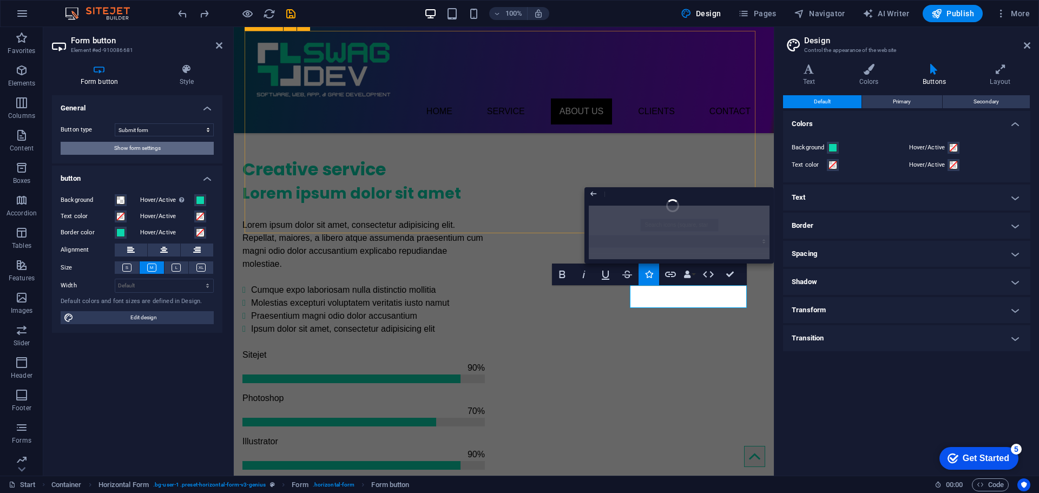
click at [178, 147] on button "Show form settings" at bounding box center [137, 148] width 153 height 13
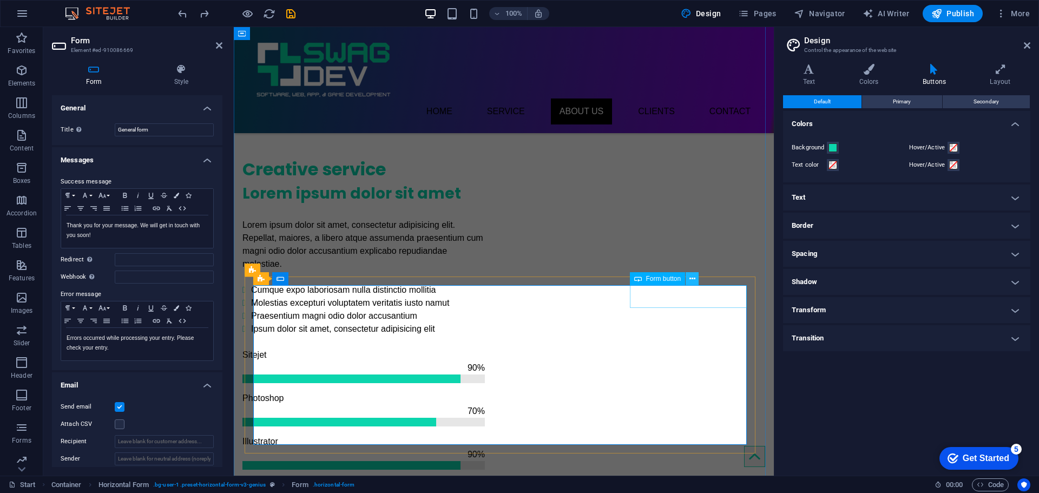
click at [692, 280] on icon at bounding box center [693, 278] width 6 height 11
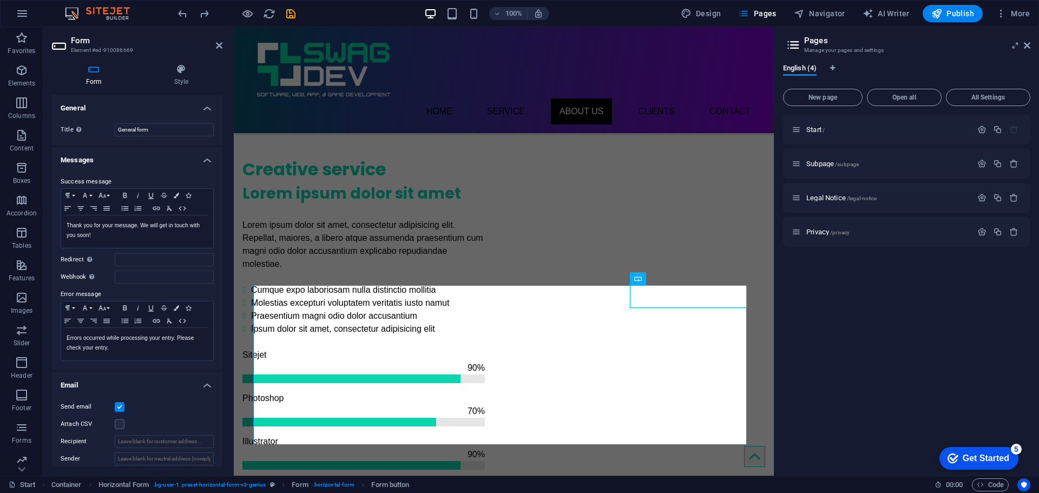
click at [849, 296] on div "Start / Subpage /subpage Legal Notice /legal-notice Privacy /privacy" at bounding box center [906, 291] width 247 height 352
click at [823, 15] on span "Navigator" at bounding box center [819, 13] width 51 height 11
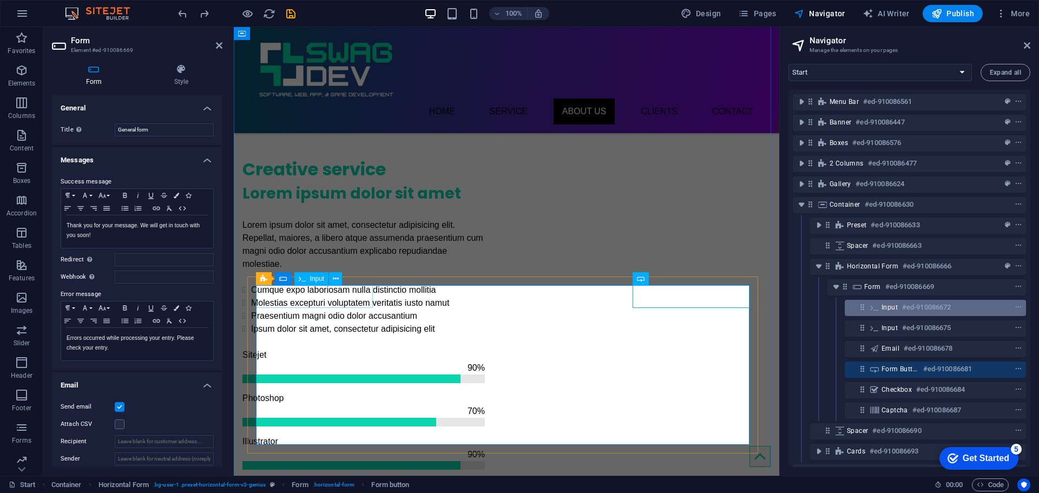
scroll to position [88, 0]
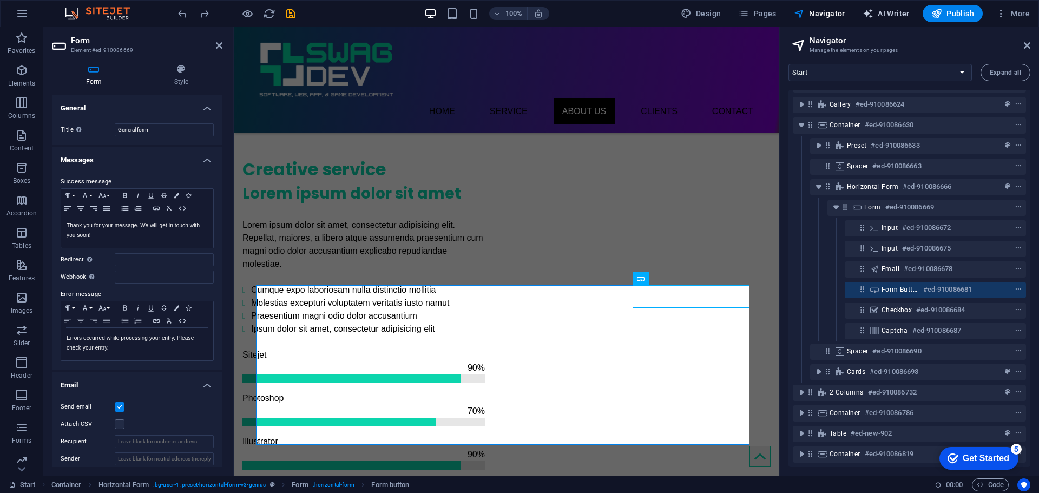
select select "English"
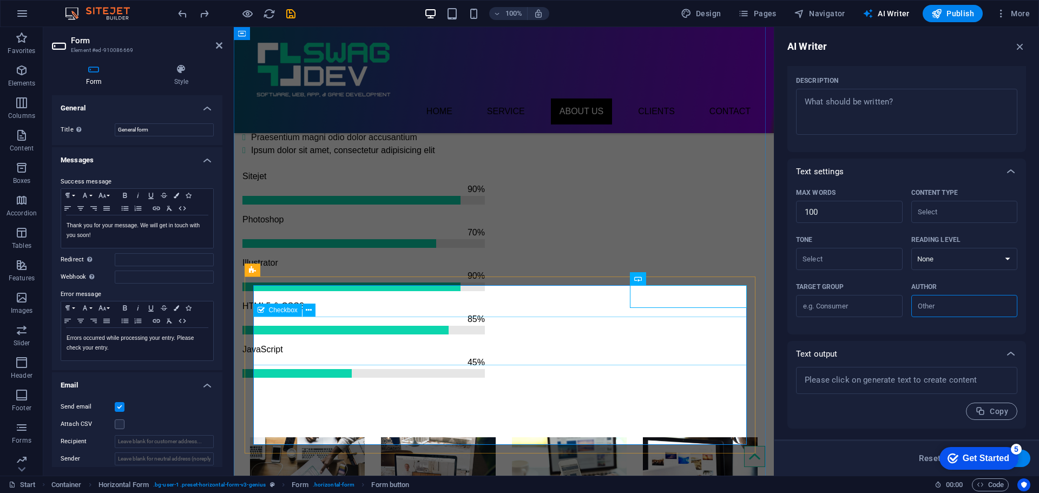
scroll to position [1268, 0]
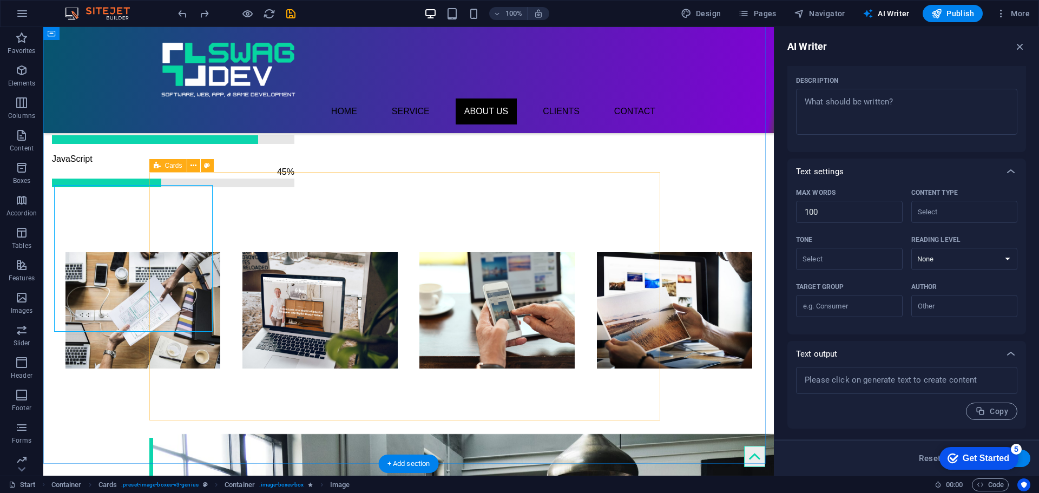
scroll to position [1255, 0]
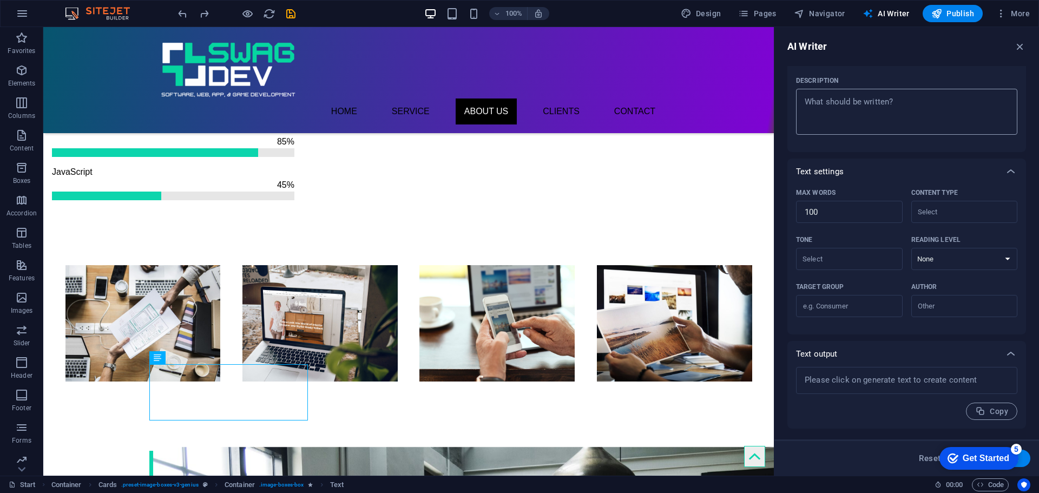
type textarea "x"
click at [827, 119] on textarea "Description x ​" at bounding box center [907, 111] width 211 height 35
type textarea "d"
type textarea "x"
type textarea "de"
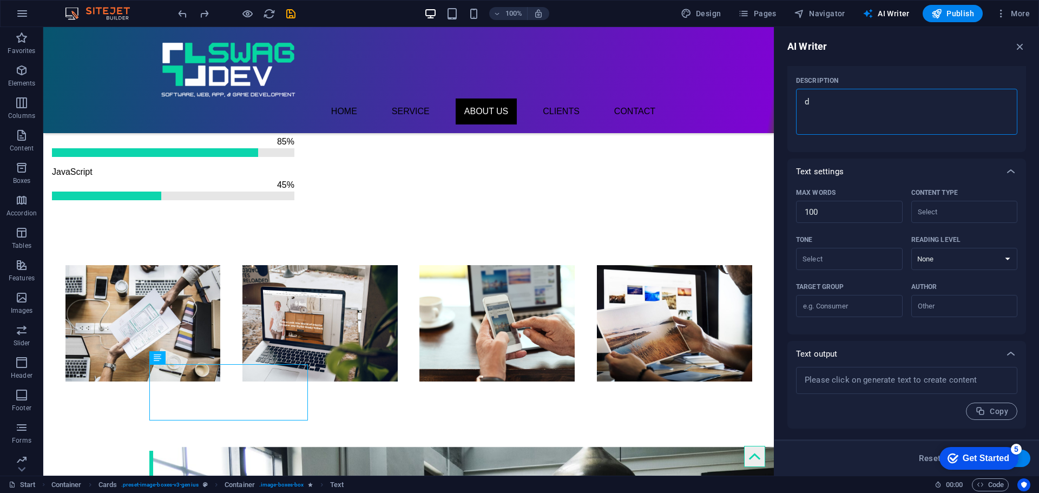
type textarea "x"
type textarea "dezs"
type textarea "x"
type textarea "dez"
type textarea "x"
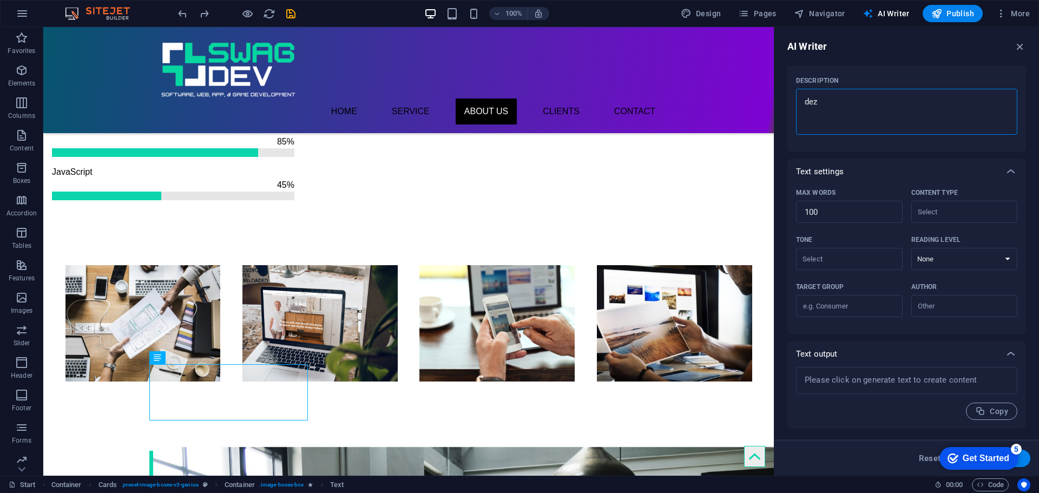
type textarea "de"
type textarea "x"
type textarea "d"
type textarea "x"
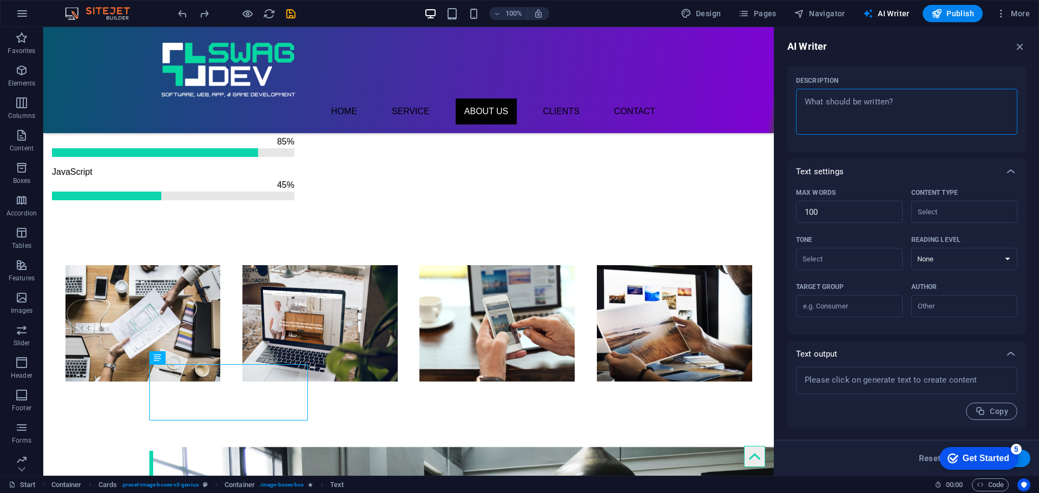
type textarea "a"
type textarea "x"
type textarea "a"
type textarea "x"
type textarea "a s"
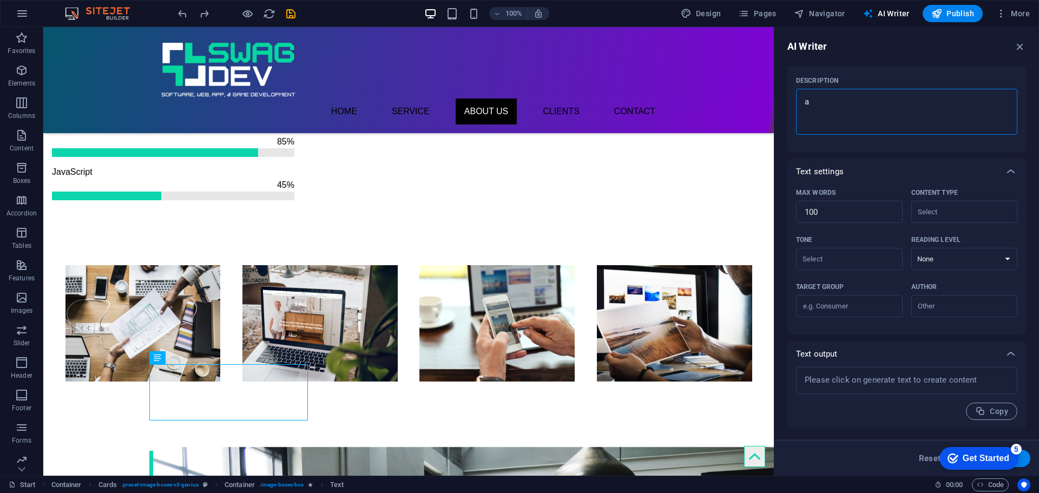
type textarea "x"
type textarea "a sm"
type textarea "x"
type textarea "a sma"
type textarea "x"
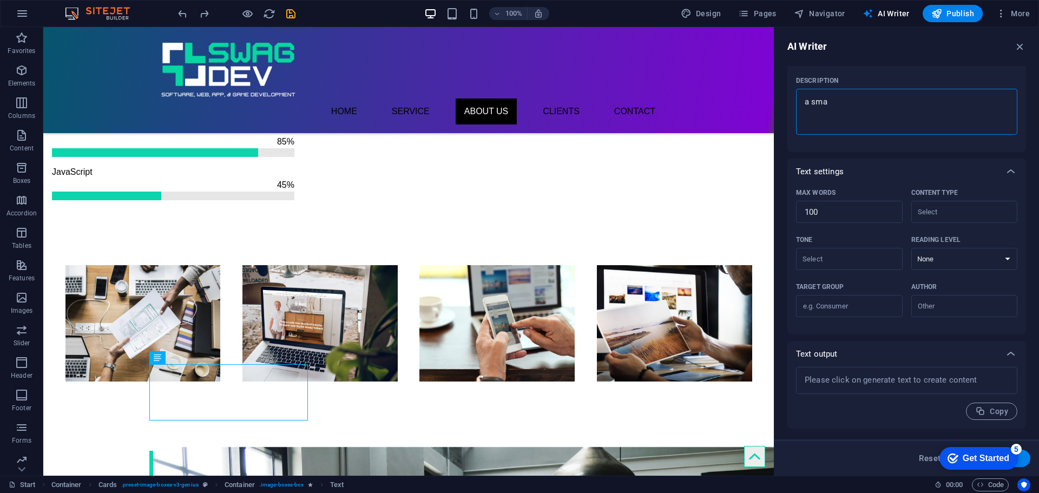
type textarea "a smal"
type textarea "x"
type textarea "a smal"
type textarea "x"
type textarea "a smal b"
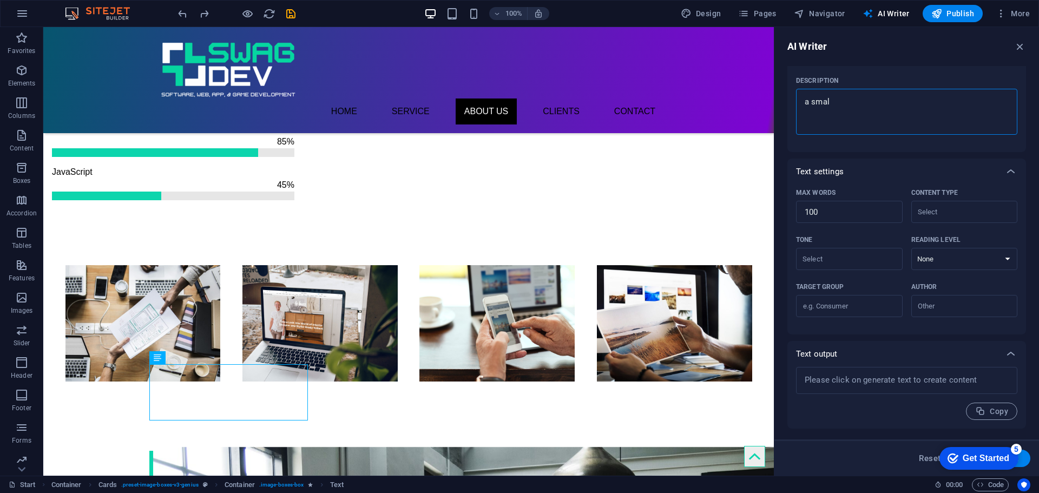
type textarea "x"
type textarea "a smal bi"
type textarea "x"
type textarea "a smal bio"
type textarea "x"
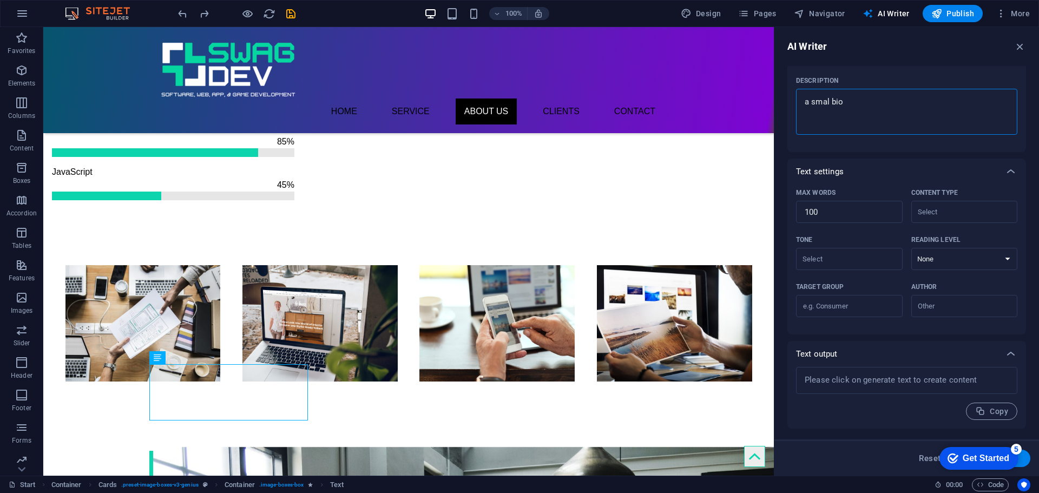
type textarea "a smal bio"
type textarea "x"
type textarea "a smal bio f"
type textarea "x"
type textarea "a smal bio fi"
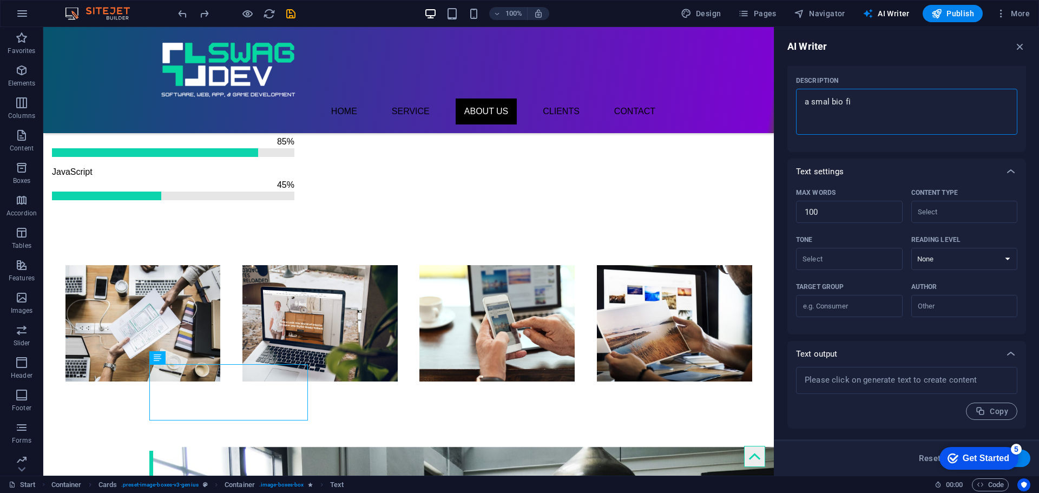
type textarea "x"
type textarea "a smal bio f"
type textarea "x"
type textarea "a smal bio fo"
type textarea "x"
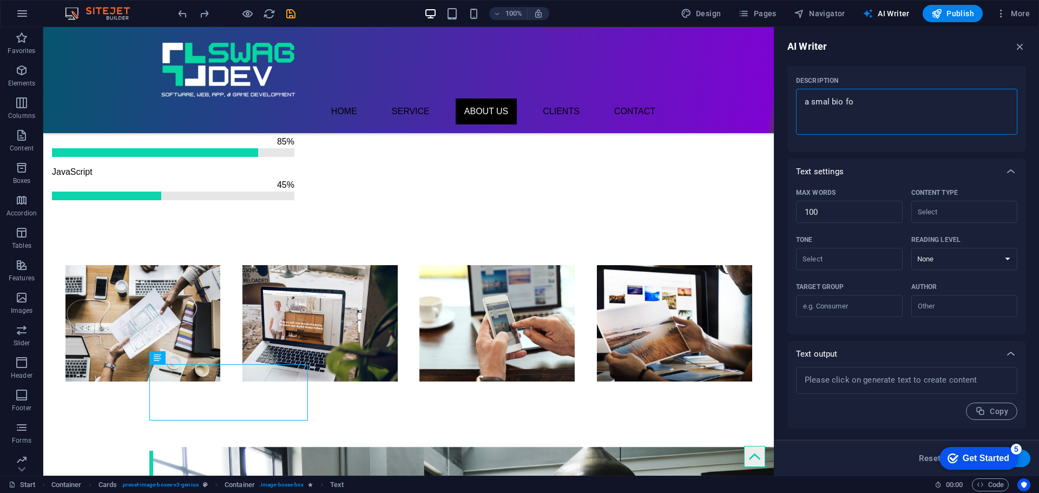
type textarea "a smal bio for"
type textarea "x"
type textarea "a smal bio for"
type textarea "x"
type textarea "a smal bio for a"
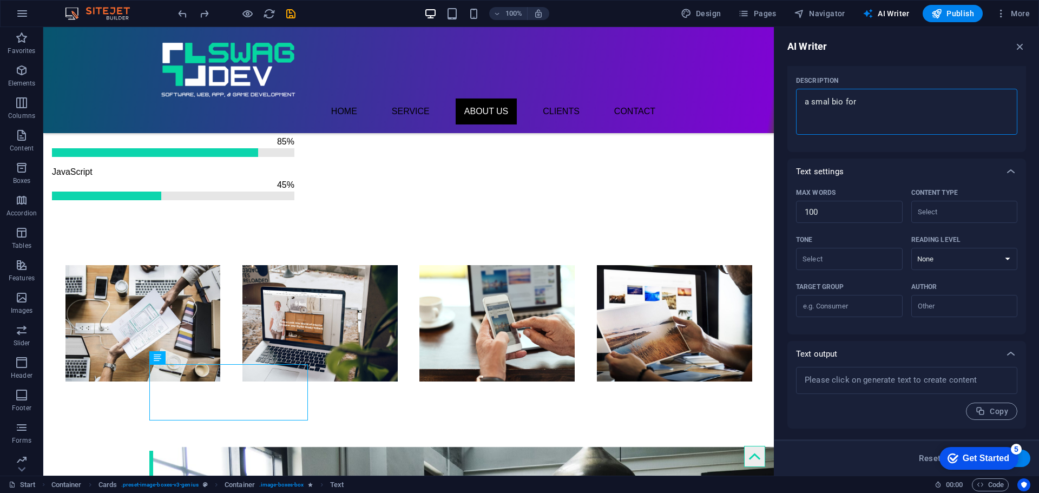
type textarea "x"
type textarea "a smal bio for a"
type textarea "x"
type textarea "a smal bio for a"
type textarea "x"
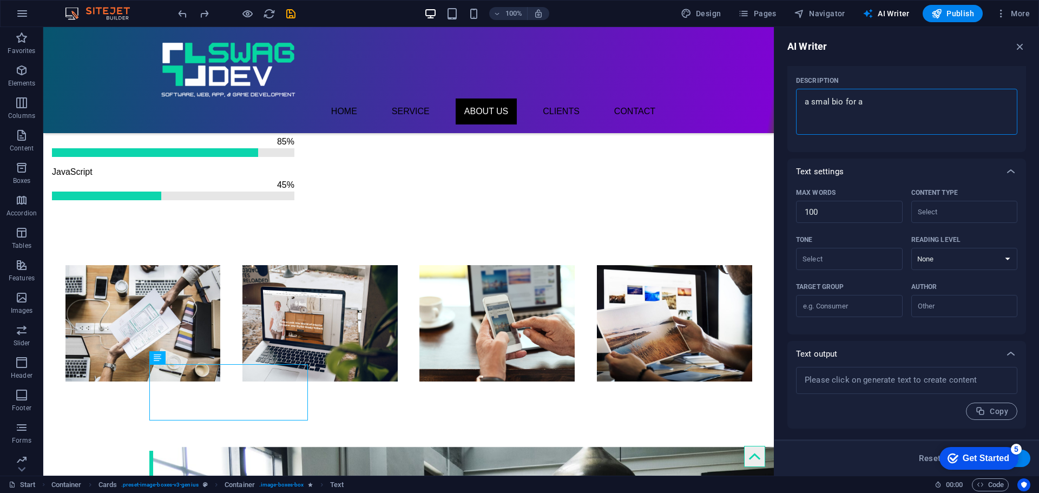
type textarea "a smal bio for a"
type textarea "x"
type textarea "a smal bio for a f"
type textarea "x"
type textarea "a smal bio for a fu"
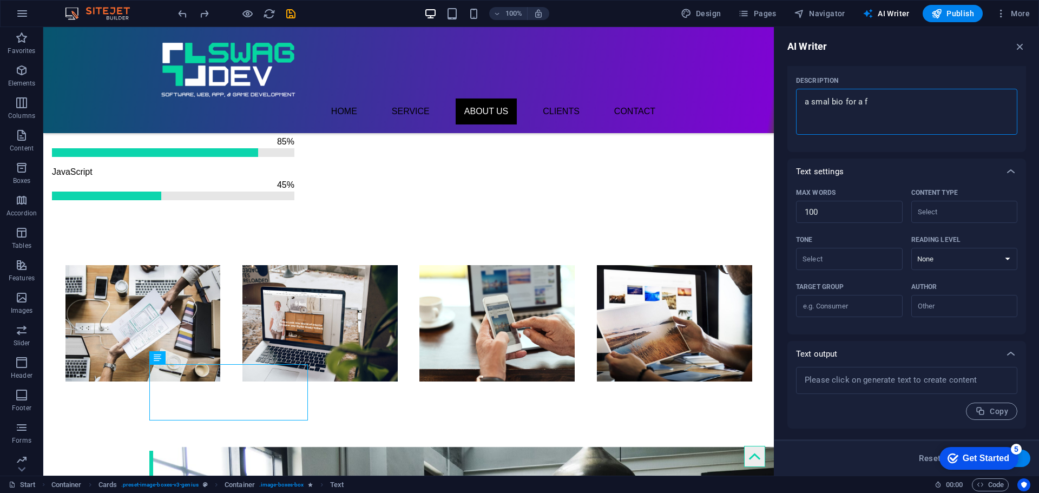
type textarea "x"
type textarea "a smal bio for a ful"
type textarea "x"
type textarea "a smal bio for a full"
type textarea "x"
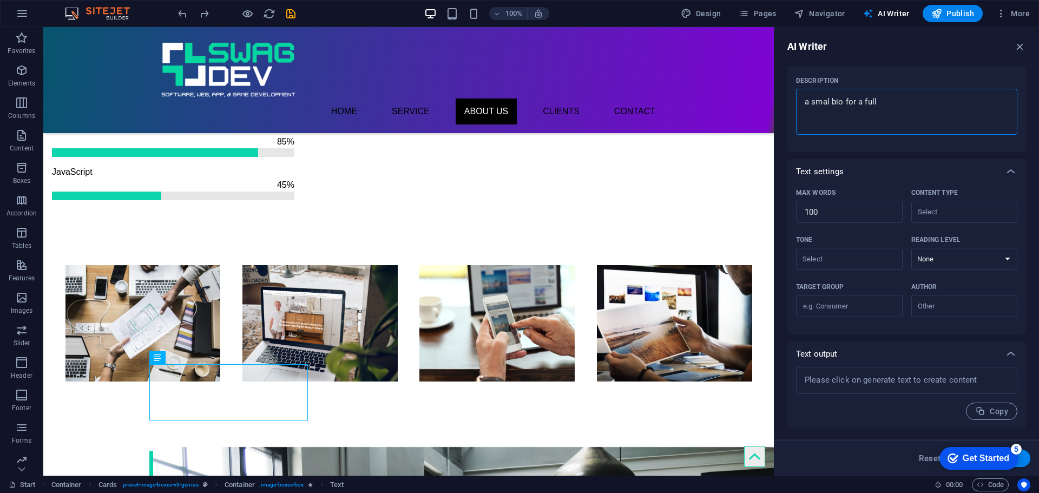
type textarea "a smal bio for a full"
type textarea "x"
type textarea "a smal bio for a full s"
type textarea "x"
type textarea "a smal bio for a full st"
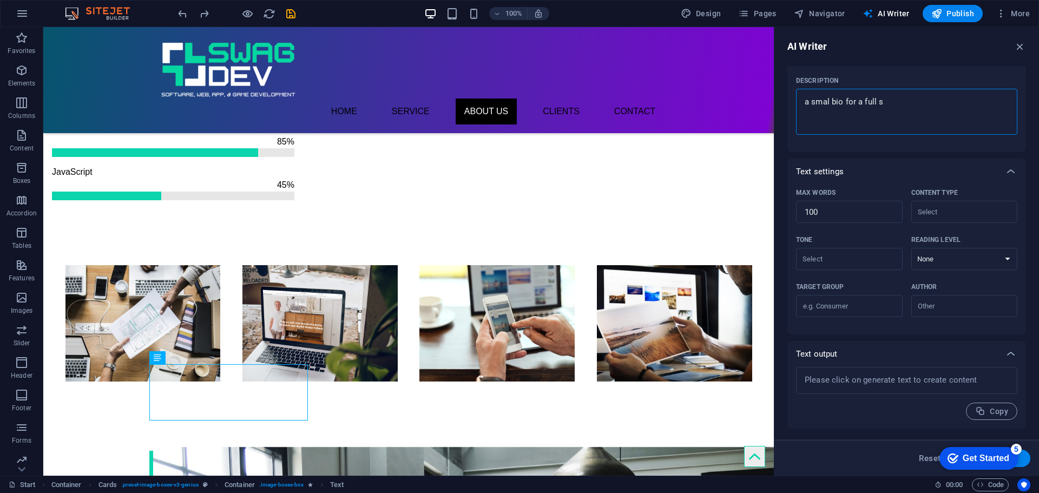
type textarea "x"
type textarea "a smal bio for a full sta"
type textarea "x"
type textarea "a smal bio for a full stac"
type textarea "x"
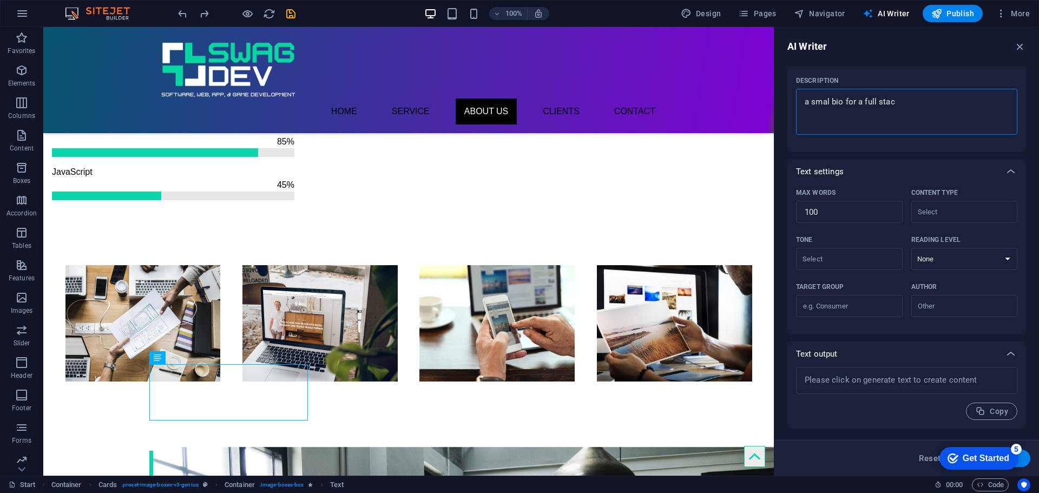
type textarea "a smal bio for a full stack"
type textarea "x"
type textarea "a smal bio for a full stack"
type textarea "x"
type textarea "a smal bio for a full stack d"
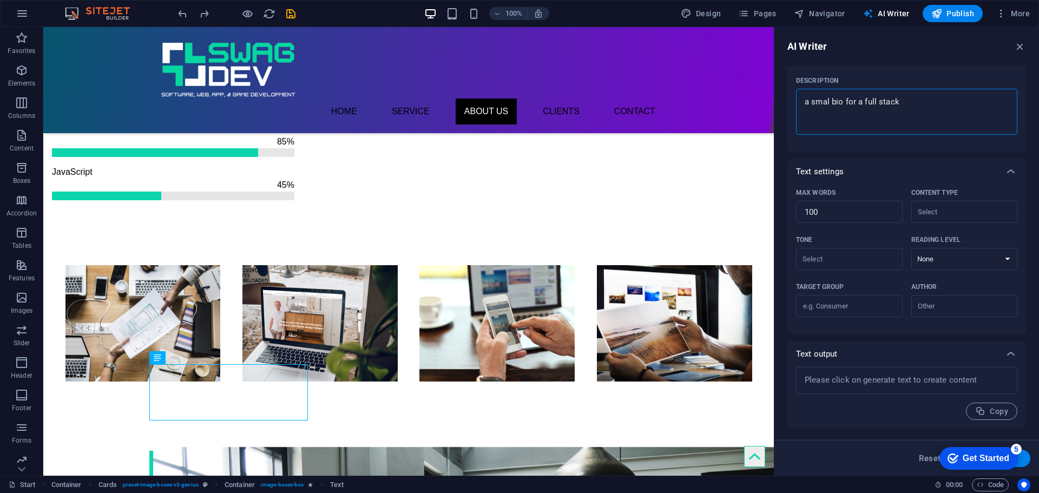
type textarea "x"
type textarea "a smal bio for a full stack de"
type textarea "x"
type textarea "a smal bio for a full stack dev"
type textarea "x"
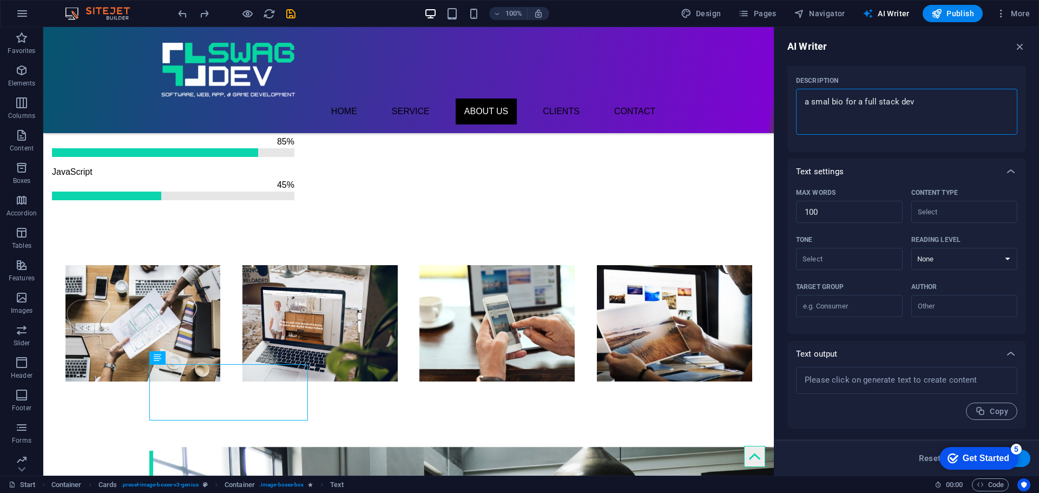
type textarea "a smal bio for a full stack deve"
type textarea "x"
type textarea "a smal bio for a full stack devel"
type textarea "x"
type textarea "a smal bio for a full stack develo"
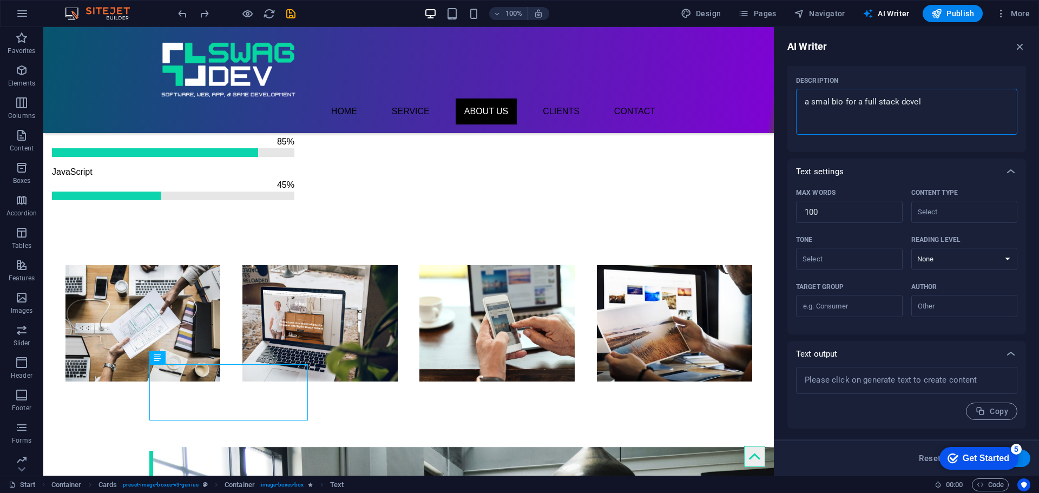
type textarea "x"
type textarea "a smal bio for a full stack develop"
type textarea "x"
type textarea "a smal bio for a full stack develope"
type textarea "x"
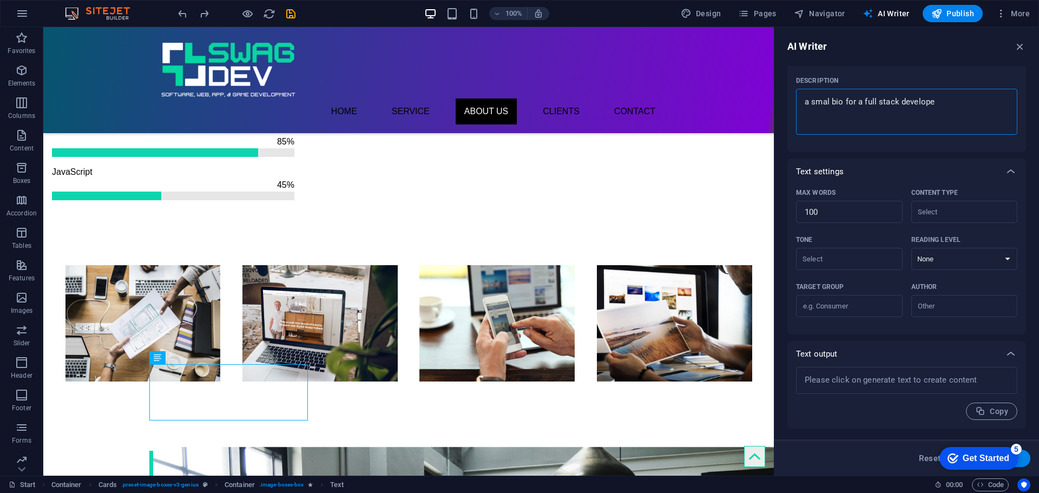
type textarea "a smal bio for a full stack developer"
type textarea "x"
click at [830, 101] on textarea "a smal bio for a full stack developer" at bounding box center [907, 111] width 211 height 35
type textarea "a small bio for a full stack developer"
type textarea "x"
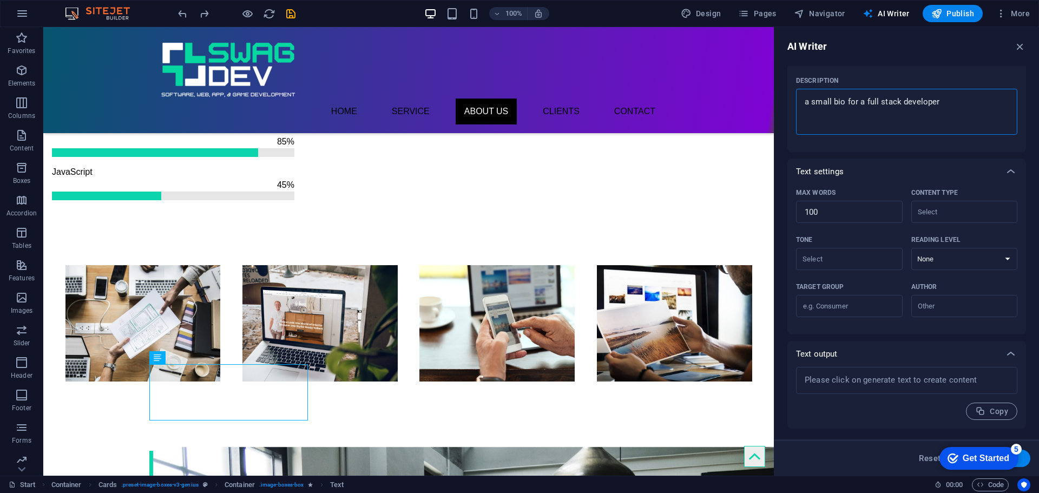
click at [918, 123] on textarea "a small bio for a full stack developer" at bounding box center [907, 111] width 211 height 35
type textarea "a small bio for a full stack developer"
type textarea "x"
click at [940, 209] on input "Content type ​" at bounding box center [956, 212] width 82 height 16
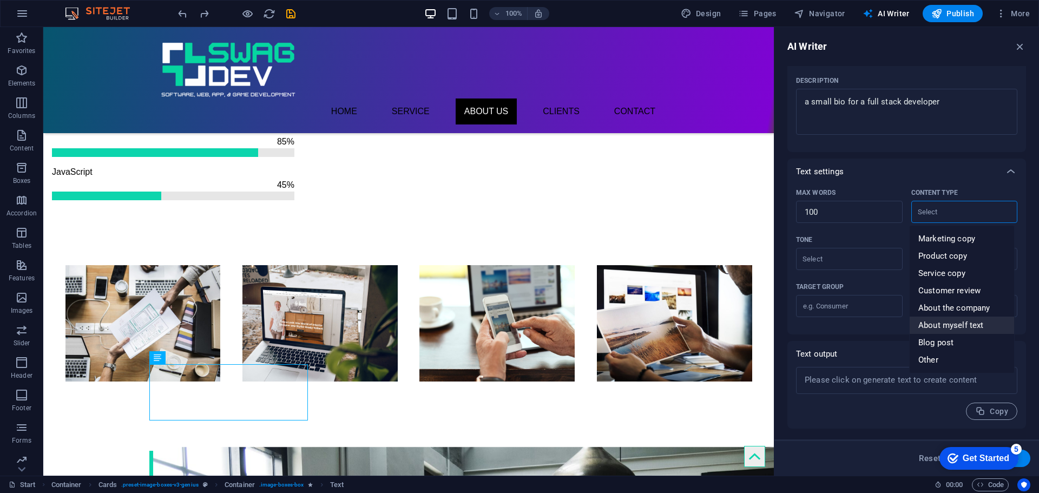
click at [970, 331] on li "About myself text" at bounding box center [962, 325] width 104 height 17
click at [965, 214] on input "About myself text" at bounding box center [956, 212] width 82 height 16
click at [939, 358] on li "Other" at bounding box center [962, 359] width 104 height 17
type input "Other"
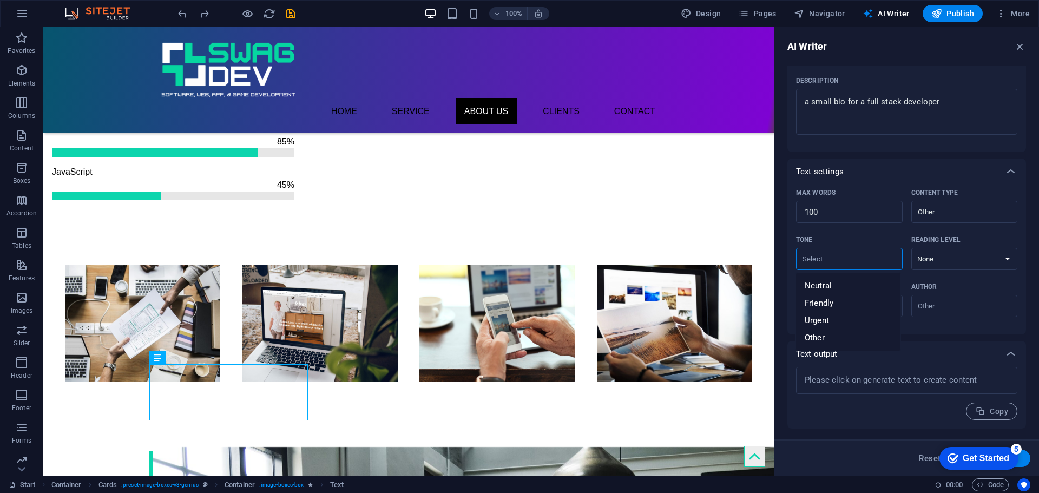
click at [861, 258] on input "Tone ​" at bounding box center [841, 259] width 82 height 16
click at [819, 284] on span "Neutral" at bounding box center [818, 285] width 27 height 11
type input "Neutral"
click at [851, 270] on div "Neutral ​" at bounding box center [849, 259] width 107 height 22
click at [851, 267] on input "Neutral" at bounding box center [841, 259] width 82 height 16
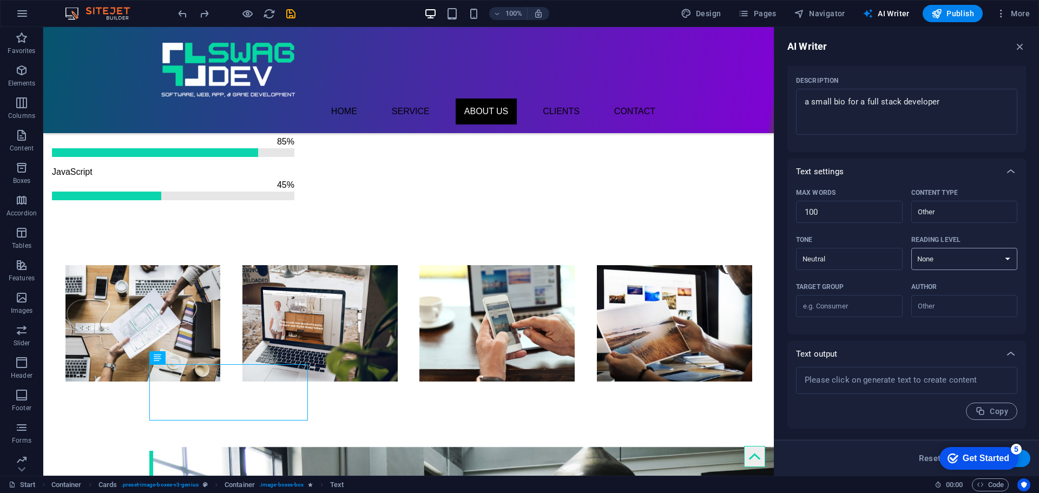
click at [928, 260] on select "None Academic Adult Teen Child" at bounding box center [965, 259] width 107 height 22
select select "Academic"
click at [912, 248] on select "None Academic Adult Teen Child" at bounding box center [965, 259] width 107 height 22
click at [942, 260] on select "None Academic Adult Teen Child" at bounding box center [965, 259] width 107 height 22
select select
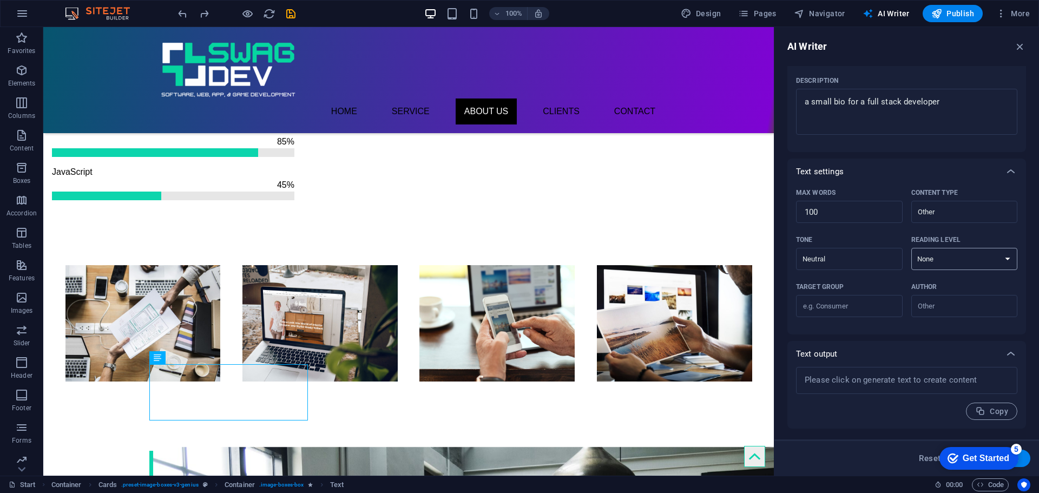
click at [912, 248] on select "None Academic Adult Teen Child" at bounding box center [965, 259] width 107 height 22
click at [848, 311] on input "Target group ​" at bounding box center [849, 306] width 107 height 17
click at [922, 388] on textarea at bounding box center [907, 380] width 211 height 16
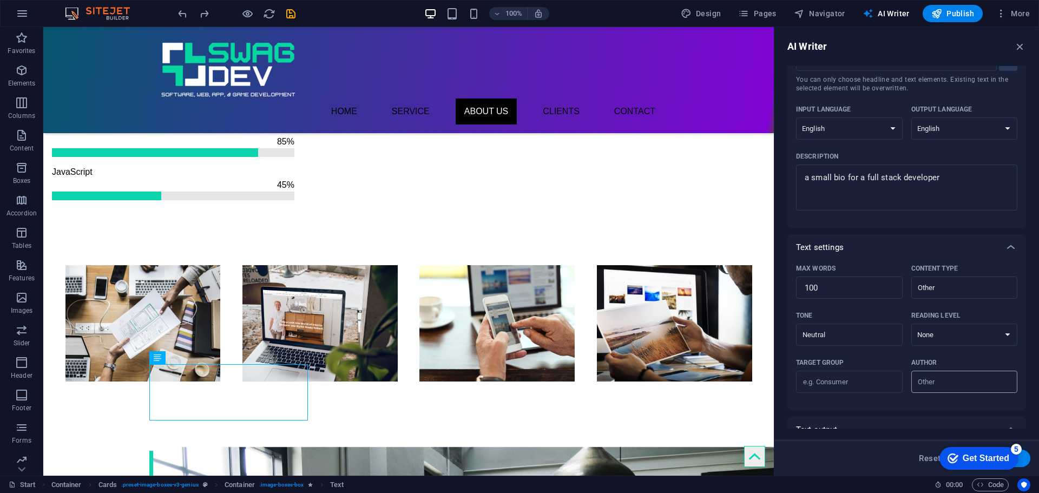
scroll to position [0, 0]
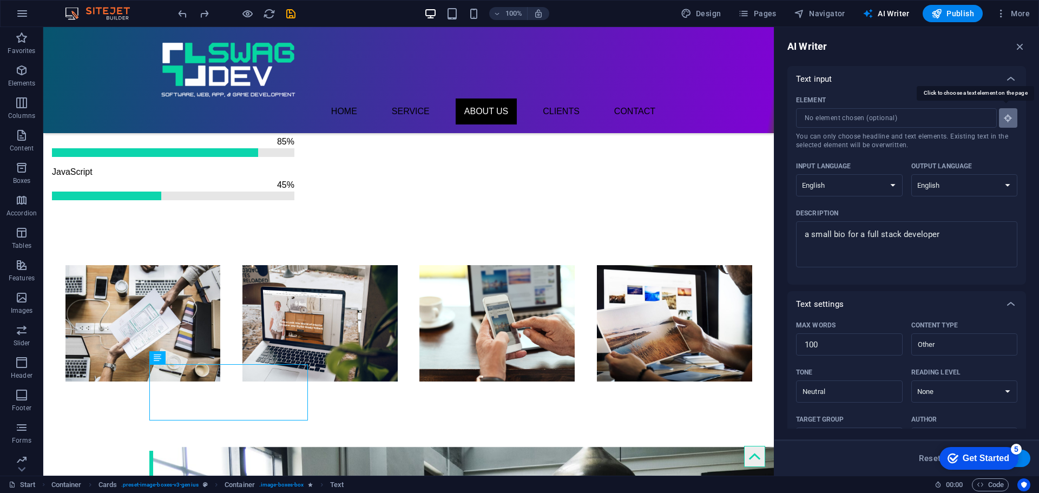
type textarea "x"
click at [1011, 122] on button "Element ​ You can only choose headline and text elements. Existing text in the …" at bounding box center [1008, 117] width 18 height 19
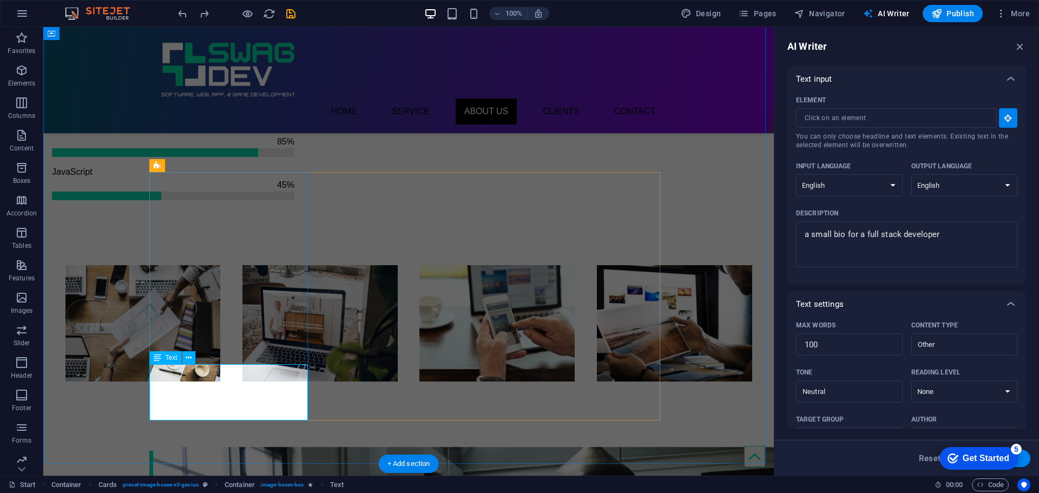
type input "#ed-910086705"
type textarea "x"
type input "10"
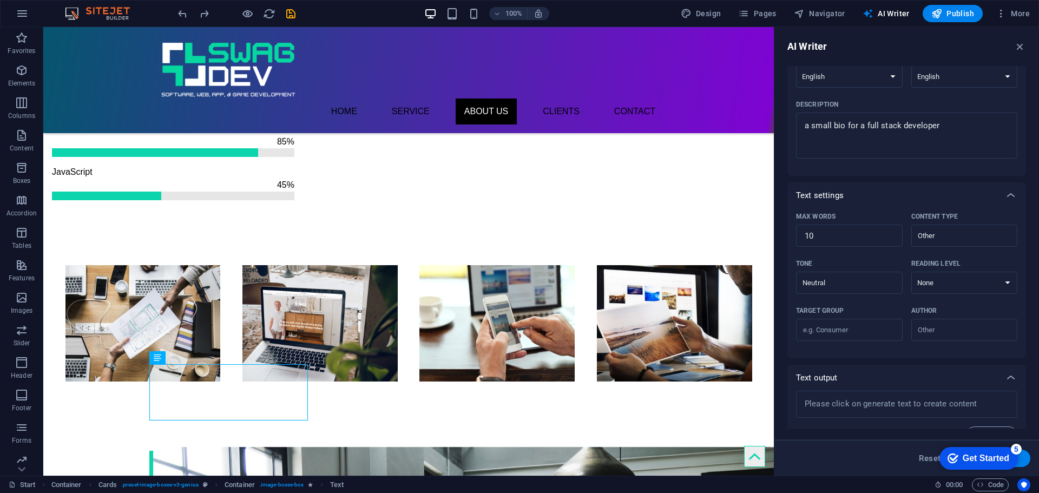
scroll to position [133, 0]
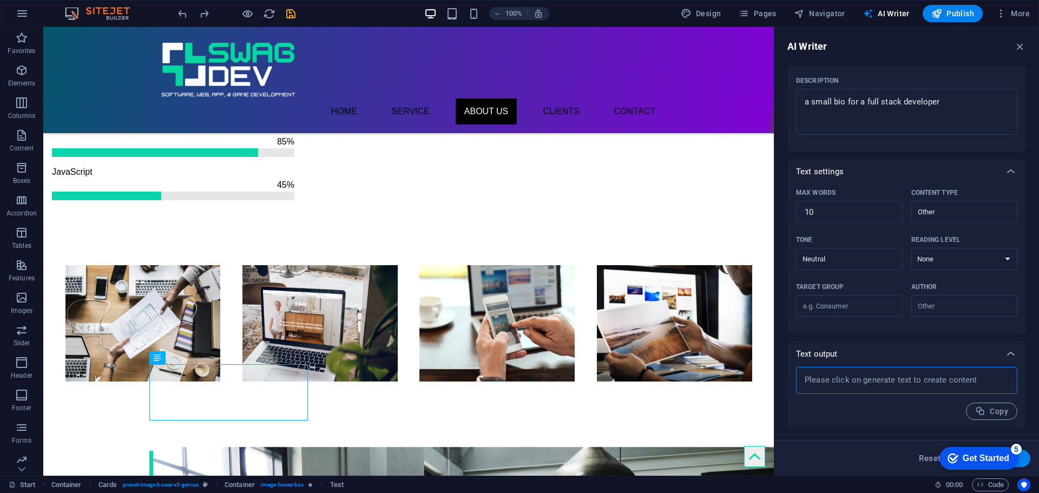
click at [880, 379] on textarea at bounding box center [907, 380] width 211 height 16
type textarea "x"
click at [976, 461] on div "Get Started" at bounding box center [986, 459] width 47 height 10
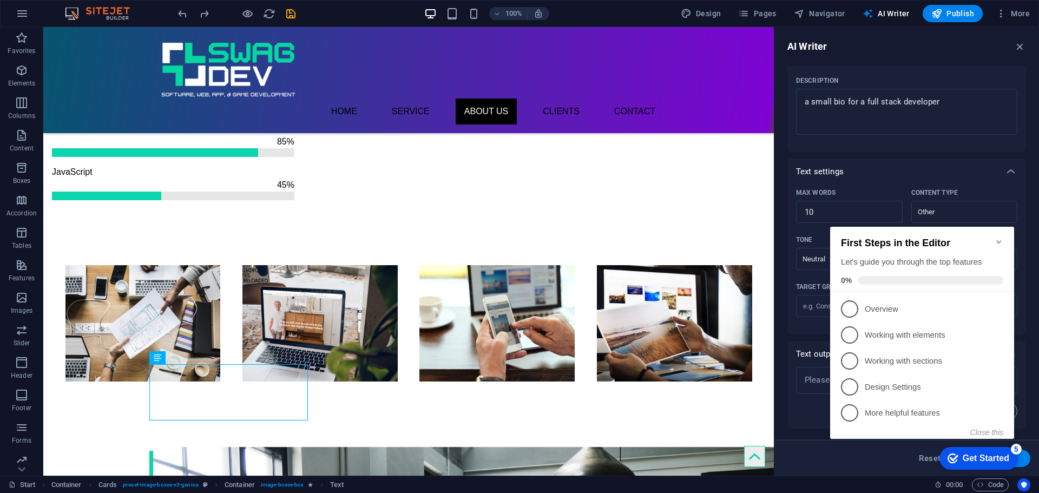
click at [999, 240] on icon "Minimize checklist" at bounding box center [999, 242] width 9 height 9
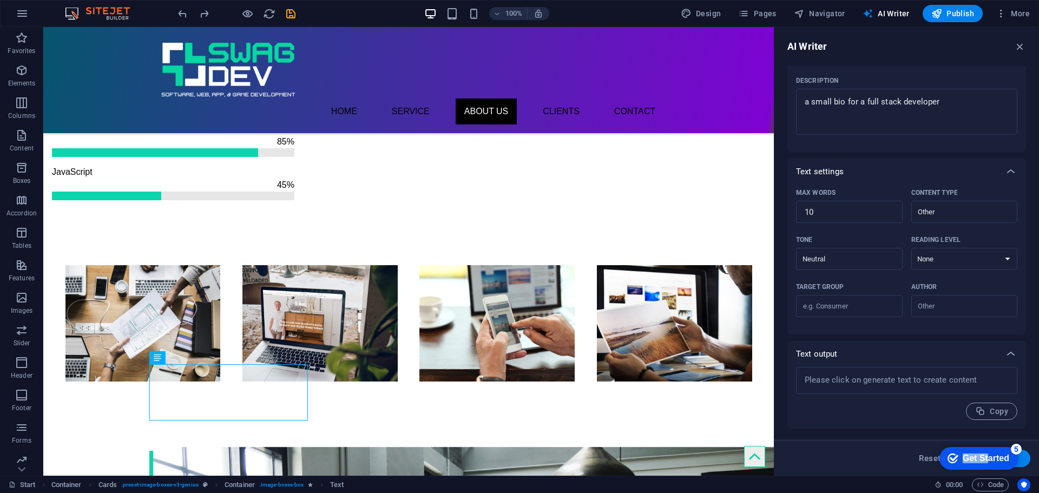
drag, startPoint x: 961, startPoint y: 459, endPoint x: 843, endPoint y: 457, distance: 118.0
click at [931, 457] on html "checkmark Get Started 5 First Steps in the Editor Let's guide you through the t…" at bounding box center [977, 458] width 92 height 32
click at [1025, 460] on button "Generate text" at bounding box center [992, 458] width 75 height 17
type textarea "x"
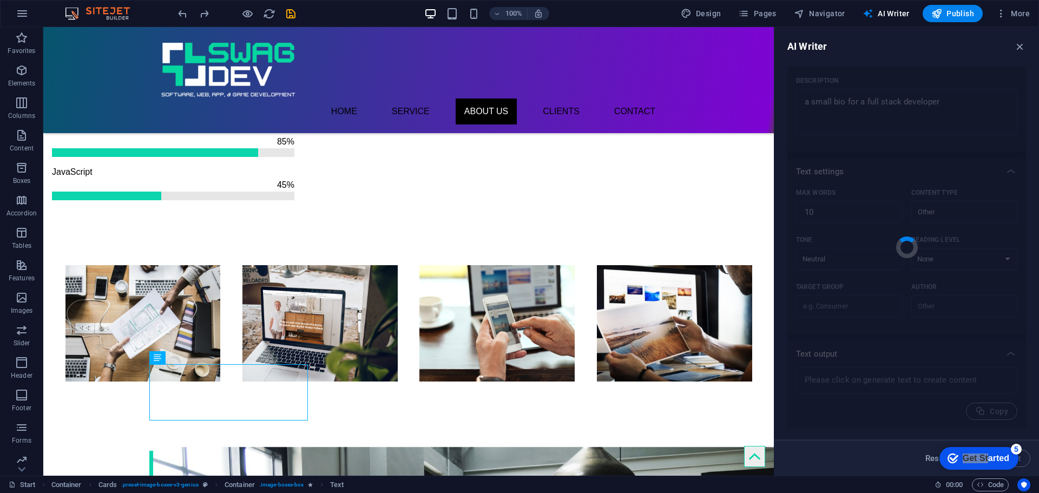
type textarea "x"
type textarea "Experienced full stack developer proficient in various technologies."
type textarea "x"
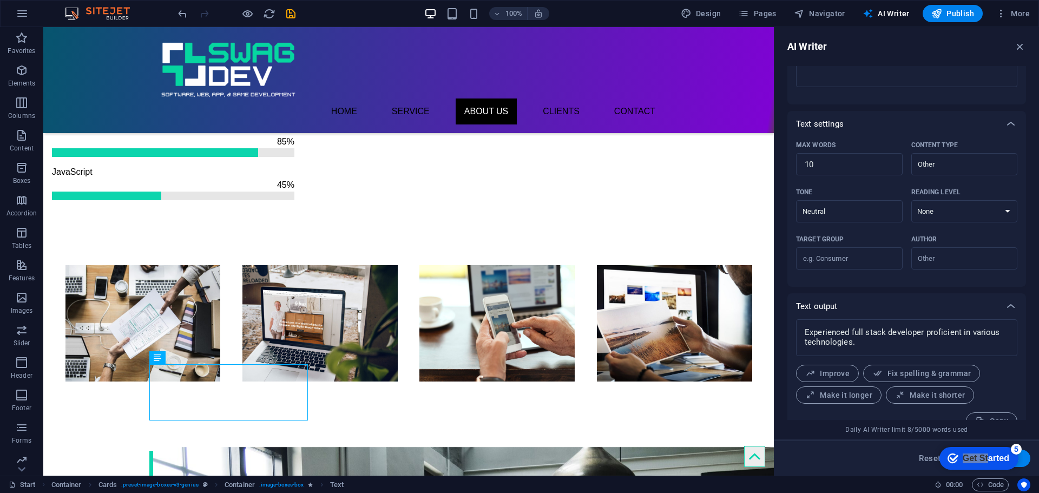
scroll to position [199, 0]
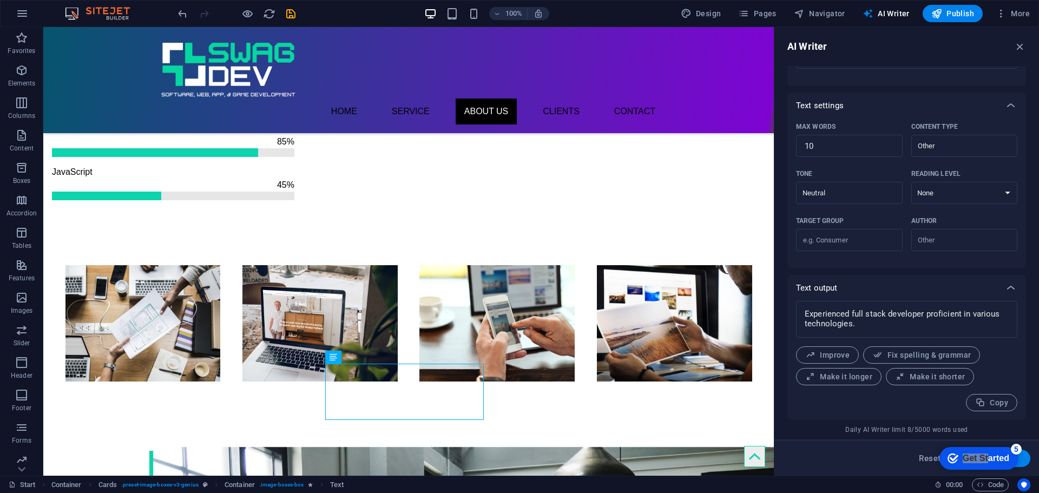
scroll to position [0, 0]
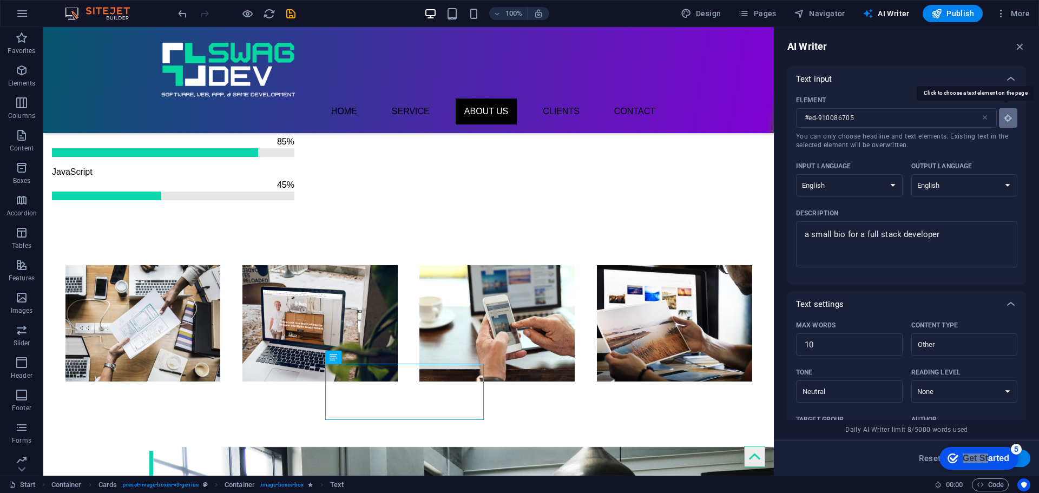
click at [1004, 117] on icon "button" at bounding box center [1009, 118] width 10 height 10
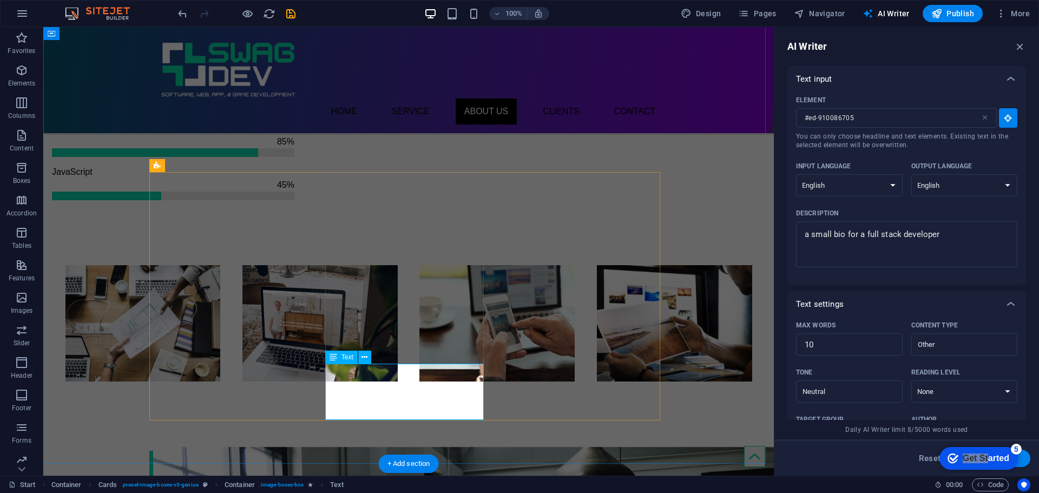
type input "#ed-910086717"
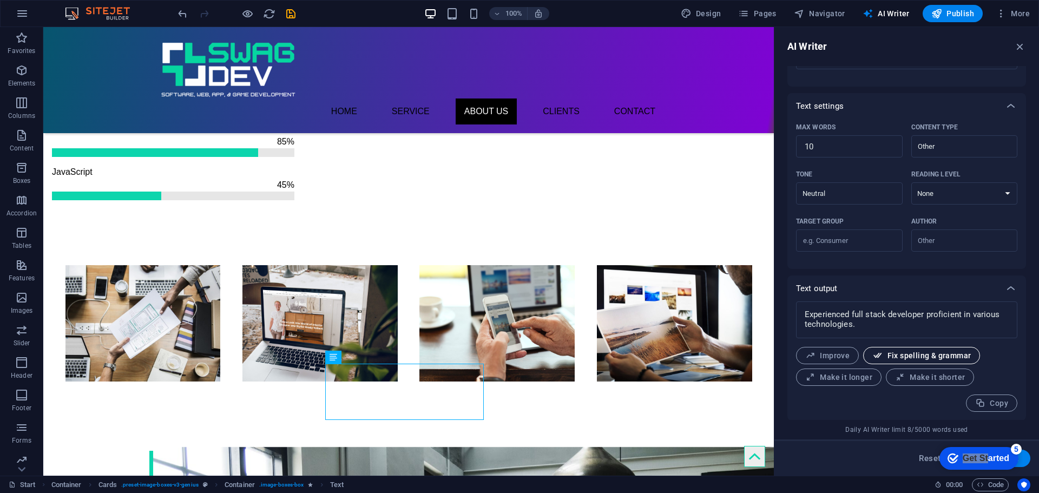
scroll to position [199, 0]
click at [1026, 461] on button "Generate text" at bounding box center [992, 458] width 75 height 17
type textarea "x"
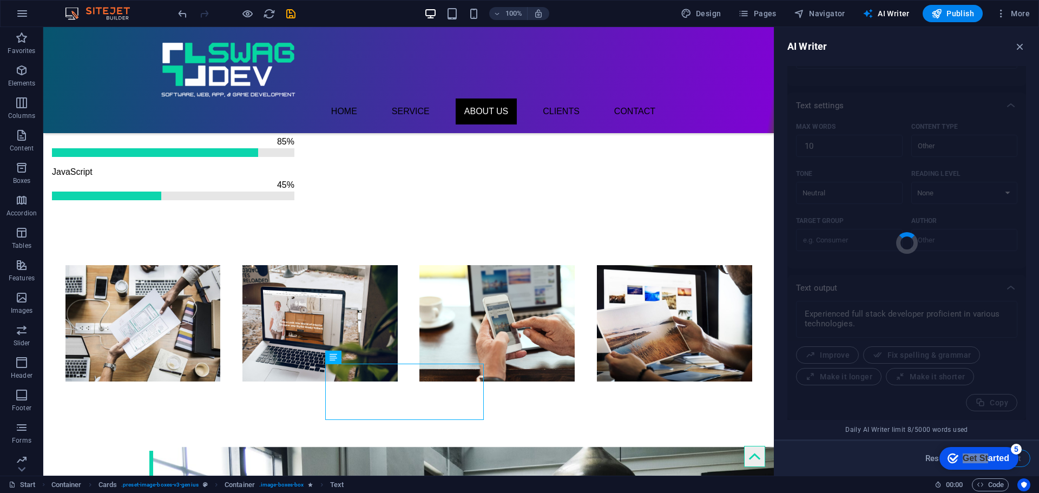
type textarea "x"
type textarea "Skilled full stack developer with diverse coding expertise."
type textarea "x"
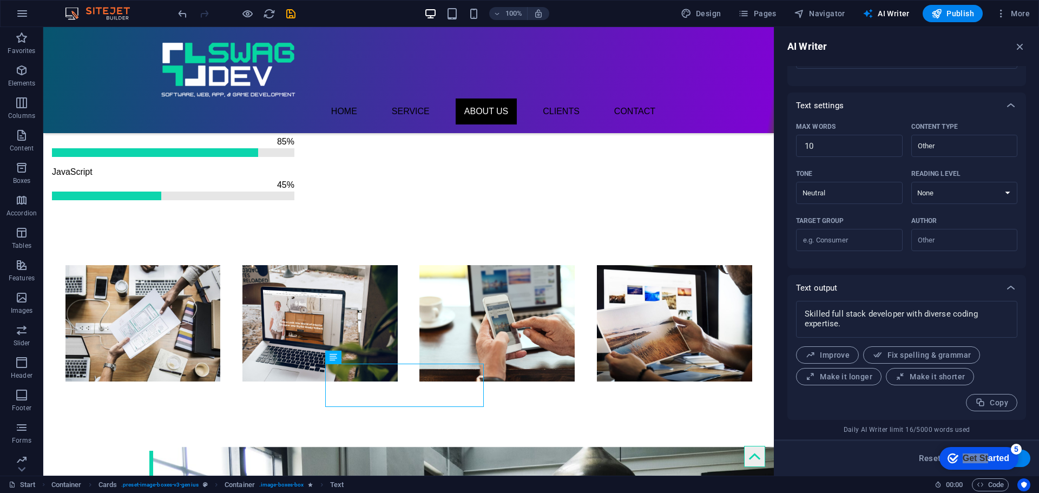
click at [1026, 461] on button "Generate text" at bounding box center [992, 458] width 75 height 17
type textarea "x"
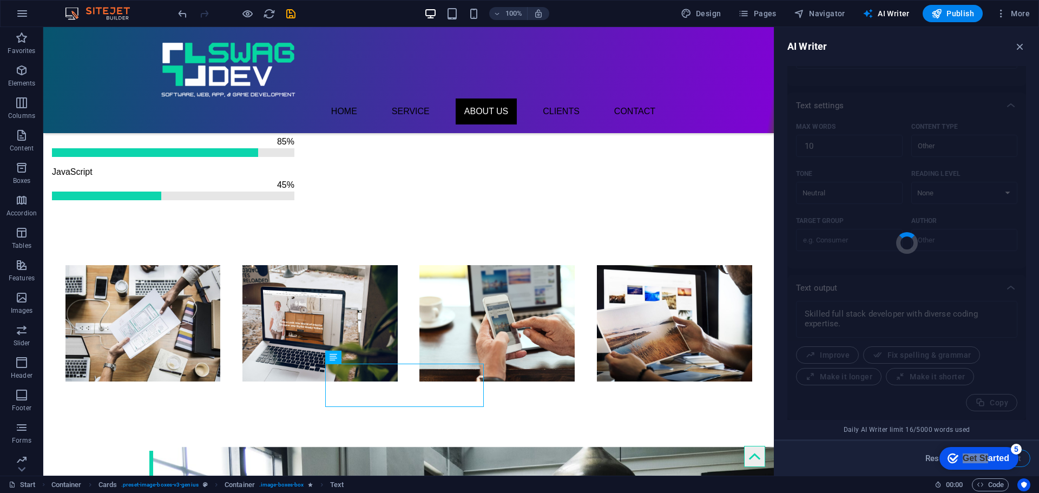
type textarea "x"
type textarea "Versatile developer skilled in both frontend and backend technologies."
type textarea "x"
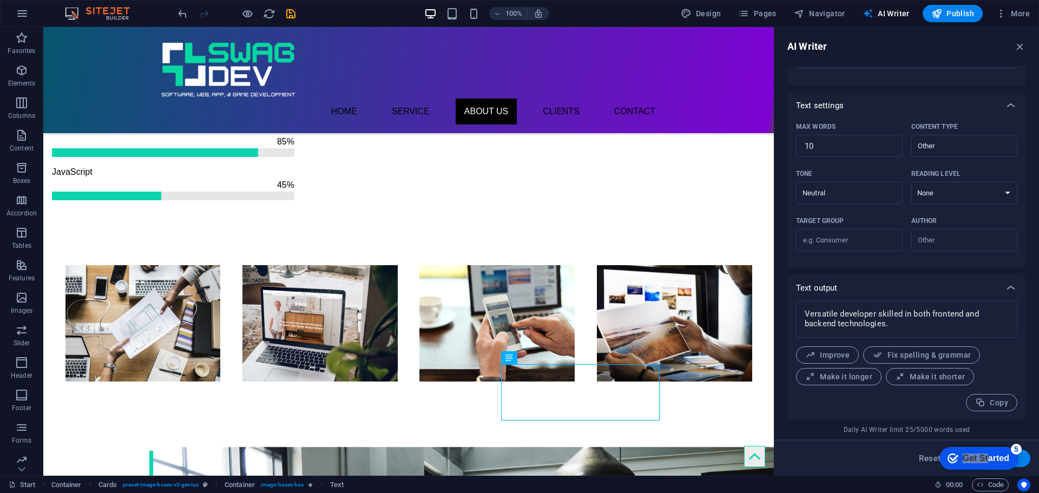
click at [1027, 463] on button "Generate text" at bounding box center [992, 458] width 75 height 17
type textarea "x"
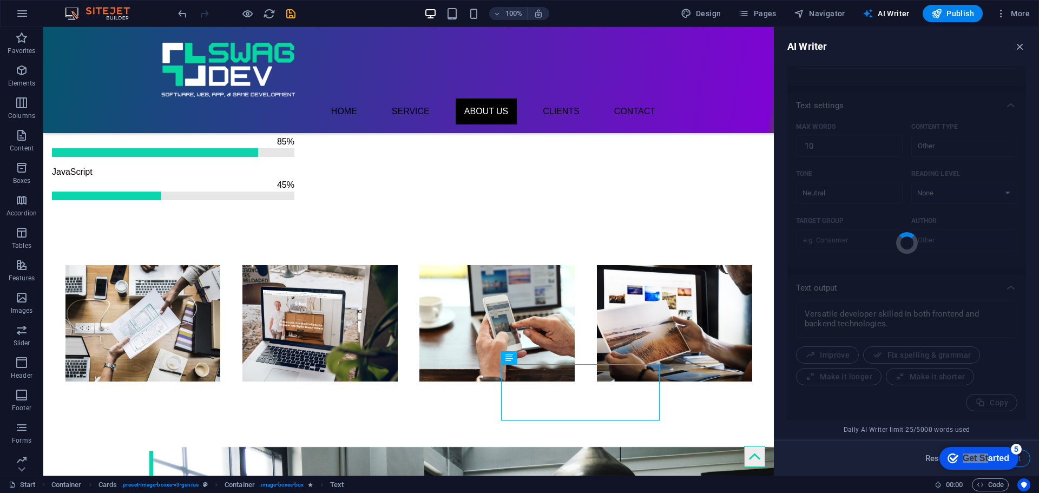
type textarea "x"
type textarea "Experienced full stack developer with diverse technical skills."
type textarea "x"
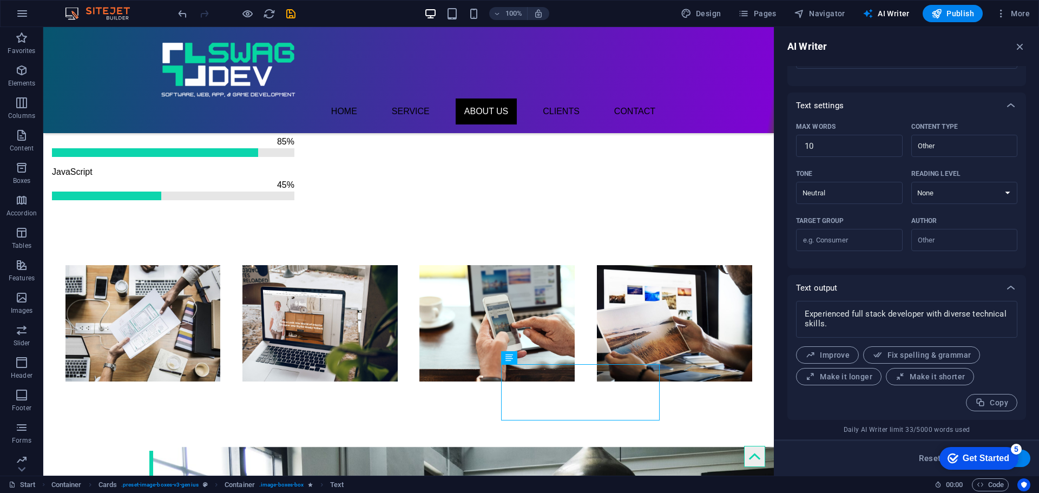
click at [1023, 461] on div "checkmark Get Started 5 First Steps in the Editor Let's guide you through the t…" at bounding box center [977, 458] width 92 height 32
click at [1026, 462] on button "Generate text" at bounding box center [992, 458] width 75 height 17
type textarea "x"
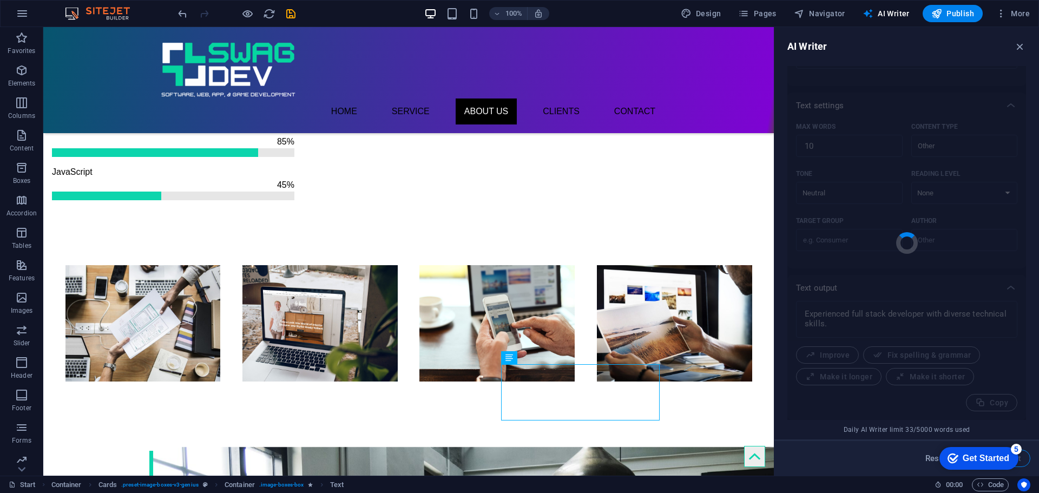
type textarea "x"
type textarea "Experienced full stack developer with diverse programming skills."
type textarea "x"
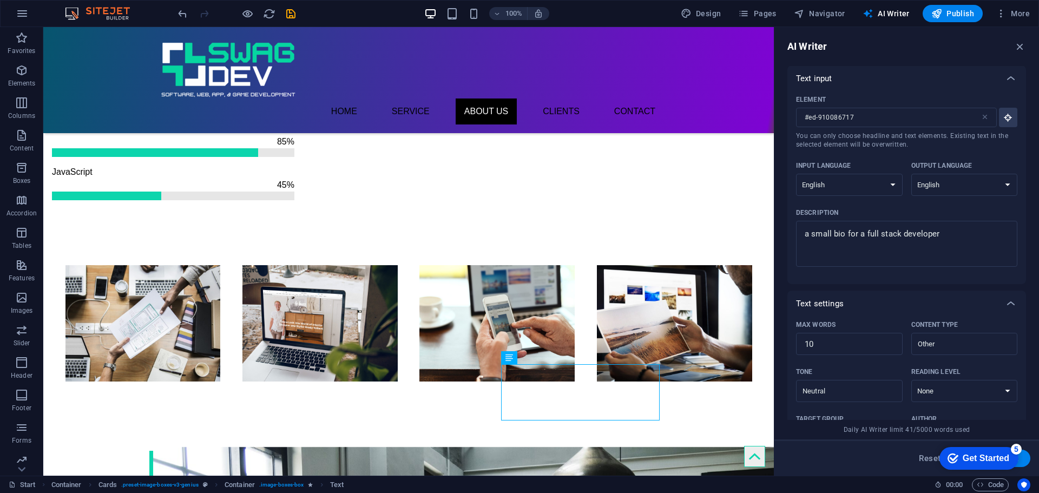
scroll to position [0, 0]
type textarea "x"
drag, startPoint x: 944, startPoint y: 233, endPoint x: 866, endPoint y: 237, distance: 78.1
click at [866, 237] on textarea "a small bio for a full stack developer" at bounding box center [907, 244] width 211 height 35
type textarea "a small bio for a u"
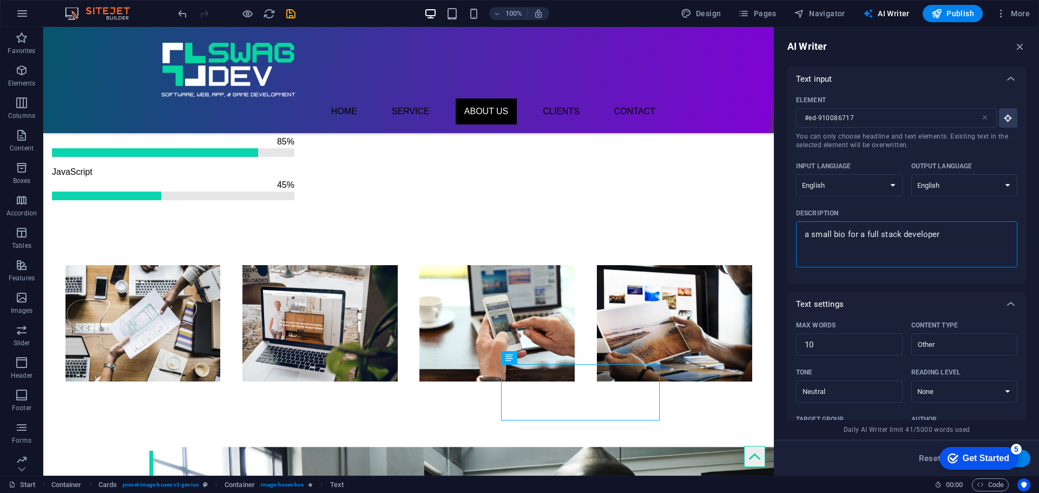
type textarea "x"
type textarea "a small bio for a ui"
type textarea "x"
type textarea "a small bio for a ui_"
type textarea "x"
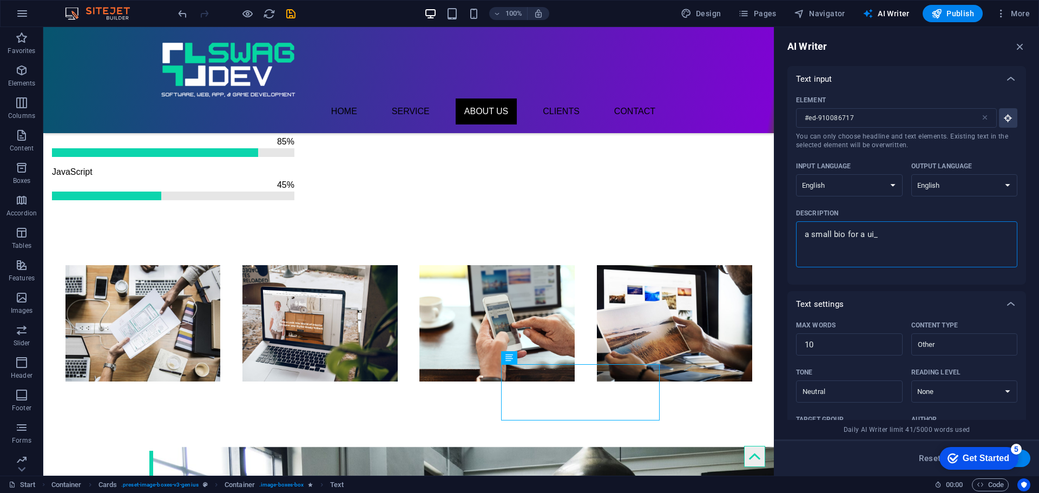
type textarea "a small bio for a ui_u"
type textarea "x"
type textarea "a small bio for a ui_ux"
type textarea "x"
type textarea "a small bio for a ui_ux"
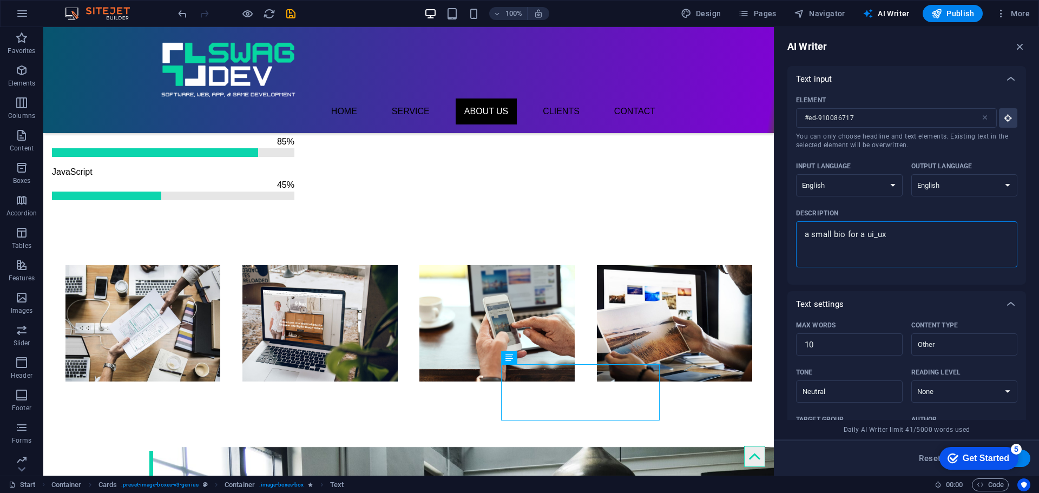
type textarea "x"
type textarea "a small bio for a ui_ux d"
type textarea "x"
type textarea "a small bio for a ui_ux de"
type textarea "x"
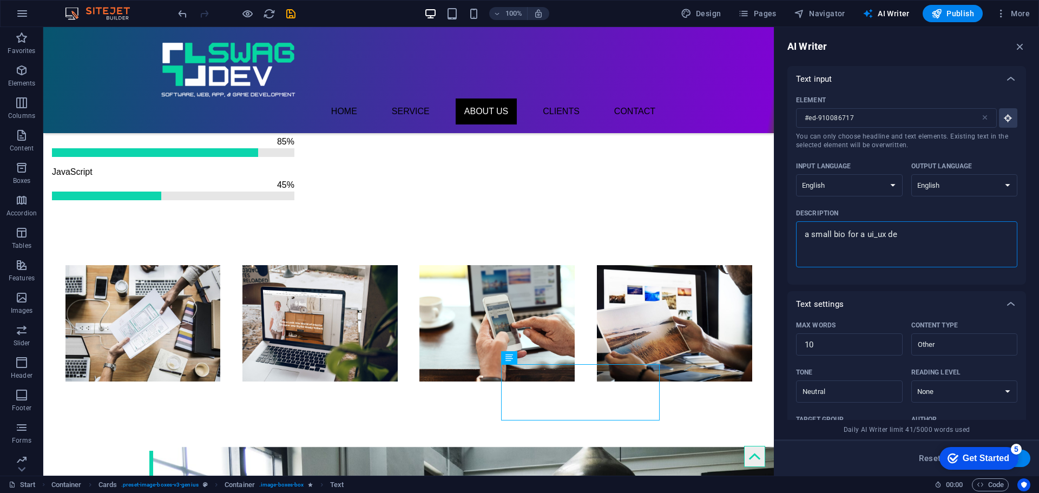
type textarea "a small bio for a ui_ux des"
type textarea "x"
type textarea "a small bio for a ui_ux desi"
type textarea "x"
type textarea "a small bio for a ui_ux desig"
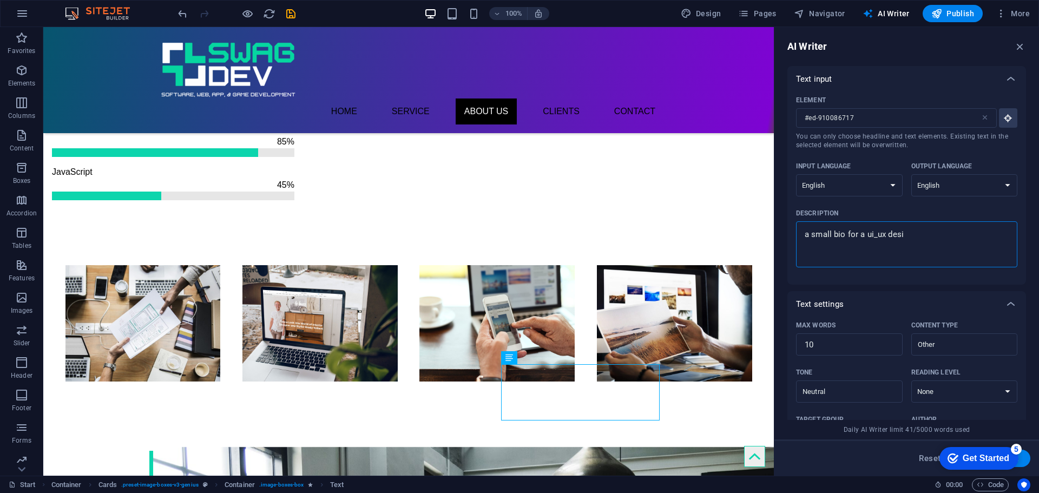
type textarea "x"
type textarea "a small bio for a ui_ux design"
type textarea "x"
type textarea "a small bio for a ui_ux designe"
type textarea "x"
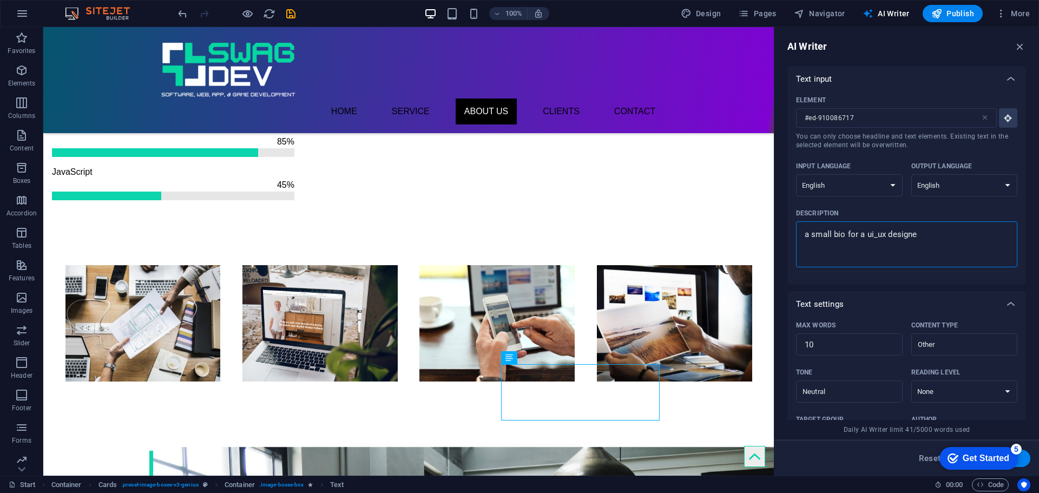
type textarea "a small bio for a ui_ux designer"
type textarea "x"
type textarea "a small bio for a ui_ux designer"
type textarea "x"
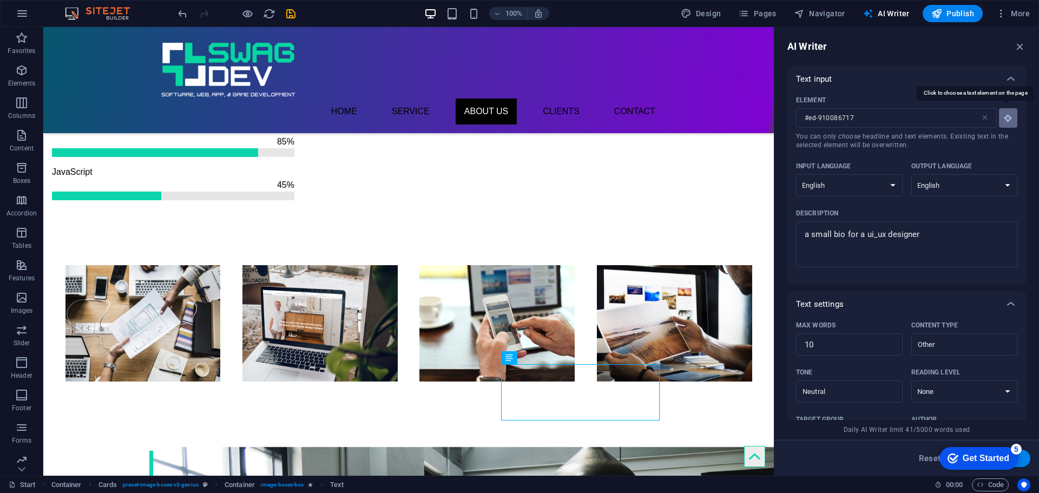
click at [1000, 121] on button "Element #ed-910086717 ​ You can only choose headline and text elements. Existin…" at bounding box center [1008, 117] width 18 height 19
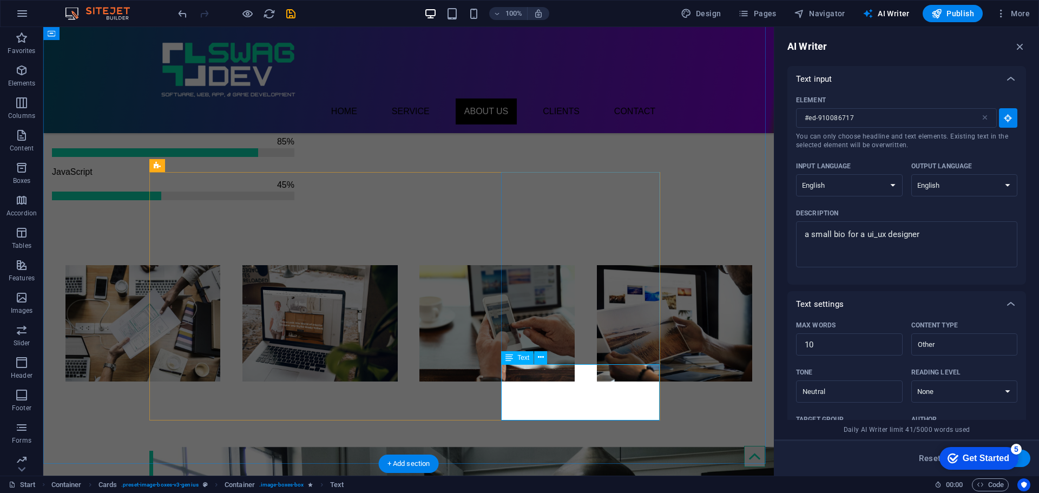
type input "#ed-910086729"
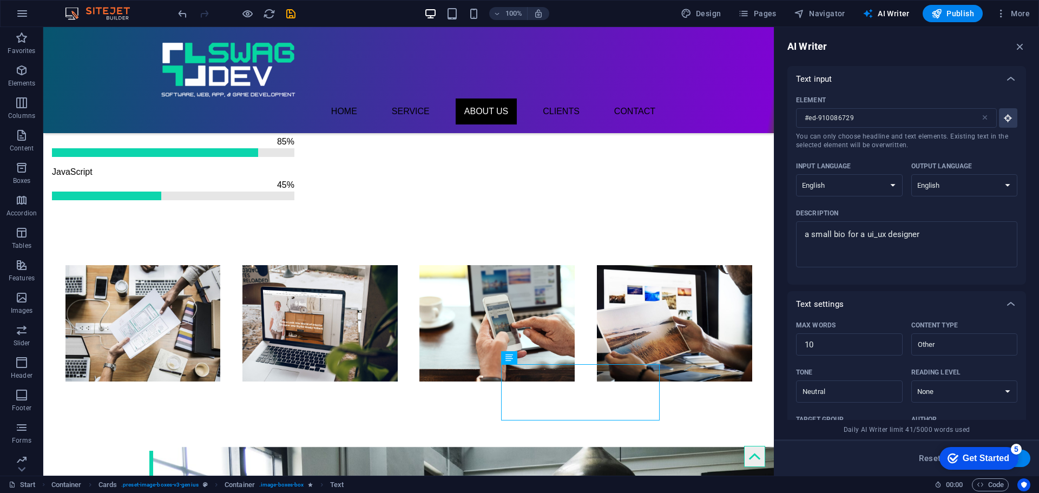
scroll to position [199, 0]
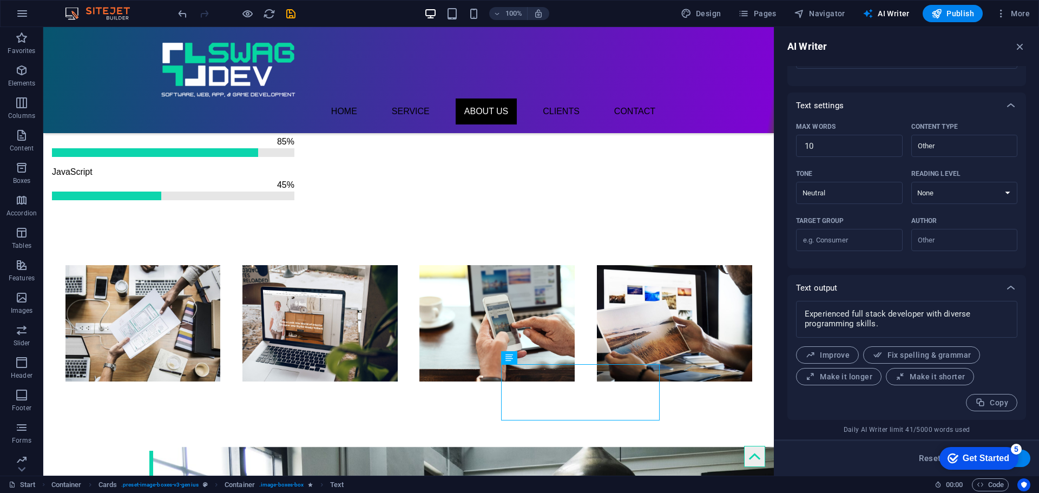
click at [1027, 460] on button "Generate text" at bounding box center [992, 458] width 75 height 17
type textarea "x"
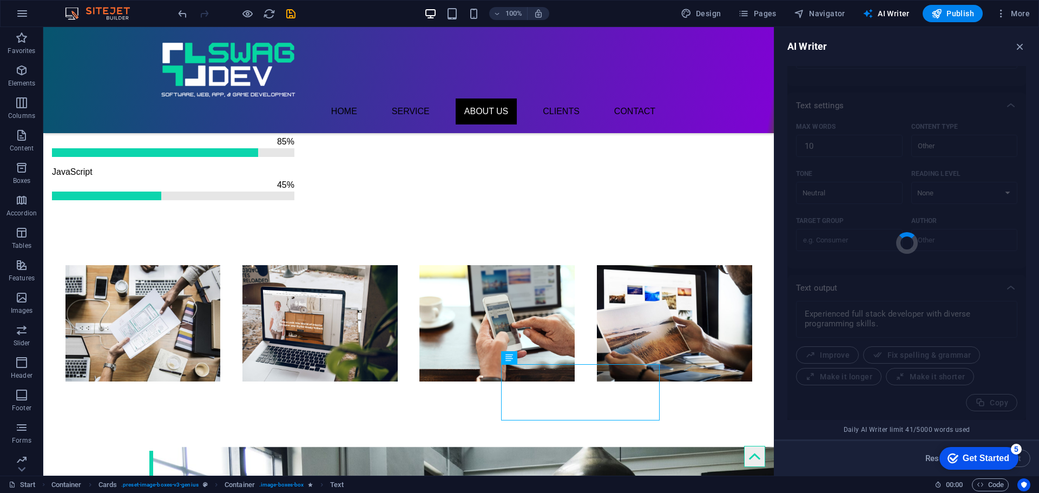
type textarea "x"
type textarea "Creative UI/UX designer with expertise in user-centered solutions."
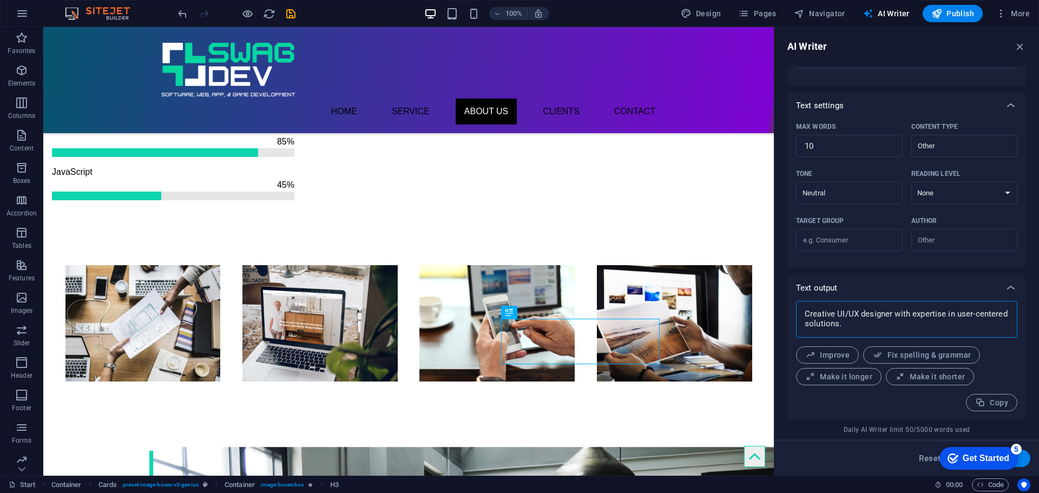
click at [908, 323] on textarea "Creative UI/UX designer with expertise in user-centered solutions." at bounding box center [907, 319] width 211 height 26
type textarea "x"
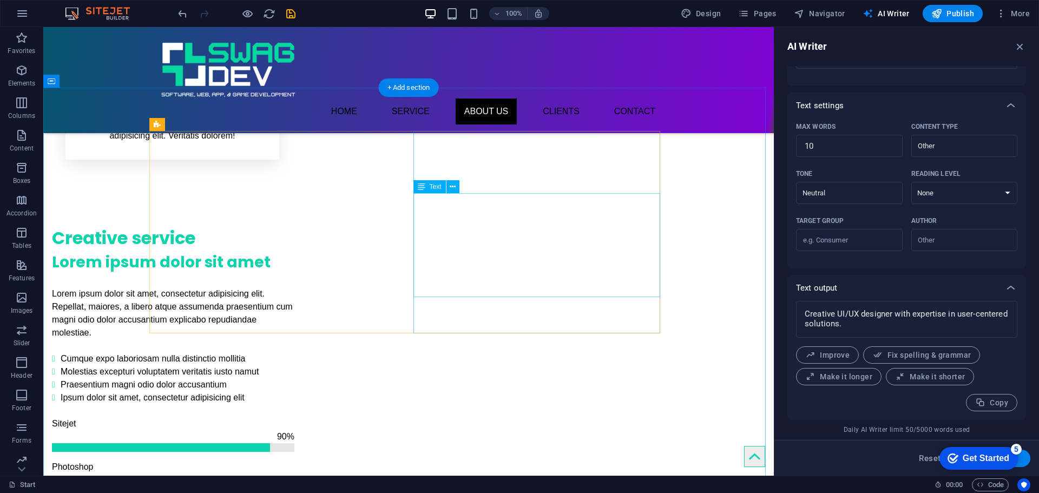
scroll to position [768, 0]
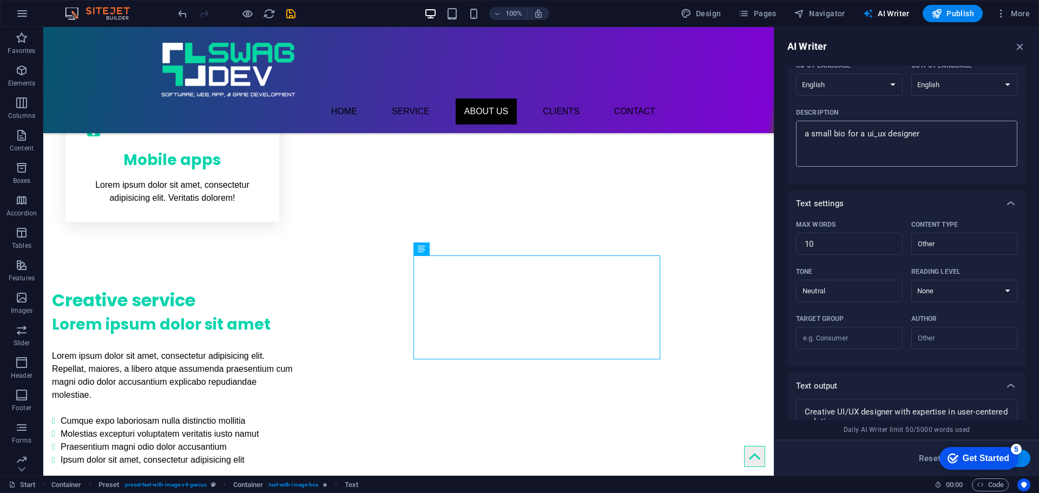
scroll to position [0, 0]
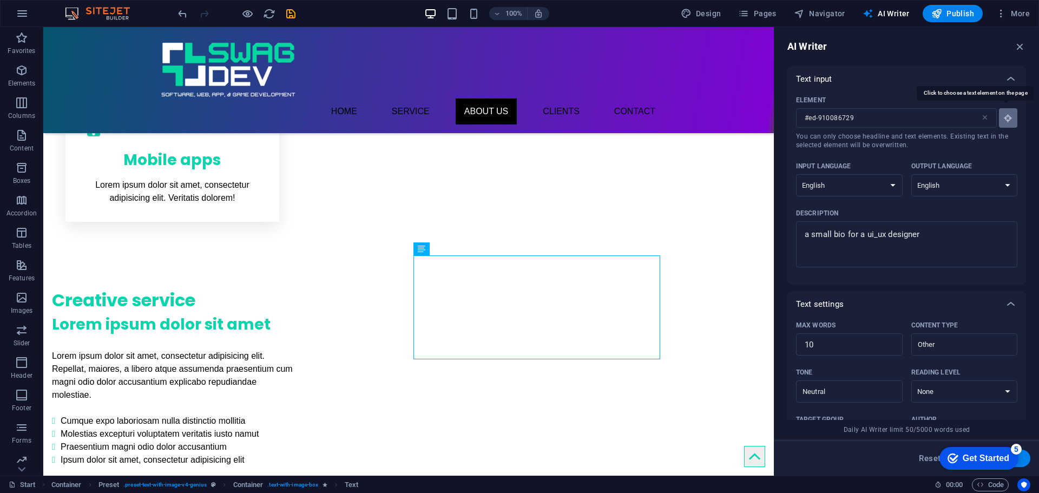
click at [1012, 118] on button "Element #ed-910086729 ​ You can only choose headline and text elements. Existin…" at bounding box center [1008, 117] width 18 height 19
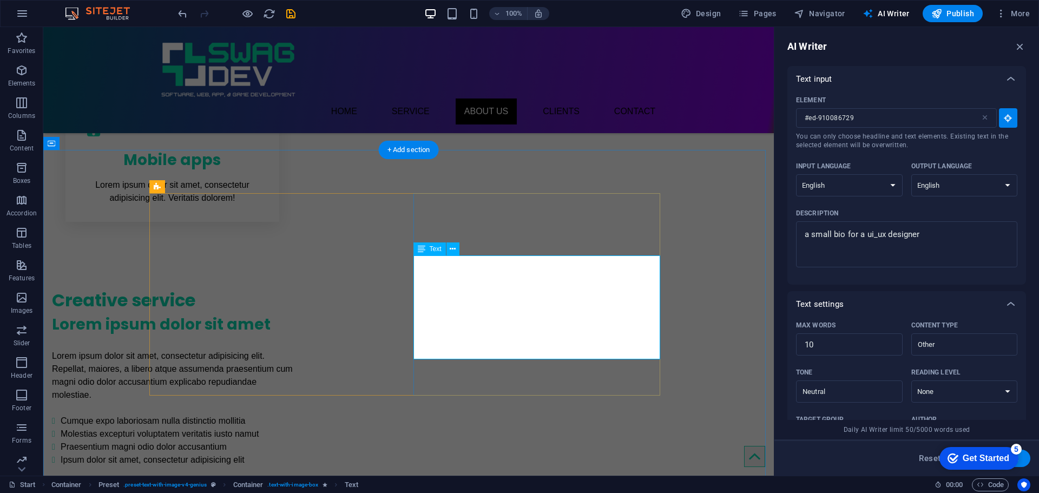
type input "#ed-910086654"
type textarea "x"
type input "63"
type textarea "x"
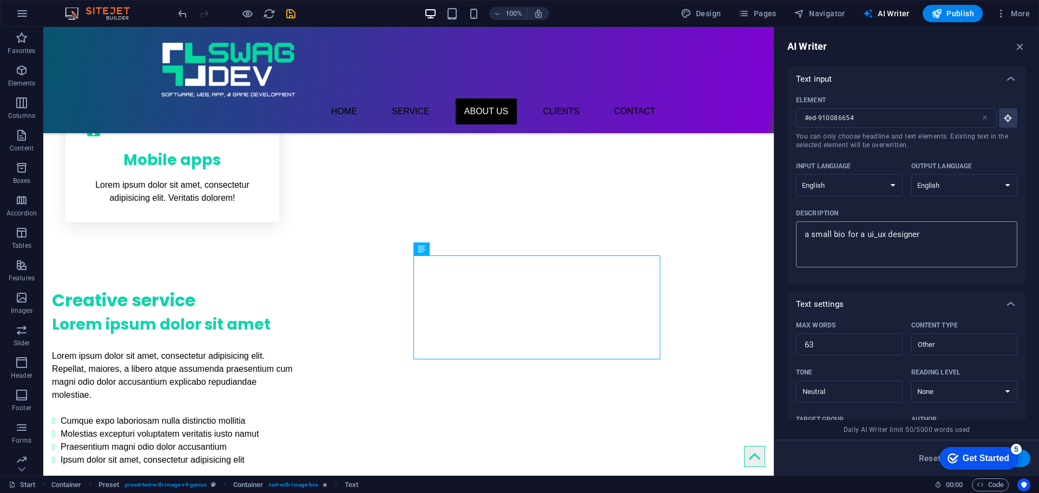
type textarea "x"
drag, startPoint x: 971, startPoint y: 262, endPoint x: 737, endPoint y: 239, distance: 234.4
type textarea "a"
type textarea "x"
type textarea "ab"
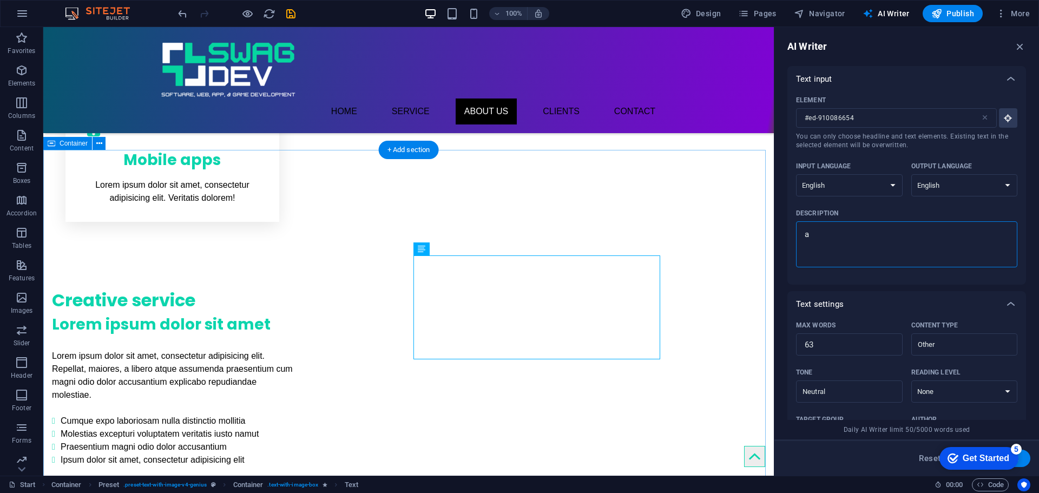
type textarea "x"
type textarea "abo"
type textarea "x"
type textarea "abou"
type textarea "x"
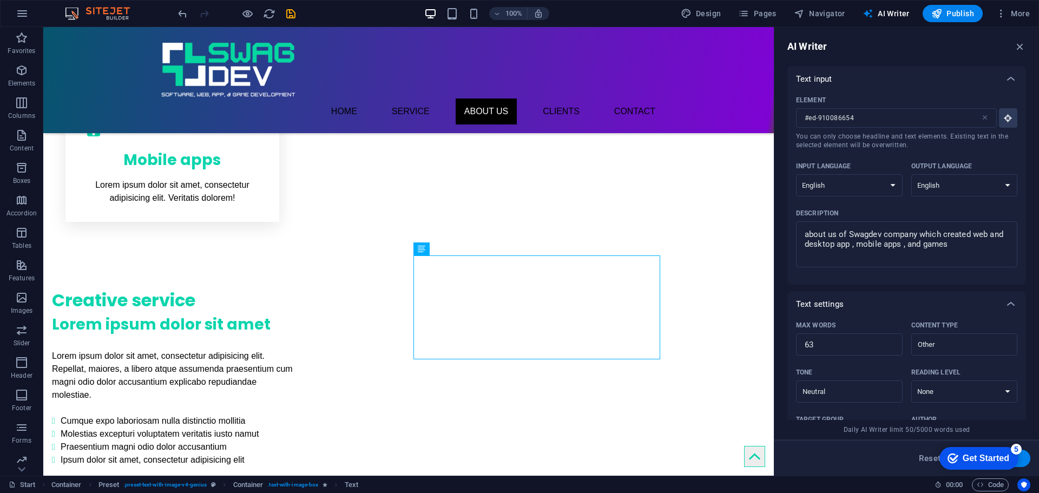
click at [1027, 463] on button "Generate text" at bounding box center [992, 458] width 75 height 17
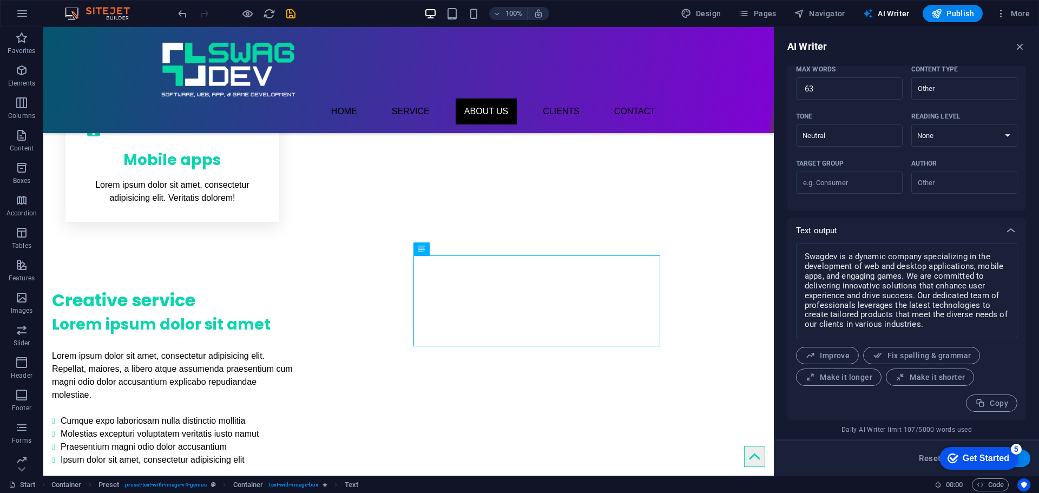
scroll to position [257, 0]
